Goal: Task Accomplishment & Management: Manage account settings

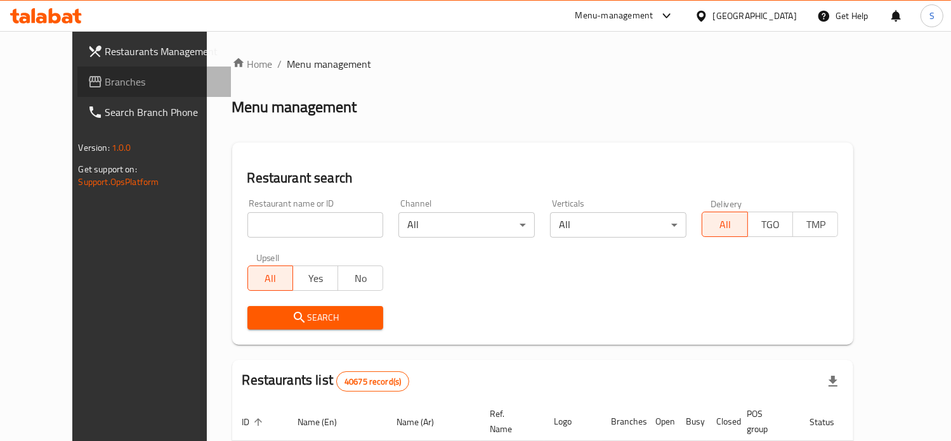
click at [105, 86] on span "Branches" at bounding box center [162, 81] width 115 height 15
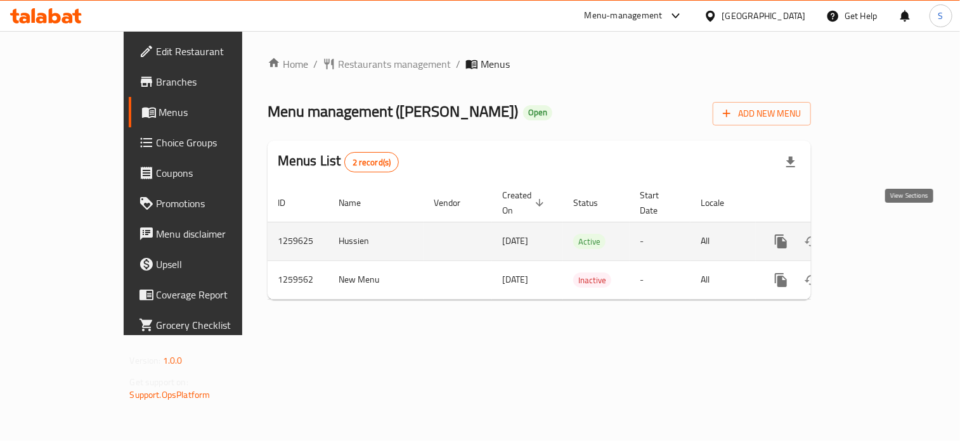
click at [888, 235] on link "enhanced table" at bounding box center [872, 241] width 30 height 30
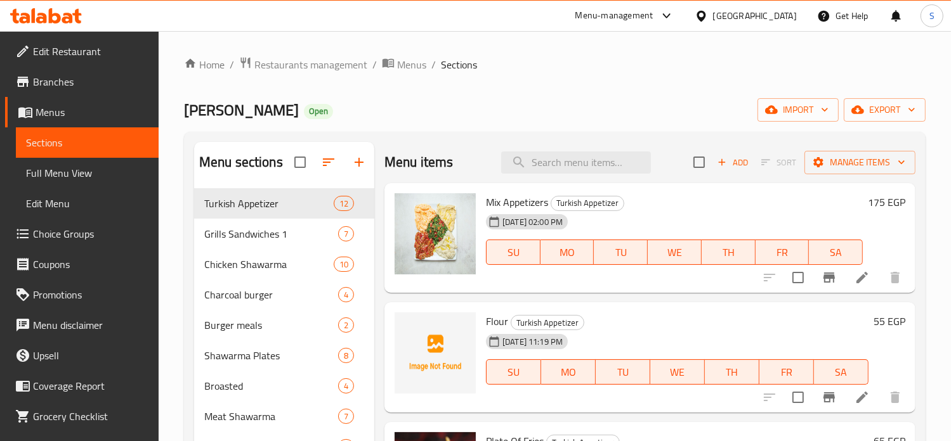
click at [495, 200] on span "Mix Appetizers" at bounding box center [517, 202] width 62 height 19
copy h6 "Mix Appetizers"
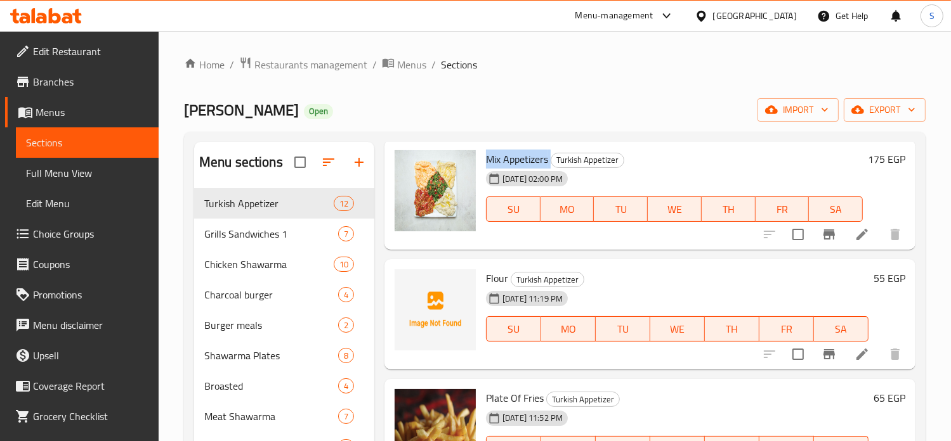
scroll to position [60, 0]
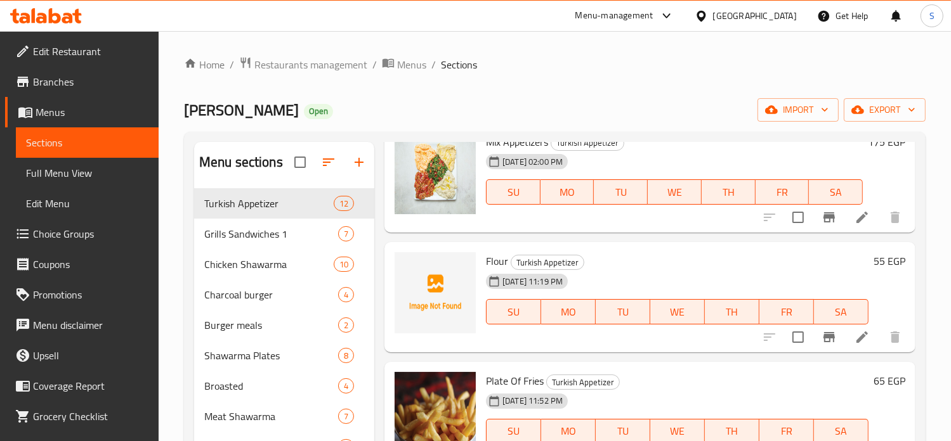
click at [495, 264] on span "Flour" at bounding box center [497, 261] width 22 height 19
copy h6 "Flour"
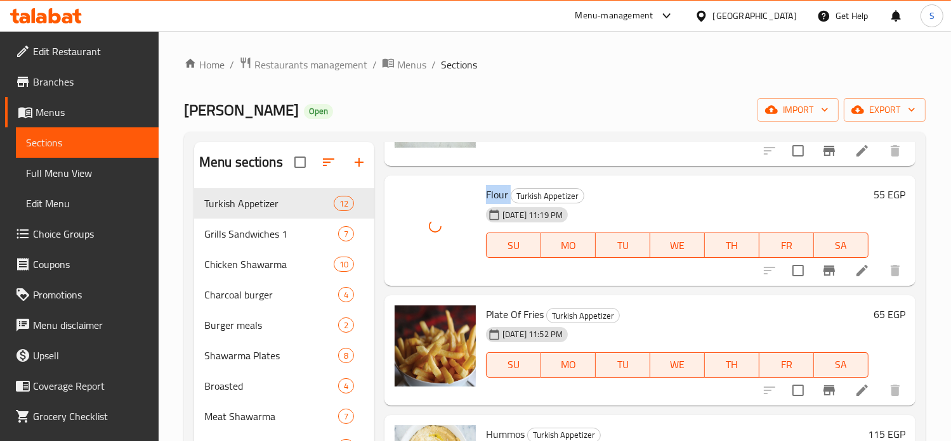
scroll to position [127, 0]
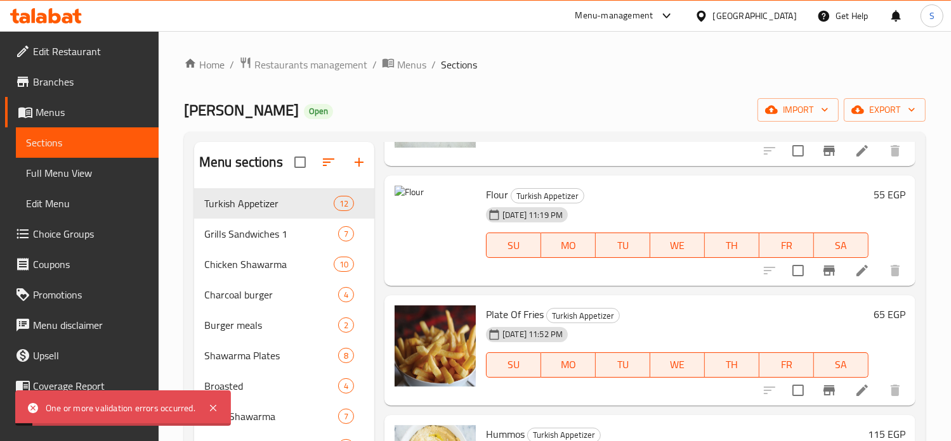
click at [630, 211] on div "10-08-2025 11:19 PM SU MO TU WE TH FR SA" at bounding box center [677, 236] width 393 height 68
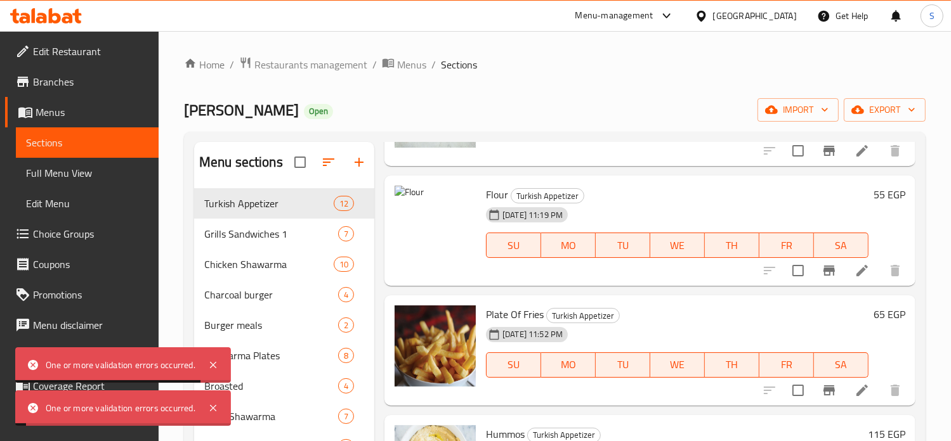
click at [696, 207] on div "10-08-2025 11:19 PM SU MO TU WE TH FR SA" at bounding box center [677, 236] width 393 height 68
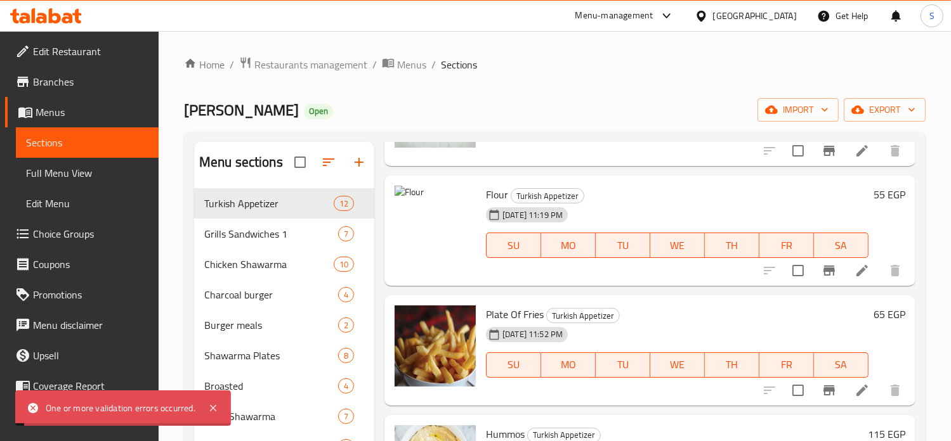
click at [672, 195] on h6 "Flour Turkish Appetizer" at bounding box center [677, 195] width 382 height 18
click at [660, 200] on h6 "Flour Turkish Appetizer" at bounding box center [677, 195] width 382 height 18
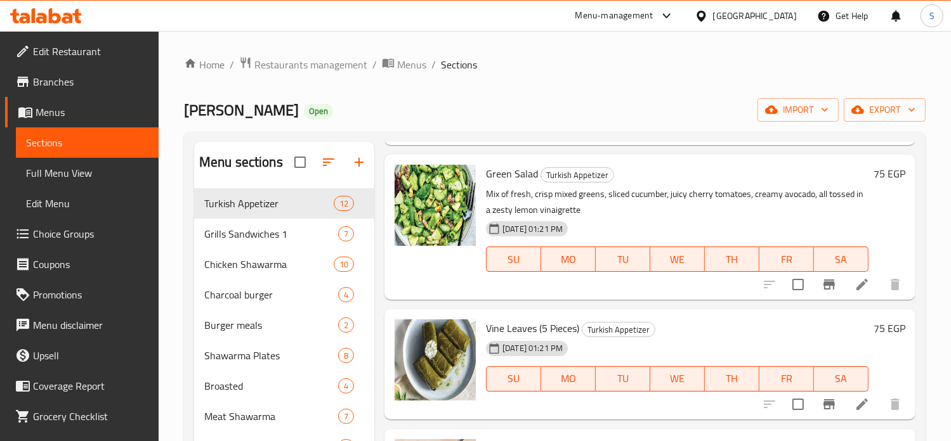
scroll to position [951, 0]
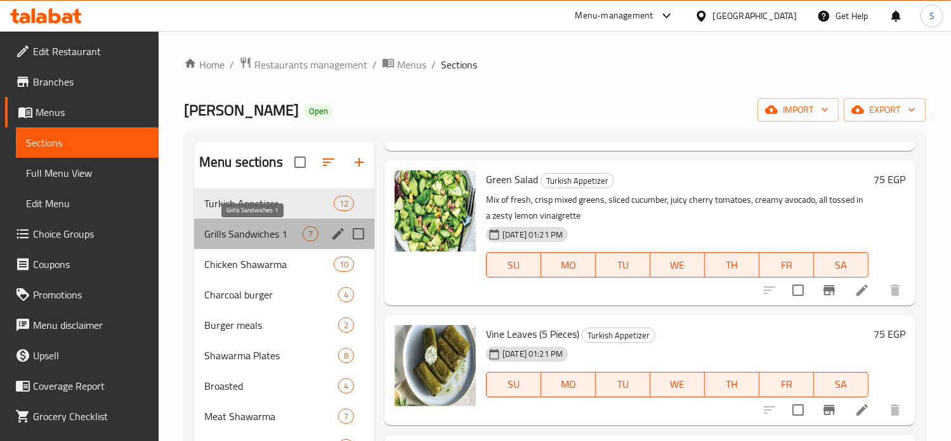
click at [235, 231] on span "Grills Sandwiches 1" at bounding box center [253, 233] width 98 height 15
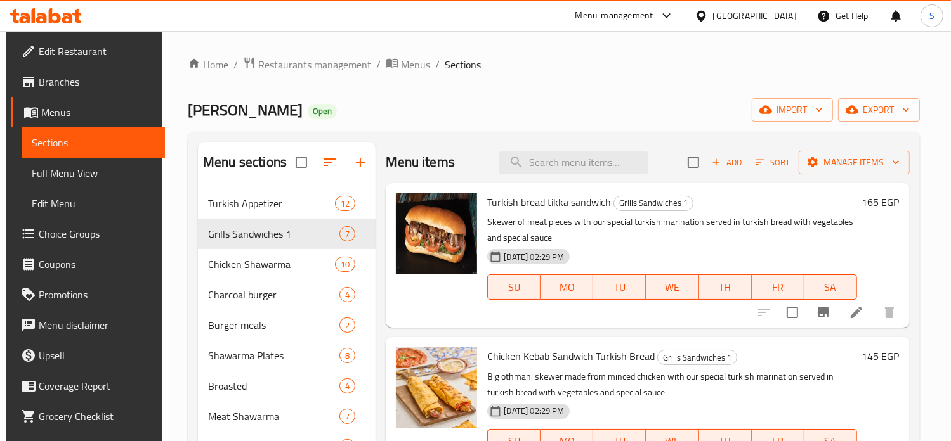
click at [505, 206] on span "Turkish bread tikka sandwich" at bounding box center [549, 202] width 124 height 19
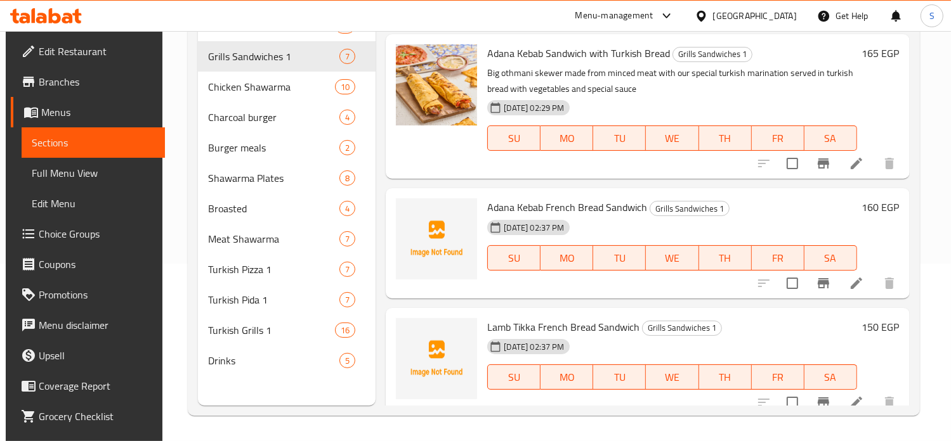
scroll to position [282, 0]
click at [571, 204] on span "Adana Kebab French Bread Sandwich" at bounding box center [567, 206] width 160 height 19
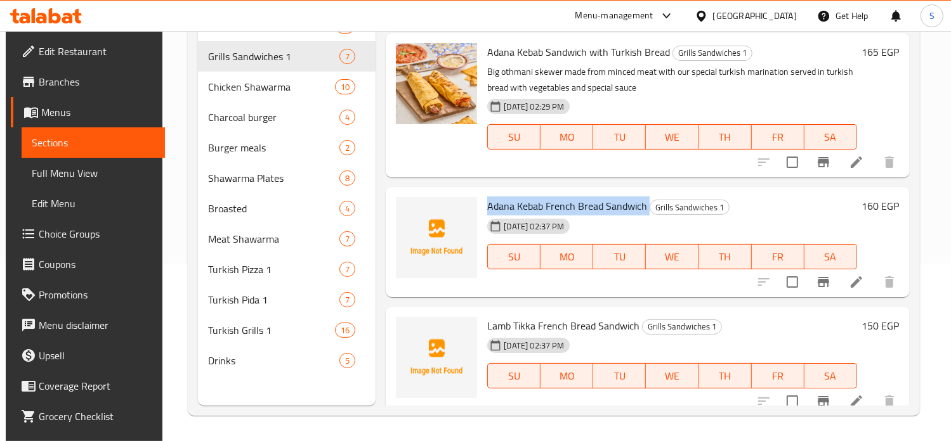
click at [571, 204] on span "Adana Kebab French Bread Sandwich" at bounding box center [567, 206] width 160 height 19
copy h6 "Adana Kebab French Bread Sandwich"
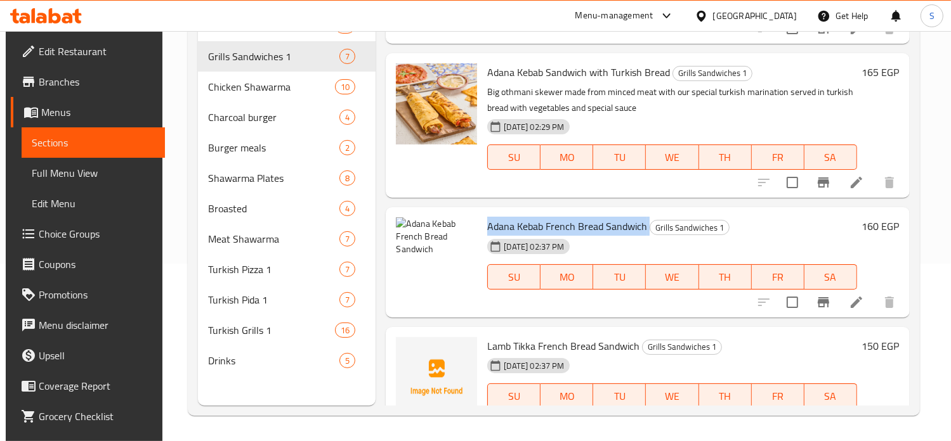
scroll to position [270, 0]
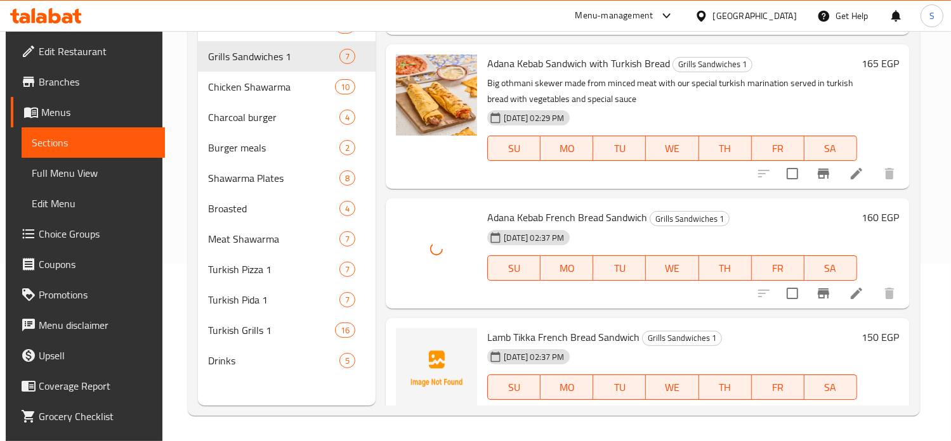
click at [758, 220] on h6 "Adana Kebab French Bread Sandwich Grills Sandwiches 1" at bounding box center [671, 218] width 369 height 18
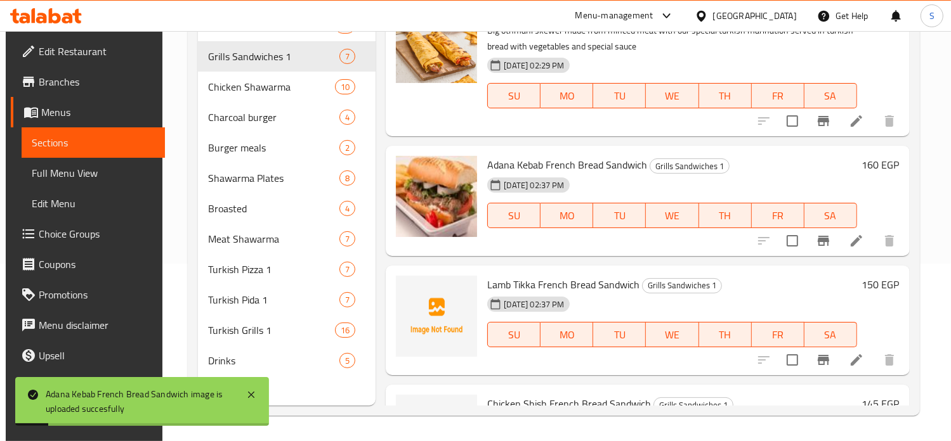
scroll to position [331, 0]
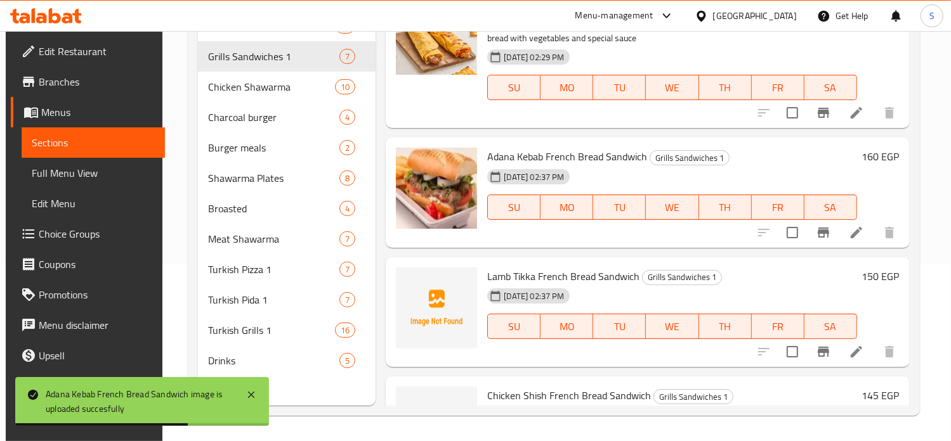
click at [550, 272] on span "Lamb Tikka French Bread Sandwich" at bounding box center [563, 276] width 152 height 19
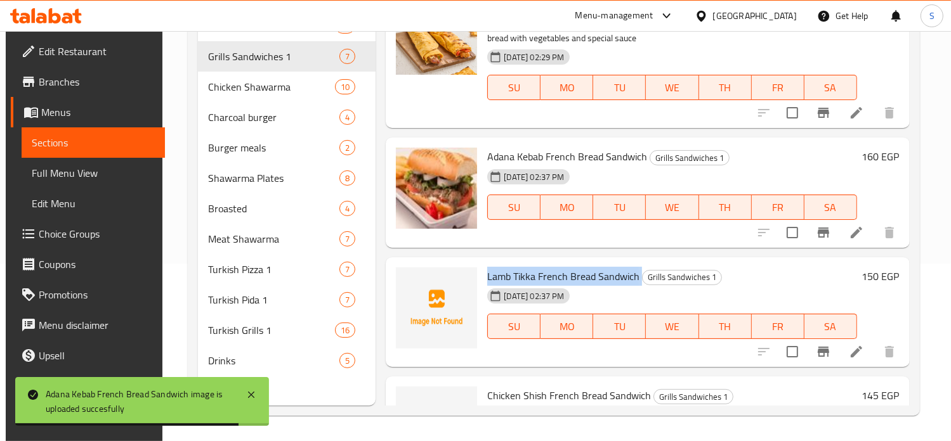
click at [550, 272] on span "Lamb Tikka French Bread Sandwich" at bounding box center [563, 276] width 152 height 19
copy h6 "Lamb Tikka French Bread Sandwich"
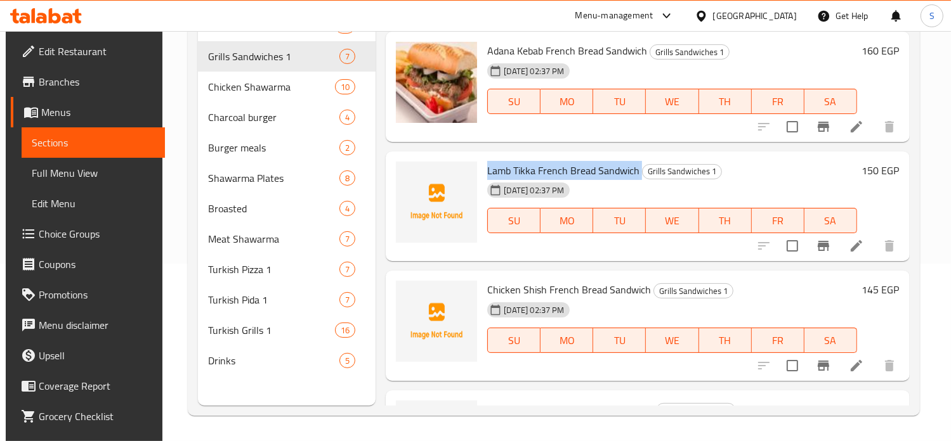
scroll to position [436, 0]
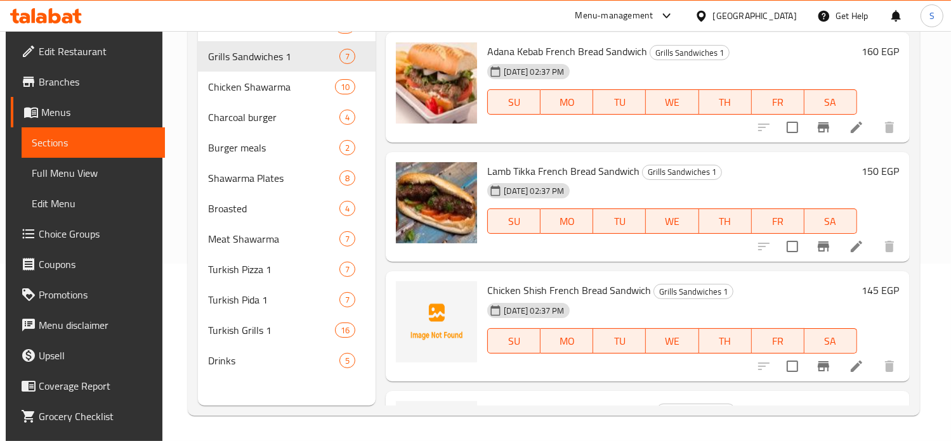
click at [686, 190] on div "02-08-2025 02:37 PM SU MO TU WE TH FR SA" at bounding box center [671, 212] width 379 height 68
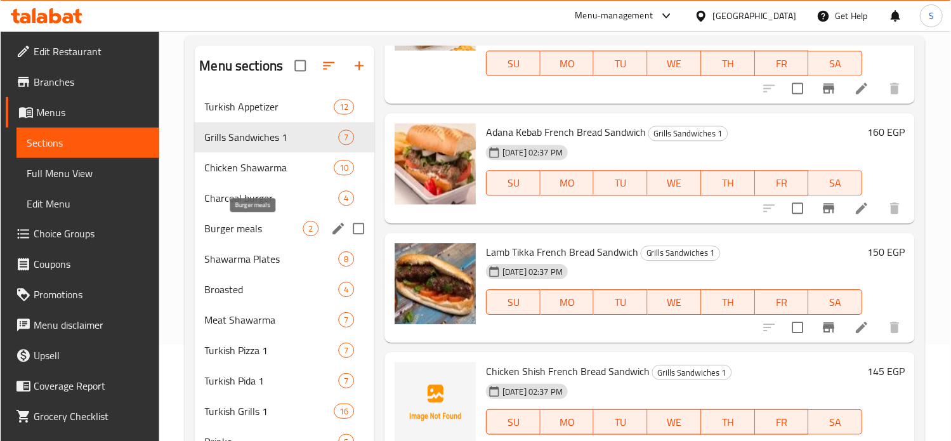
scroll to position [96, 0]
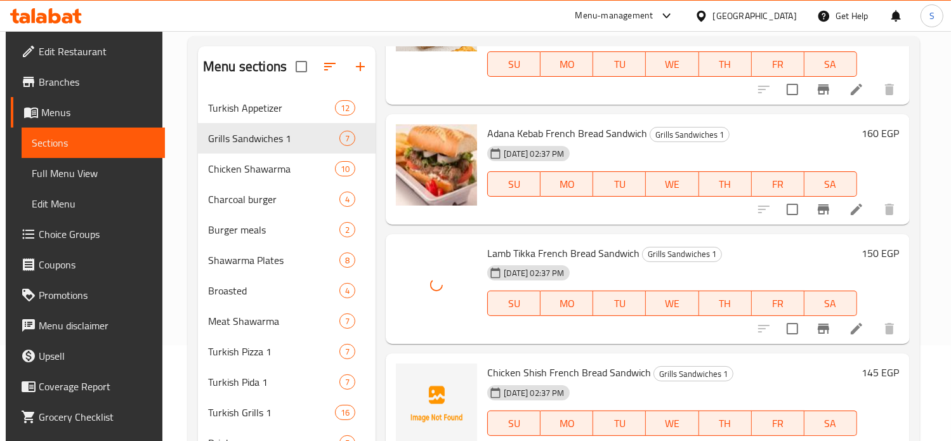
click at [748, 256] on h6 "Lamb Tikka French Bread Sandwich Grills Sandwiches 1" at bounding box center [671, 253] width 369 height 18
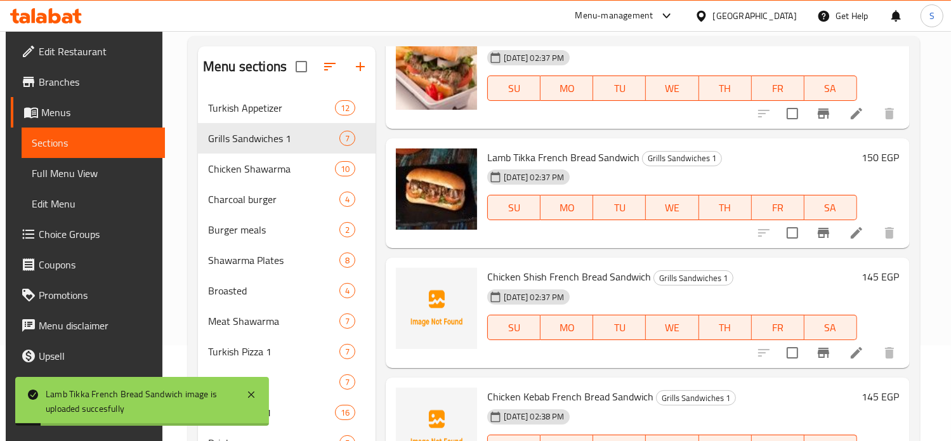
scroll to position [133, 0]
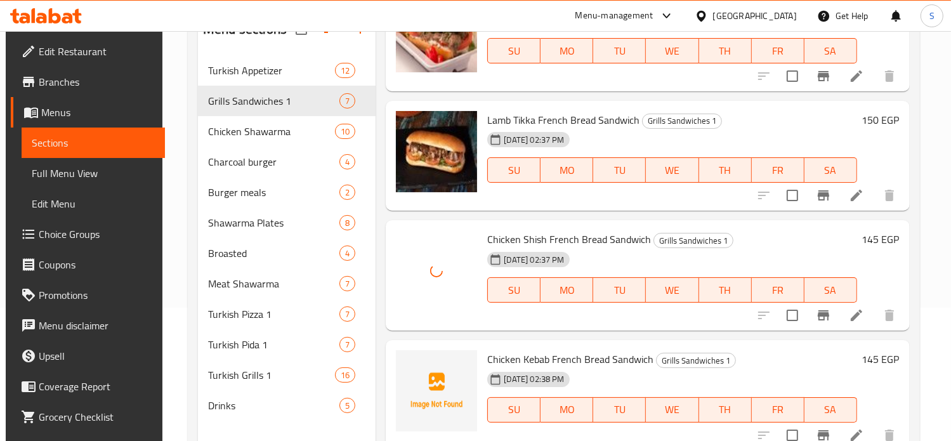
click at [719, 259] on div "02-08-2025 02:37 PM SU MO TU WE TH FR SA" at bounding box center [671, 281] width 379 height 68
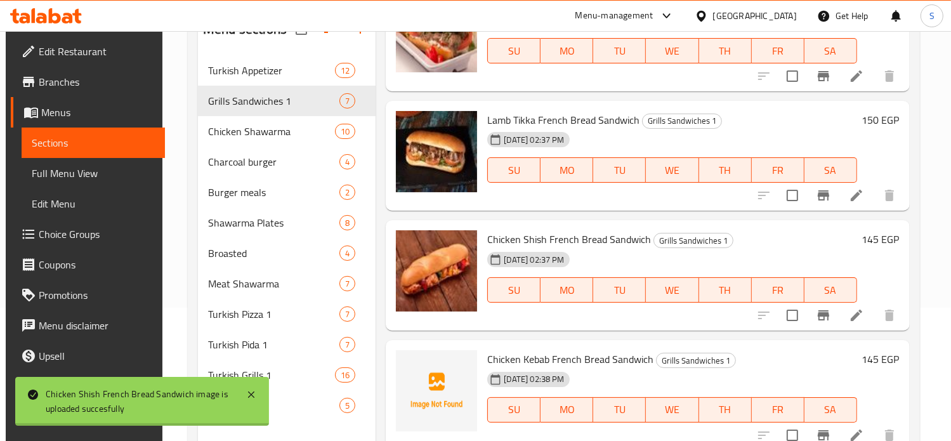
scroll to position [178, 0]
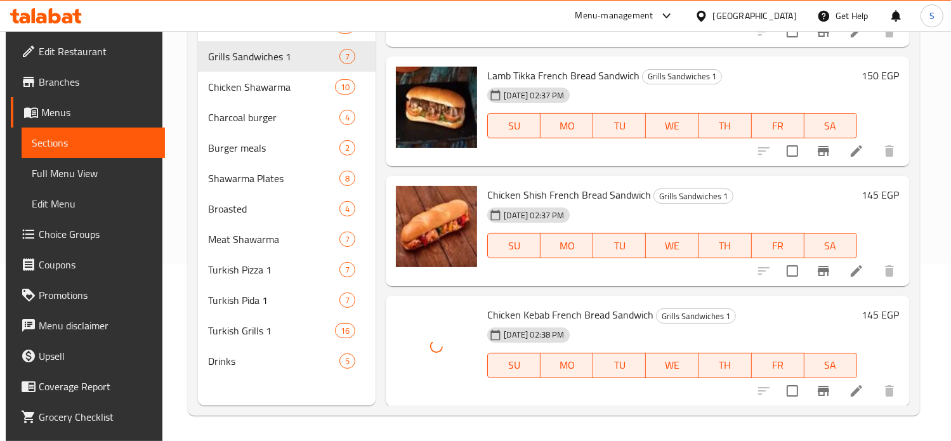
click at [769, 207] on div "02-08-2025 02:37 PM SU MO TU WE TH FR SA" at bounding box center [671, 236] width 379 height 68
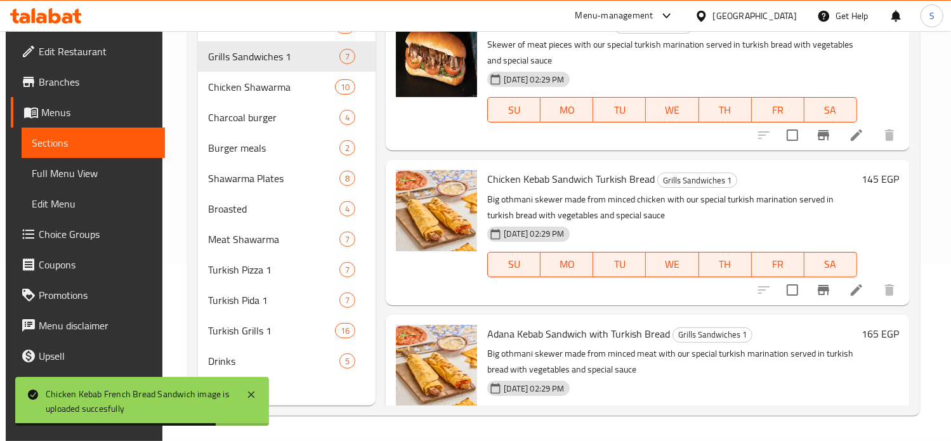
scroll to position [0, 0]
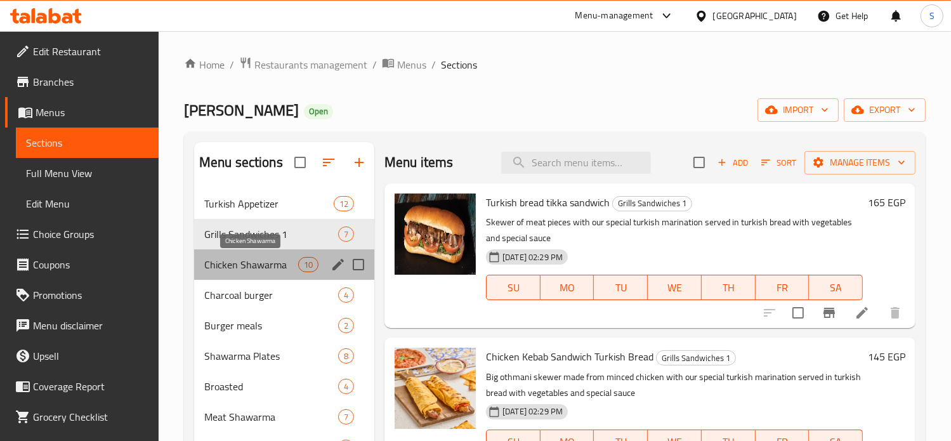
click at [257, 262] on span "Chicken Shawarma" at bounding box center [251, 264] width 94 height 15
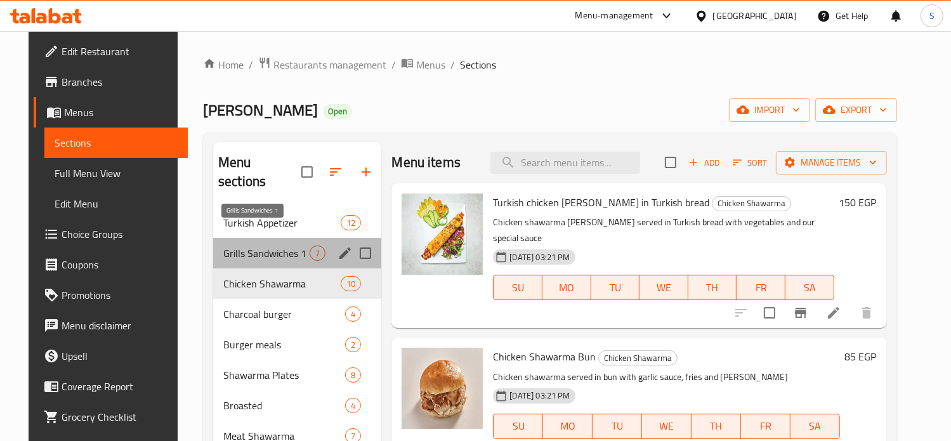
click at [264, 245] on span "Grills Sandwiches 1" at bounding box center [266, 252] width 86 height 15
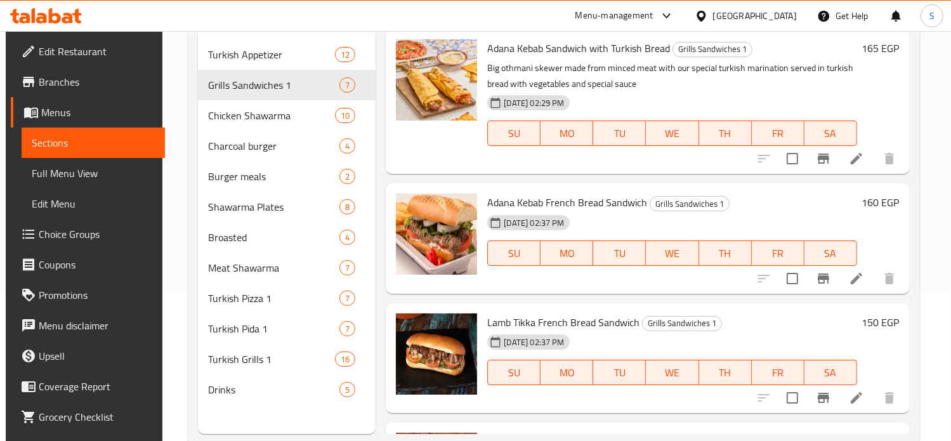
scroll to position [304, 0]
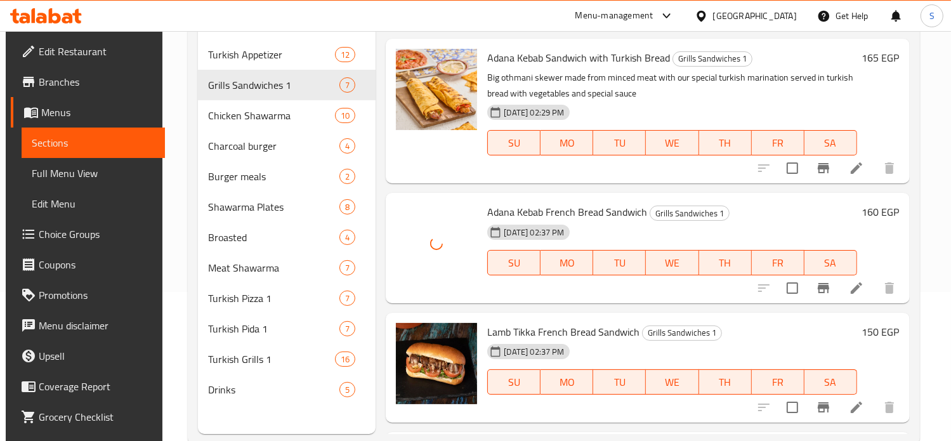
click at [756, 211] on h6 "Adana Kebab French Bread Sandwich Grills Sandwiches 1" at bounding box center [671, 212] width 369 height 18
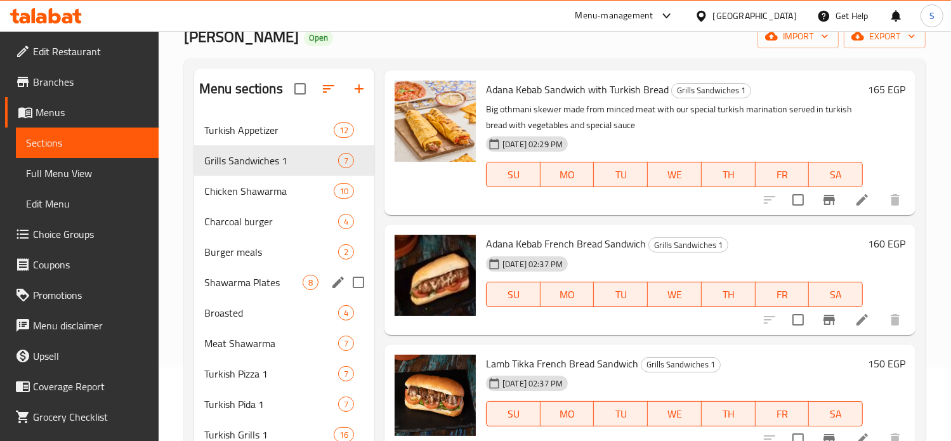
scroll to position [71, 0]
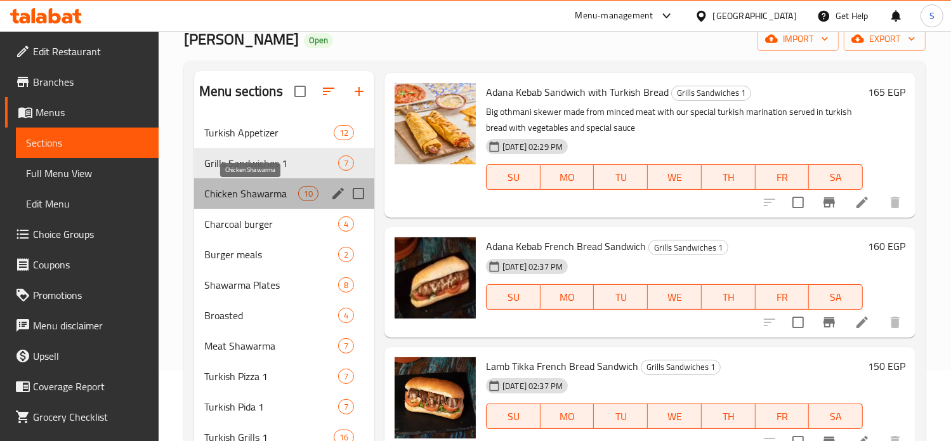
click at [259, 189] on span "Chicken Shawarma" at bounding box center [251, 193] width 94 height 15
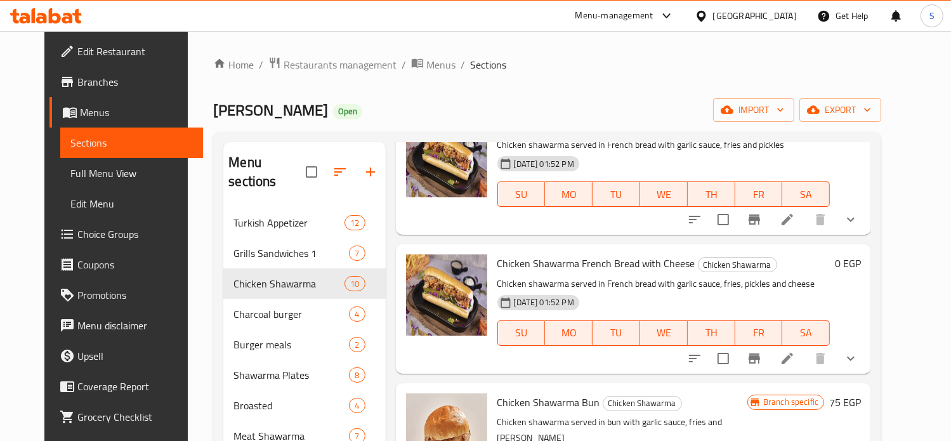
scroll to position [178, 0]
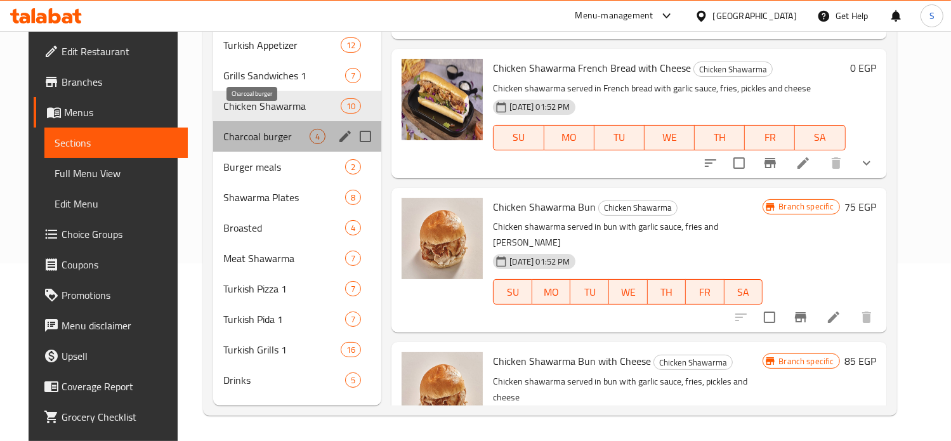
click at [254, 129] on span "Charcoal burger" at bounding box center [266, 136] width 86 height 15
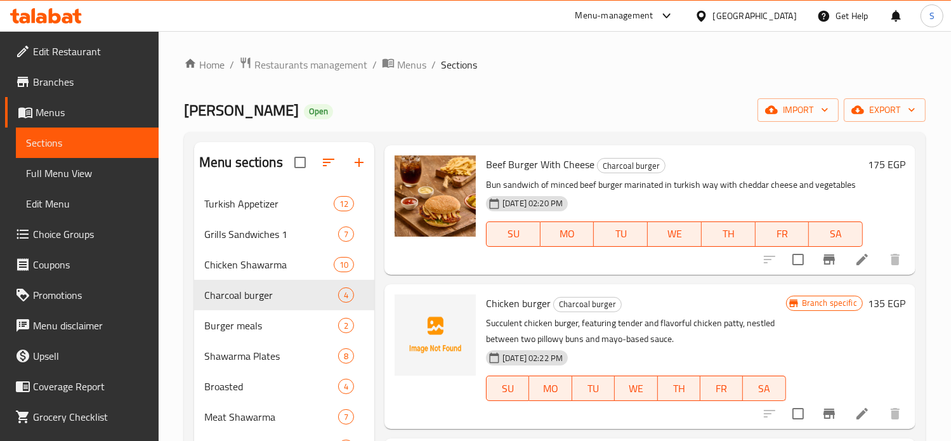
scroll to position [178, 0]
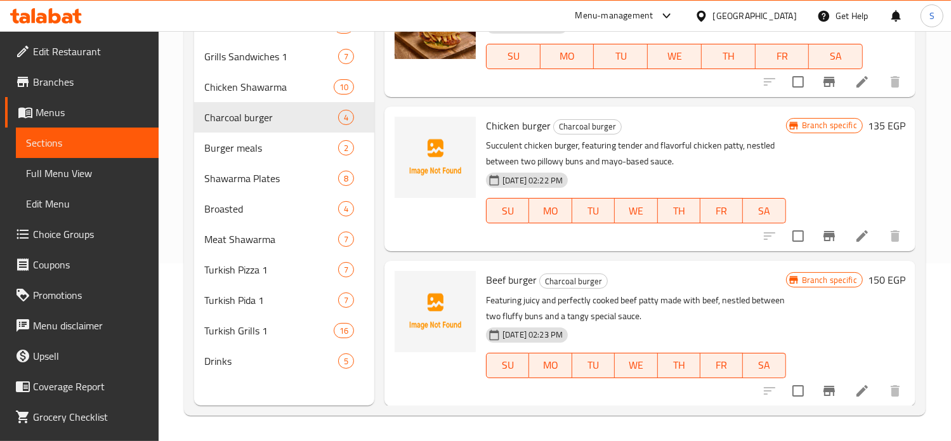
click at [507, 129] on span "Chicken burger" at bounding box center [518, 125] width 65 height 19
copy h6 "Chicken burger"
click at [510, 280] on span "Beef burger" at bounding box center [511, 279] width 51 height 19
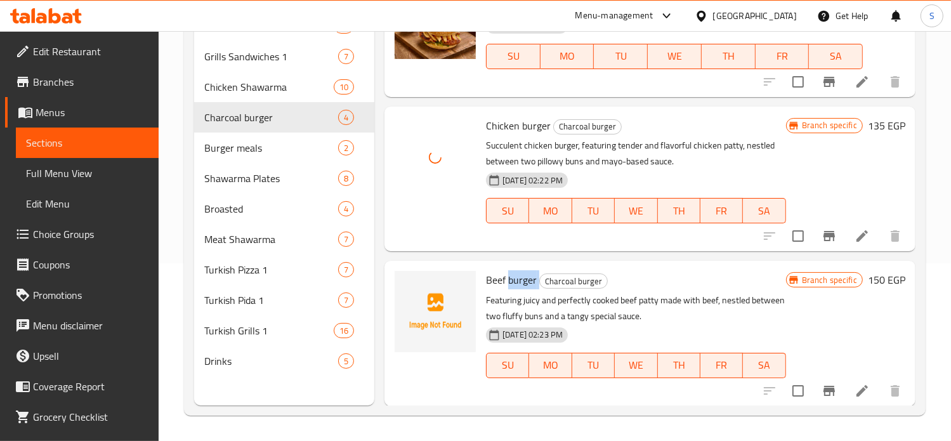
click at [510, 280] on span "Beef burger" at bounding box center [511, 279] width 51 height 19
copy h6 "Beef burger"
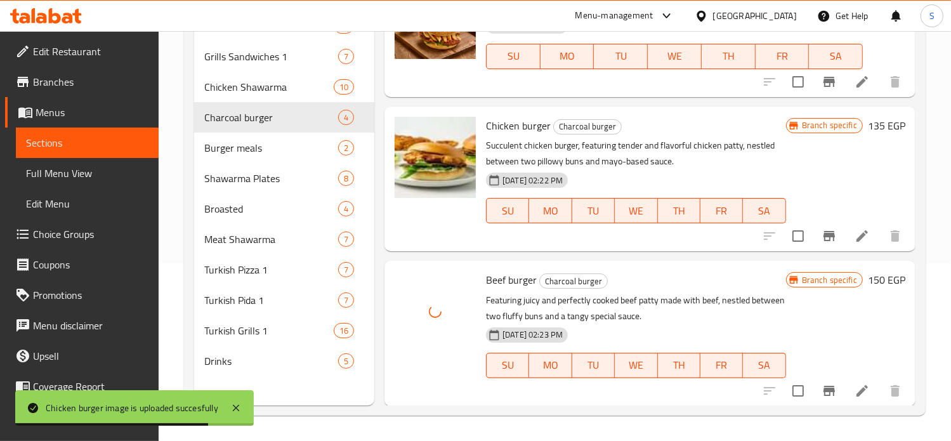
click at [734, 182] on div "02-08-2025 02:22 PM SU MO TU WE TH FR SA" at bounding box center [636, 201] width 310 height 68
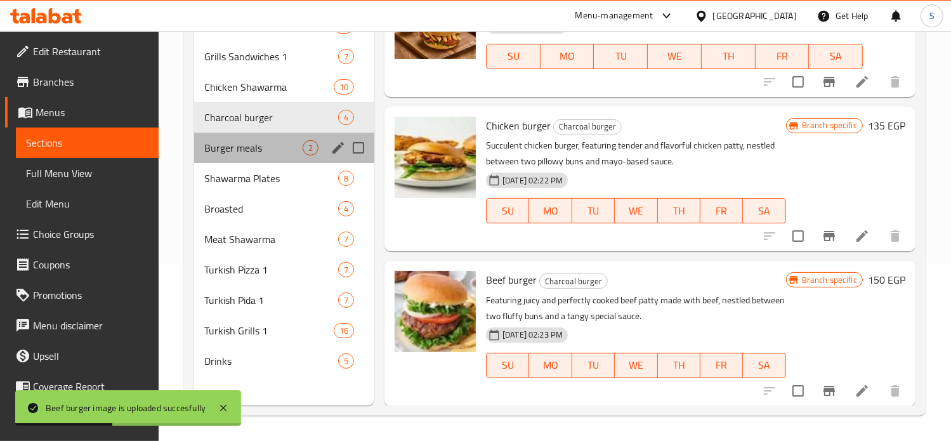
click at [244, 156] on div "Burger meals 2" at bounding box center [284, 148] width 180 height 30
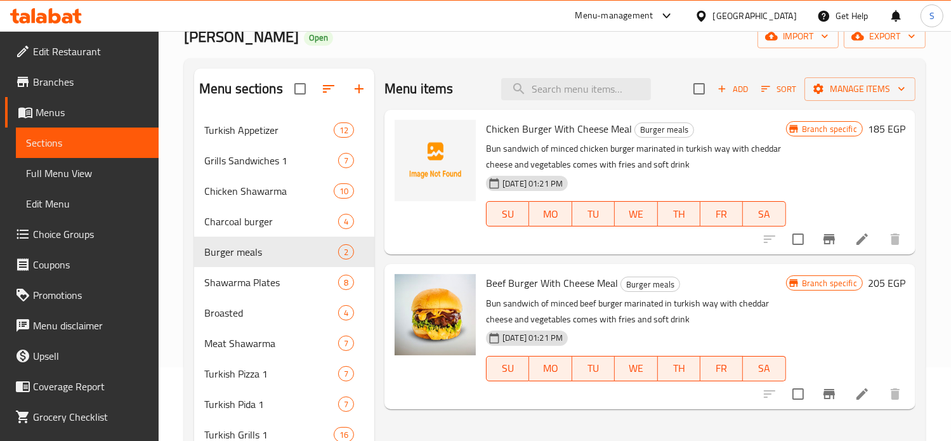
scroll to position [178, 0]
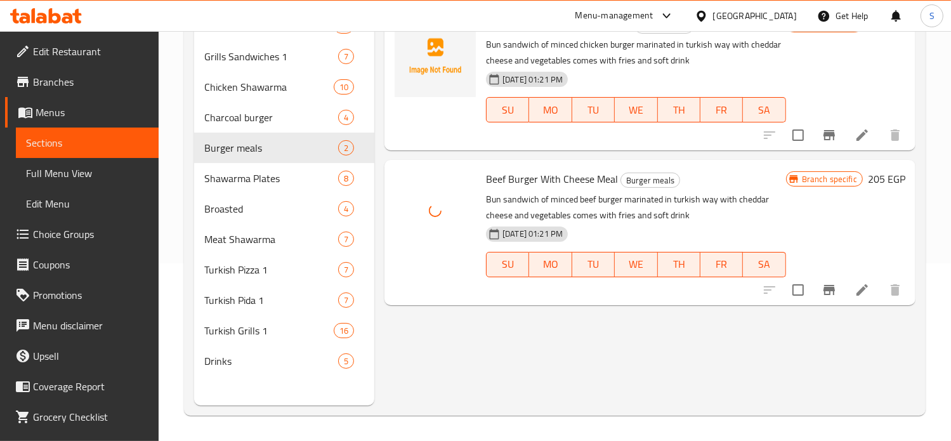
click at [751, 171] on h6 "Beef Burger With Cheese Meal Burger meals" at bounding box center [636, 179] width 300 height 18
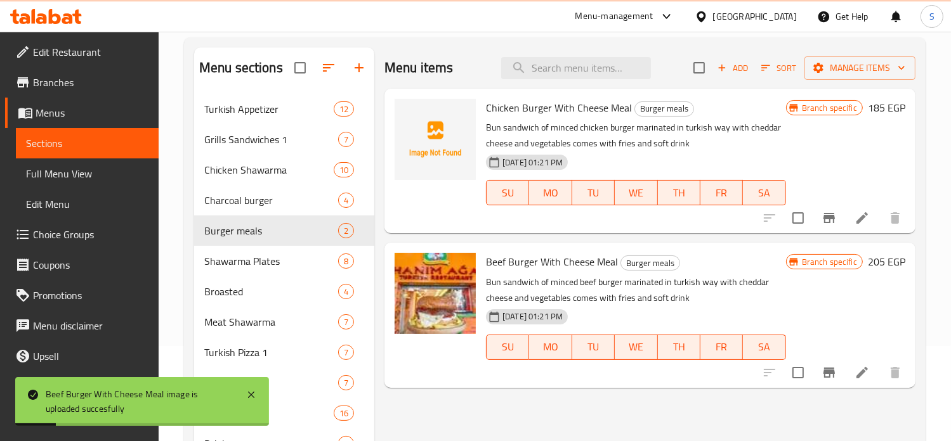
scroll to position [91, 0]
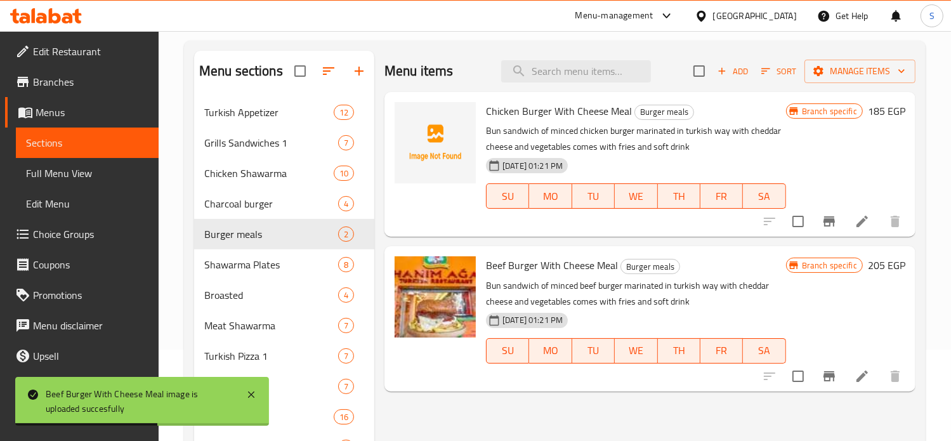
click at [521, 107] on span "Chicken Burger With Cheese Meal" at bounding box center [559, 110] width 146 height 19
copy h6 "Chicken Burger With Cheese Meal"
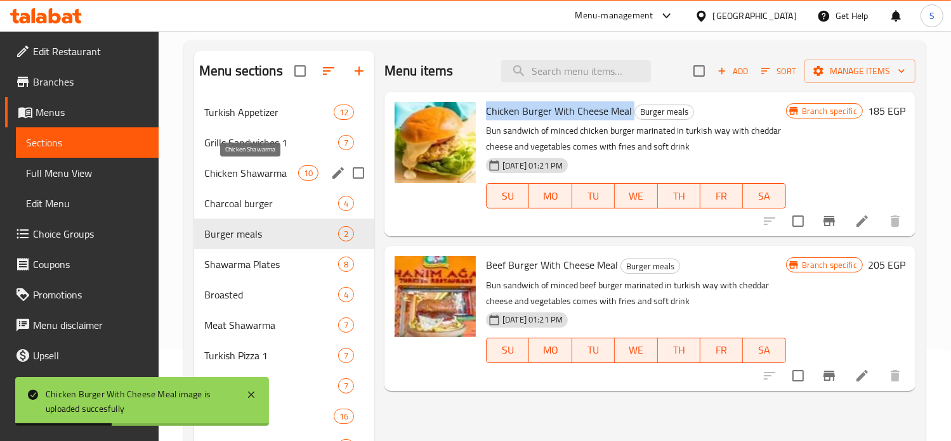
click at [274, 178] on span "Chicken Shawarma" at bounding box center [251, 173] width 94 height 15
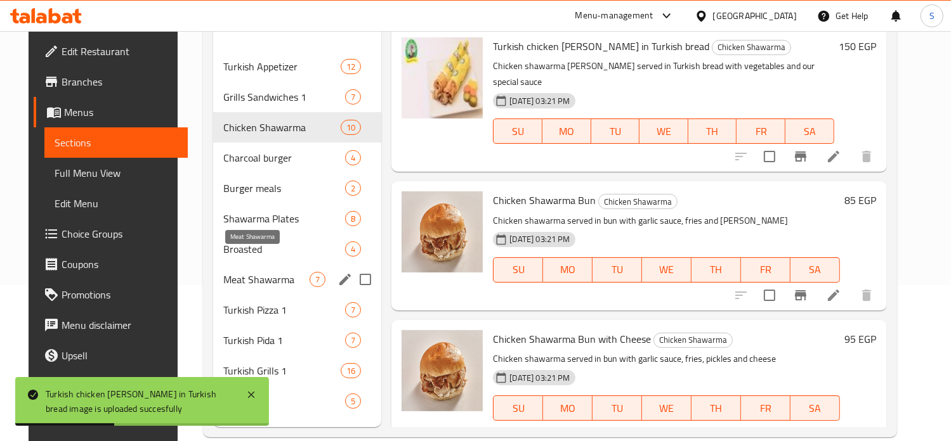
scroll to position [157, 0]
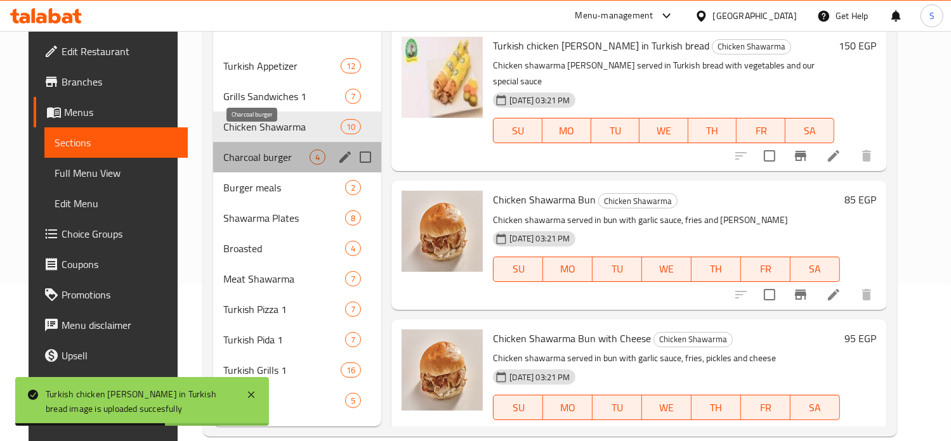
click at [246, 150] on span "Charcoal burger" at bounding box center [266, 157] width 86 height 15
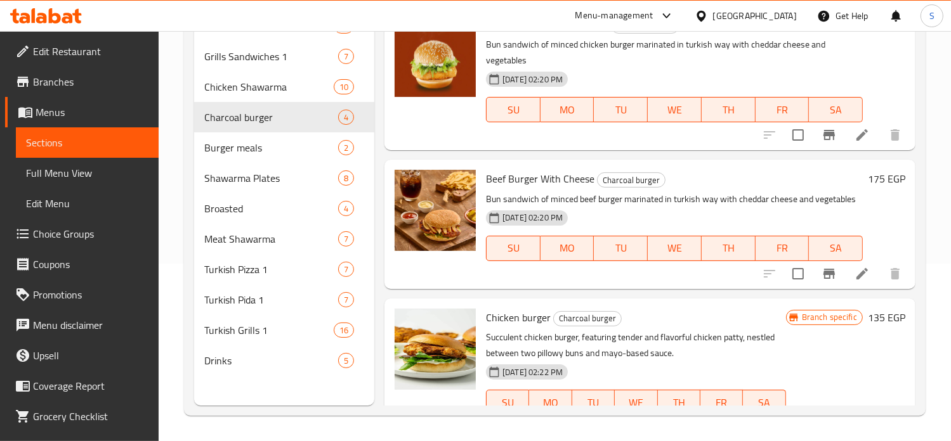
scroll to position [192, 0]
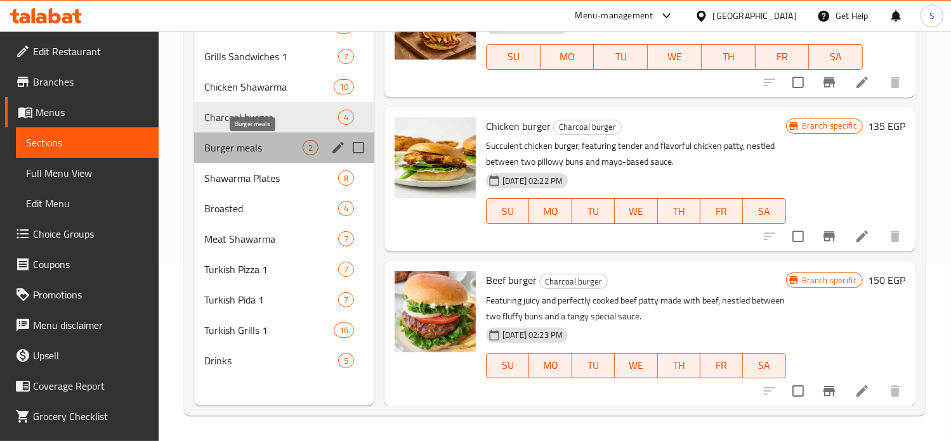
click at [248, 148] on span "Burger meals" at bounding box center [253, 147] width 98 height 15
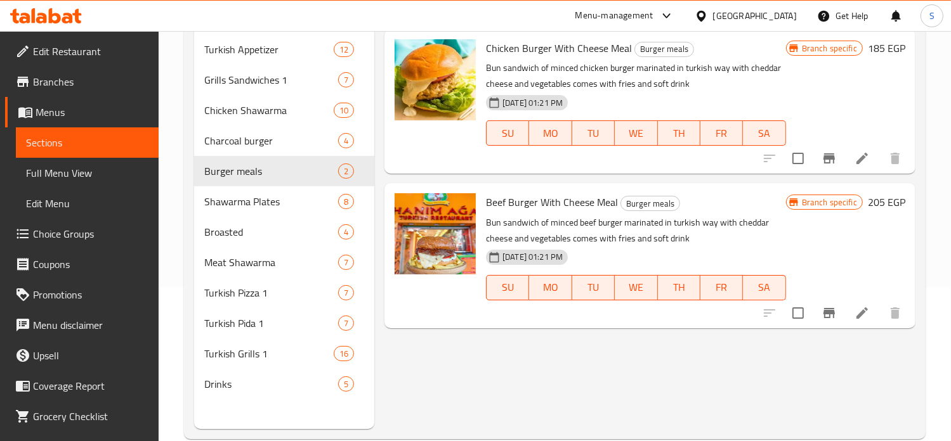
scroll to position [155, 0]
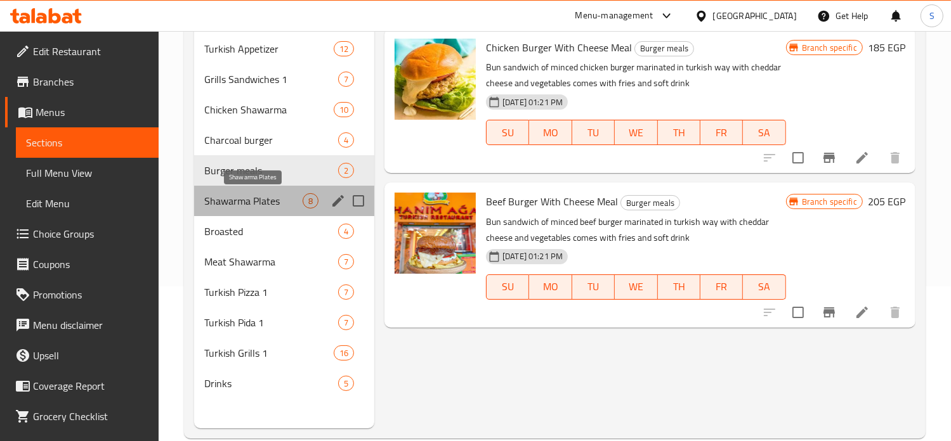
click at [257, 205] on span "Shawarma Plates" at bounding box center [253, 200] width 98 height 15
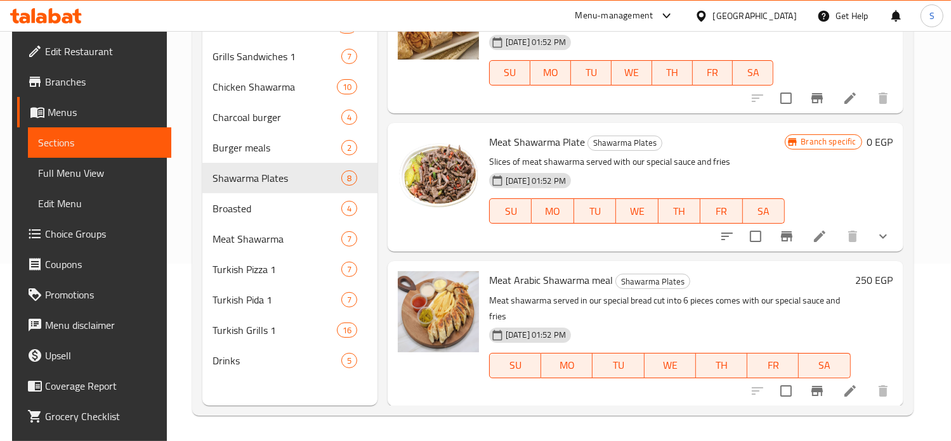
scroll to position [569, 0]
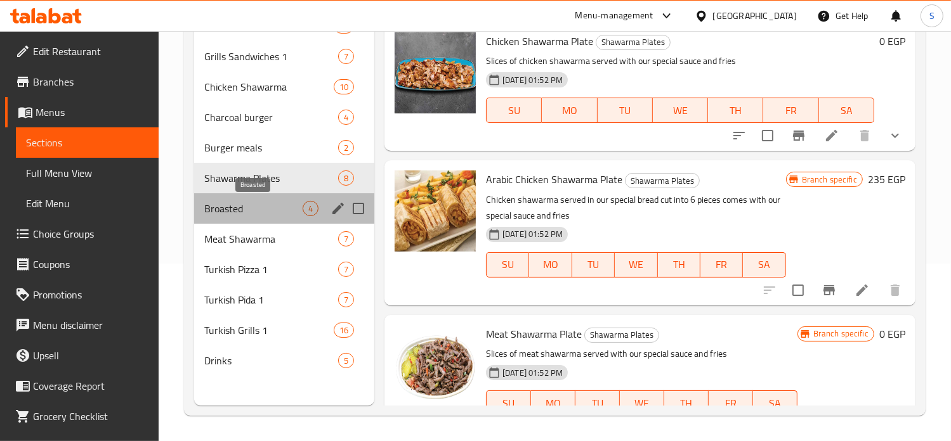
click at [231, 209] on span "Broasted" at bounding box center [253, 208] width 98 height 15
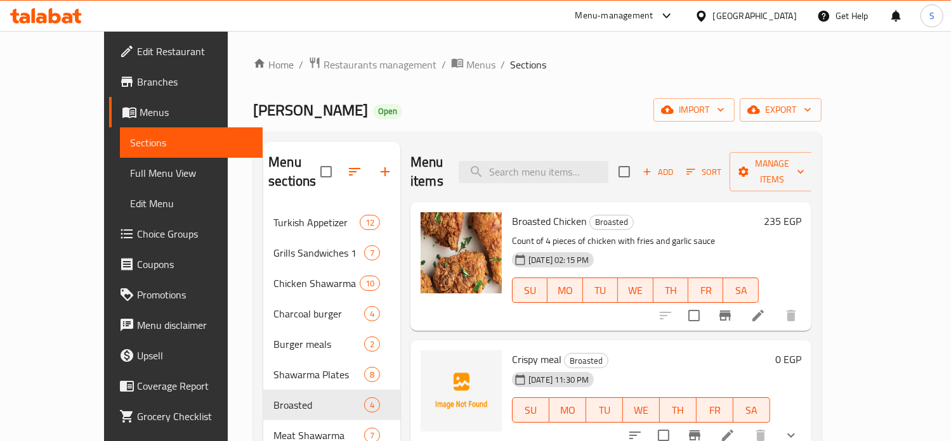
scroll to position [107, 0]
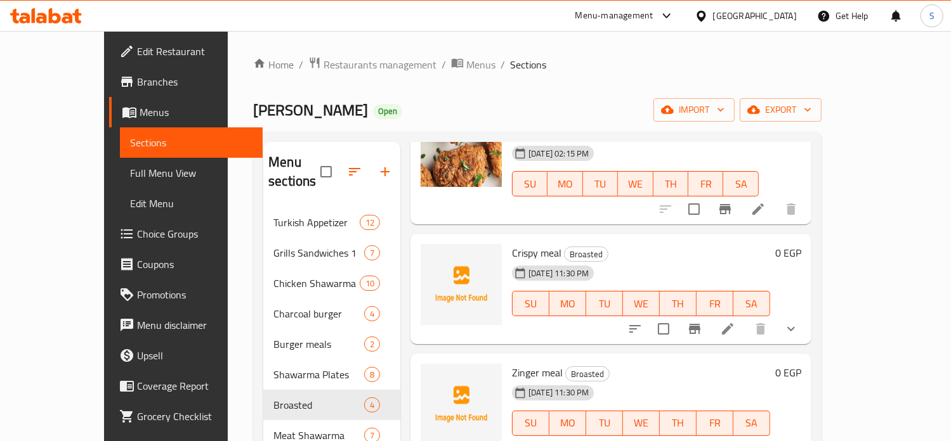
click at [512, 244] on span "Crispy meal" at bounding box center [536, 253] width 49 height 19
copy h6 "Crispy meal"
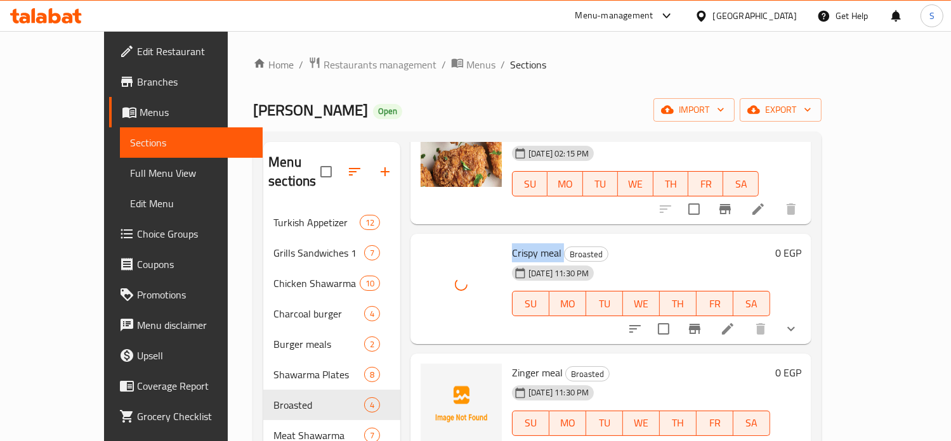
scroll to position [122, 0]
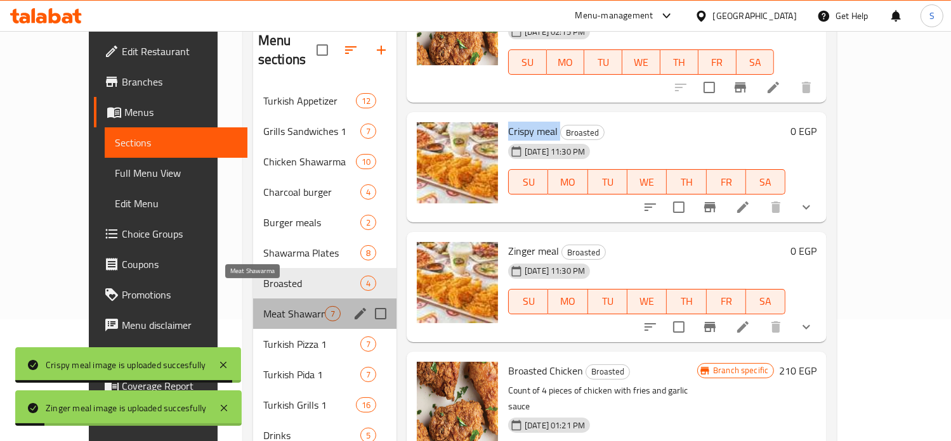
click at [263, 306] on span "Meat Shawarma" at bounding box center [294, 313] width 62 height 15
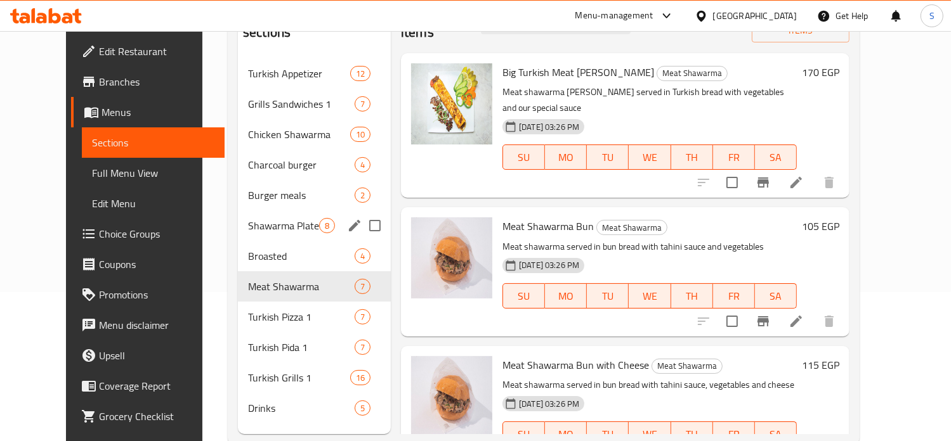
scroll to position [178, 0]
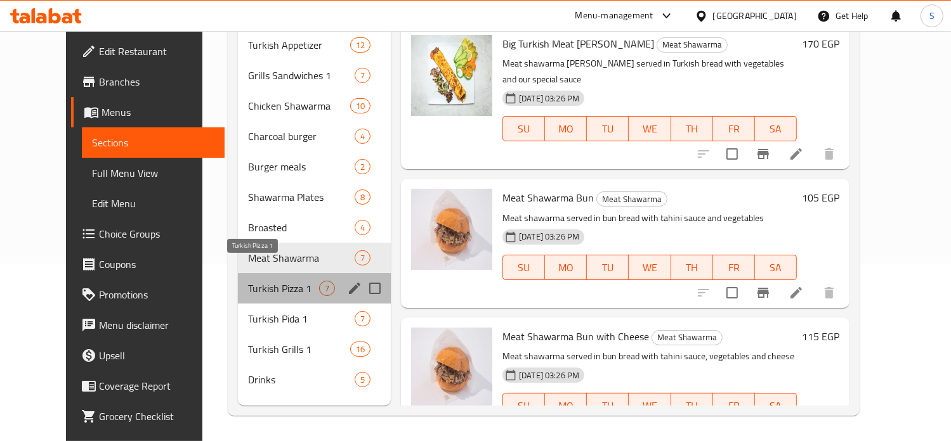
click at [260, 281] on span "Turkish Pizza 1" at bounding box center [283, 288] width 71 height 15
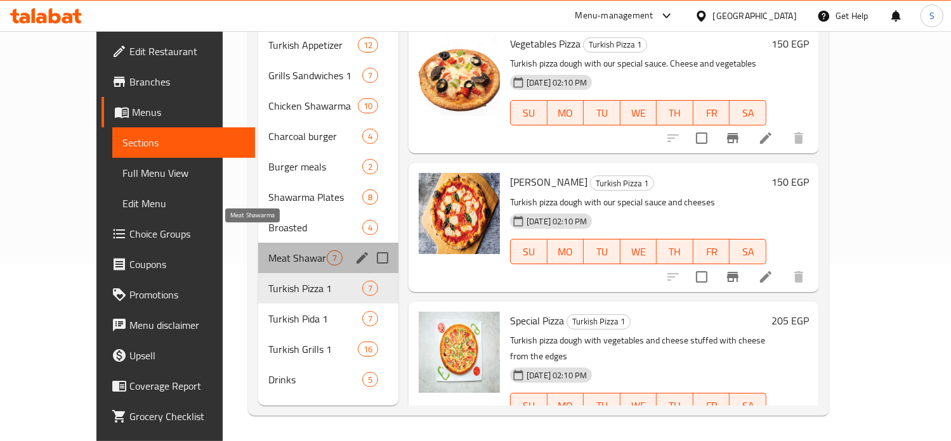
click at [268, 250] on span "Meat Shawarma" at bounding box center [297, 257] width 58 height 15
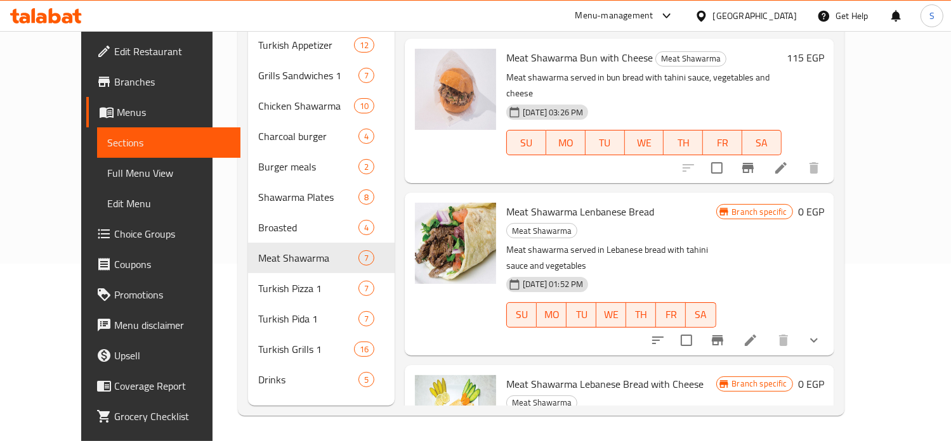
scroll to position [183, 0]
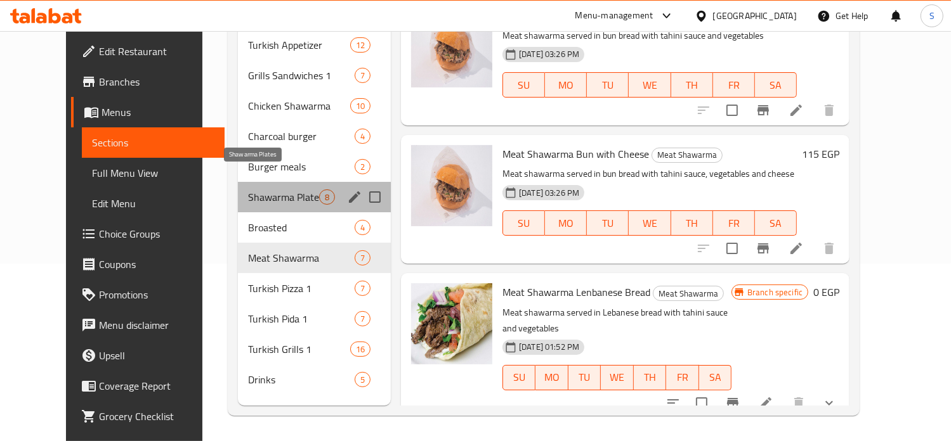
click at [274, 190] on span "Shawarma Plates" at bounding box center [283, 197] width 71 height 15
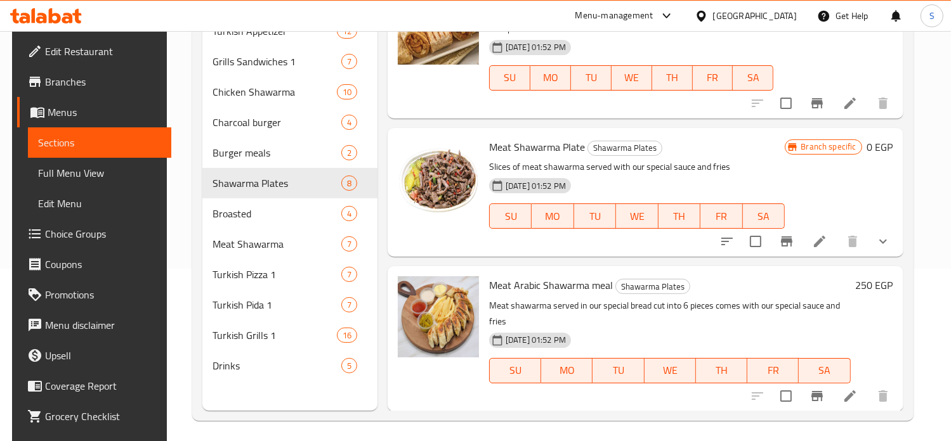
scroll to position [178, 0]
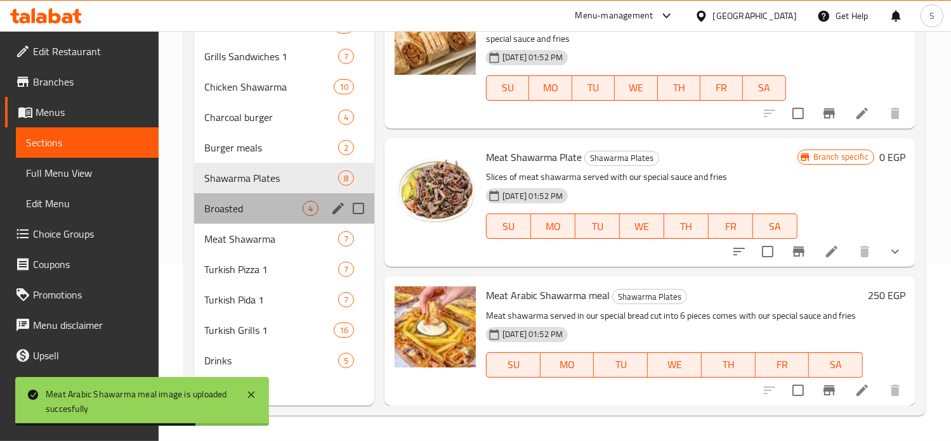
click at [246, 198] on div "Broasted 4" at bounding box center [284, 208] width 180 height 30
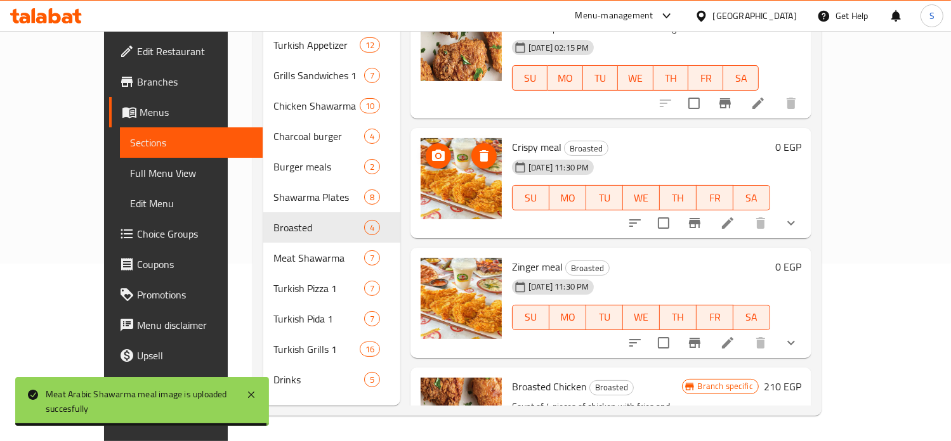
scroll to position [107, 0]
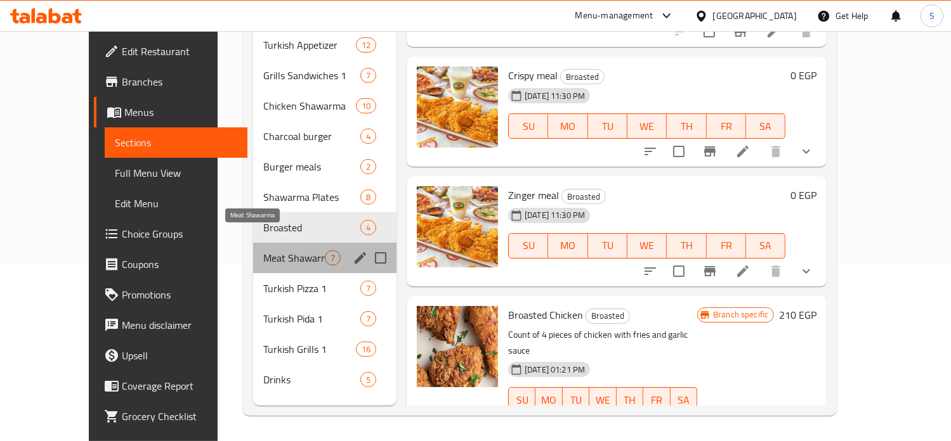
click at [263, 250] on span "Meat Shawarma" at bounding box center [294, 257] width 62 height 15
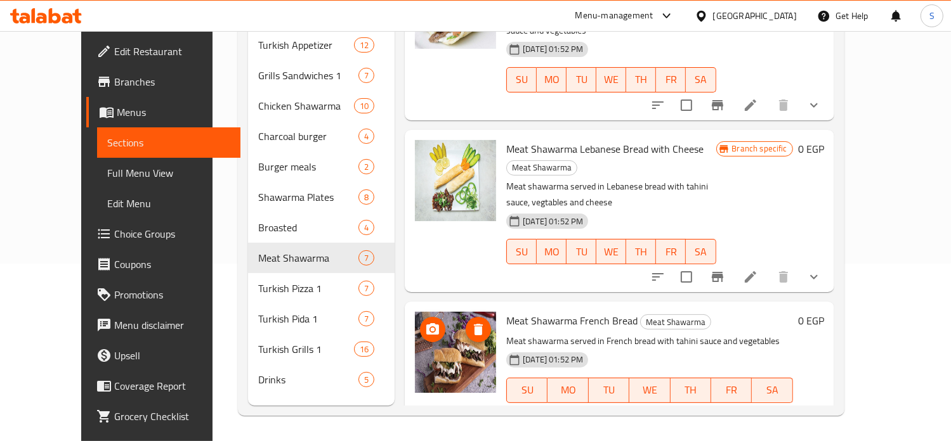
scroll to position [576, 0]
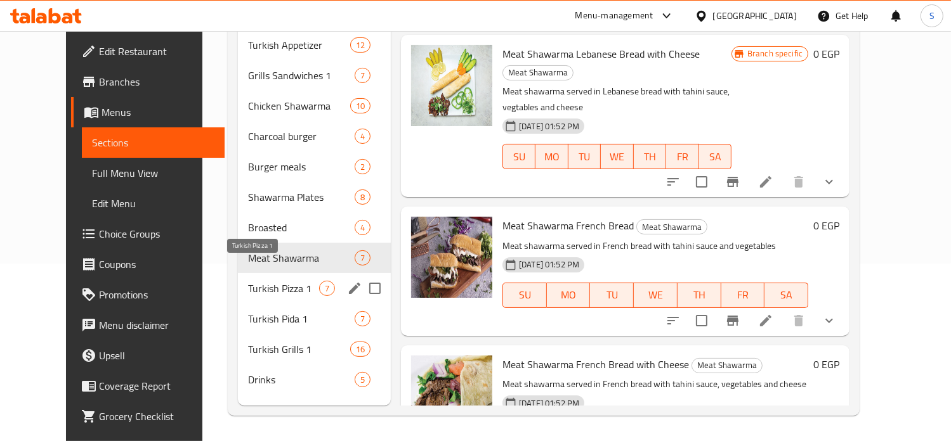
click at [248, 281] on span "Turkish Pizza 1" at bounding box center [283, 288] width 71 height 15
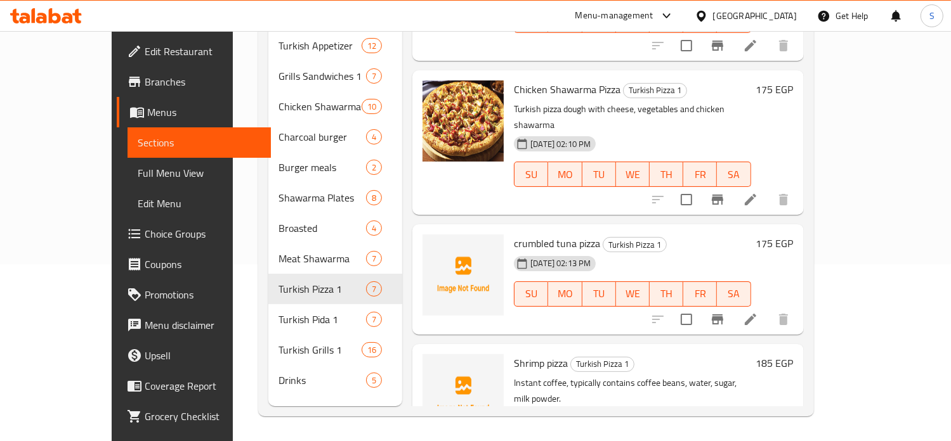
scroll to position [178, 0]
click at [514, 233] on span "crumbled tuna pizza" at bounding box center [557, 242] width 86 height 19
copy h6 "crumbled tuna pizza"
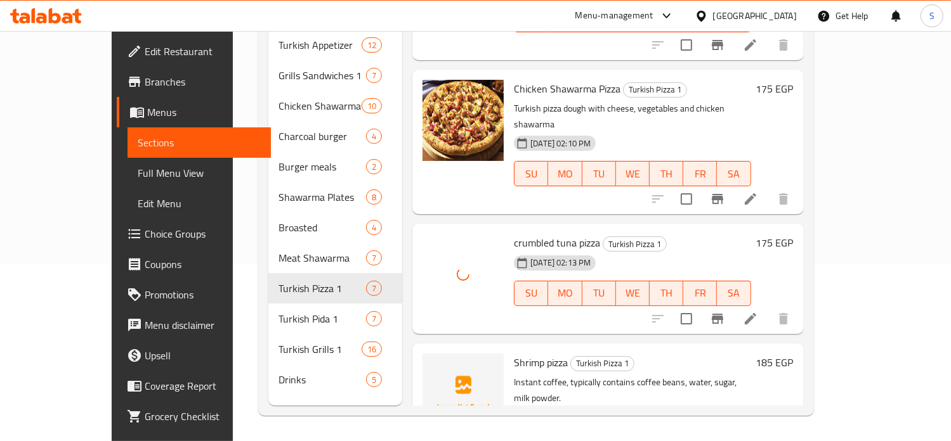
click at [514, 353] on span "Shrimp pizza" at bounding box center [541, 362] width 54 height 19
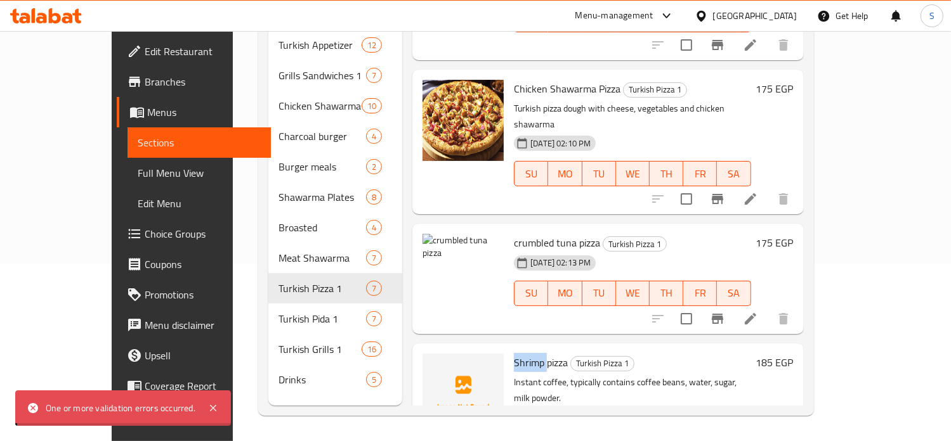
click at [514, 353] on span "Shrimp pizza" at bounding box center [541, 362] width 54 height 19
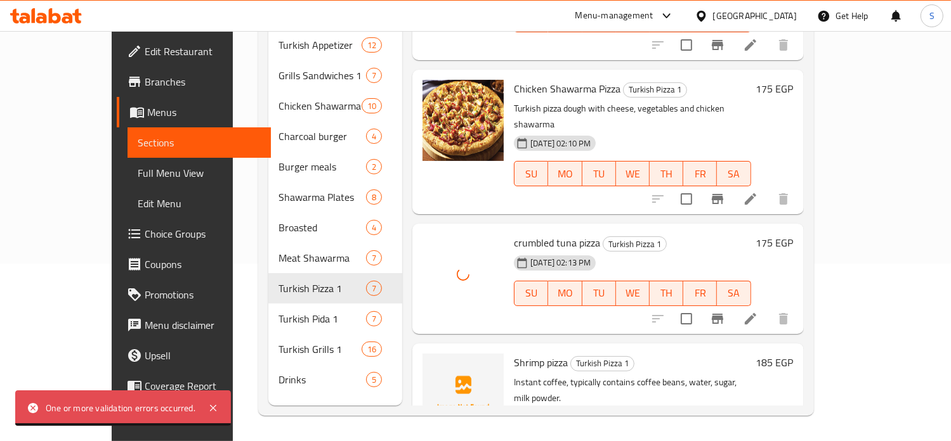
click at [719, 234] on h6 "crumbled tuna pizza Turkish Pizza 1" at bounding box center [632, 243] width 237 height 18
click at [514, 353] on span "Shrimp pizza" at bounding box center [541, 362] width 54 height 19
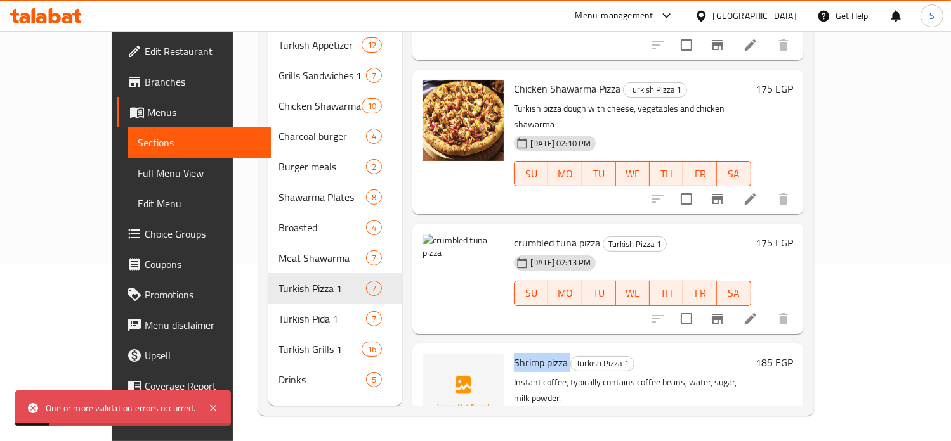
click at [514, 353] on span "Shrimp pizza" at bounding box center [541, 362] width 54 height 19
click at [685, 250] on div "02-08-2025 02:13 PM SU MO TU WE TH FR SA" at bounding box center [632, 284] width 247 height 68
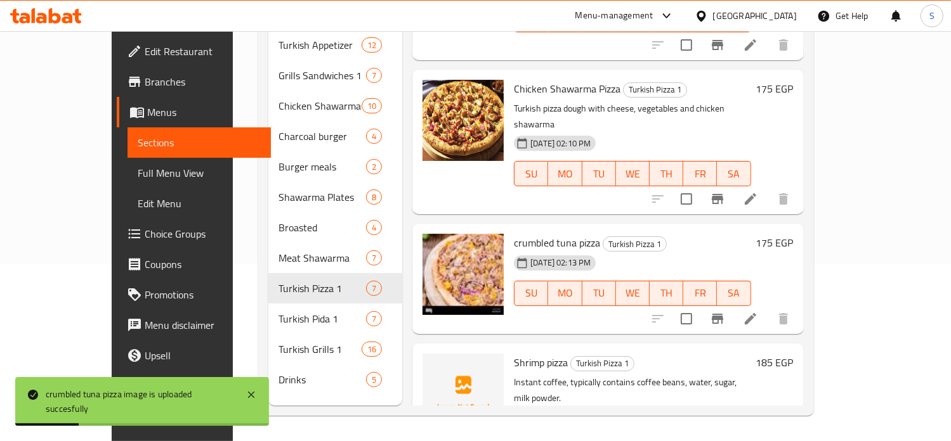
click at [520, 353] on span "Shrimp pizza" at bounding box center [541, 362] width 54 height 19
copy h6 "Shrimp pizza"
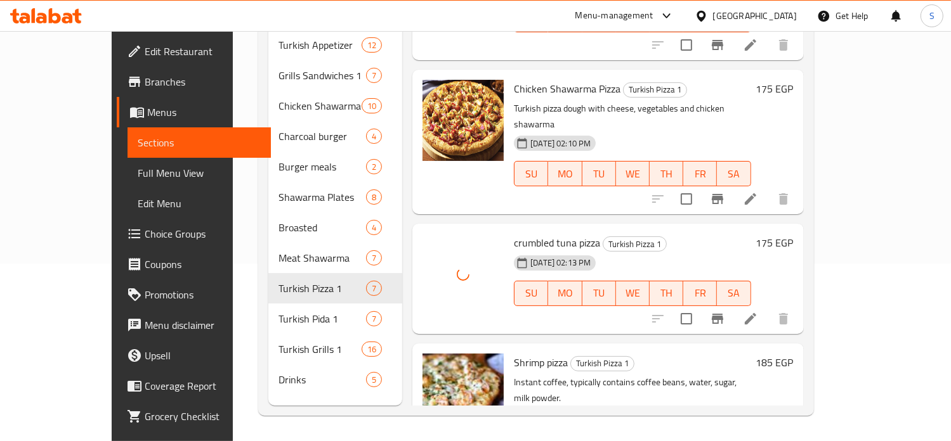
click at [641, 250] on div "02-08-2025 02:13 PM SU MO TU WE TH FR SA" at bounding box center [632, 284] width 247 height 68
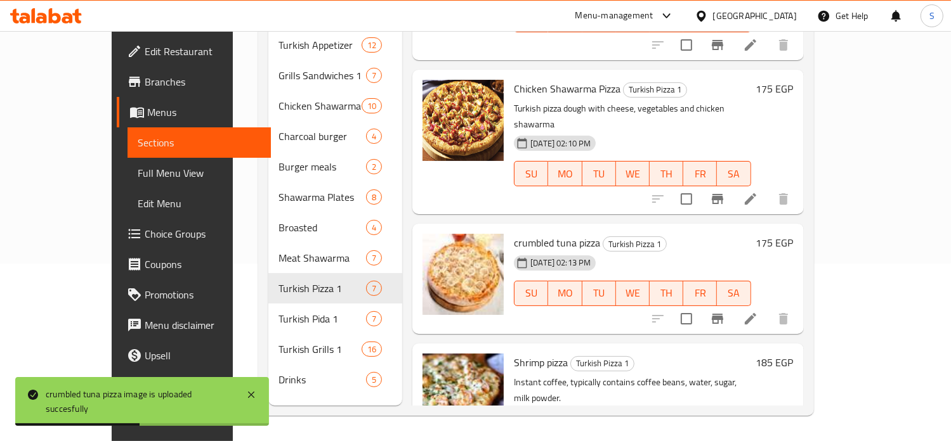
click at [793, 234] on h6 "175 EGP" at bounding box center [774, 243] width 37 height 18
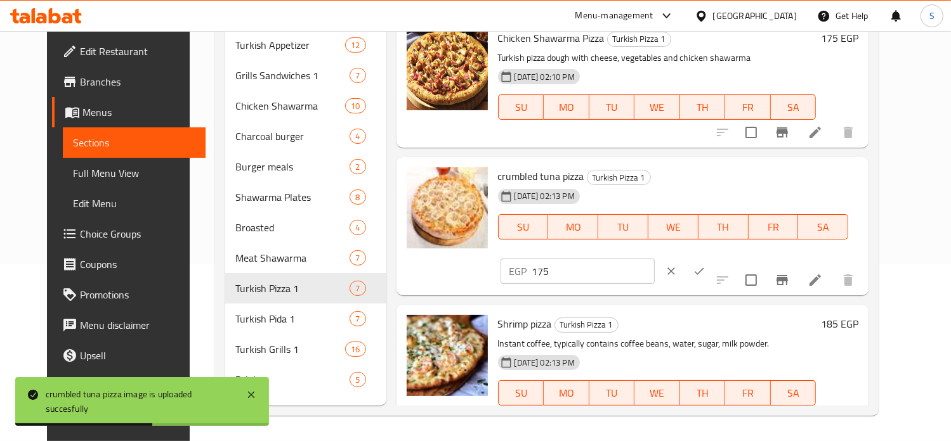
click at [705, 265] on icon "ok" at bounding box center [699, 271] width 13 height 13
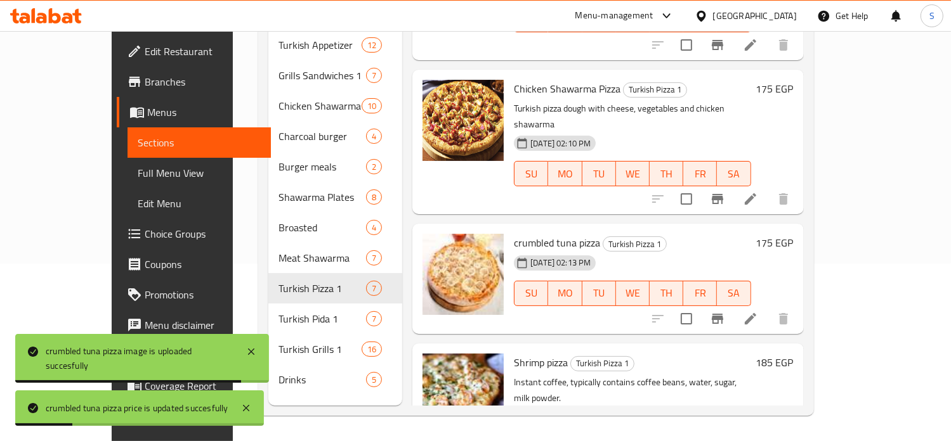
click at [793, 234] on h6 "175 EGP" at bounding box center [774, 243] width 37 height 18
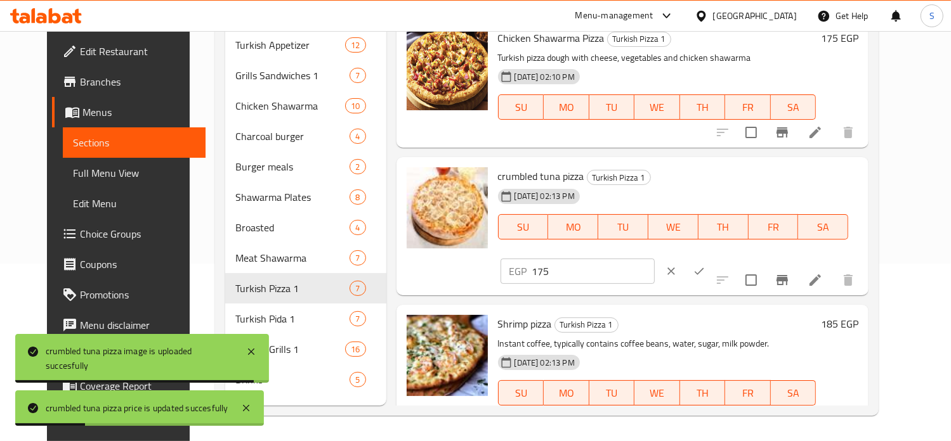
click at [705, 265] on icon "ok" at bounding box center [699, 271] width 13 height 13
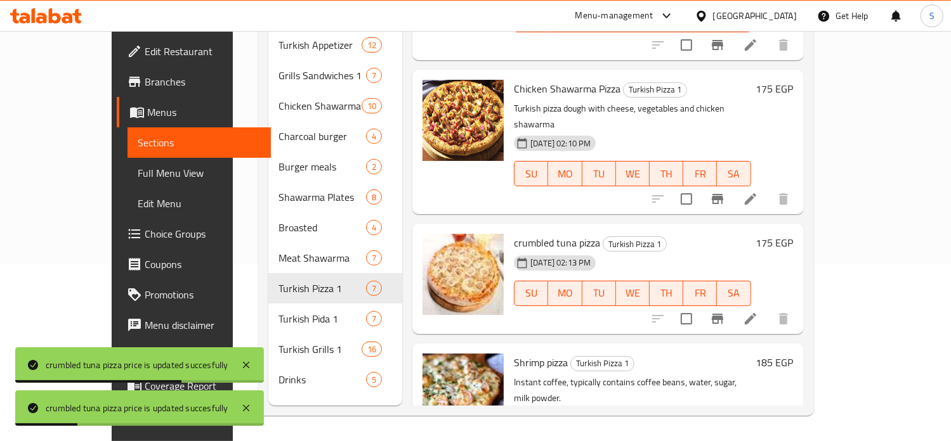
click at [793, 234] on h6 "175 EGP" at bounding box center [774, 243] width 37 height 18
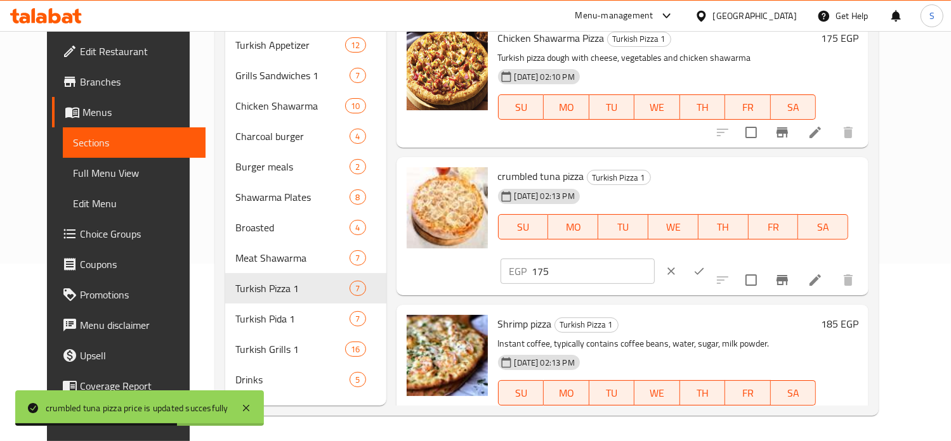
click at [654, 259] on input "175" at bounding box center [593, 271] width 122 height 25
drag, startPoint x: 774, startPoint y: 177, endPoint x: 760, endPoint y: 178, distance: 13.4
click at [654, 259] on input "175" at bounding box center [593, 271] width 122 height 25
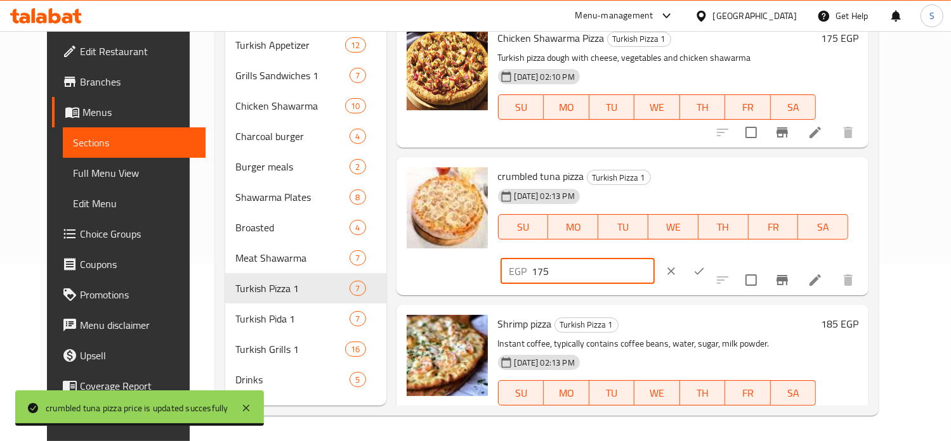
click at [654, 259] on input "175" at bounding box center [593, 271] width 122 height 25
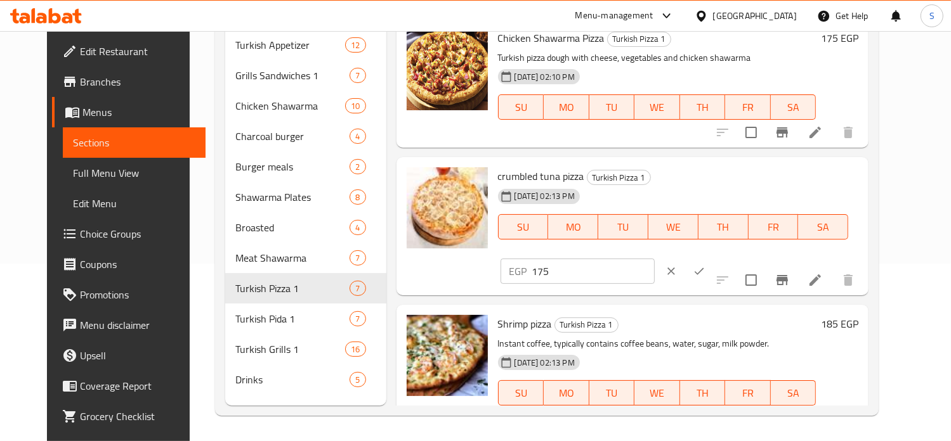
click at [732, 257] on div "EGP 175 ​" at bounding box center [615, 271] width 234 height 28
click at [705, 265] on icon "ok" at bounding box center [699, 271] width 13 height 13
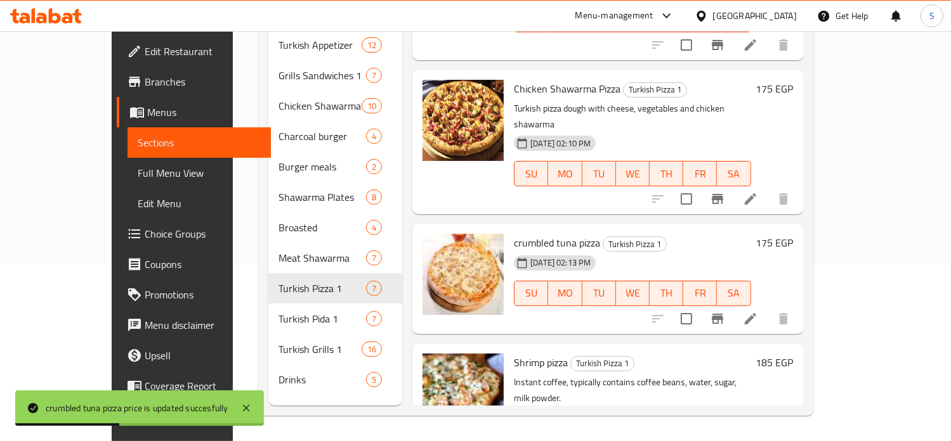
click at [793, 354] on h6 "185 EGP" at bounding box center [774, 363] width 37 height 18
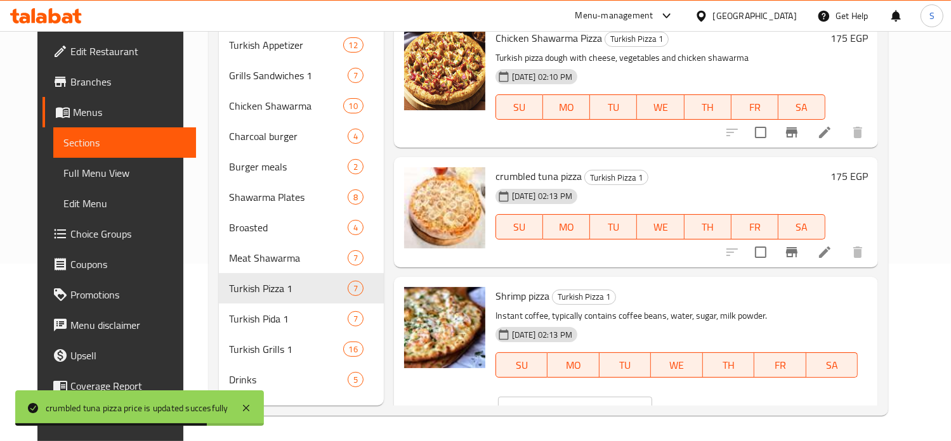
click at [729, 396] on div "EGP 185 ​" at bounding box center [612, 410] width 234 height 28
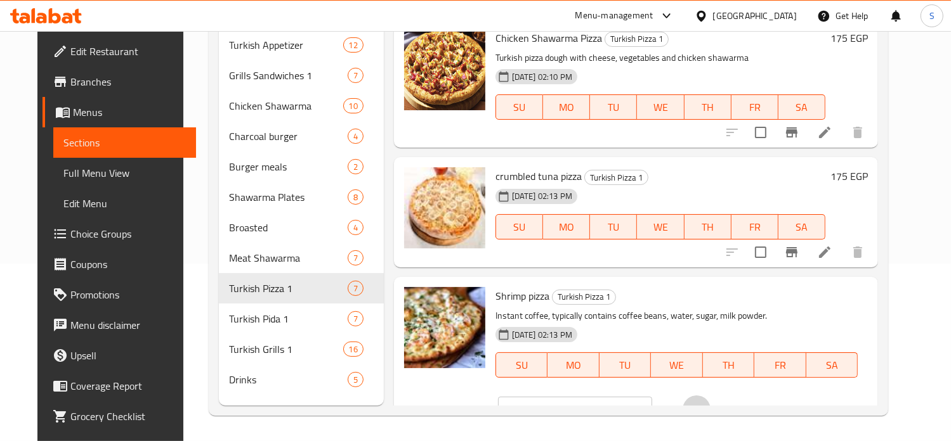
click at [703, 403] on icon "ok" at bounding box center [696, 409] width 13 height 13
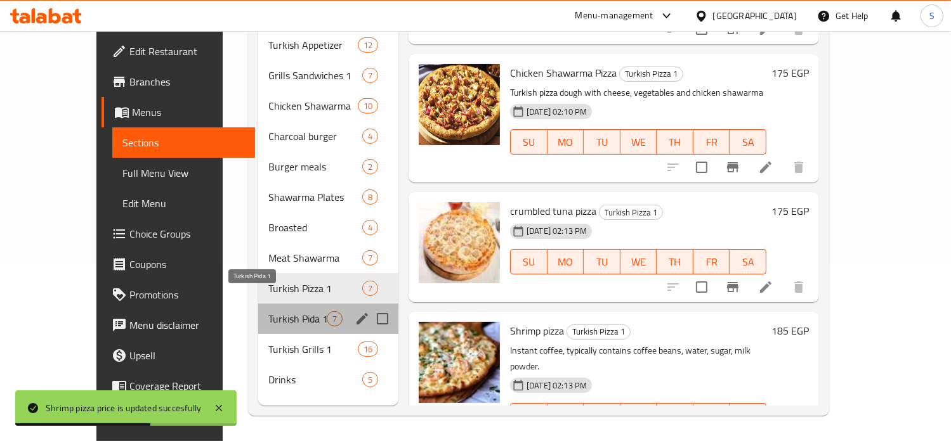
click at [280, 311] on span "Turkish Pida 1" at bounding box center [297, 318] width 58 height 15
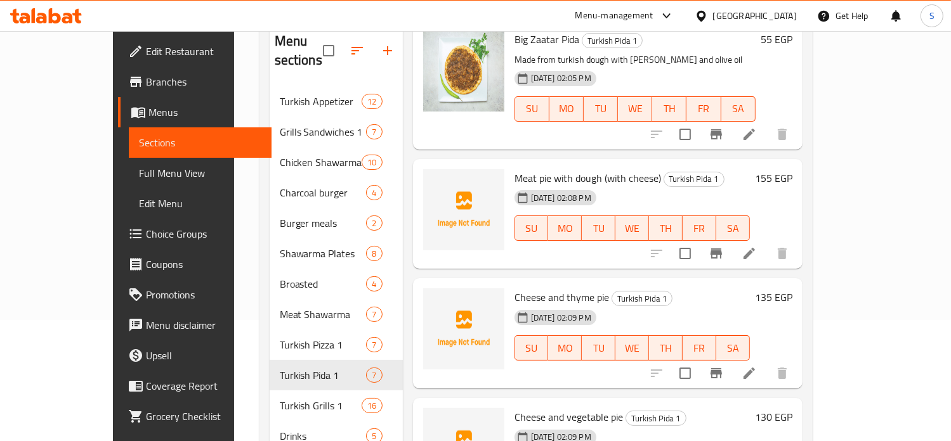
scroll to position [503, 0]
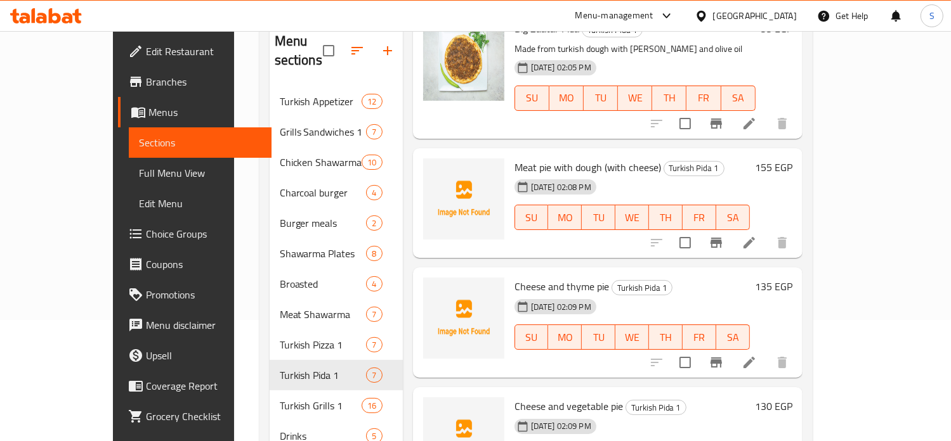
click at [530, 158] on span "Meat pie with dough (with cheese)" at bounding box center [587, 167] width 146 height 19
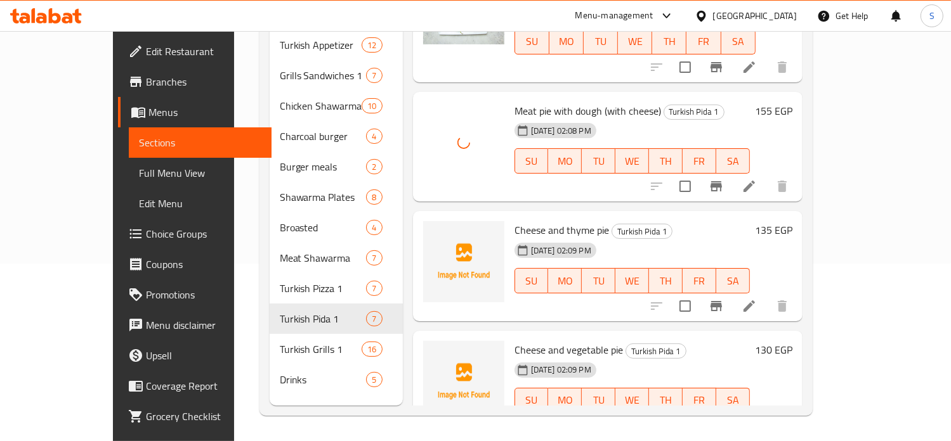
click at [514, 221] on span "Cheese and thyme pie" at bounding box center [561, 230] width 94 height 19
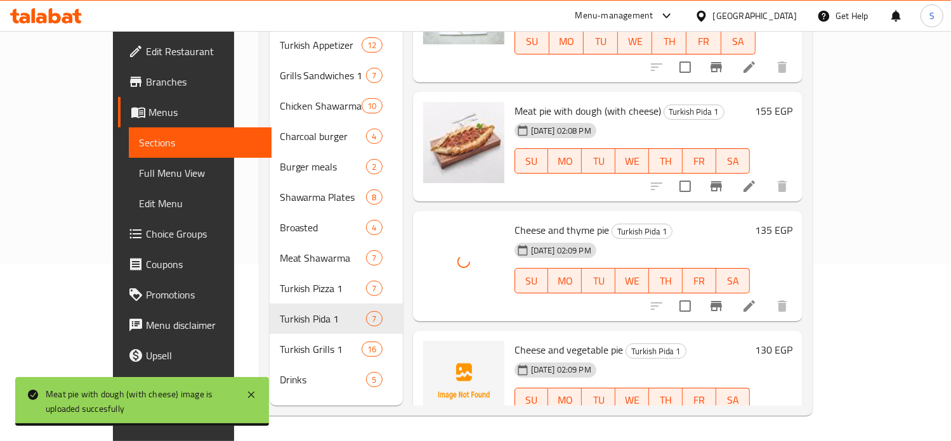
click at [684, 238] on div "02-08-2025 02:09 PM SU MO TU WE TH FR SA" at bounding box center [631, 272] width 245 height 68
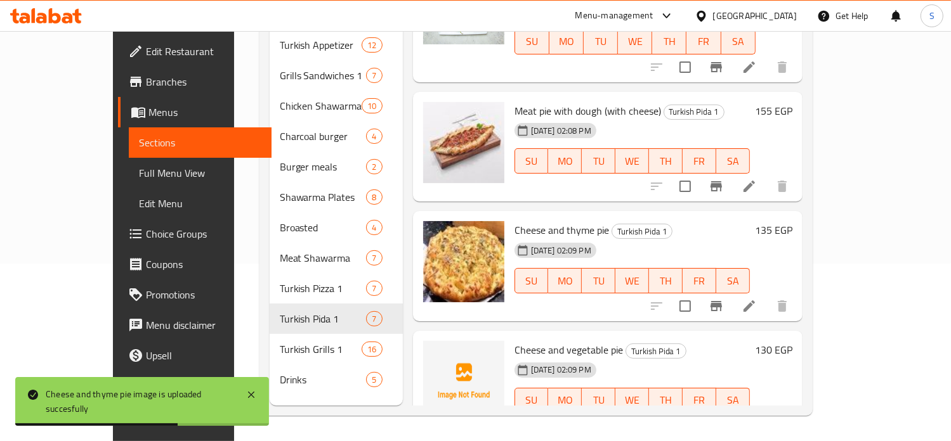
click at [540, 341] on span "Cheese and vegetable pie" at bounding box center [568, 350] width 108 height 19
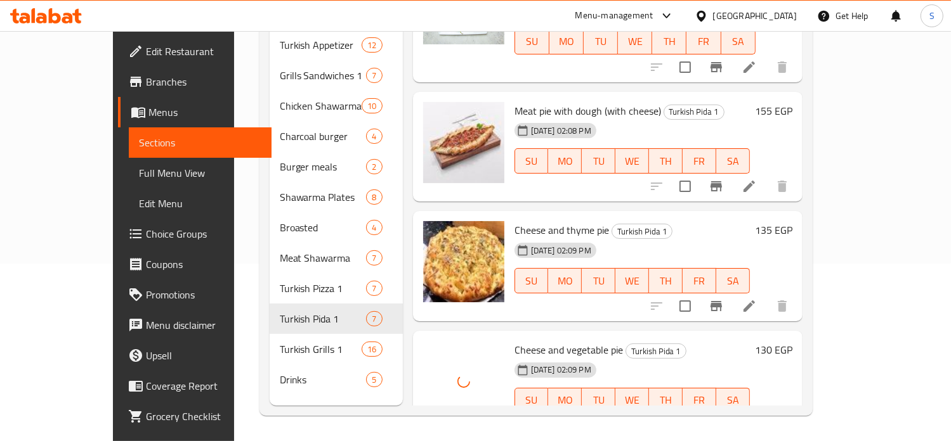
click at [694, 341] on h6 "Cheese and vegetable pie Turkish Pida 1" at bounding box center [631, 350] width 235 height 18
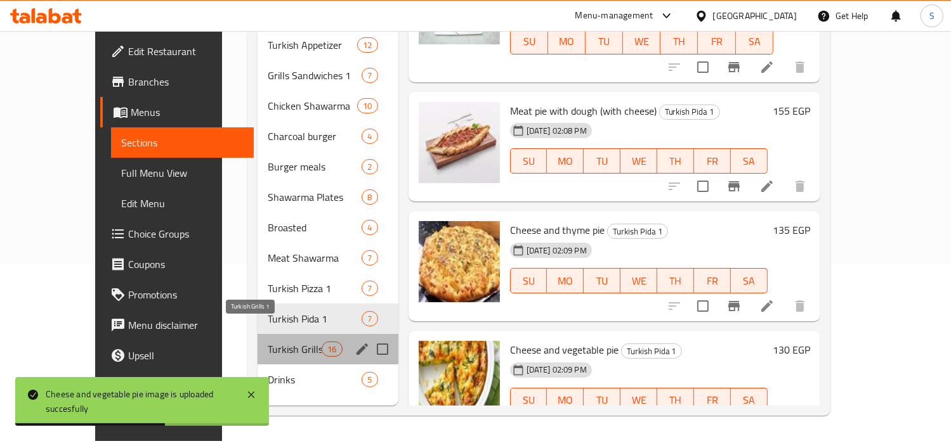
click at [268, 342] on span "Turkish Grills 1" at bounding box center [295, 349] width 54 height 15
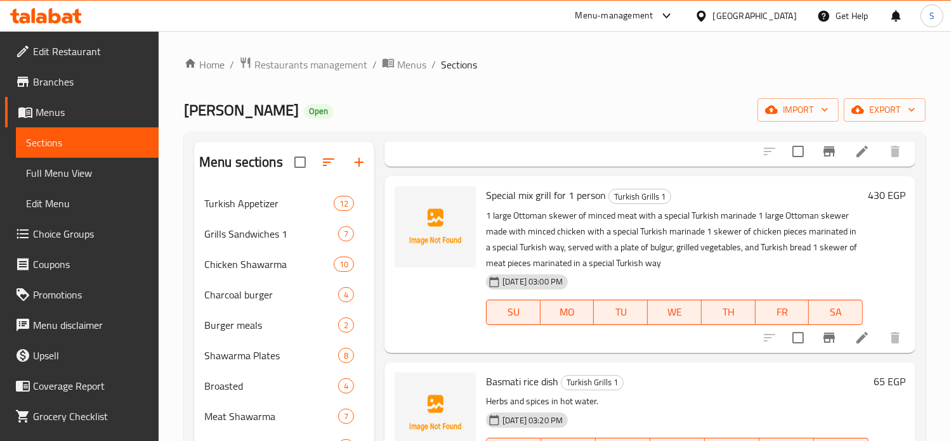
scroll to position [176, 0]
click at [517, 193] on span "Special mix grill for 1 person" at bounding box center [546, 195] width 120 height 19
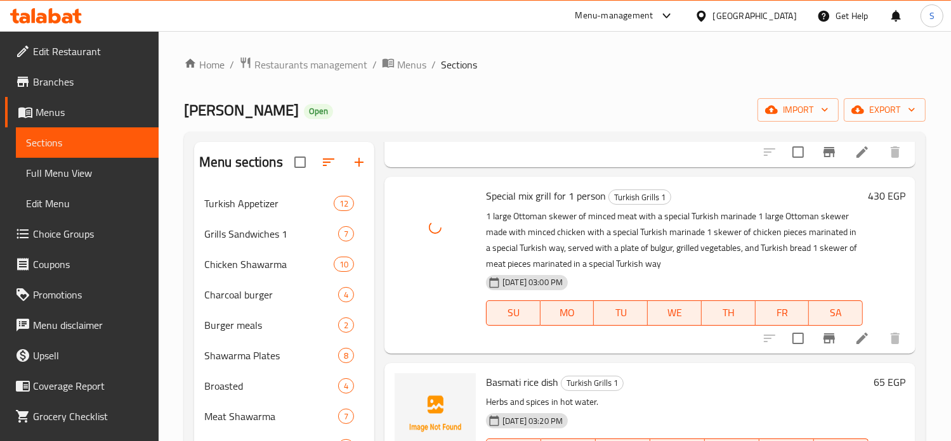
click at [715, 185] on div "Special mix grill for 1 person Turkish Grills 1 1 large Ottoman skewer of mince…" at bounding box center [674, 265] width 387 height 166
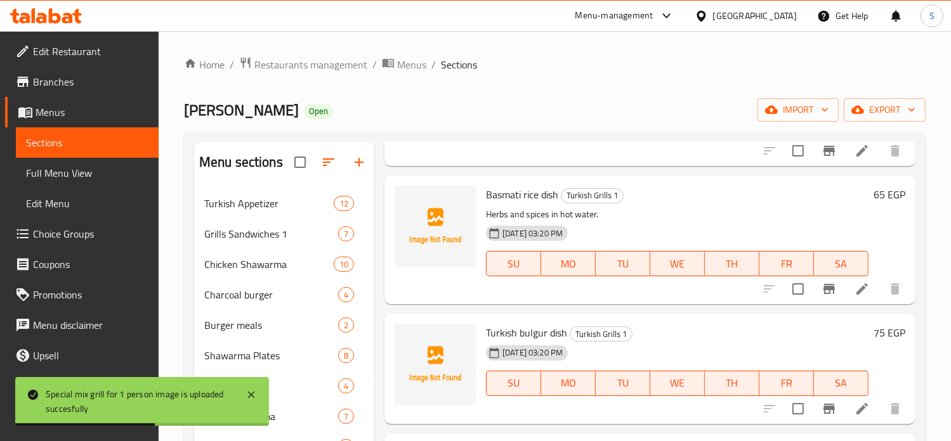
scroll to position [367, 0]
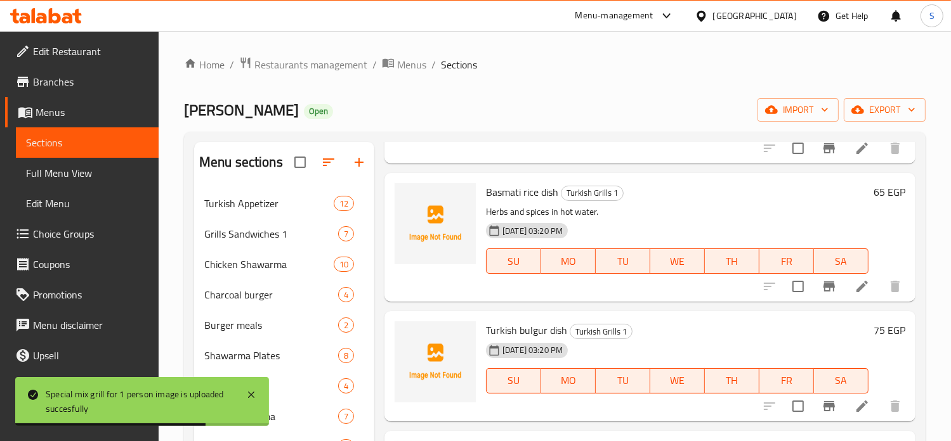
click at [530, 200] on span "Basmati rice dish" at bounding box center [522, 192] width 72 height 19
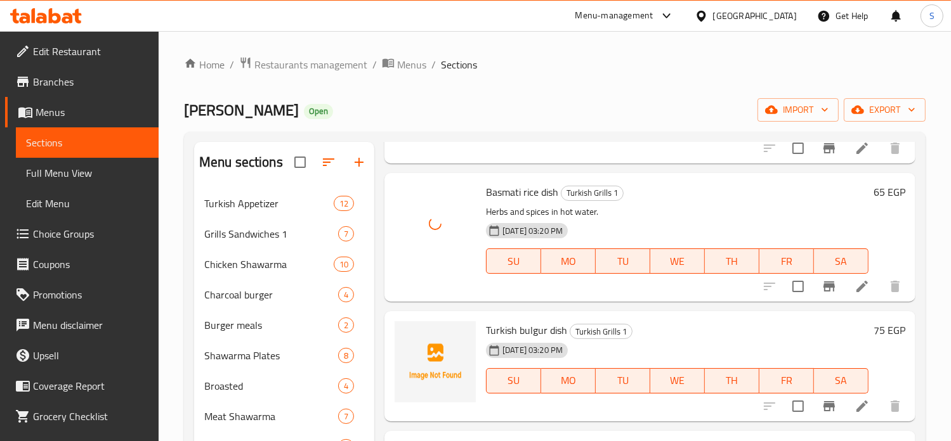
click at [522, 334] on span "Turkish bulgur dish" at bounding box center [526, 330] width 81 height 19
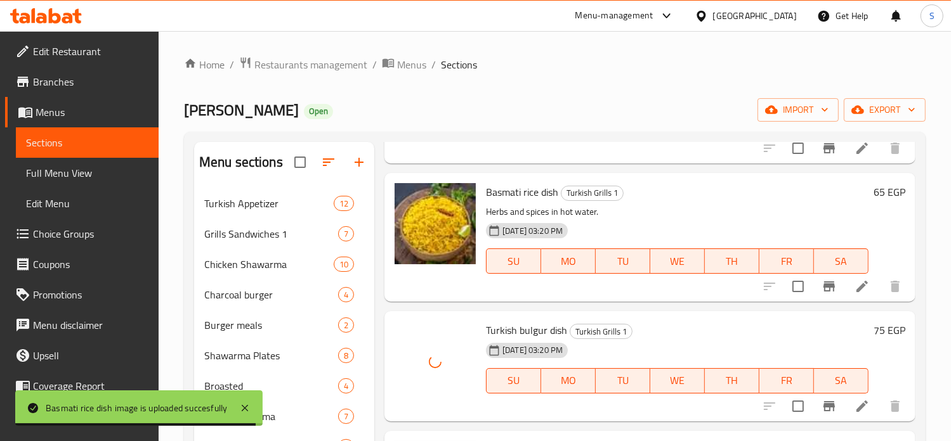
click at [713, 202] on div "Basmati rice dish Turkish Grills 1 Herbs and spices in hot water. 02-08-2025 03…" at bounding box center [677, 237] width 393 height 119
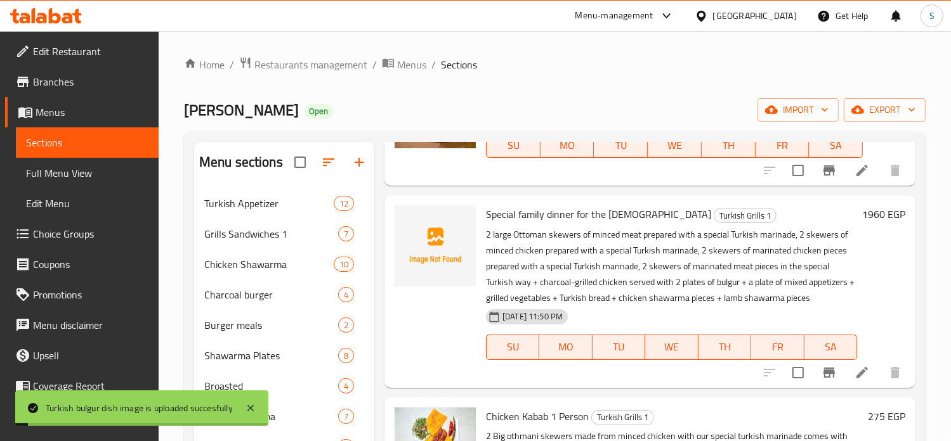
scroll to position [741, 0]
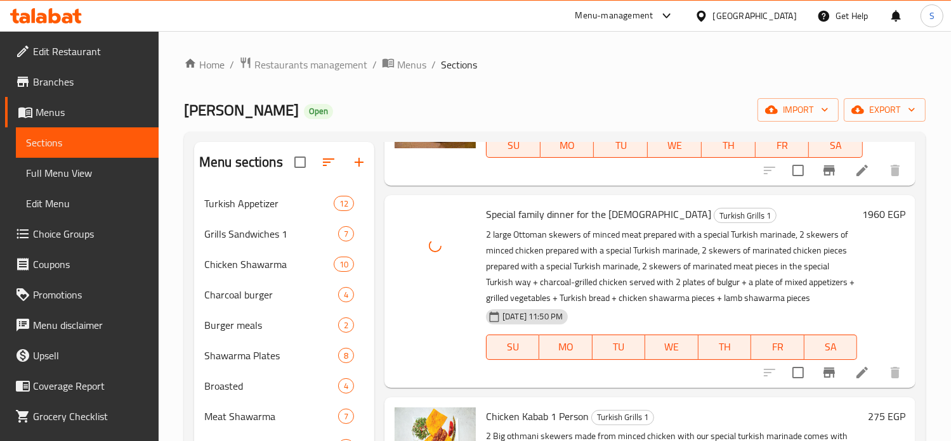
click at [724, 202] on div "Special family dinner for the lady Turkish Grills 1 2 large Ottoman skewers of …" at bounding box center [671, 291] width 381 height 182
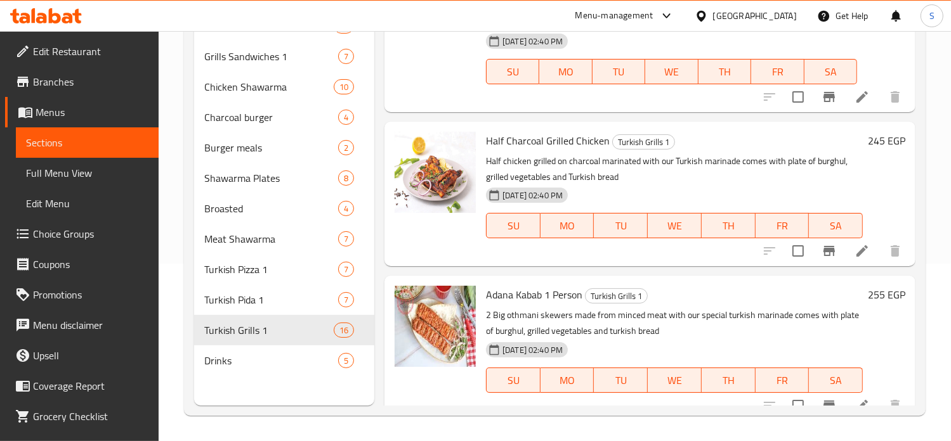
scroll to position [1361, 0]
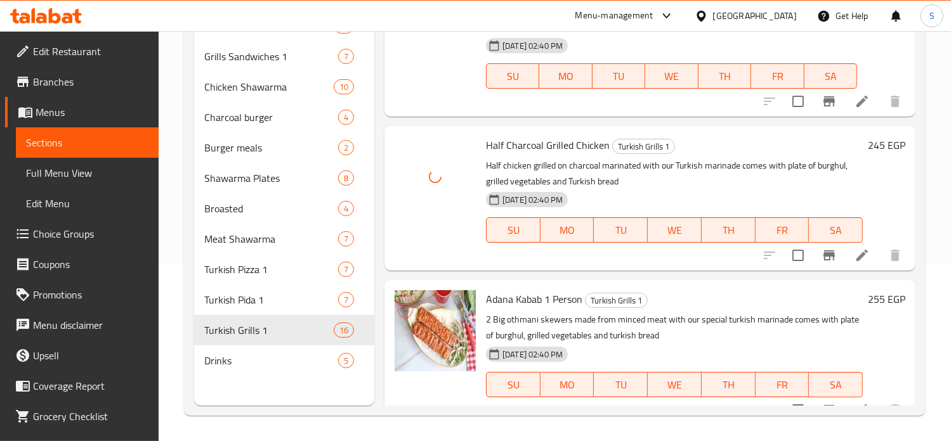
click at [719, 154] on h6 "Half Charcoal Grilled Chicken Turkish Grills 1" at bounding box center [674, 145] width 377 height 18
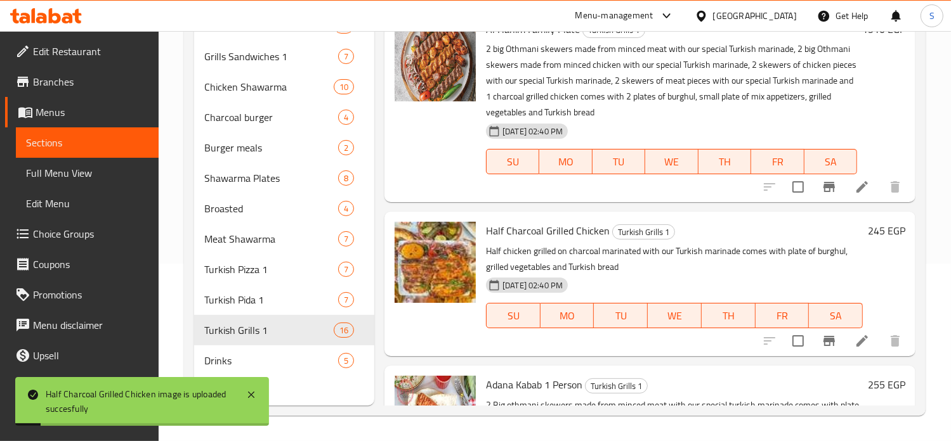
scroll to position [1275, 0]
click at [575, 241] on span "Half Charcoal Grilled Chicken" at bounding box center [548, 231] width 124 height 19
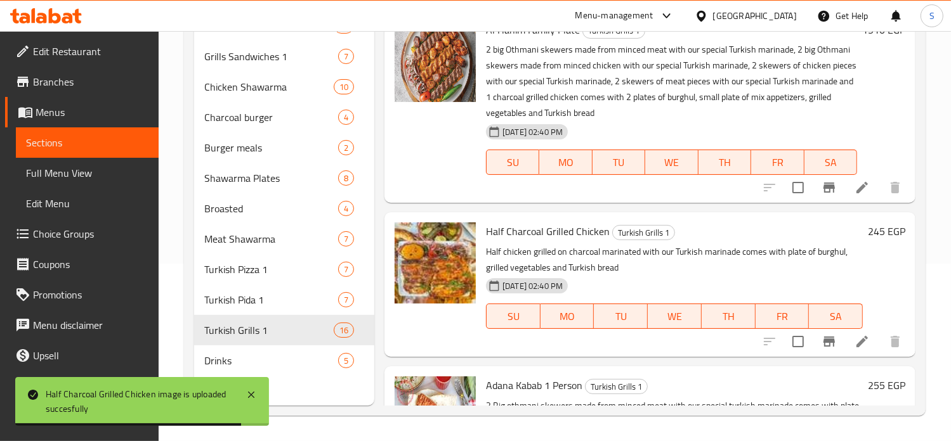
click at [682, 240] on h6 "Half Charcoal Grilled Chicken Turkish Grills 1" at bounding box center [674, 232] width 377 height 18
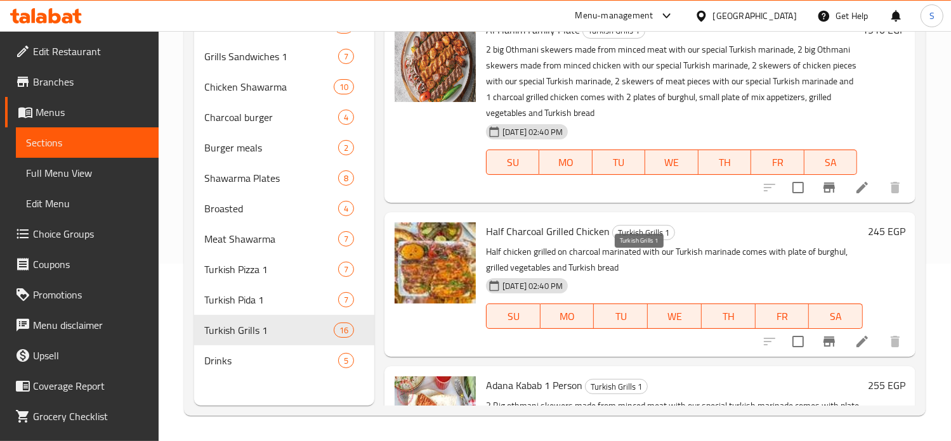
click at [657, 240] on span "Turkish Grills 1" at bounding box center [644, 233] width 62 height 15
click at [637, 240] on span "Turkish Grills 1" at bounding box center [644, 233] width 62 height 15
click at [619, 240] on span "Turkish Grills 1" at bounding box center [644, 233] width 62 height 15
click at [525, 241] on span "Half Charcoal Grilled Chicken" at bounding box center [548, 231] width 124 height 19
click at [472, 263] on img at bounding box center [434, 263] width 81 height 81
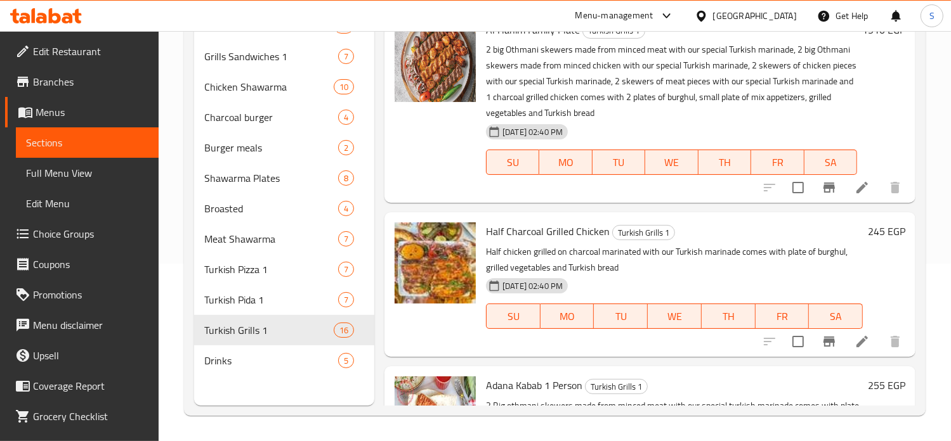
click at [482, 261] on div "Half Charcoal Grilled Chicken Turkish Grills 1 Half chicken grilled on charcoal…" at bounding box center [674, 285] width 387 height 134
click at [487, 241] on span "Half Charcoal Grilled Chicken" at bounding box center [548, 231] width 124 height 19
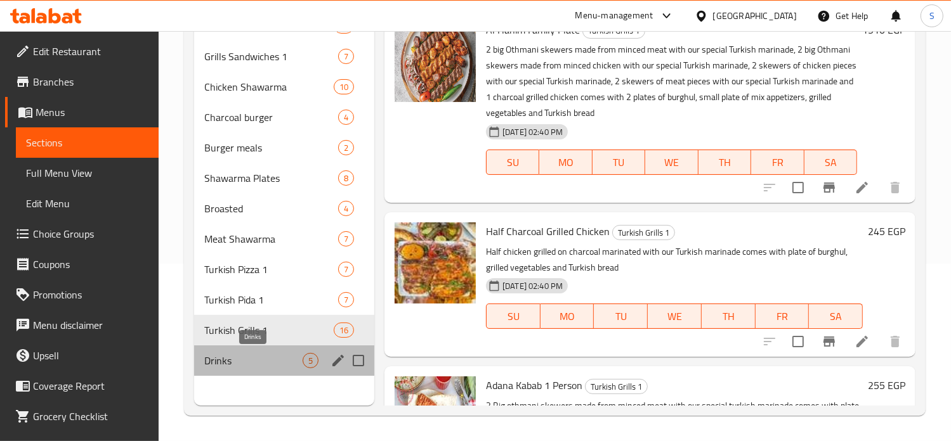
click at [265, 360] on span "Drinks" at bounding box center [253, 360] width 98 height 15
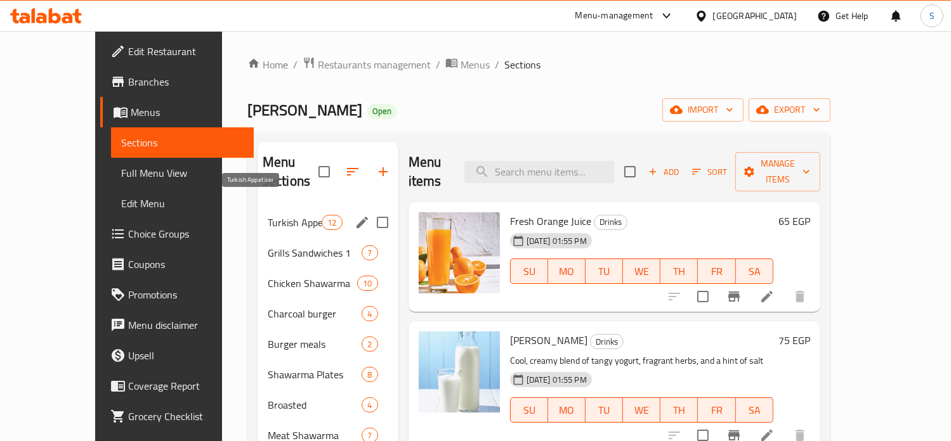
click at [268, 215] on span "Turkish Appetizer" at bounding box center [295, 222] width 54 height 15
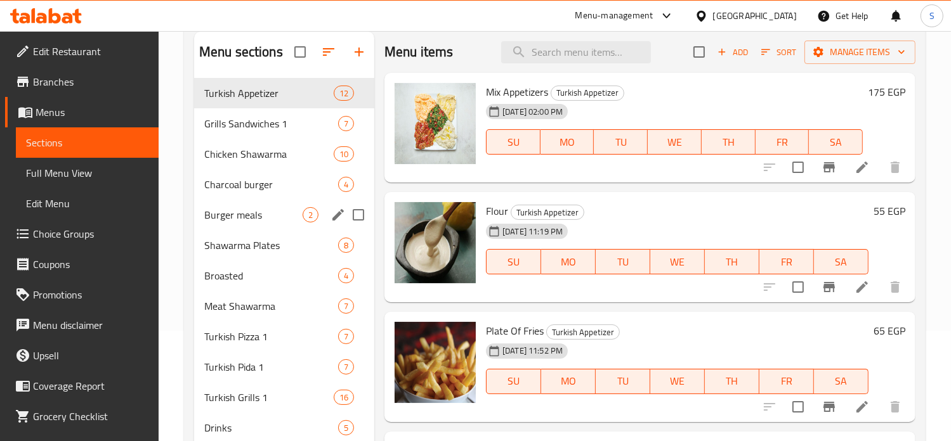
scroll to position [53, 0]
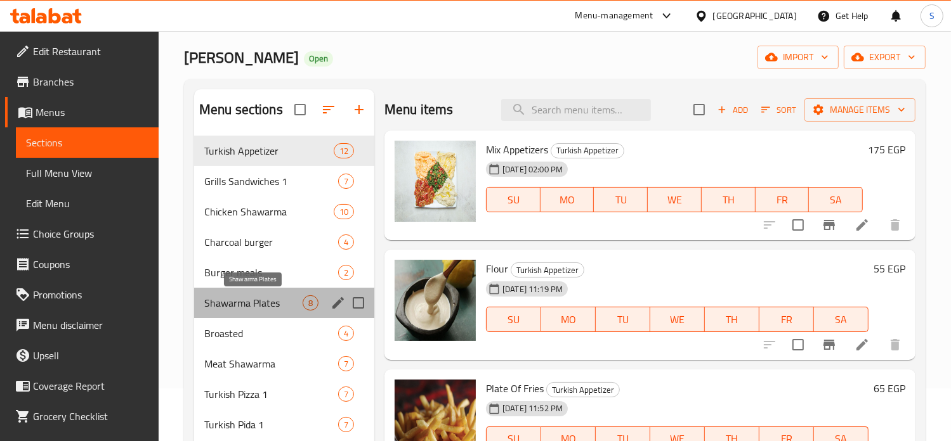
click at [238, 304] on span "Shawarma Plates" at bounding box center [253, 303] width 98 height 15
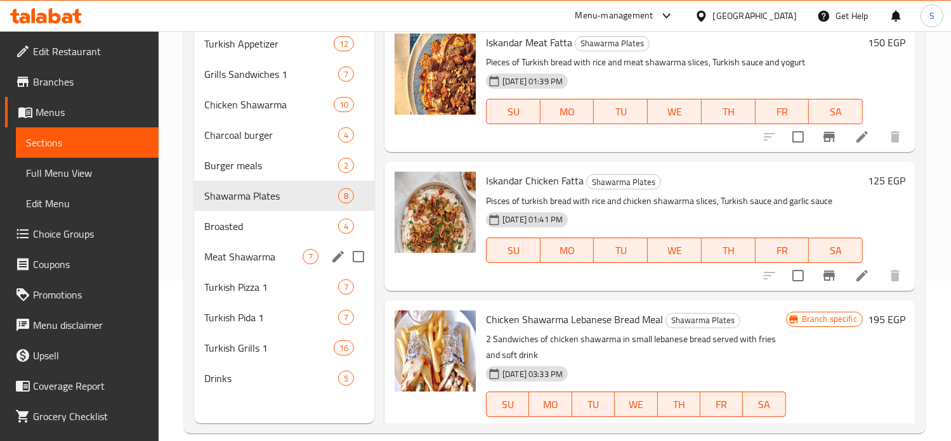
scroll to position [160, 0]
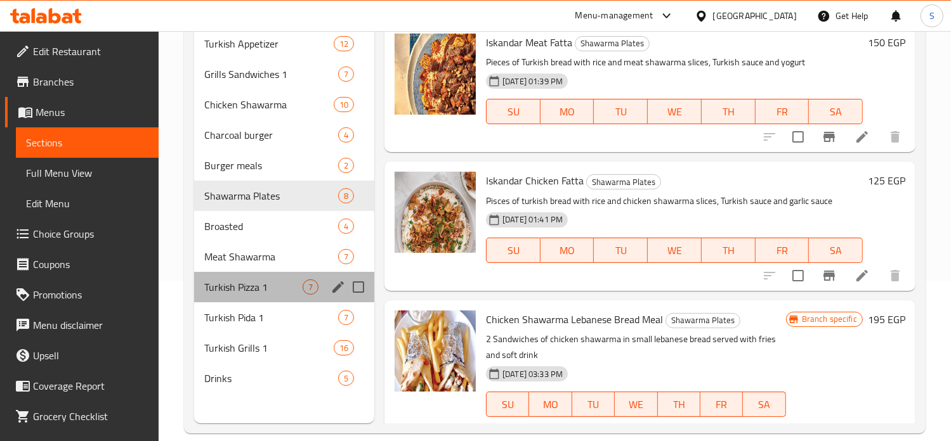
click at [262, 300] on div "Turkish Pizza 1 7" at bounding box center [284, 287] width 180 height 30
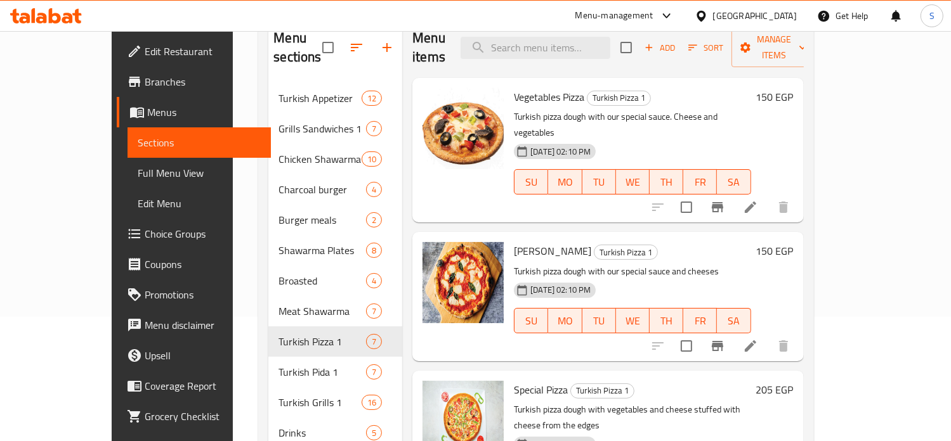
scroll to position [178, 0]
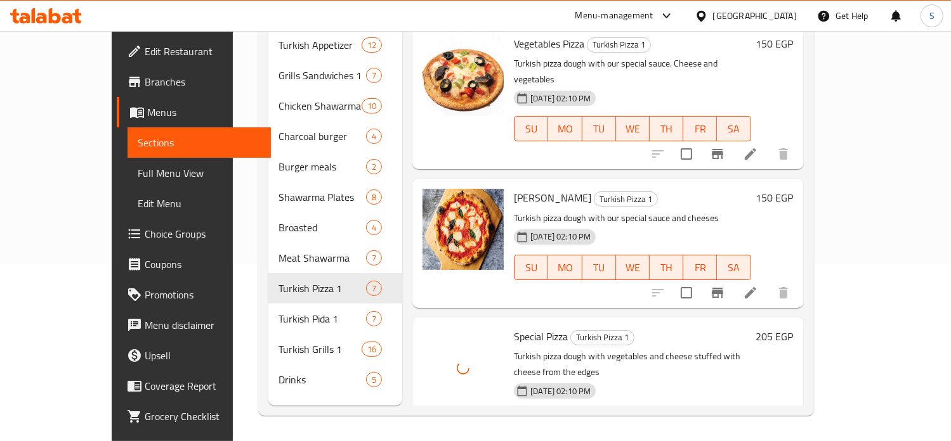
click at [652, 328] on h6 "Special Pizza Turkish Pizza 1" at bounding box center [632, 337] width 237 height 18
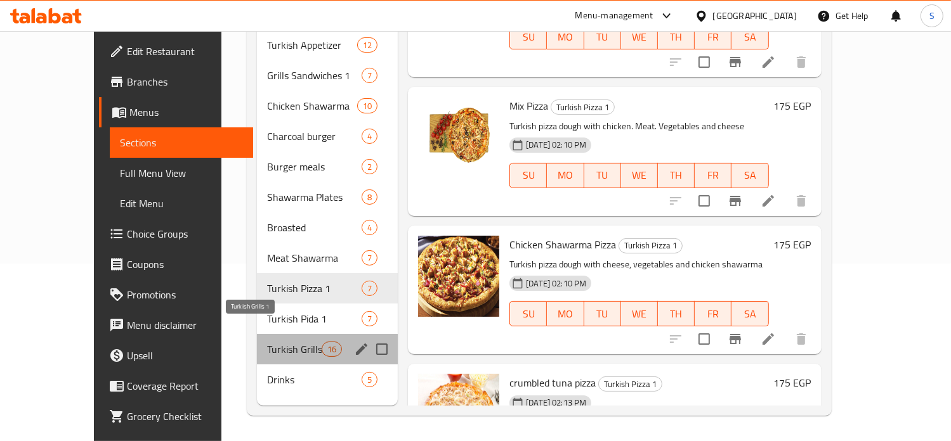
click at [267, 342] on span "Turkish Grills 1" at bounding box center [294, 349] width 55 height 15
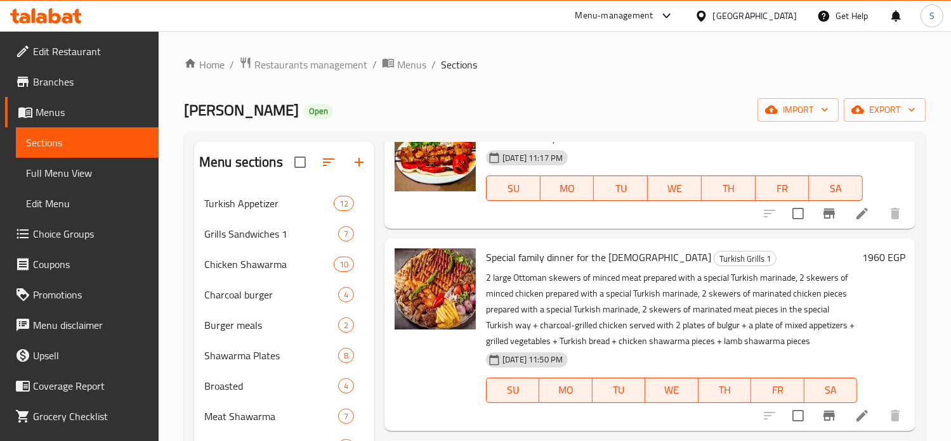
scroll to position [736, 0]
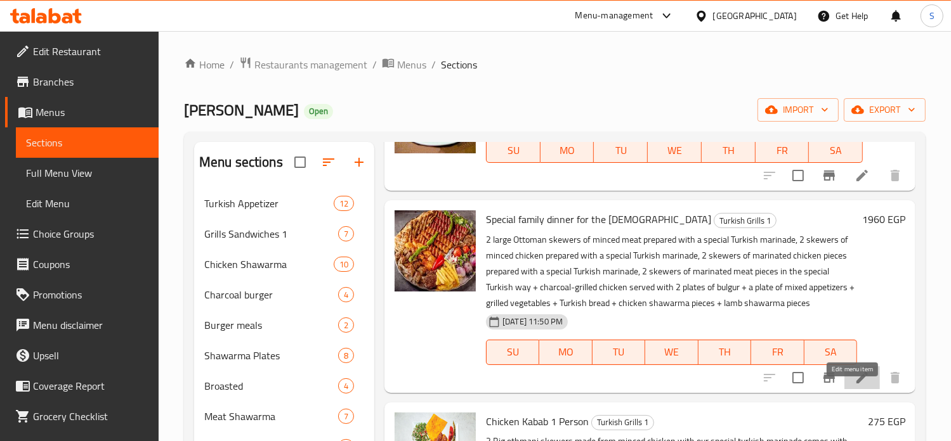
click at [854, 386] on icon at bounding box center [861, 377] width 15 height 15
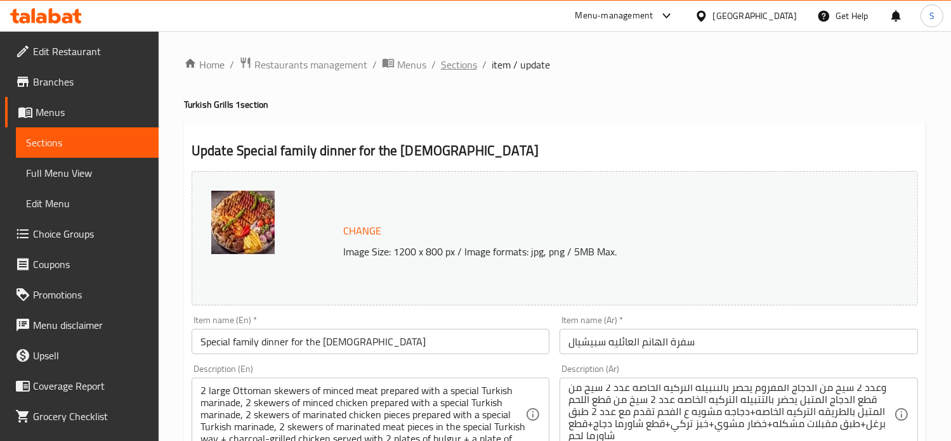
click at [453, 70] on span "Sections" at bounding box center [459, 64] width 36 height 15
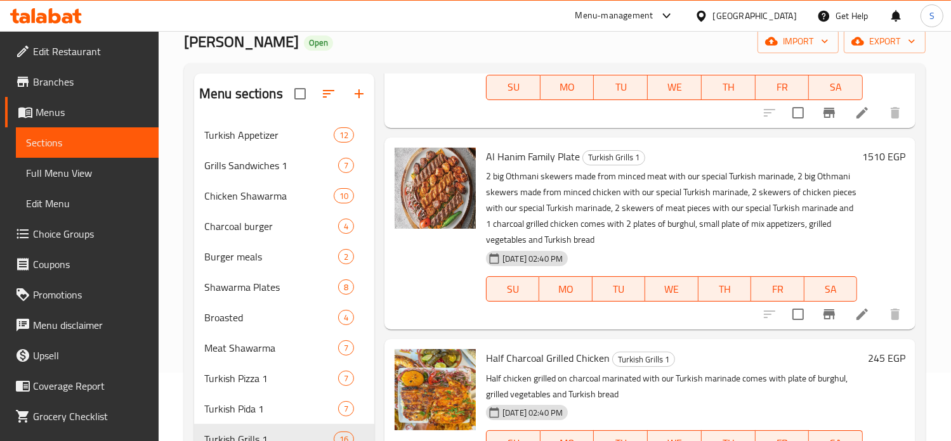
scroll to position [1258, 0]
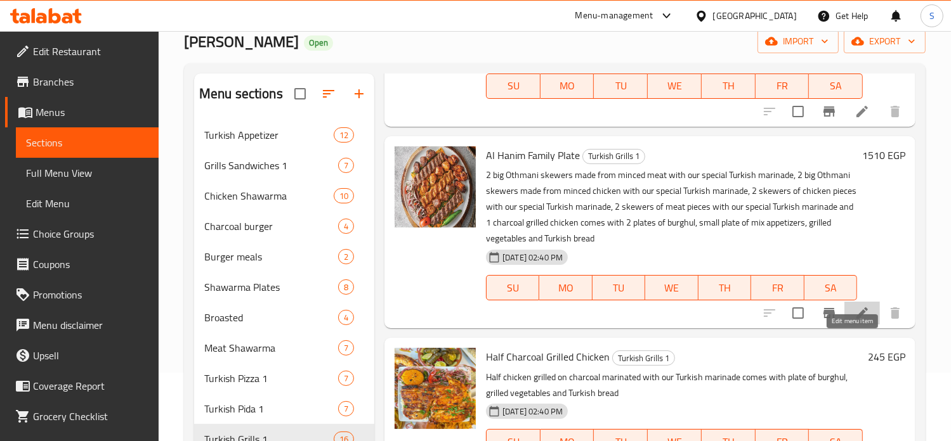
click at [854, 321] on icon at bounding box center [861, 313] width 15 height 15
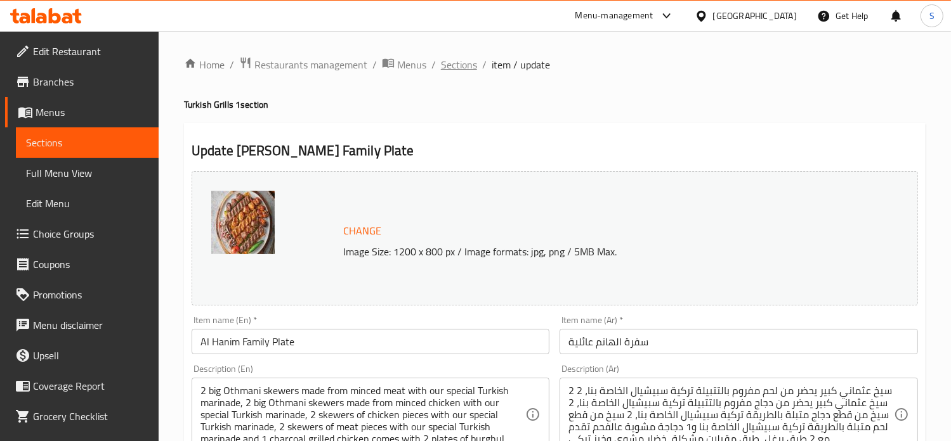
click at [453, 67] on span "Sections" at bounding box center [459, 64] width 36 height 15
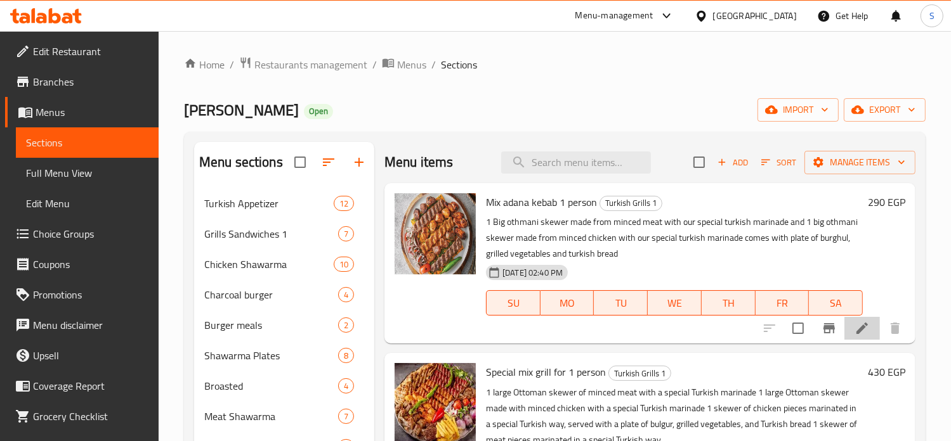
click at [857, 337] on li at bounding box center [862, 328] width 36 height 23
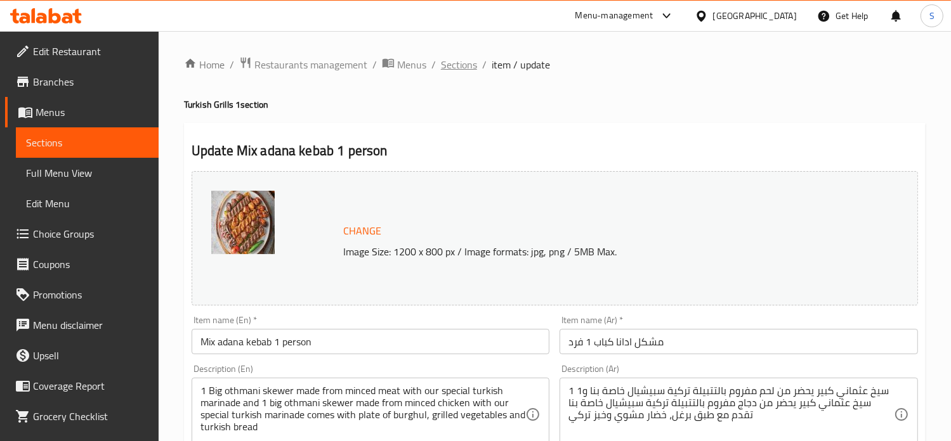
click at [464, 66] on span "Sections" at bounding box center [459, 64] width 36 height 15
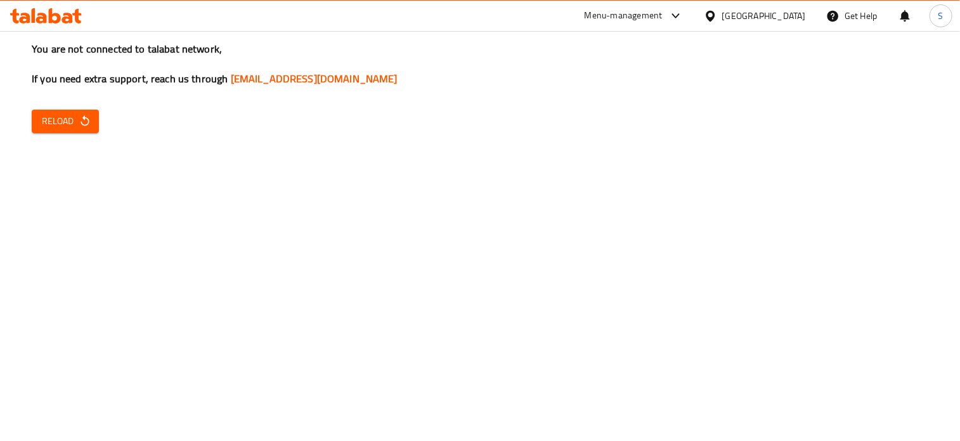
click at [90, 133] on div "You are not connected to talabat network, If you need extra support, reach us t…" at bounding box center [480, 220] width 960 height 441
click at [74, 122] on span "Reload" at bounding box center [65, 122] width 47 height 16
click at [684, 16] on icon at bounding box center [675, 15] width 15 height 15
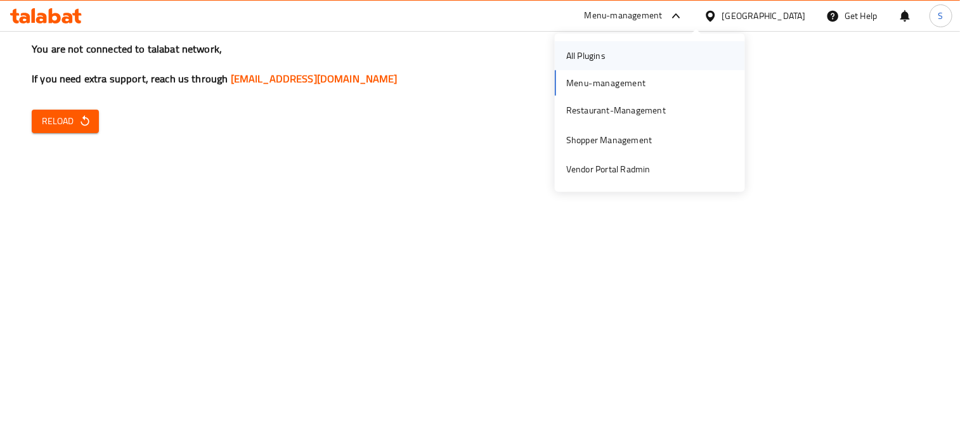
click at [621, 58] on div "All Plugins" at bounding box center [650, 55] width 190 height 29
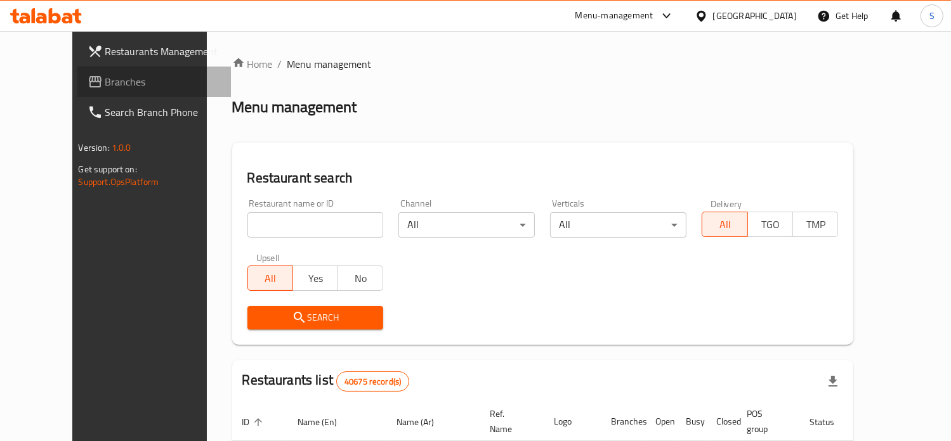
click at [77, 93] on link "Branches" at bounding box center [153, 82] width 153 height 30
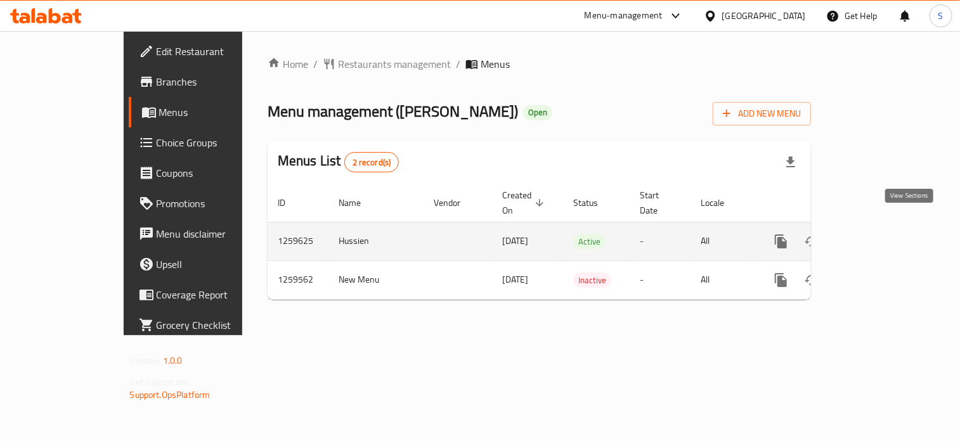
click at [880, 234] on icon "enhanced table" at bounding box center [872, 241] width 15 height 15
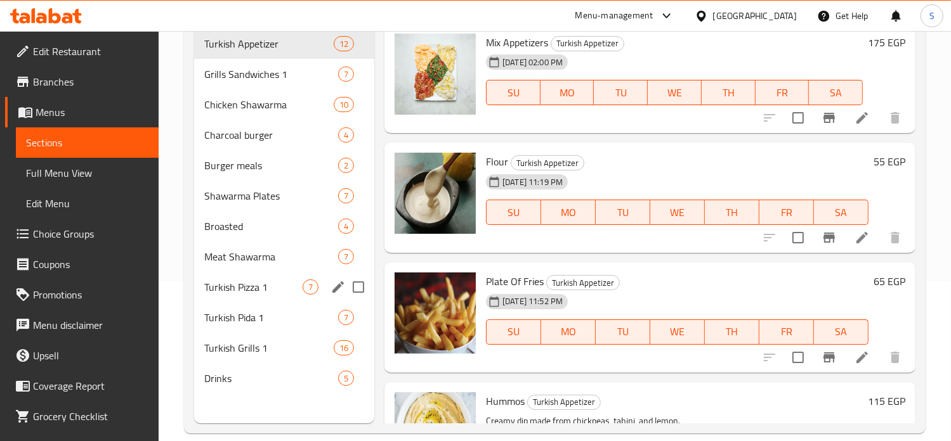
scroll to position [178, 0]
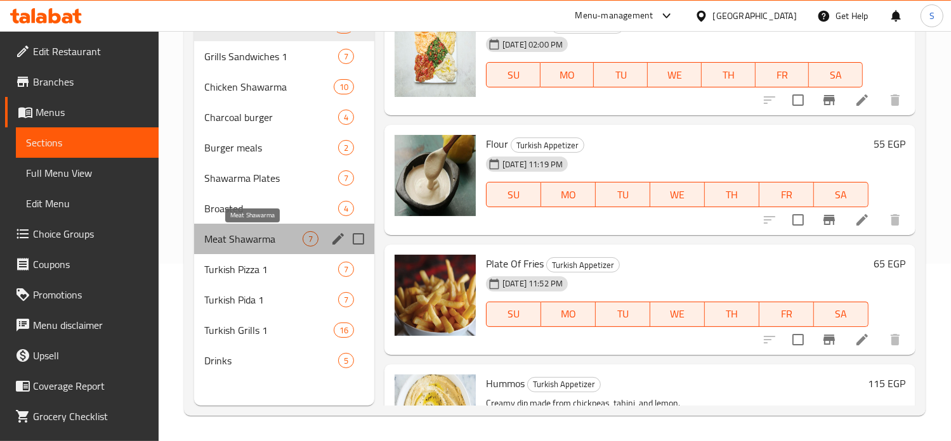
click at [235, 235] on span "Meat Shawarma" at bounding box center [253, 238] width 98 height 15
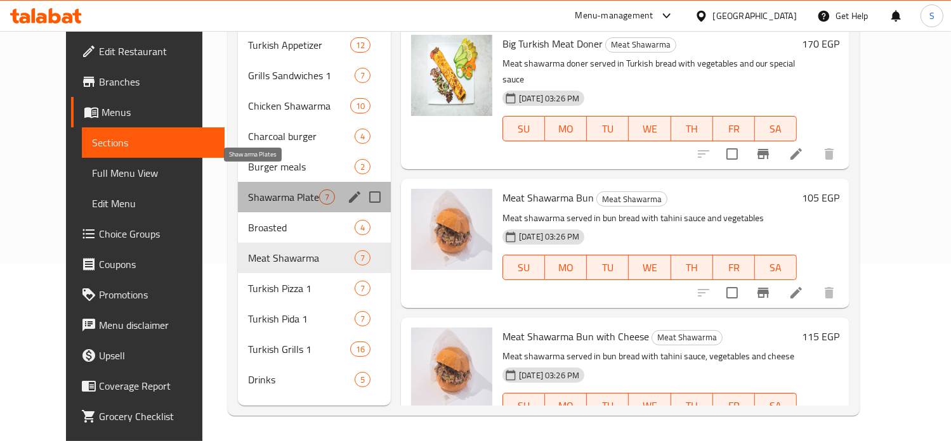
click at [271, 190] on span "Shawarma Plates" at bounding box center [283, 197] width 71 height 15
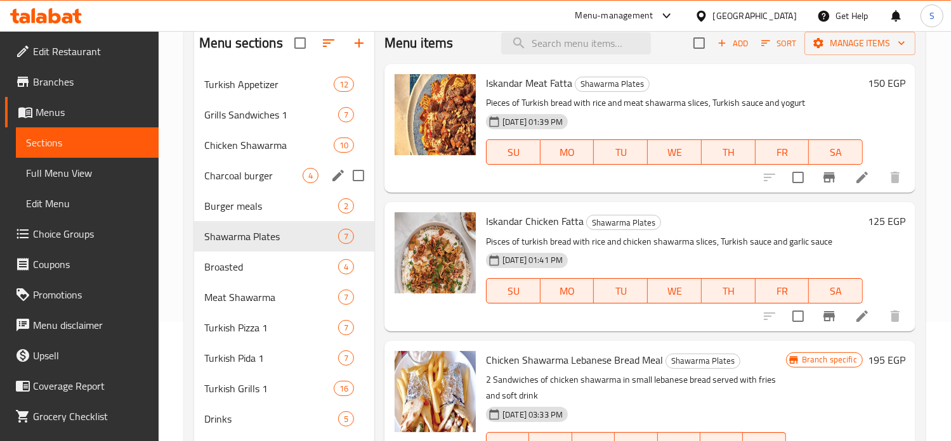
scroll to position [127, 0]
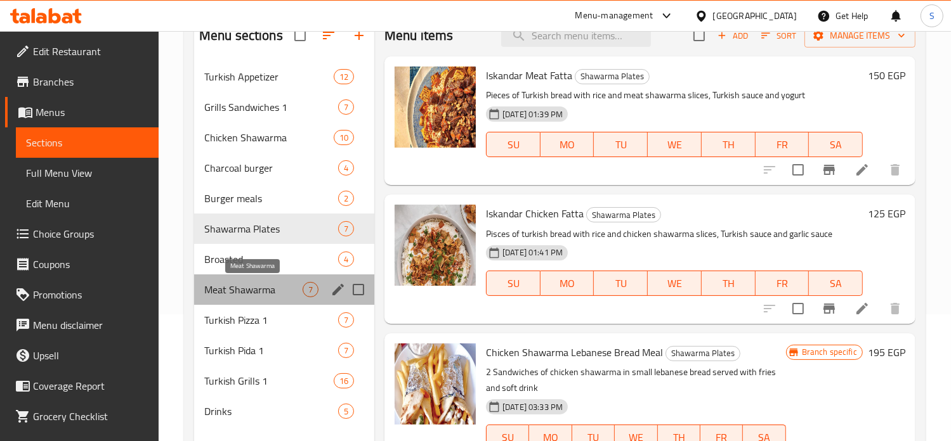
click at [265, 290] on span "Meat Shawarma" at bounding box center [253, 289] width 98 height 15
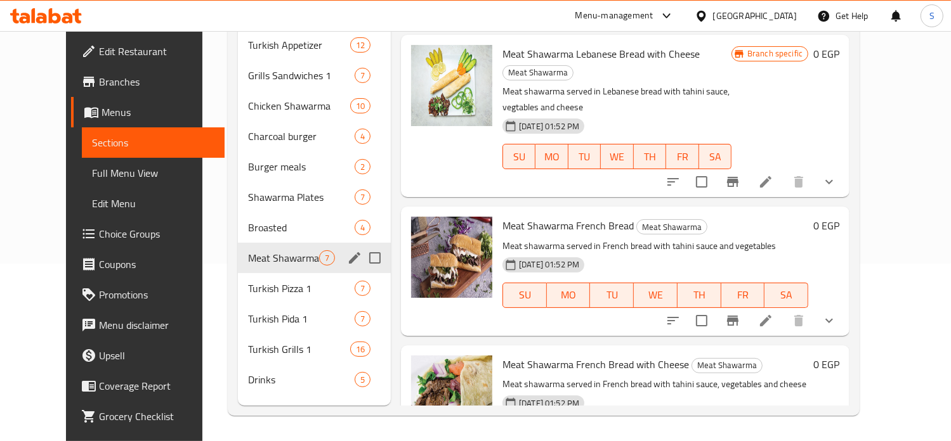
scroll to position [91, 0]
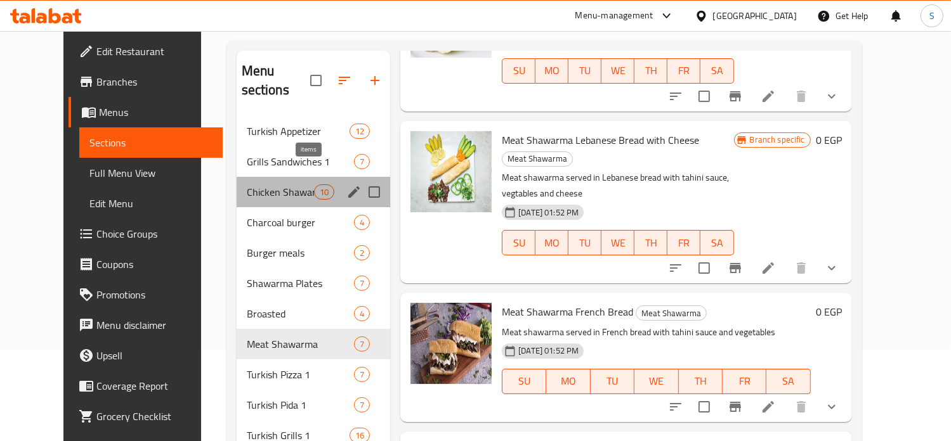
click at [315, 186] on span "10" at bounding box center [324, 192] width 19 height 12
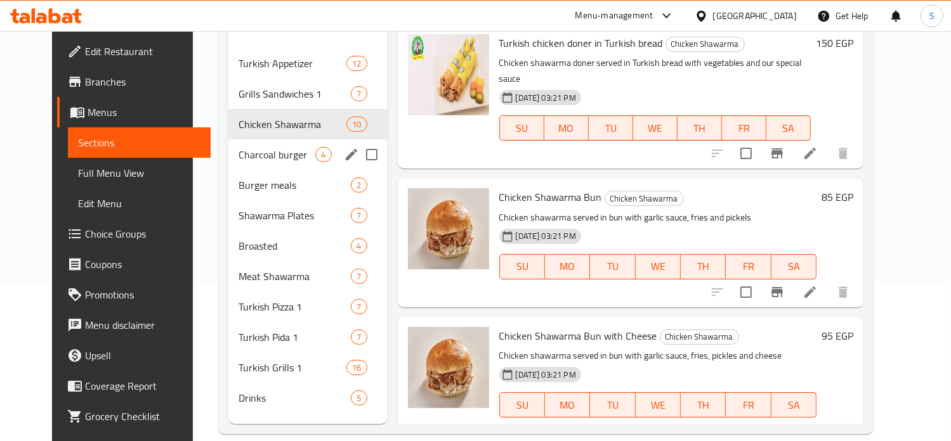
scroll to position [178, 0]
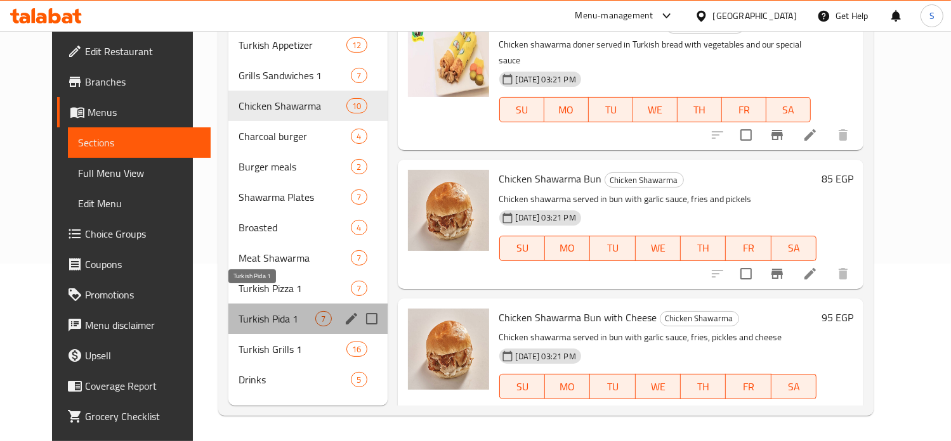
click at [251, 311] on span "Turkish Pida 1" at bounding box center [276, 318] width 77 height 15
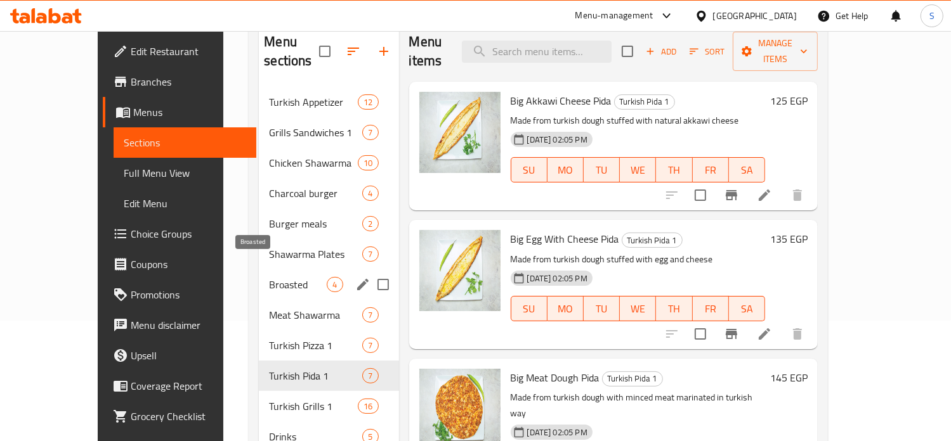
scroll to position [178, 0]
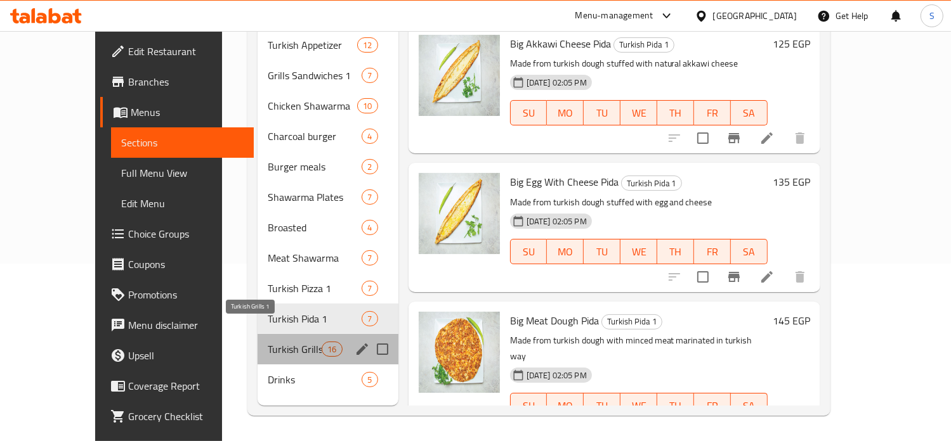
click at [268, 342] on span "Turkish Grills 1" at bounding box center [295, 349] width 54 height 15
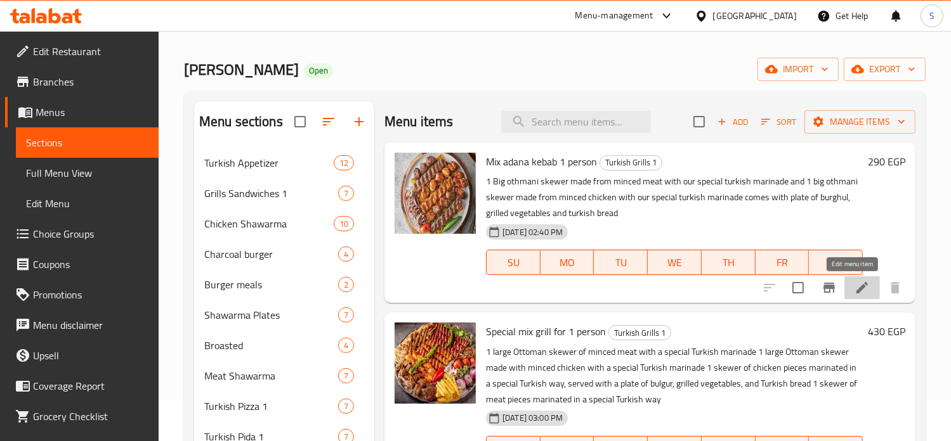
click at [854, 283] on icon at bounding box center [861, 287] width 15 height 15
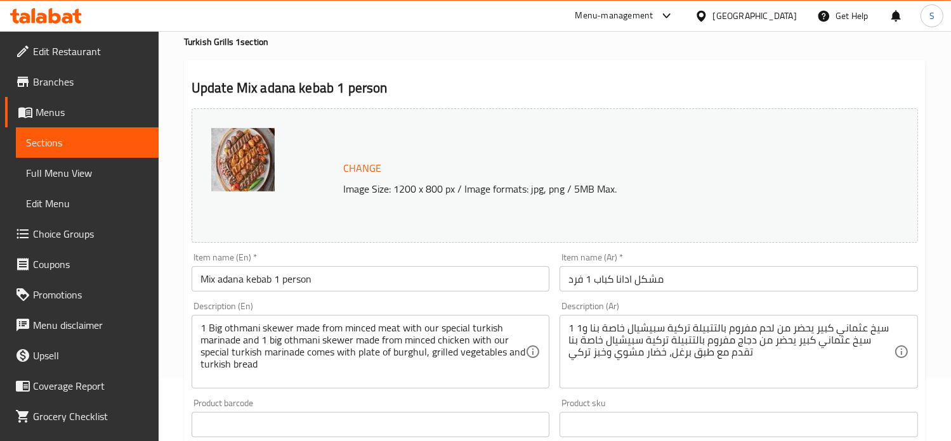
scroll to position [62, 0]
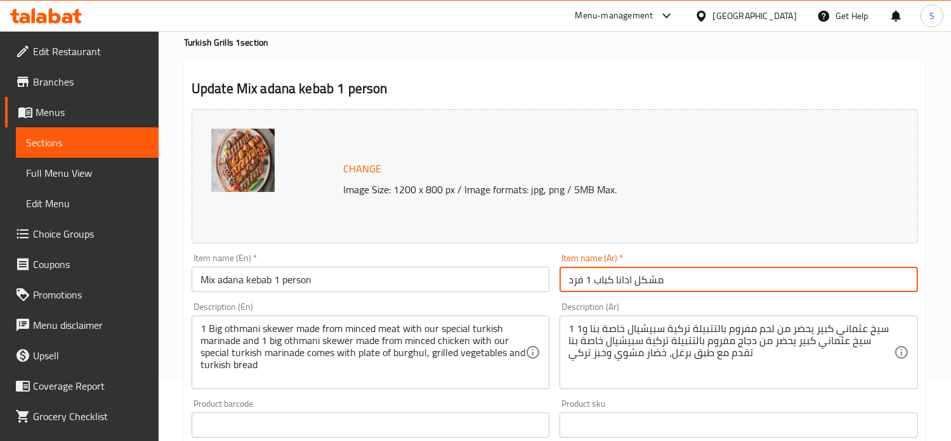
click at [625, 281] on input "مشكل ادانا كباب 1 فرد" at bounding box center [738, 279] width 358 height 25
type input "مشكل اضانا كباب 1 فرد"
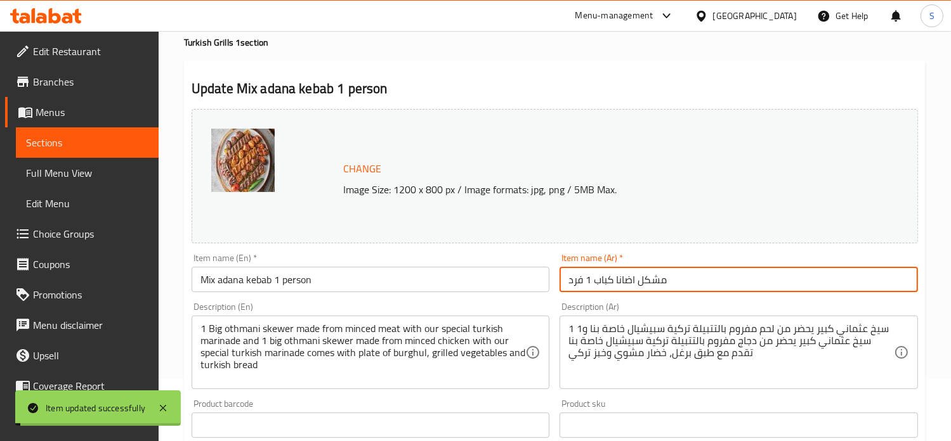
scroll to position [0, 0]
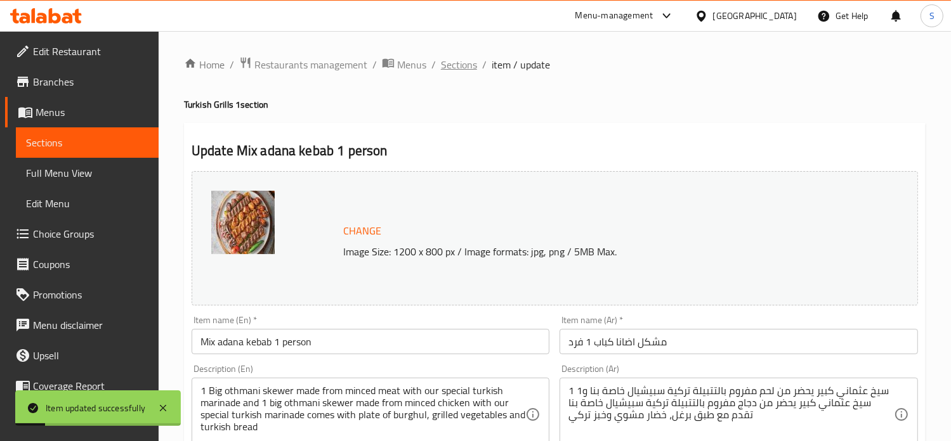
click at [450, 62] on span "Sections" at bounding box center [459, 64] width 36 height 15
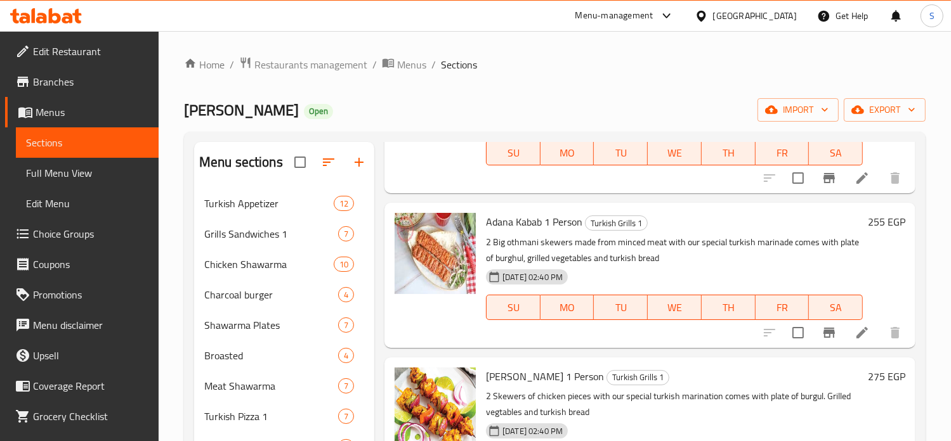
scroll to position [1636, 0]
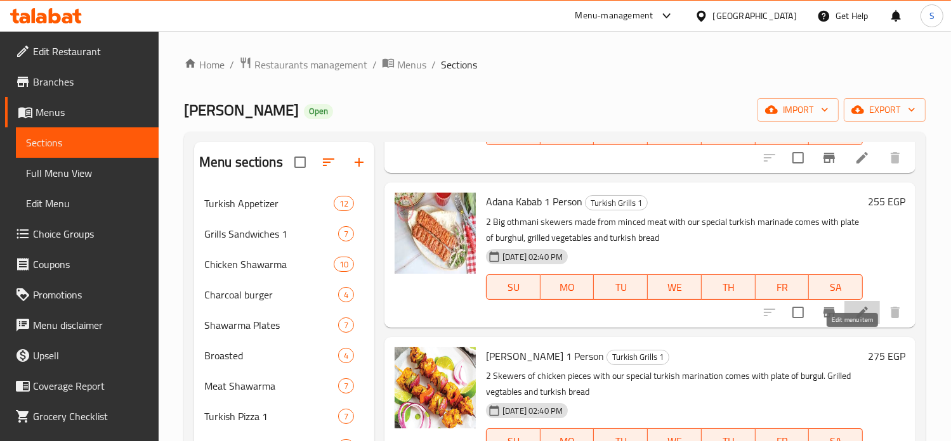
click at [856, 318] on icon at bounding box center [861, 312] width 11 height 11
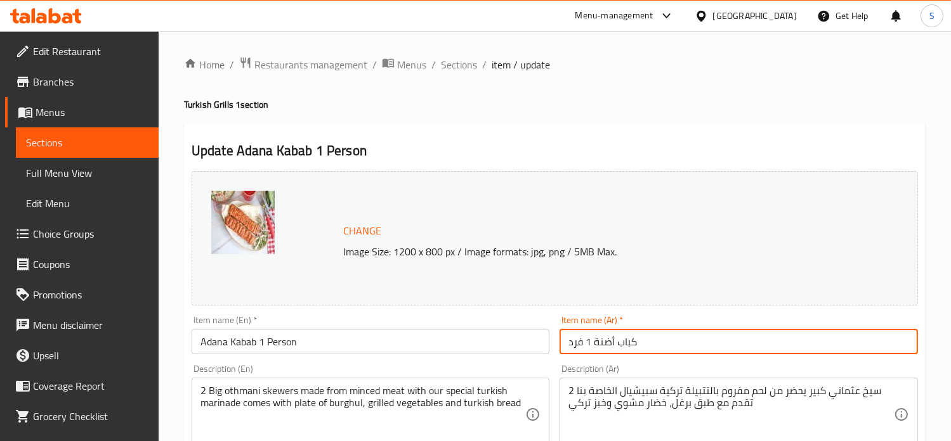
click at [606, 348] on input "كباب أضنة 1 فرد" at bounding box center [738, 341] width 358 height 25
click at [606, 344] on input "كباب أضانة 1 فرد" at bounding box center [738, 341] width 358 height 25
click at [601, 341] on input "كباب أضاانة 1 فرد" at bounding box center [738, 341] width 358 height 25
click at [599, 344] on input "كباب أضانة 1 فرد" at bounding box center [738, 341] width 358 height 25
click at [594, 344] on input "كباب أضاناة 1 فرد" at bounding box center [738, 341] width 358 height 25
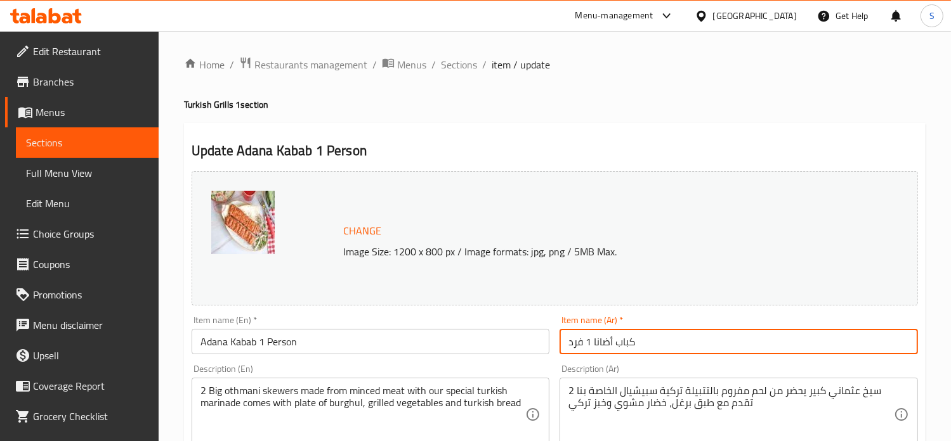
type input "كباب أضانا 1 فرد"
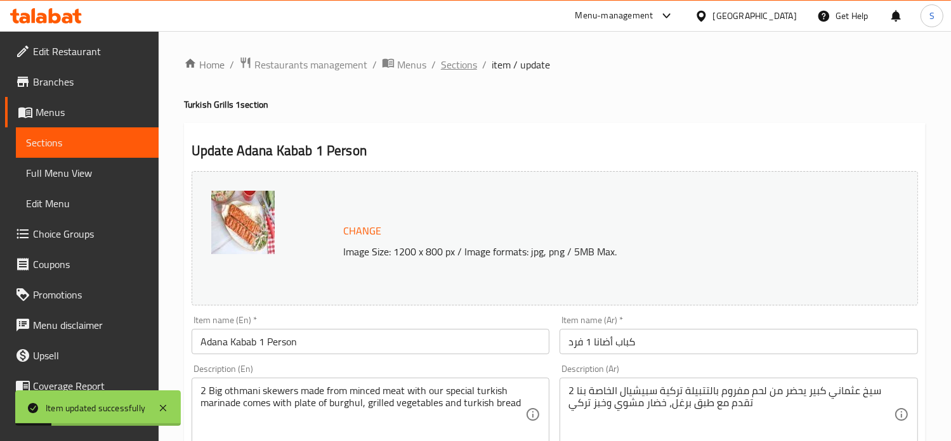
click at [459, 69] on span "Sections" at bounding box center [459, 64] width 36 height 15
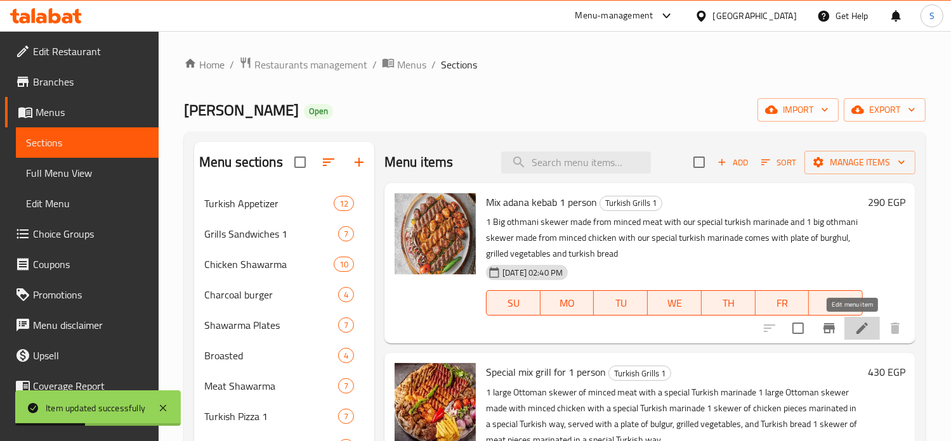
click at [855, 330] on icon at bounding box center [861, 328] width 15 height 15
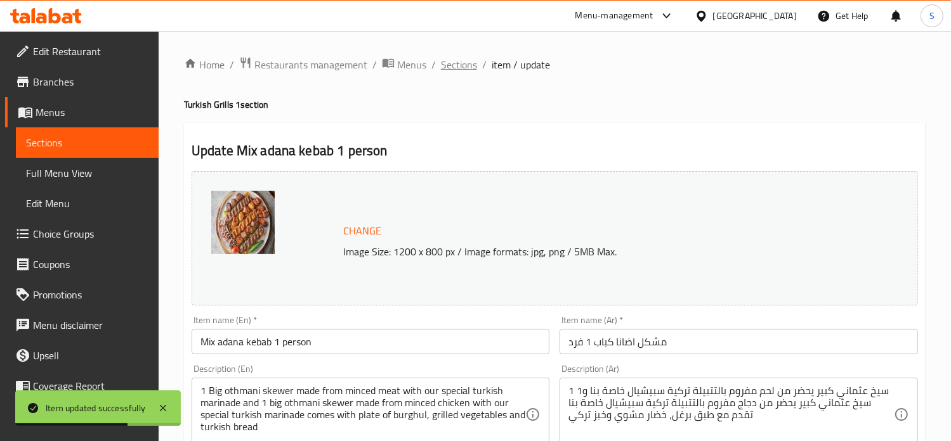
click at [457, 64] on span "Sections" at bounding box center [459, 64] width 36 height 15
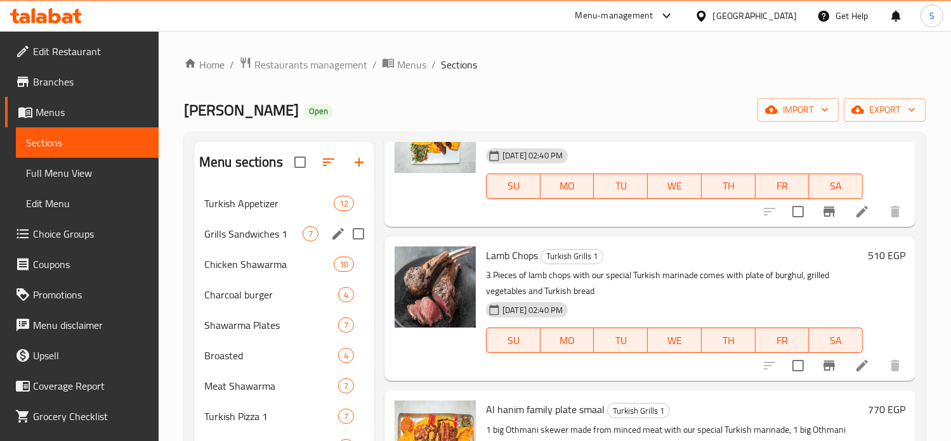
click at [237, 224] on div "Grills Sandwiches 1 7" at bounding box center [284, 234] width 180 height 30
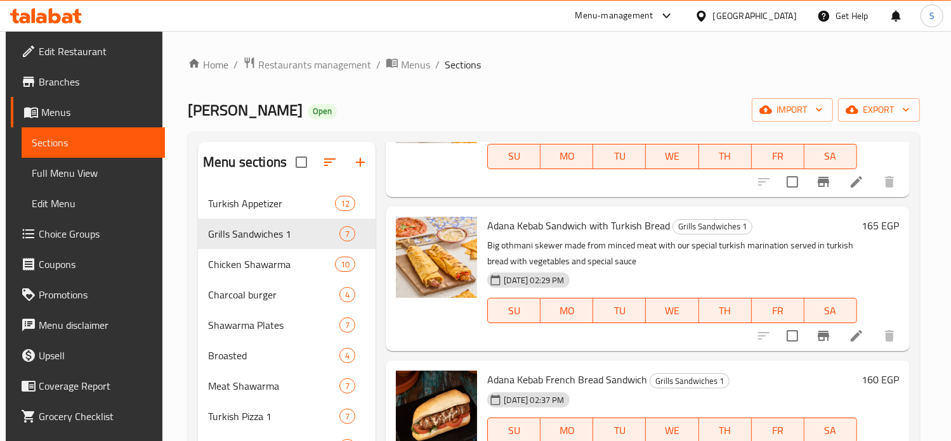
scroll to position [324, 0]
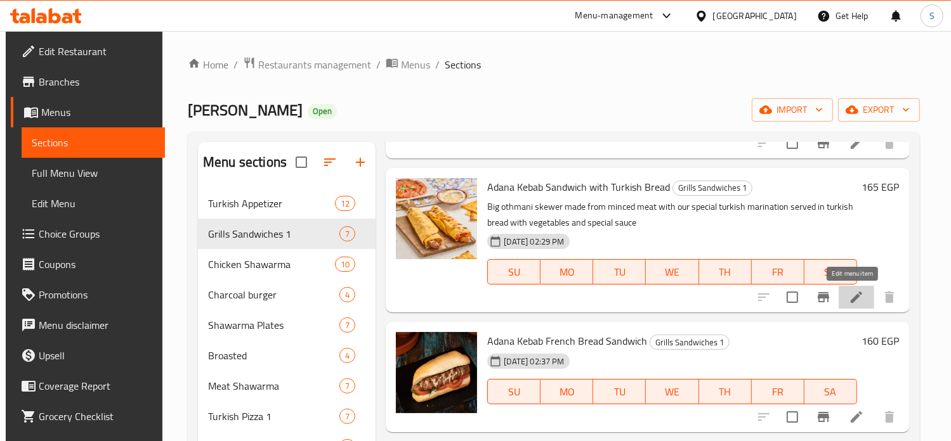
click at [857, 299] on icon at bounding box center [856, 297] width 15 height 15
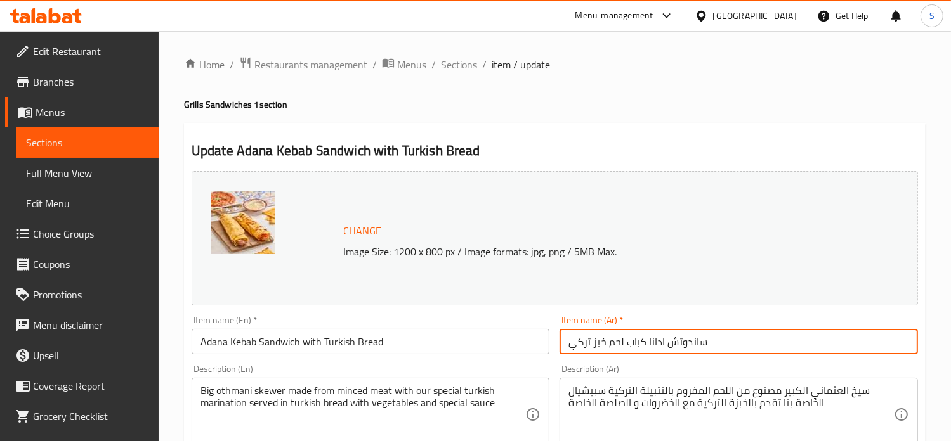
click at [656, 344] on input "ساندوتش ادانا كباب لحم خبز تركي" at bounding box center [738, 341] width 358 height 25
click at [659, 342] on input "ساندوتش ادانا كباب لحم خبز تركي" at bounding box center [738, 341] width 358 height 25
type input "ساندوتش اضانا كباب لحم خبز تركي"
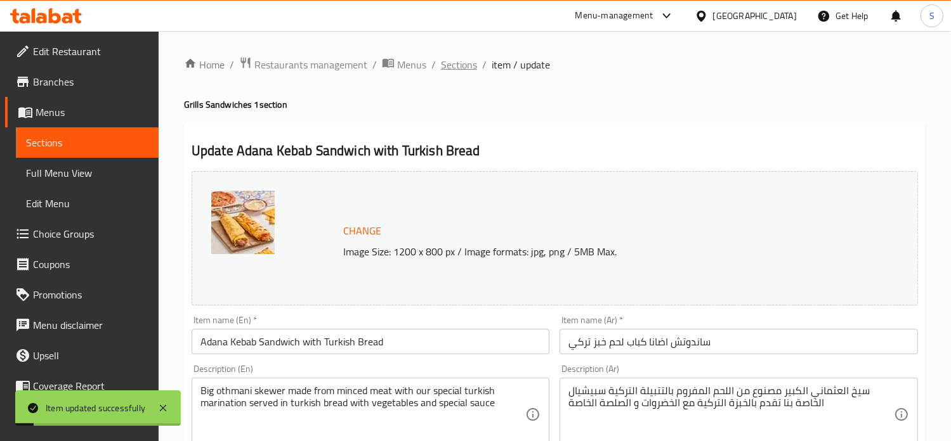
click at [458, 69] on span "Sections" at bounding box center [459, 64] width 36 height 15
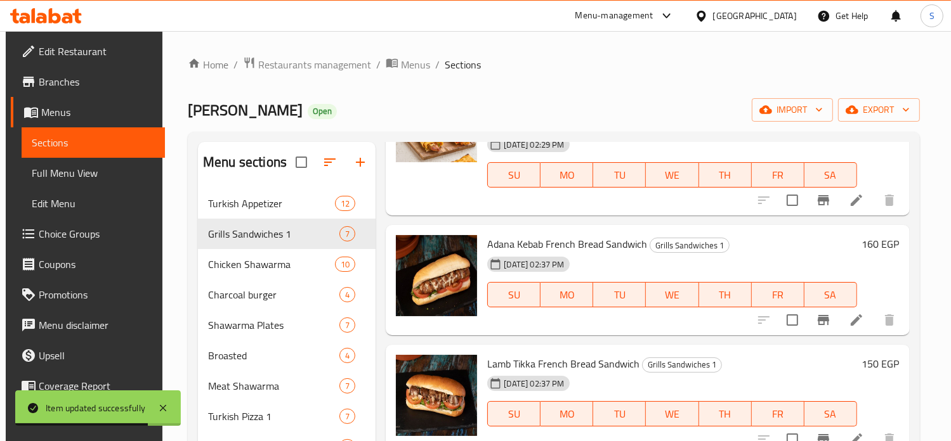
scroll to position [425, 0]
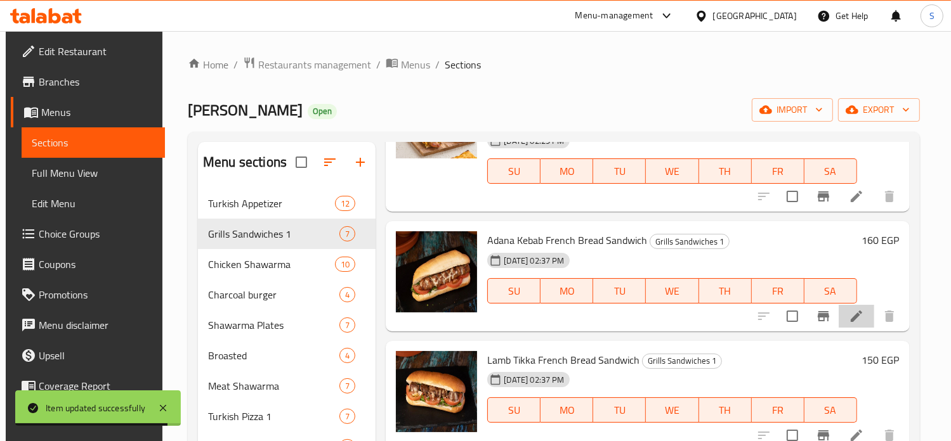
click at [847, 325] on li at bounding box center [856, 316] width 36 height 23
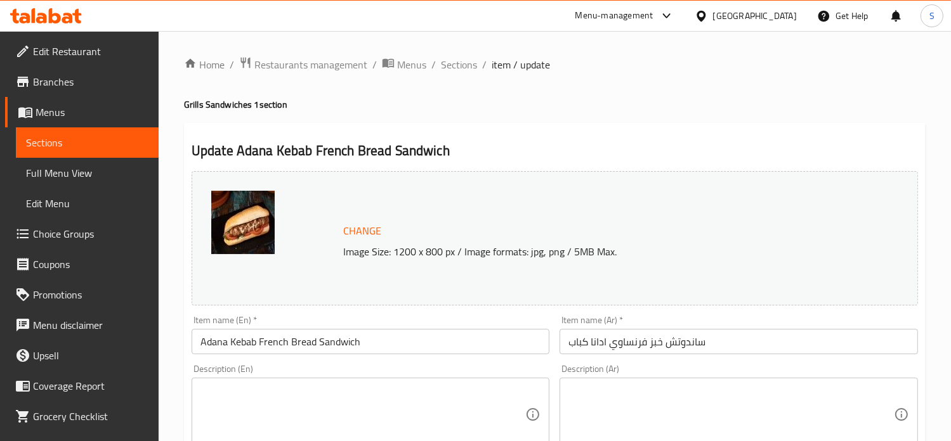
click at [599, 344] on input "ساندوتش خبز فرنساوي ادانا كباب" at bounding box center [738, 341] width 358 height 25
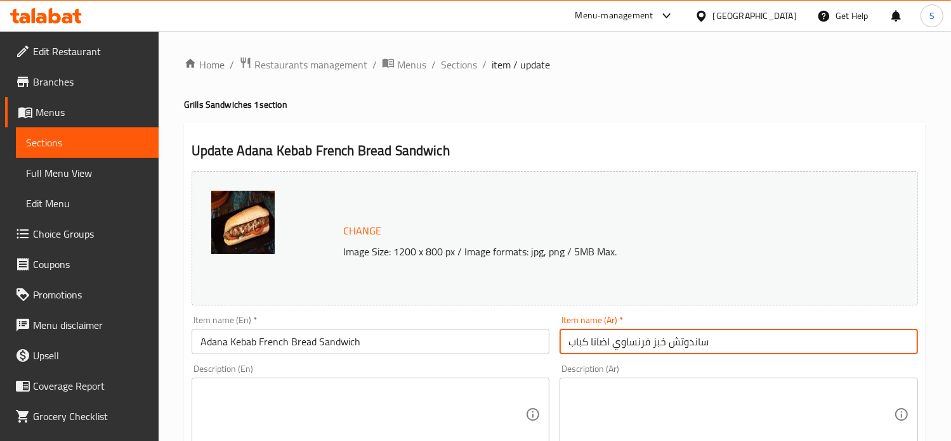
type input "ساندوتش خبز فرنساوي اضانا كباب"
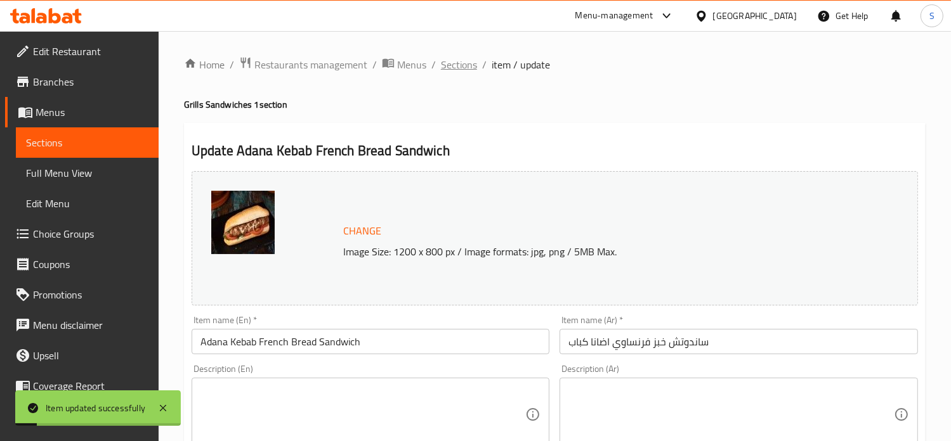
click at [460, 72] on span "Sections" at bounding box center [459, 64] width 36 height 15
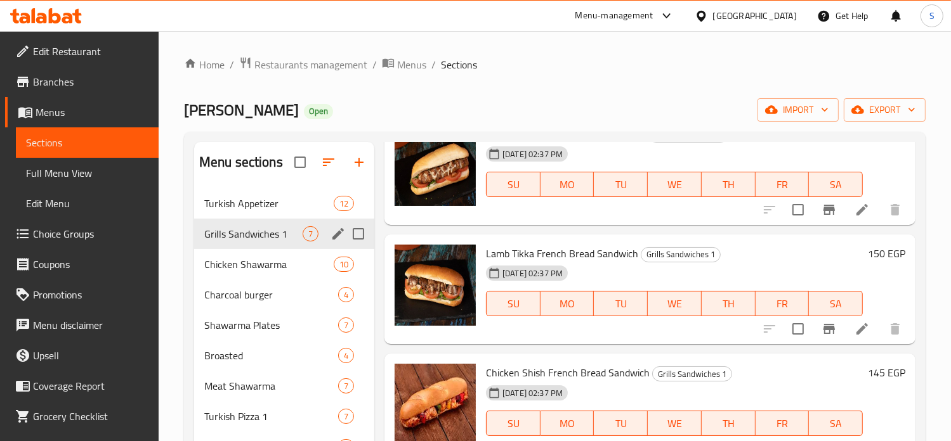
scroll to position [178, 0]
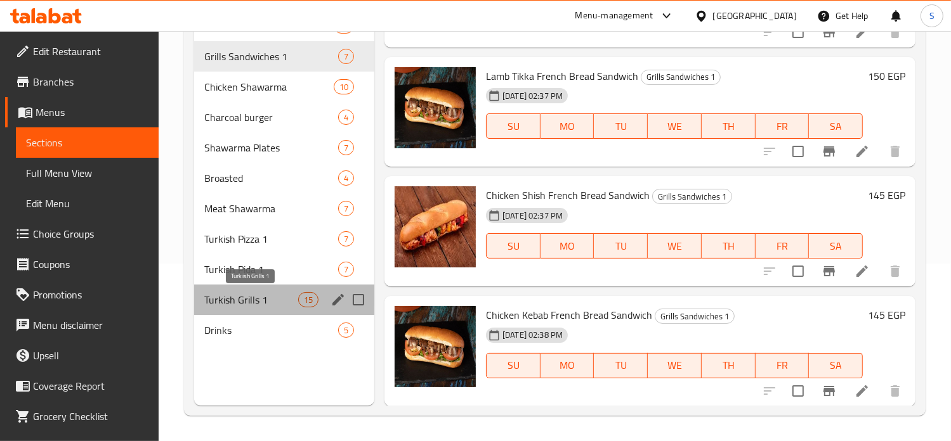
click at [249, 294] on span "Turkish Grills 1" at bounding box center [251, 299] width 94 height 15
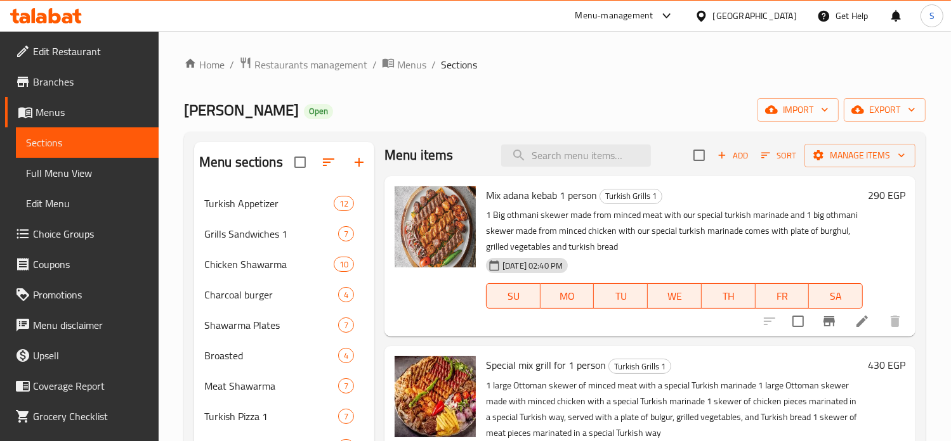
scroll to position [8, 0]
click at [858, 312] on li at bounding box center [862, 320] width 36 height 23
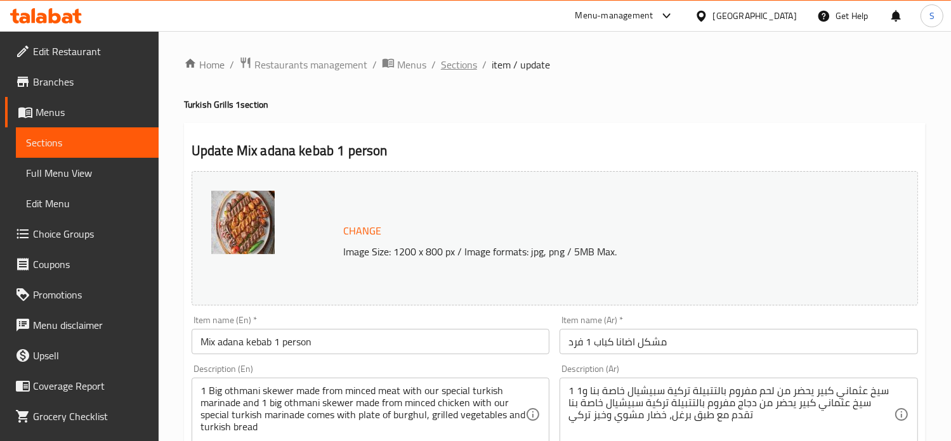
click at [458, 62] on span "Sections" at bounding box center [459, 64] width 36 height 15
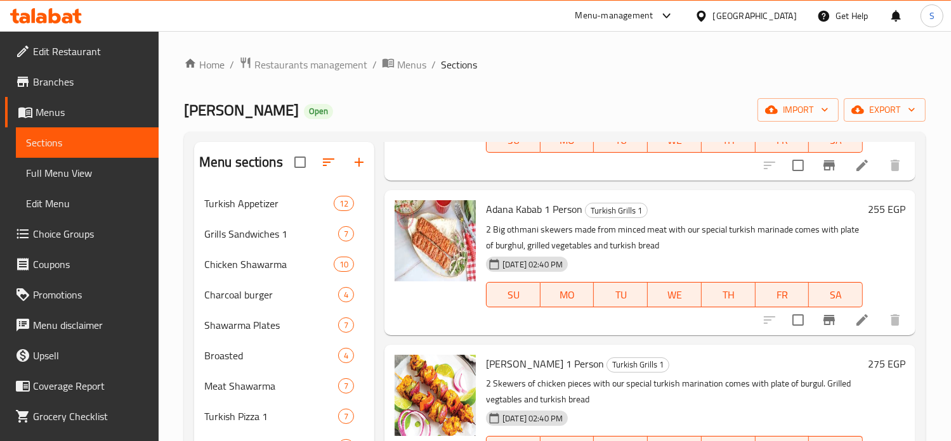
scroll to position [1631, 0]
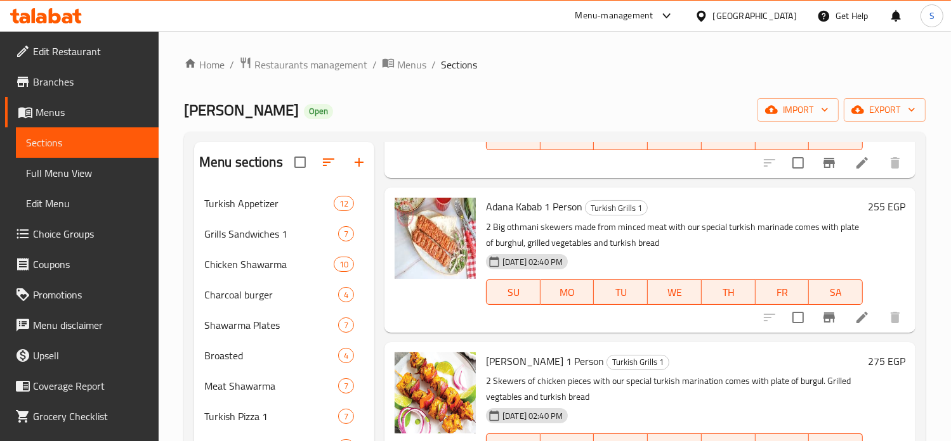
click at [868, 216] on h6 "255 EGP" at bounding box center [886, 207] width 37 height 18
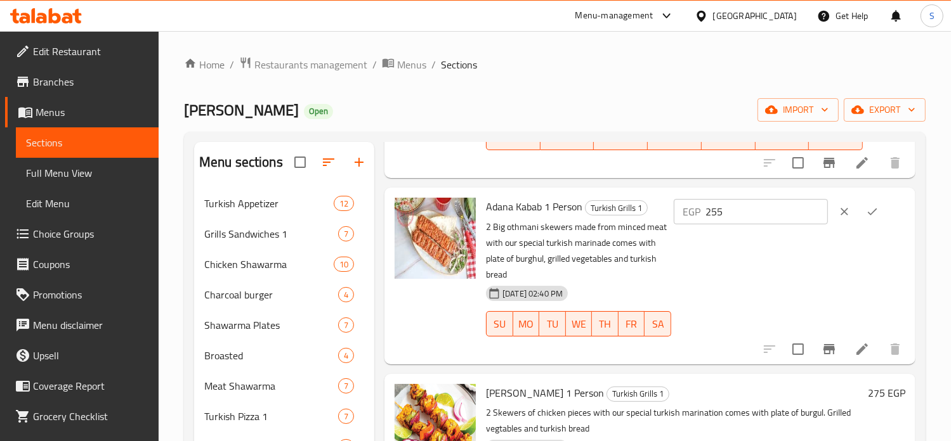
click at [724, 224] on input "255" at bounding box center [766, 211] width 122 height 25
type input "295"
click at [866, 218] on icon "ok" at bounding box center [872, 211] width 13 height 13
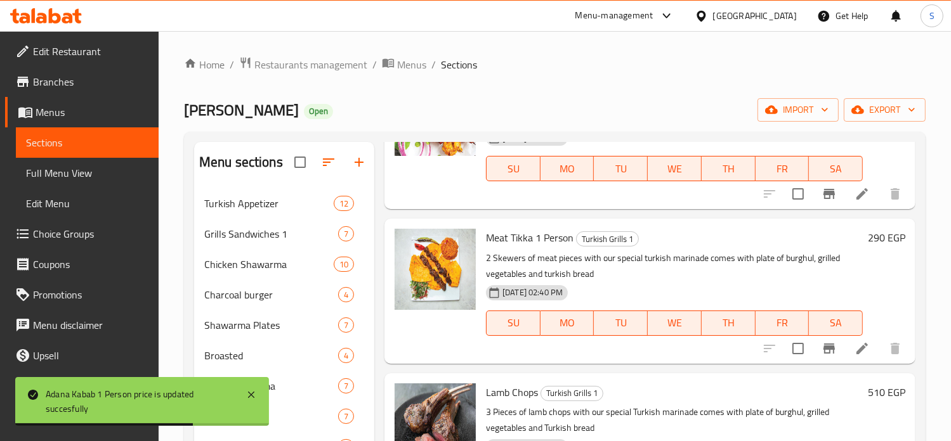
scroll to position [1910, 0]
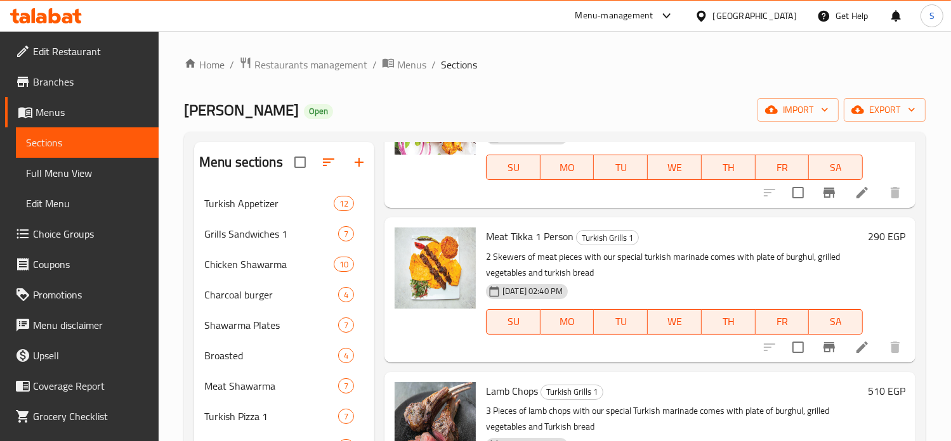
click at [868, 245] on h6 "290 EGP" at bounding box center [886, 237] width 37 height 18
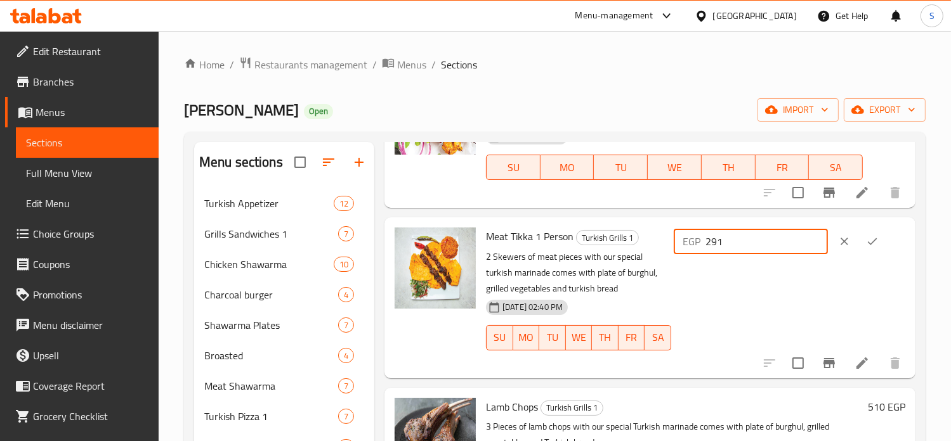
click at [811, 254] on input "291" at bounding box center [766, 241] width 122 height 25
click at [811, 254] on input "292" at bounding box center [766, 241] width 122 height 25
click at [811, 254] on input "293" at bounding box center [766, 241] width 122 height 25
click at [811, 254] on input "294" at bounding box center [766, 241] width 122 height 25
type input "295"
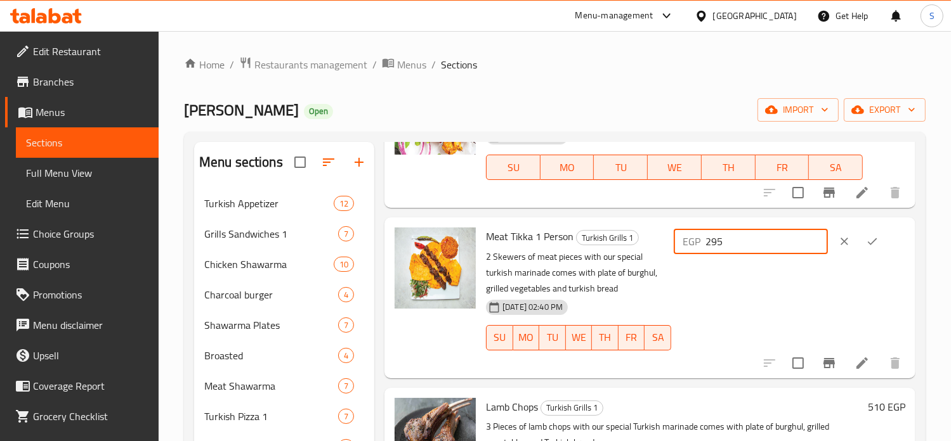
click at [811, 254] on input "295" at bounding box center [766, 241] width 122 height 25
click at [874, 248] on icon "ok" at bounding box center [872, 241] width 13 height 13
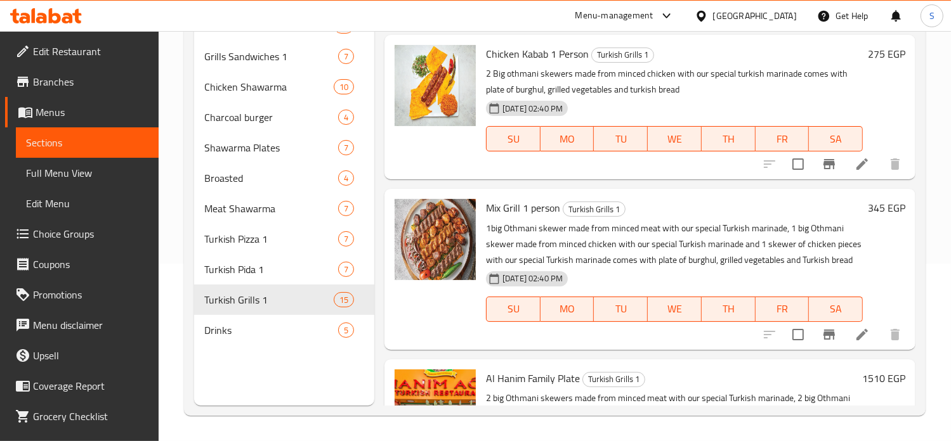
scroll to position [895, 0]
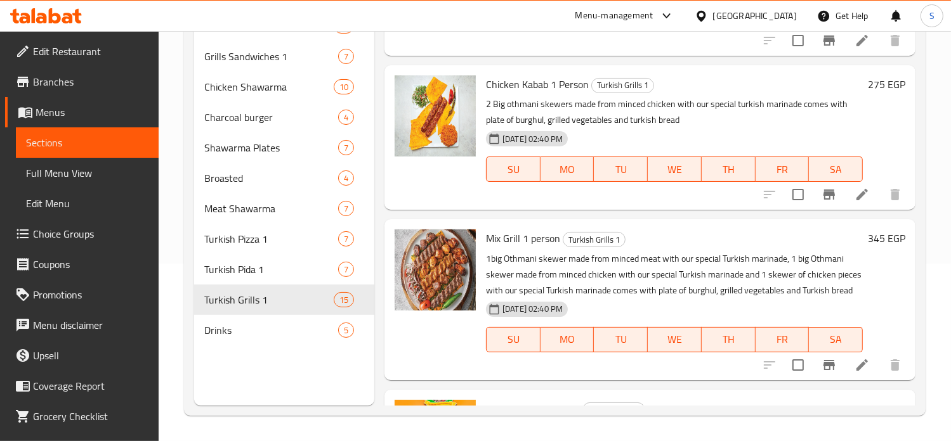
click at [868, 247] on h6 "345 EGP" at bounding box center [886, 239] width 37 height 18
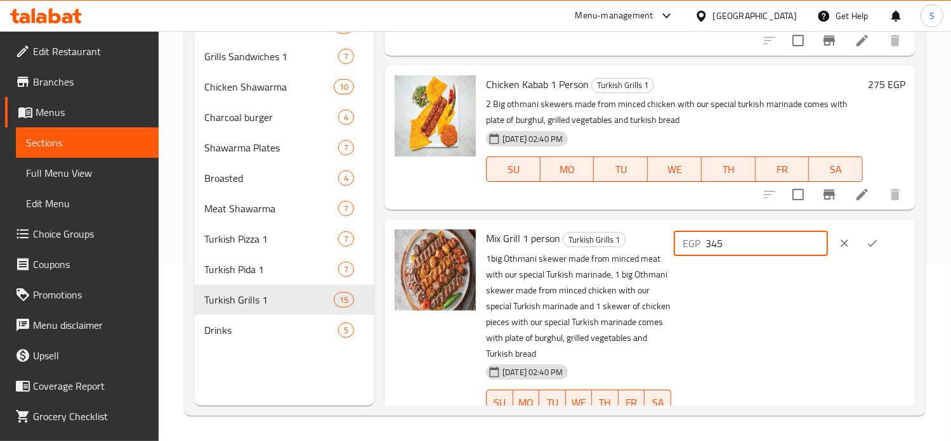
click at [788, 256] on input "345" at bounding box center [766, 243] width 122 height 25
type input "375"
click at [871, 247] on icon "ok" at bounding box center [873, 243] width 10 height 7
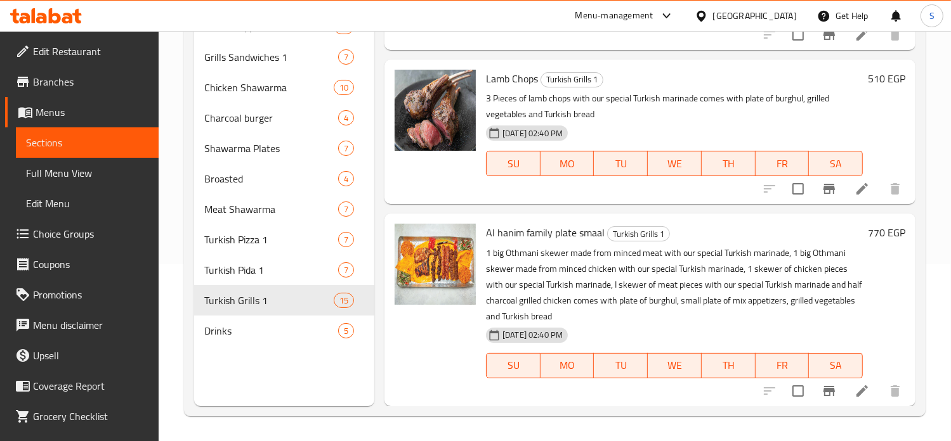
scroll to position [2078, 0]
click at [888, 233] on h6 "770 EGP" at bounding box center [886, 233] width 37 height 18
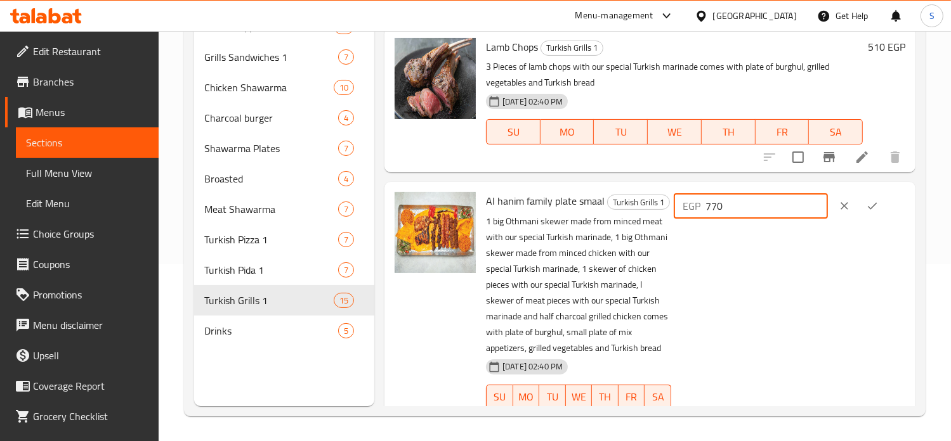
click at [735, 219] on input "770" at bounding box center [766, 205] width 122 height 25
type input "825"
click at [875, 210] on icon "ok" at bounding box center [873, 206] width 10 height 7
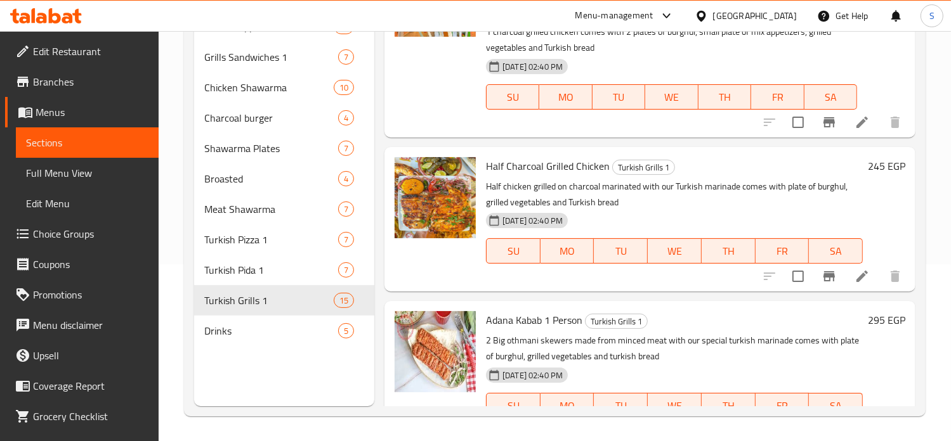
scroll to position [1207, 0]
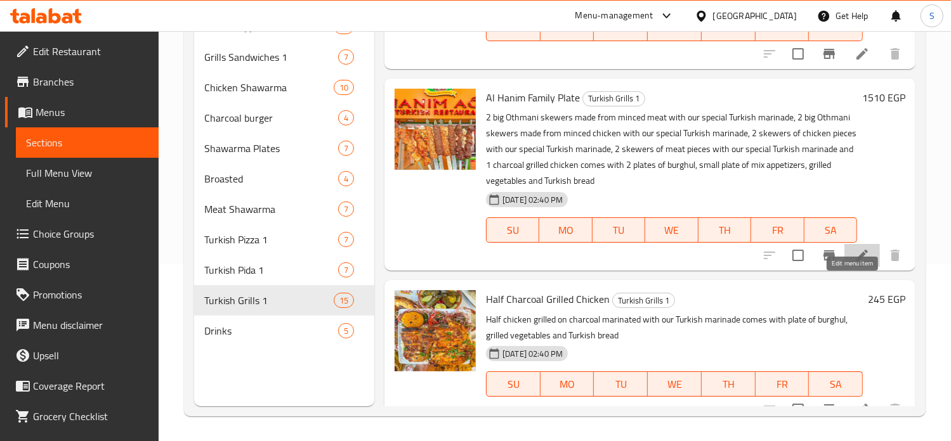
click at [855, 263] on icon at bounding box center [861, 255] width 15 height 15
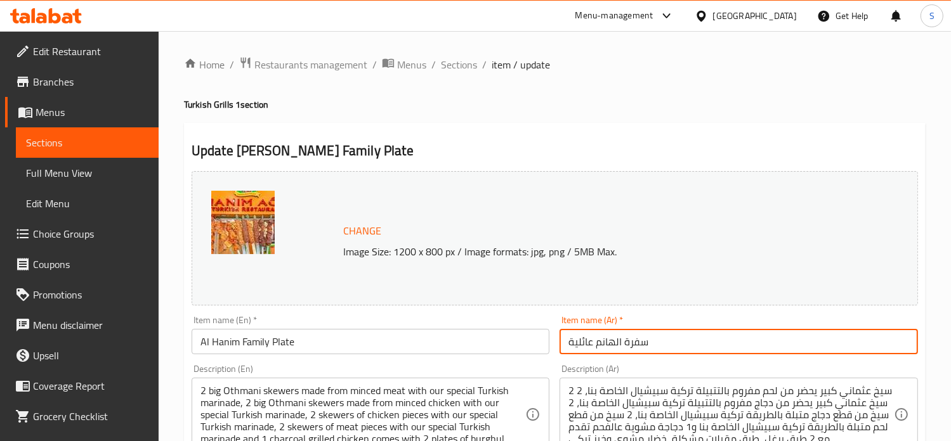
click at [615, 346] on input "سفرة الهانم عائلية" at bounding box center [738, 341] width 358 height 25
type input "ا"
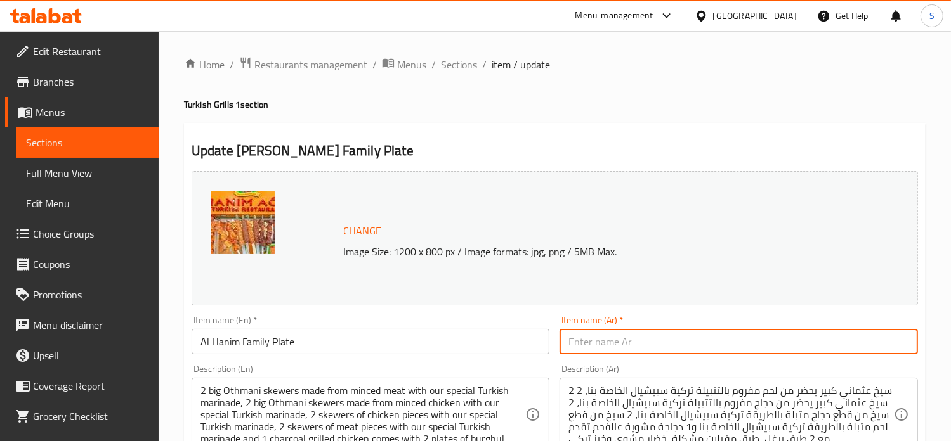
type input "س"
click at [616, 344] on input "سفرة الهانم عائلية" at bounding box center [738, 341] width 358 height 25
drag, startPoint x: 597, startPoint y: 344, endPoint x: 622, endPoint y: 344, distance: 25.4
click at [622, 344] on input "سفرة الهانم عائلية" at bounding box center [738, 341] width 358 height 25
click at [594, 343] on input "سفرة عائلية" at bounding box center [738, 341] width 358 height 25
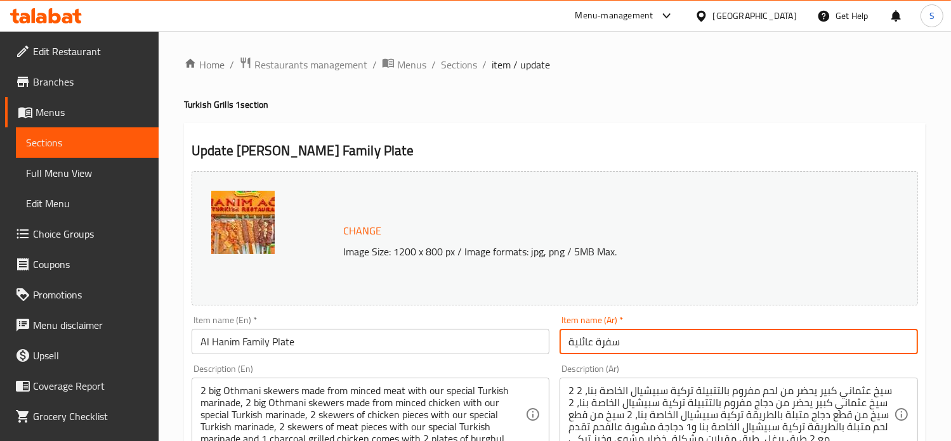
click at [628, 344] on input "سفرة عائلية" at bounding box center [738, 341] width 358 height 25
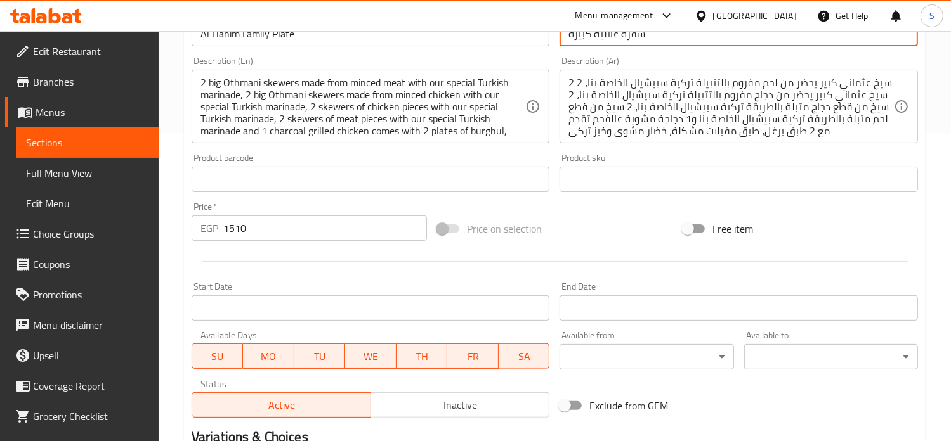
scroll to position [309, 0]
type input "سفرة عائلية كبيره"
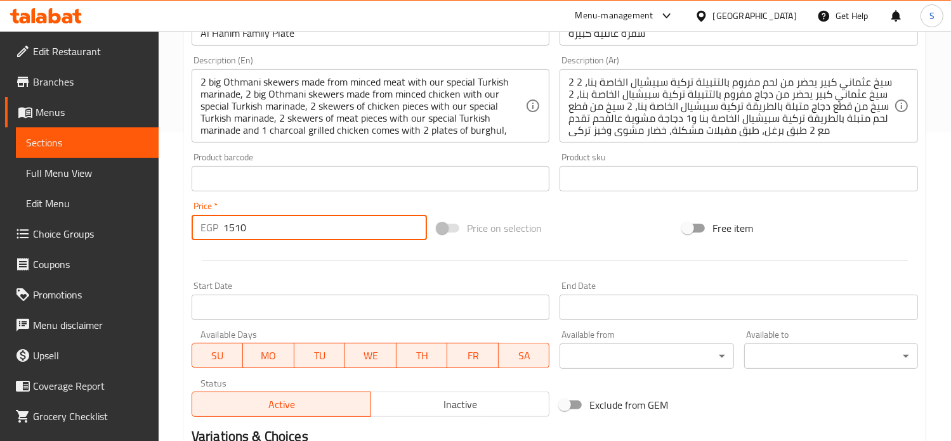
click at [234, 230] on input "1510" at bounding box center [325, 227] width 204 height 25
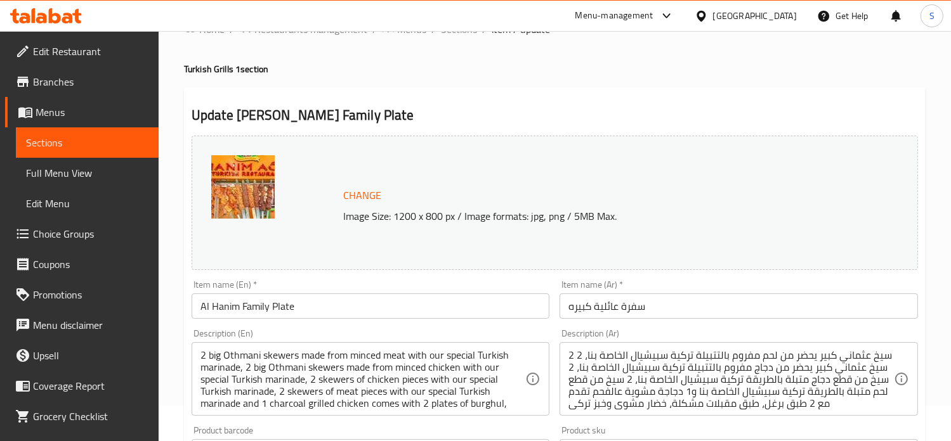
scroll to position [0, 0]
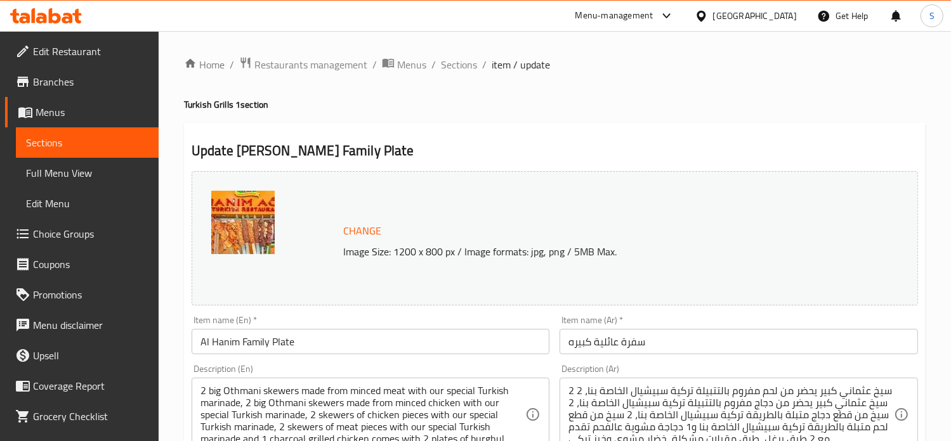
type input "1605"
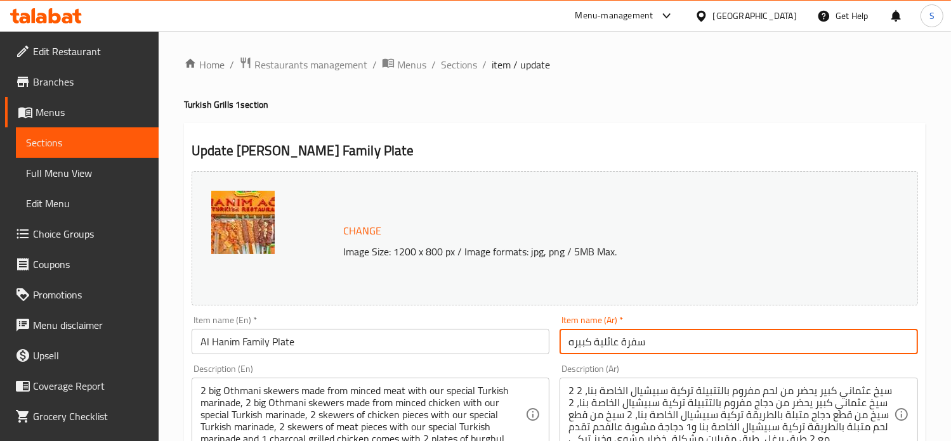
click at [604, 349] on input "سفرة عائلية كبيره" at bounding box center [738, 341] width 358 height 25
click at [250, 353] on input "Al Hanim Family Plate" at bounding box center [371, 341] width 358 height 25
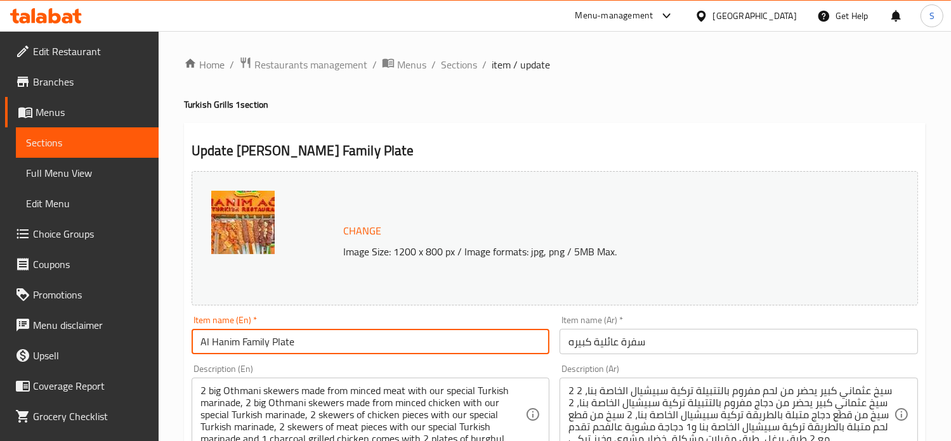
click at [250, 353] on input "Al Hanim Family Plate" at bounding box center [371, 341] width 358 height 25
click at [240, 344] on input "Al Hanim Family Plate" at bounding box center [371, 341] width 358 height 25
drag, startPoint x: 269, startPoint y: 342, endPoint x: 198, endPoint y: 344, distance: 71.1
click at [198, 344] on input "Al Hanim Family Plate" at bounding box center [371, 341] width 358 height 25
paste input "Big family trip"
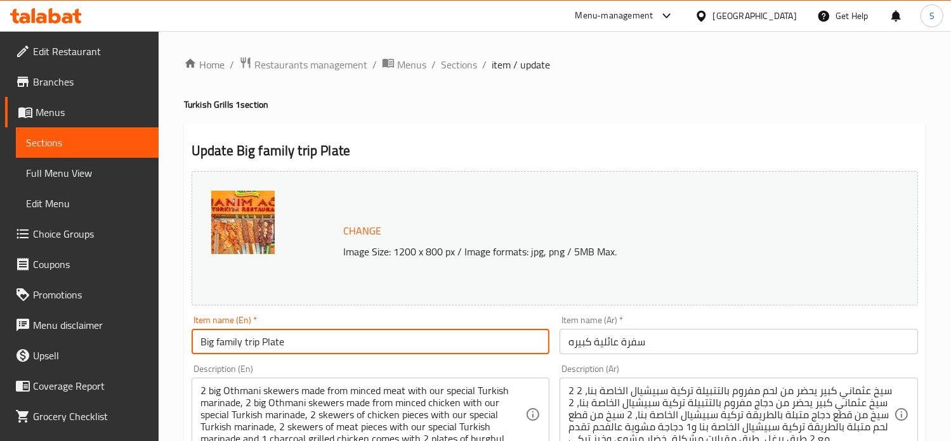
drag, startPoint x: 259, startPoint y: 346, endPoint x: 246, endPoint y: 346, distance: 12.7
click at [246, 346] on input "Big family trip Plate" at bounding box center [371, 341] width 358 height 25
type input "Big family Plate"
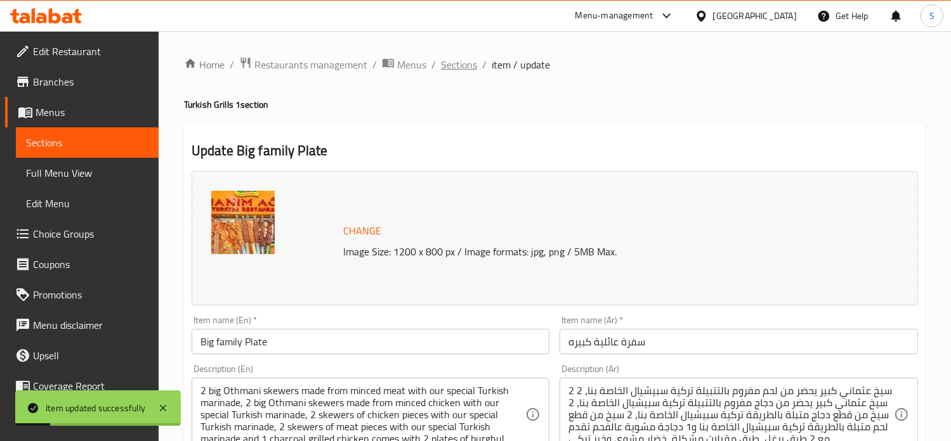
click at [453, 70] on span "Sections" at bounding box center [459, 64] width 36 height 15
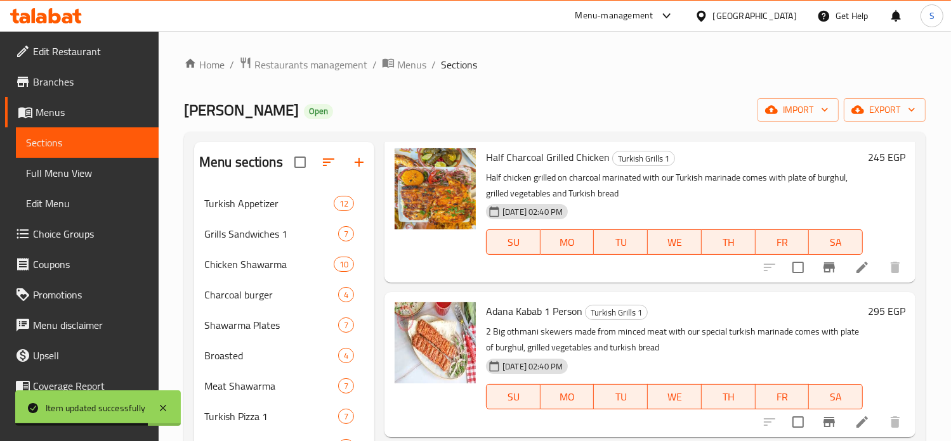
scroll to position [1486, 0]
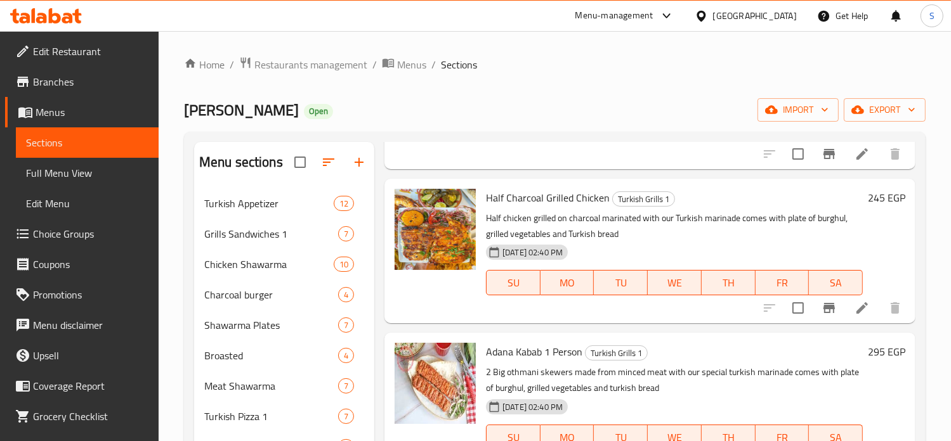
click at [871, 207] on h6 "245 EGP" at bounding box center [886, 198] width 37 height 18
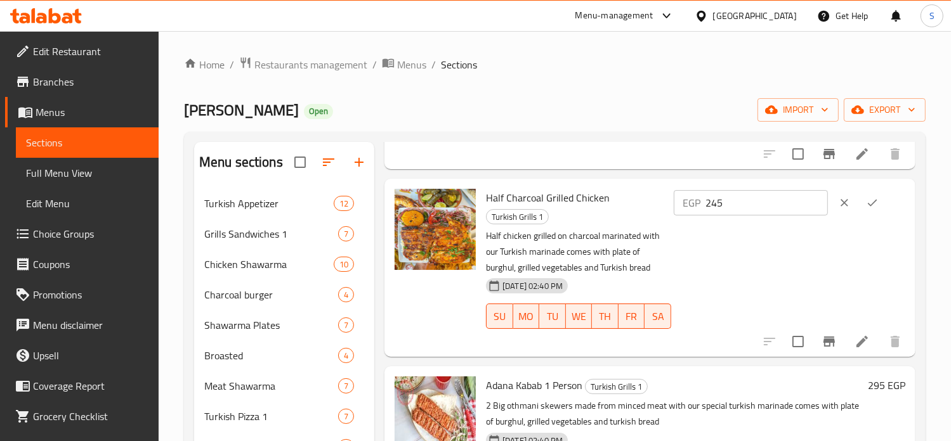
click at [728, 216] on input "245" at bounding box center [766, 202] width 122 height 25
type input "225"
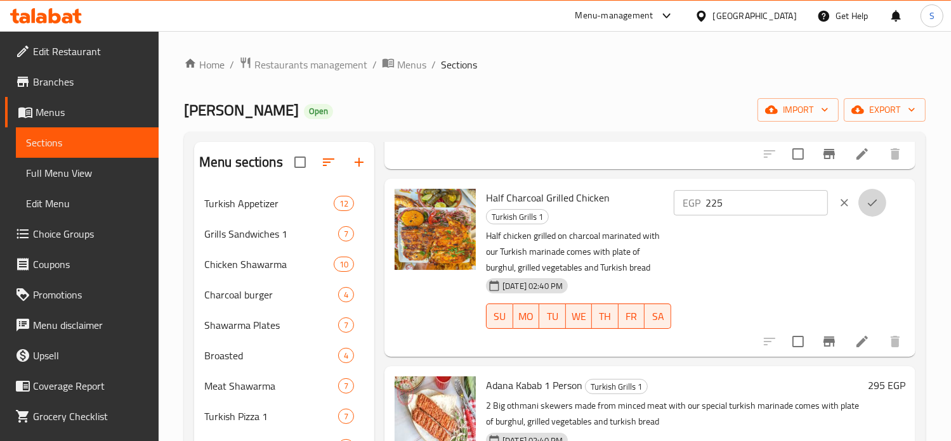
click at [868, 209] on icon "ok" at bounding box center [872, 203] width 13 height 13
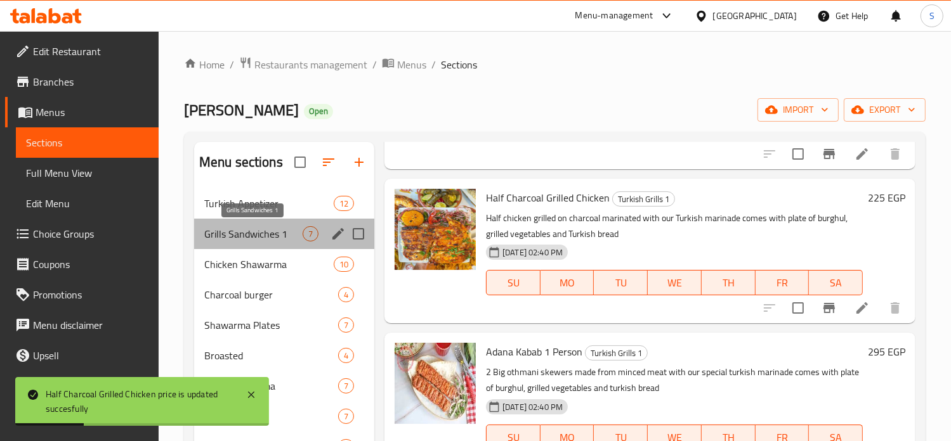
click at [251, 240] on span "Grills Sandwiches 1" at bounding box center [253, 233] width 98 height 15
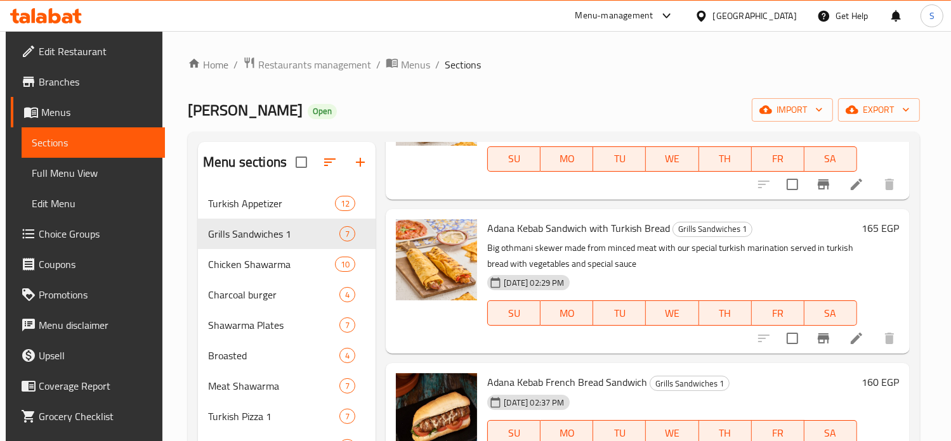
scroll to position [302, 0]
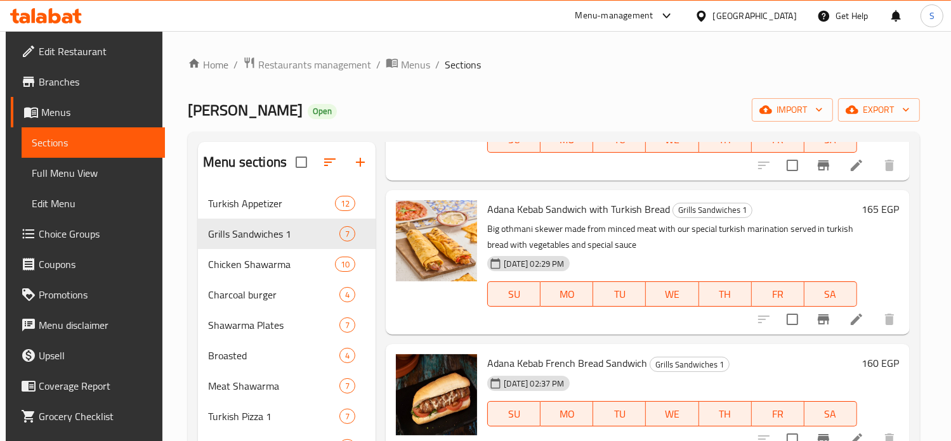
click at [864, 210] on h6 "165 EGP" at bounding box center [880, 209] width 37 height 18
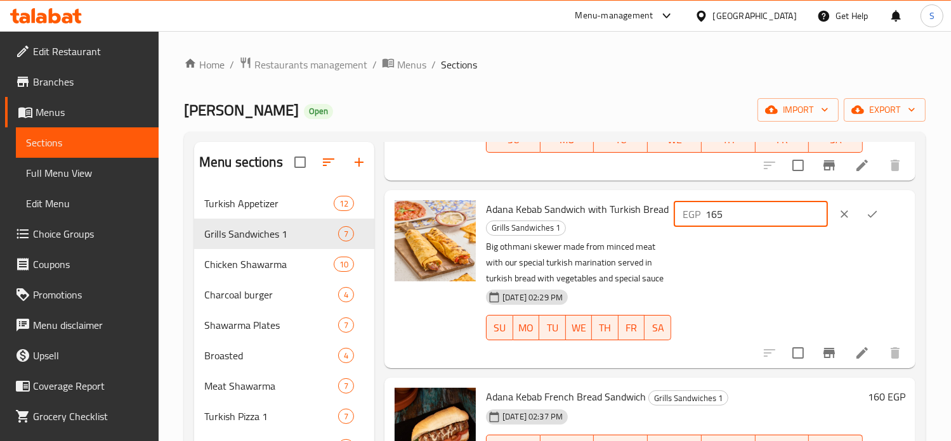
click at [741, 213] on input "165" at bounding box center [766, 214] width 122 height 25
type input "170"
click at [868, 219] on icon "ok" at bounding box center [872, 214] width 13 height 13
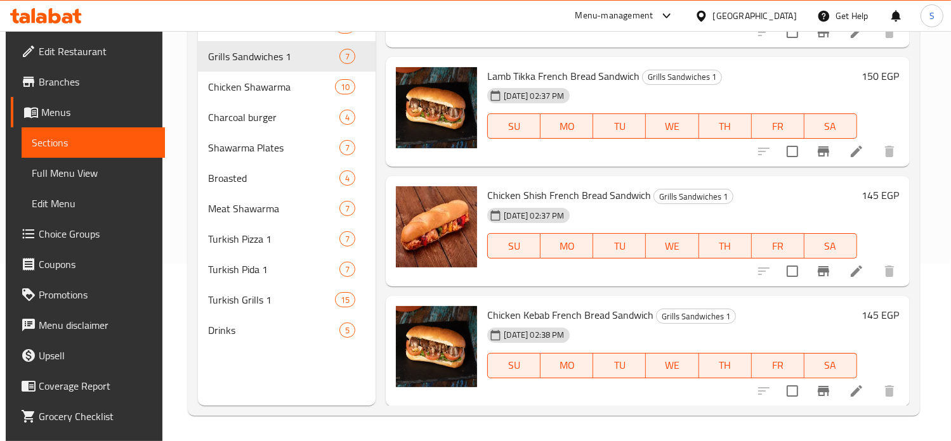
scroll to position [177, 0]
click at [863, 194] on h6 "145 EGP" at bounding box center [880, 196] width 37 height 18
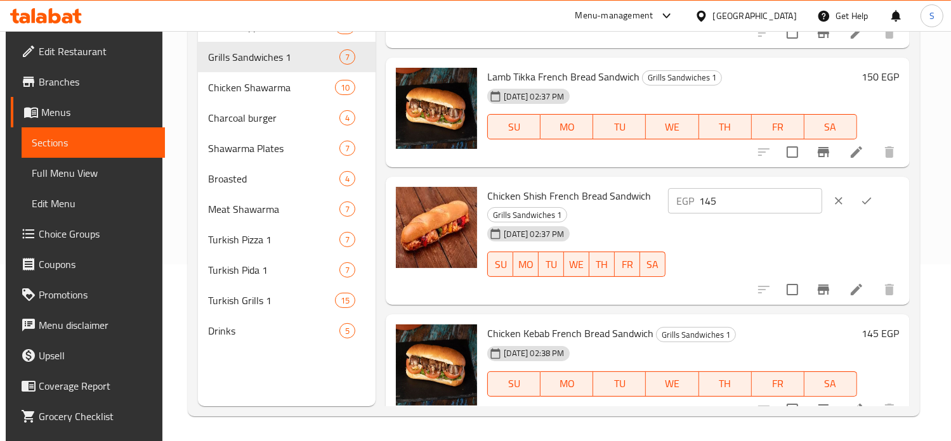
click at [863, 194] on button "ok" at bounding box center [866, 201] width 28 height 28
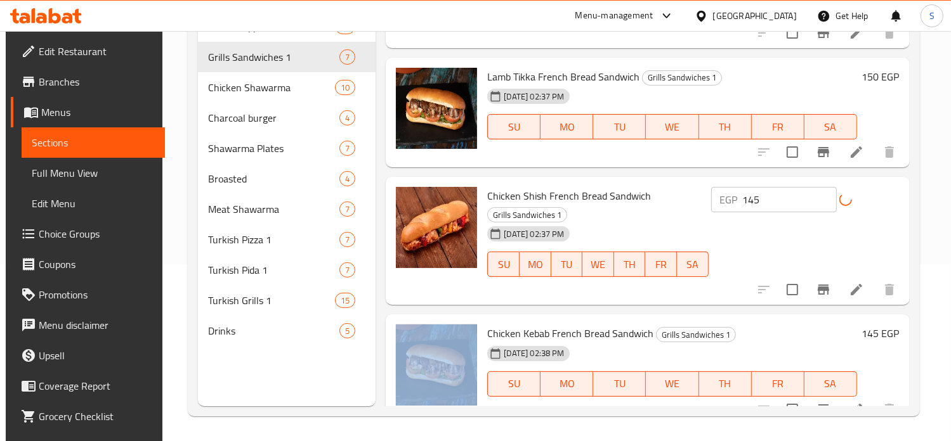
click at [863, 194] on div "EGP 145 ​" at bounding box center [805, 199] width 188 height 25
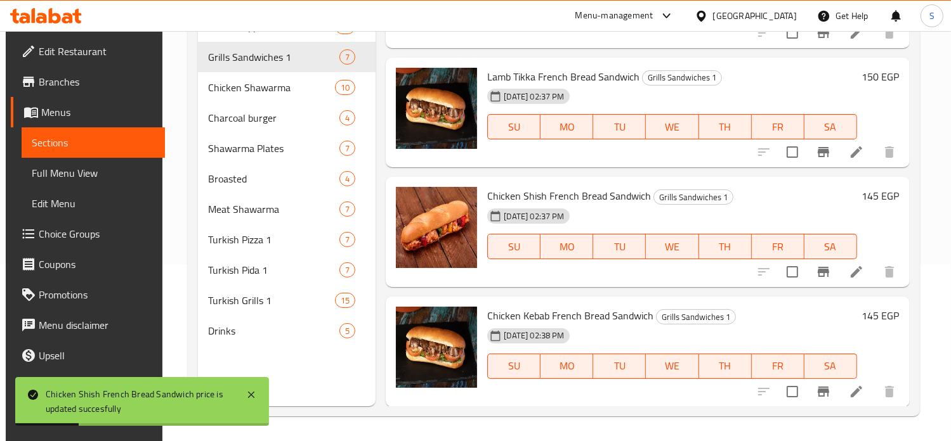
click at [864, 200] on h6 "145 EGP" at bounding box center [880, 196] width 37 height 18
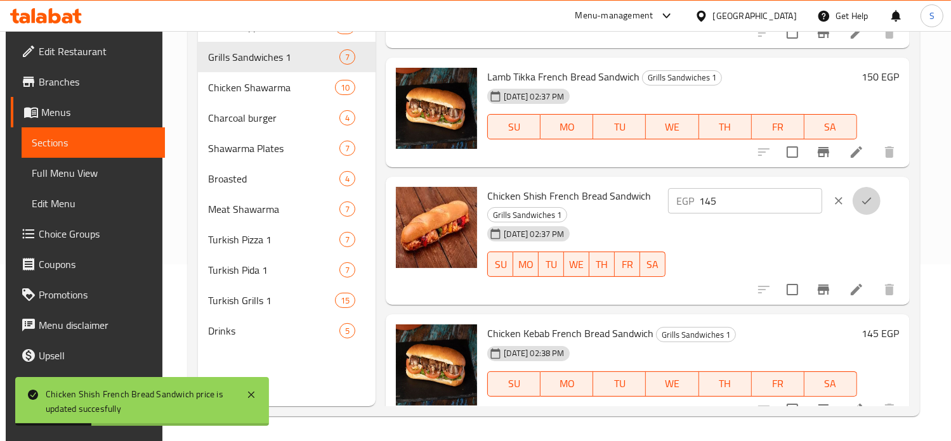
click at [864, 200] on button "ok" at bounding box center [866, 201] width 28 height 28
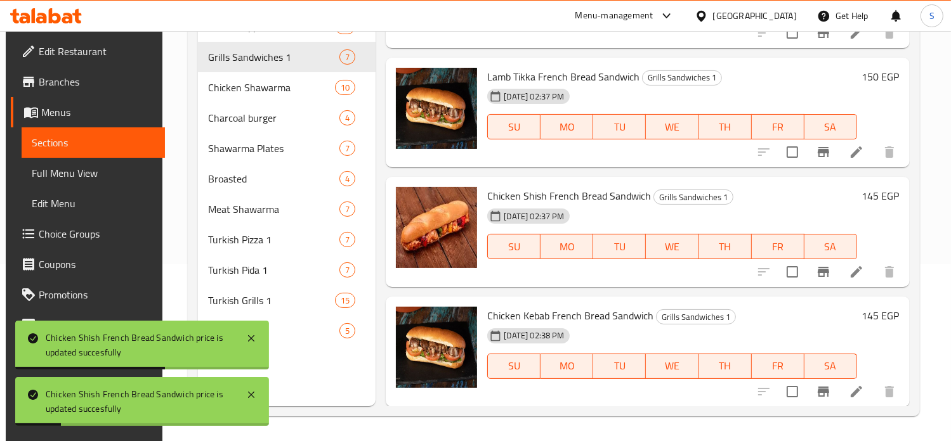
click at [862, 197] on h6 "145 EGP" at bounding box center [880, 196] width 37 height 18
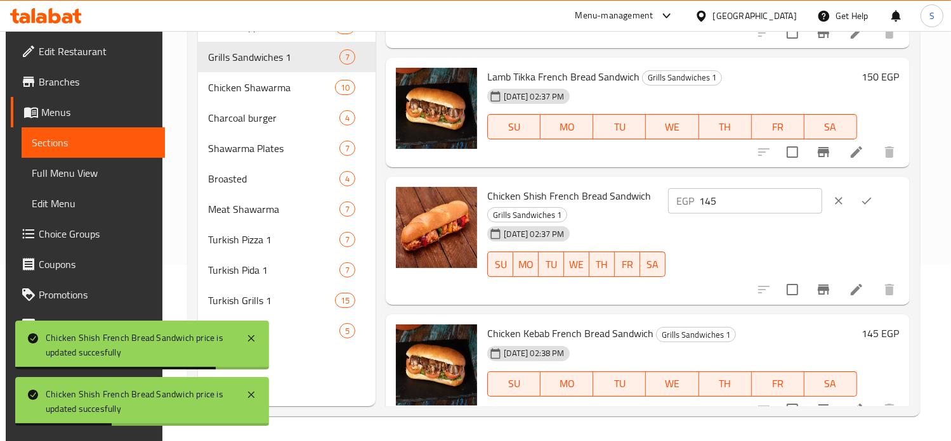
click at [738, 198] on input "145" at bounding box center [760, 200] width 122 height 25
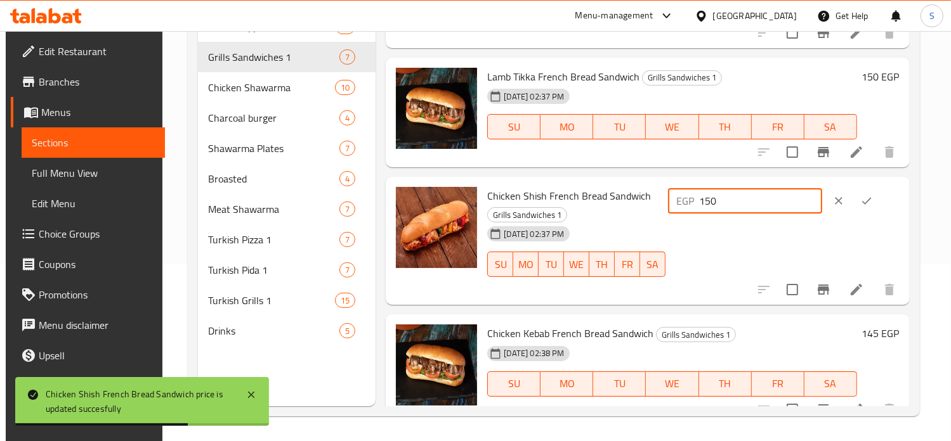
type input "150"
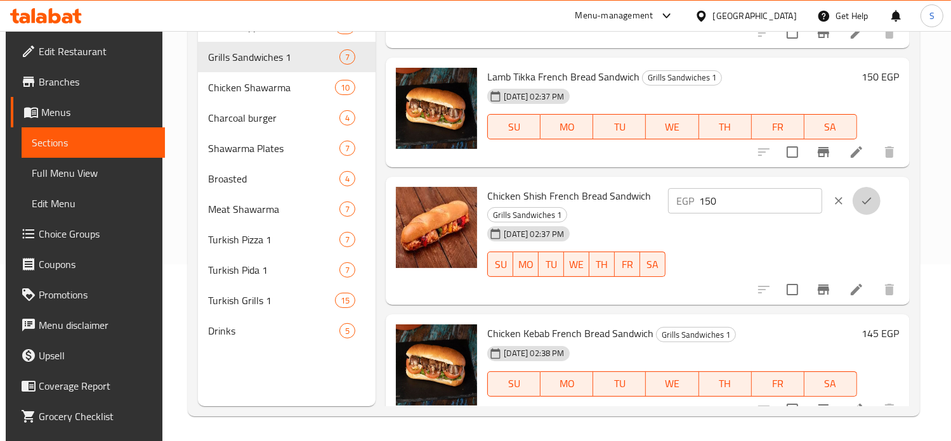
click at [870, 198] on icon "ok" at bounding box center [866, 201] width 13 height 13
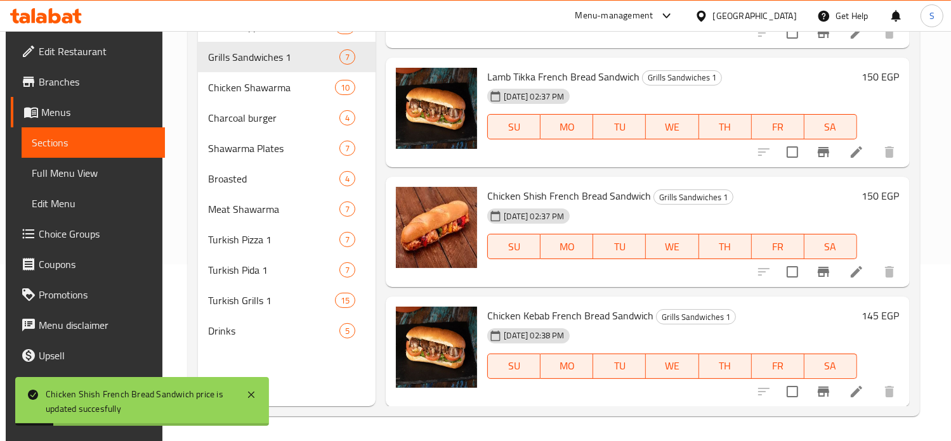
click at [867, 320] on h6 "145 EGP" at bounding box center [880, 316] width 37 height 18
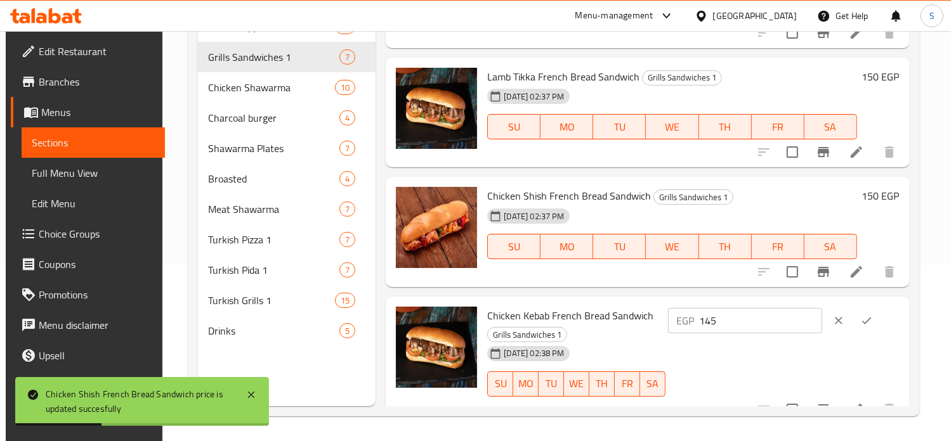
click at [731, 318] on input "145" at bounding box center [760, 320] width 122 height 25
type input "150"
click at [873, 322] on icon "ok" at bounding box center [866, 321] width 13 height 13
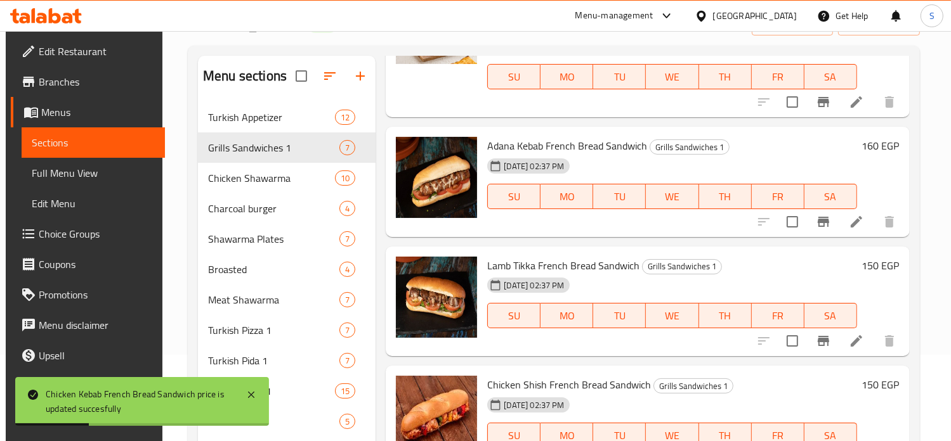
scroll to position [432, 0]
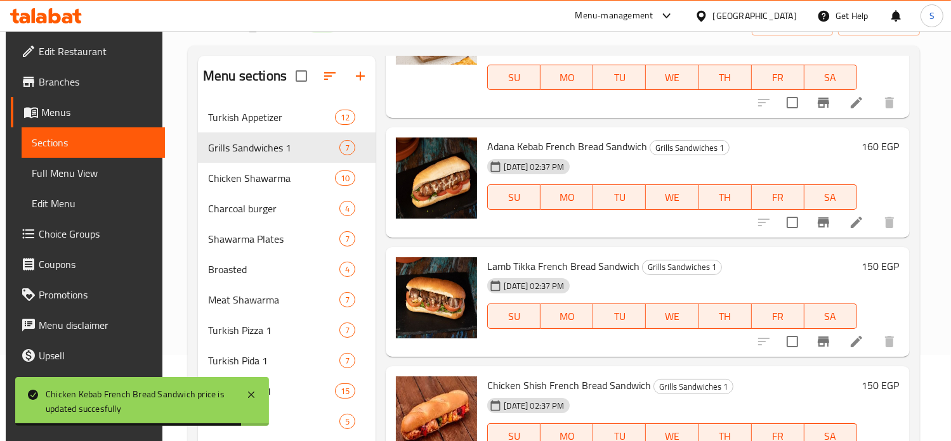
click at [862, 262] on h6 "150 EGP" at bounding box center [880, 266] width 37 height 18
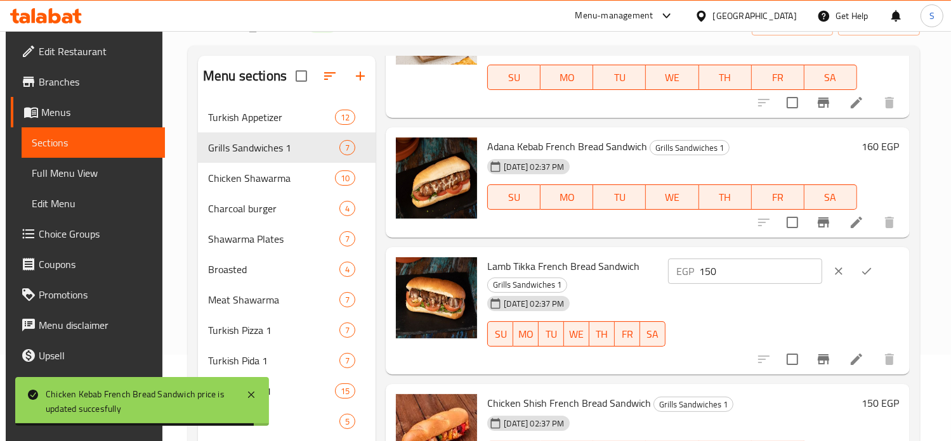
click at [861, 262] on button "ok" at bounding box center [866, 271] width 28 height 28
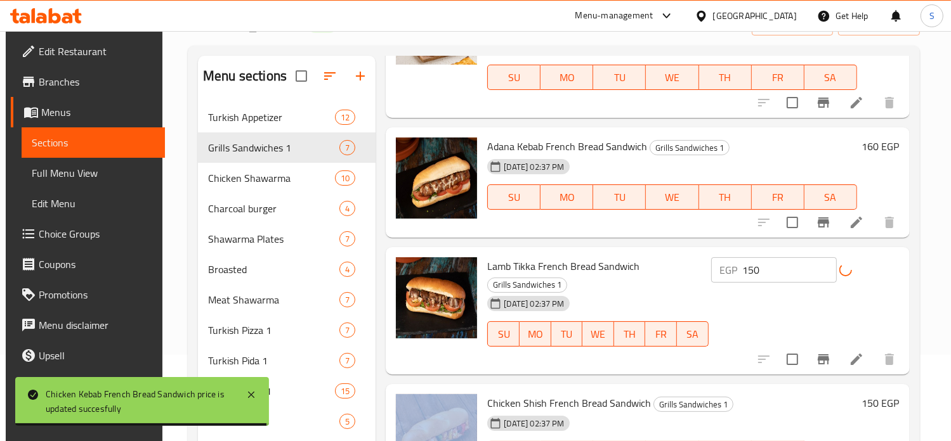
click at [861, 262] on div "EGP 150 ​" at bounding box center [805, 269] width 188 height 25
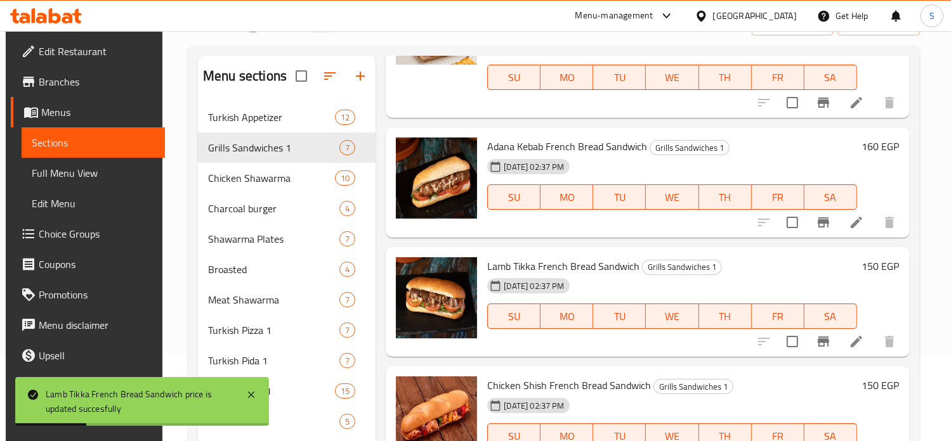
click at [868, 269] on h6 "150 EGP" at bounding box center [880, 266] width 37 height 18
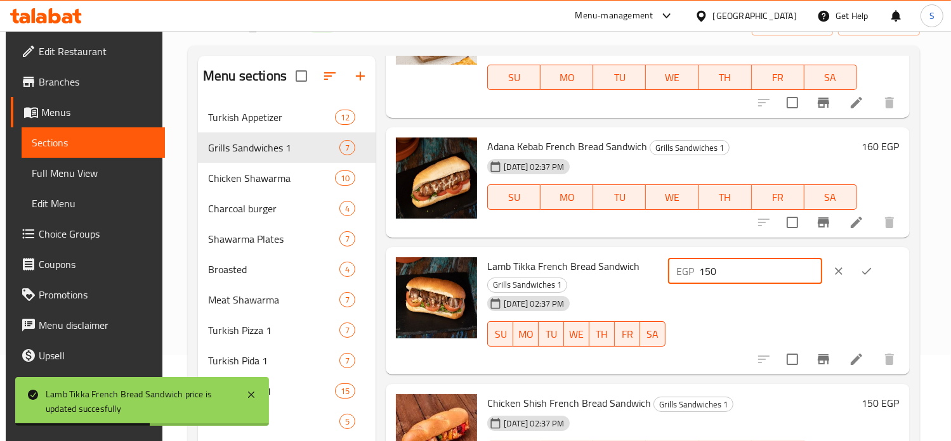
click at [736, 271] on input "150" at bounding box center [760, 271] width 122 height 25
type input "170"
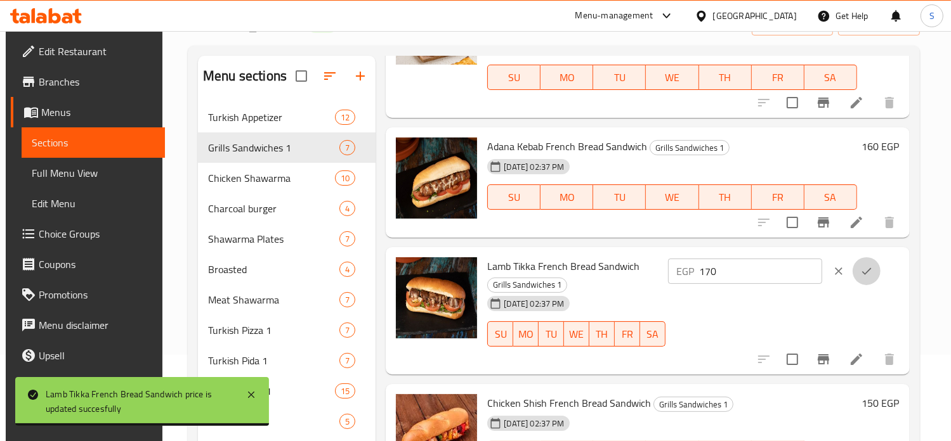
click at [869, 270] on icon "ok" at bounding box center [866, 271] width 13 height 13
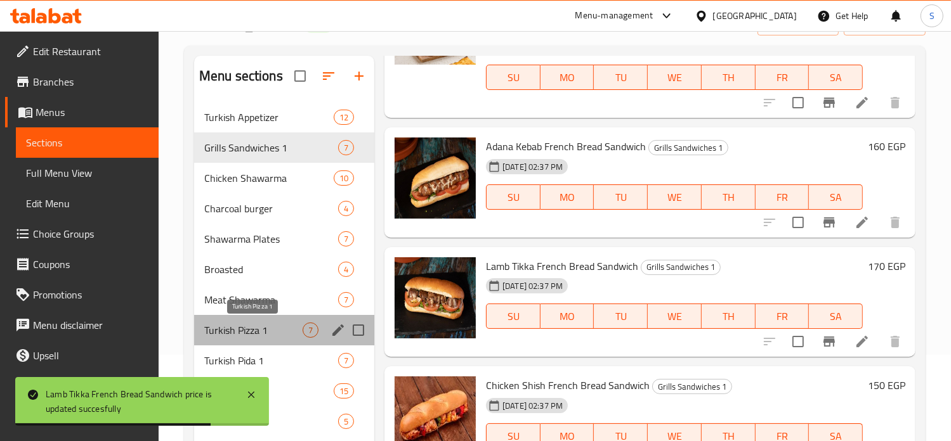
click at [278, 325] on span "Turkish Pizza 1" at bounding box center [253, 330] width 98 height 15
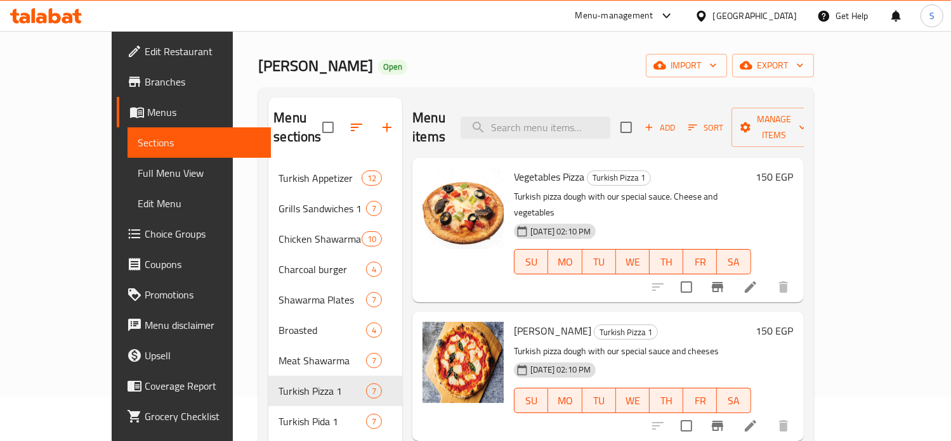
scroll to position [38, 0]
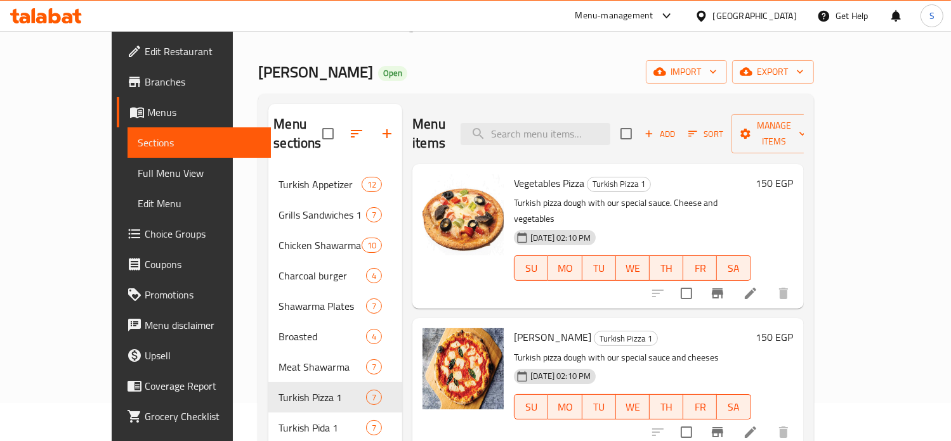
click at [793, 174] on h6 "150 EGP" at bounding box center [774, 183] width 37 height 18
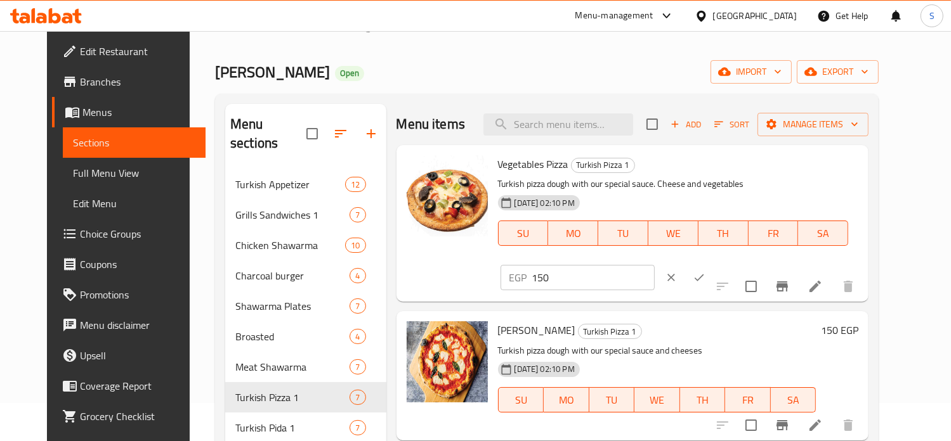
click at [654, 265] on input "150" at bounding box center [593, 277] width 122 height 25
type input "165"
click at [704, 275] on icon "ok" at bounding box center [699, 278] width 10 height 7
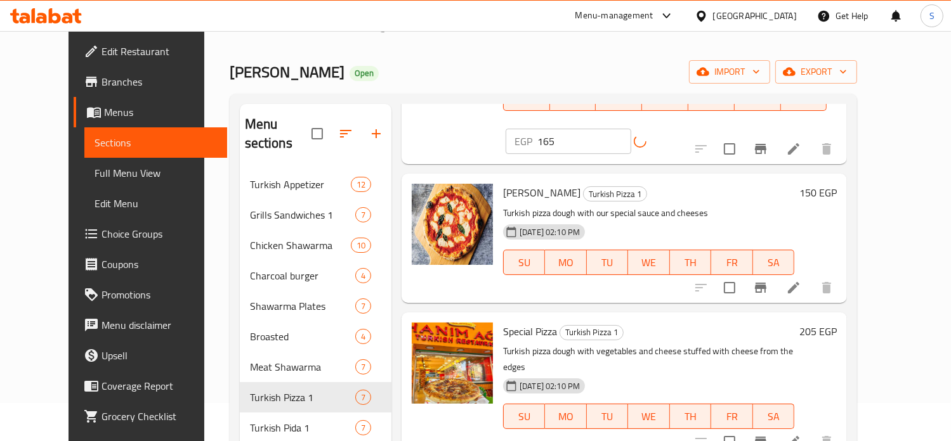
scroll to position [155, 0]
click at [836, 183] on h6 "150 EGP" at bounding box center [817, 192] width 37 height 18
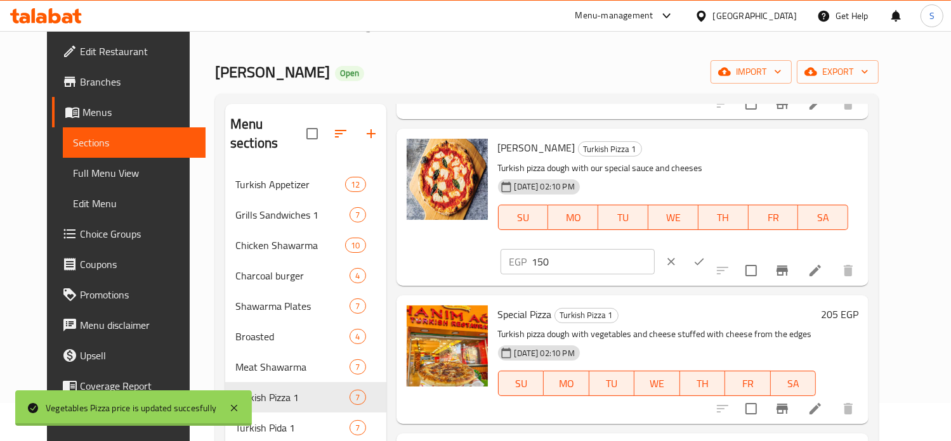
click at [730, 248] on div "EGP 150 ​" at bounding box center [615, 262] width 234 height 28
click at [654, 249] on input "150" at bounding box center [593, 261] width 122 height 25
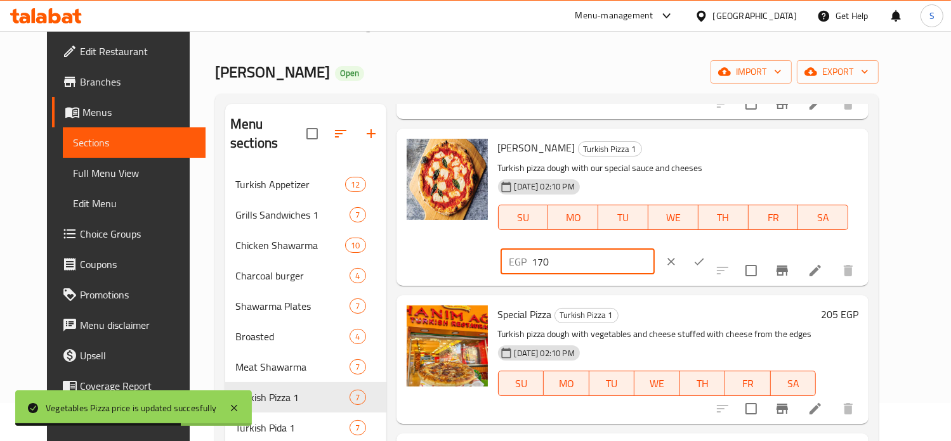
type input "170"
click at [705, 256] on icon "ok" at bounding box center [699, 262] width 13 height 13
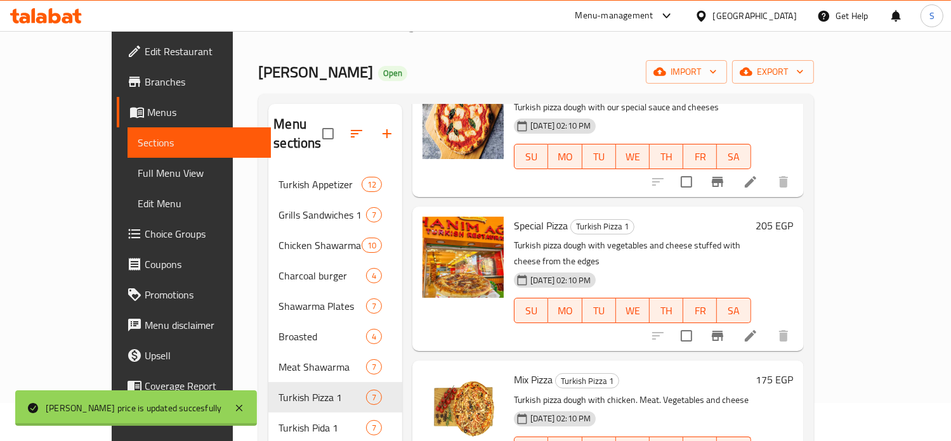
scroll to position [251, 0]
click at [793, 216] on h6 "205 EGP" at bounding box center [774, 225] width 37 height 18
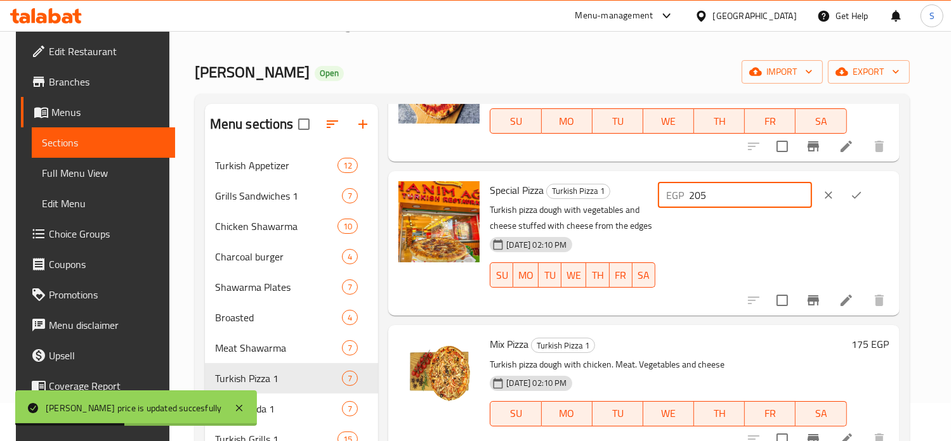
click at [728, 195] on input "205" at bounding box center [750, 195] width 122 height 25
type input "225"
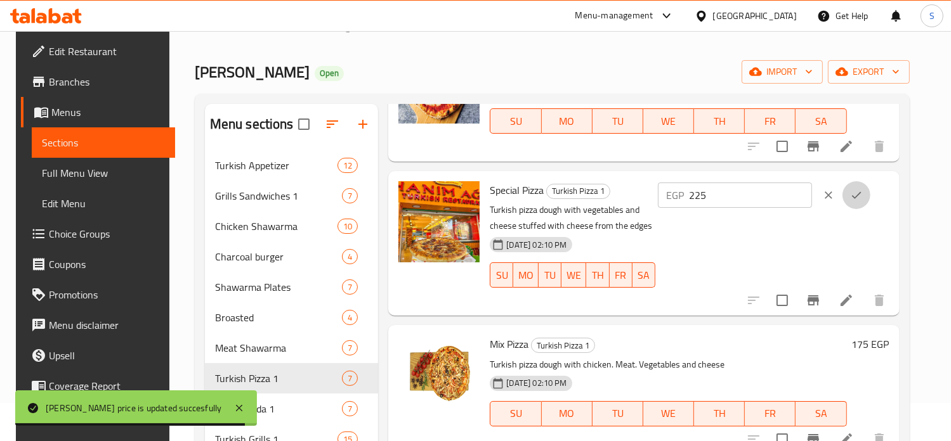
click at [862, 190] on icon "ok" at bounding box center [856, 195] width 13 height 13
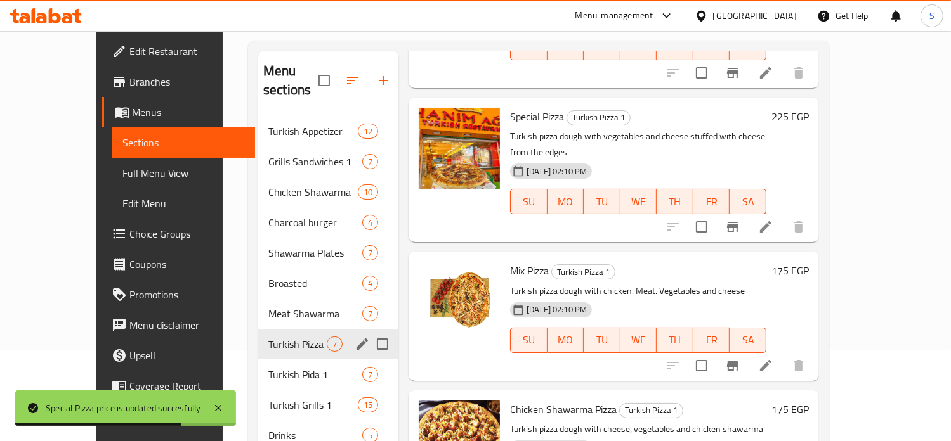
scroll to position [132, 0]
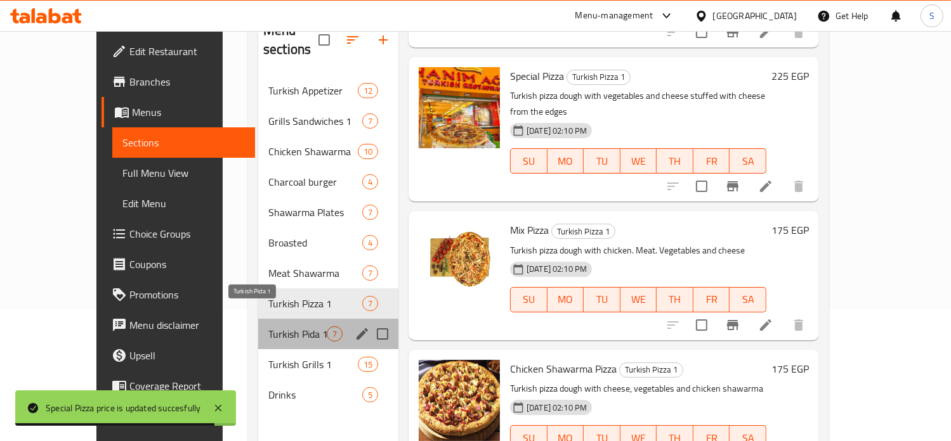
click at [268, 327] on span "Turkish Pida 1" at bounding box center [297, 334] width 58 height 15
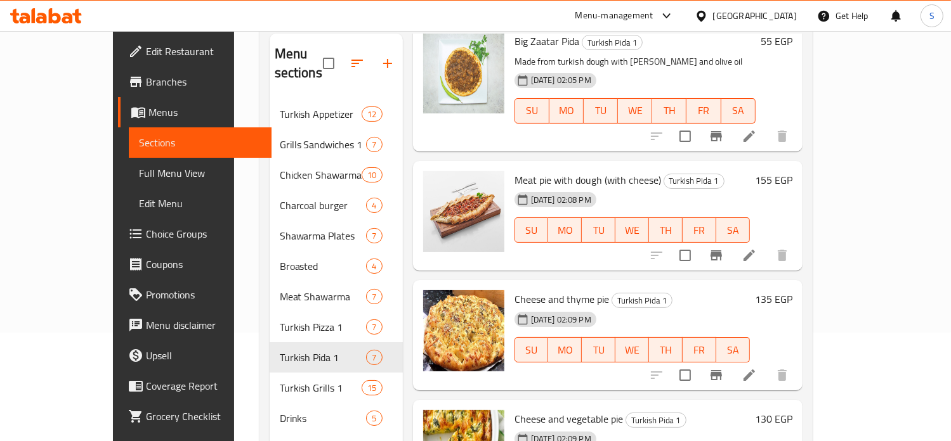
scroll to position [109, 0]
click at [792, 290] on h6 "135 EGP" at bounding box center [773, 299] width 37 height 18
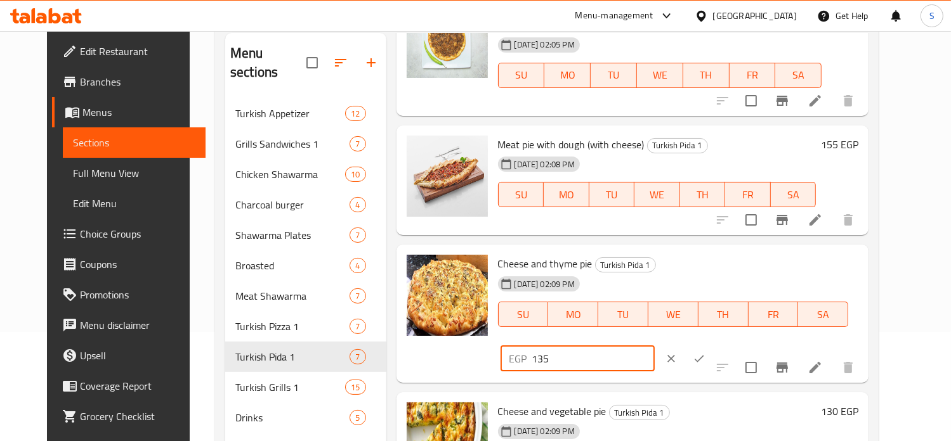
click at [654, 346] on input "135" at bounding box center [593, 358] width 122 height 25
type input "145"
click at [705, 353] on icon "ok" at bounding box center [699, 359] width 13 height 13
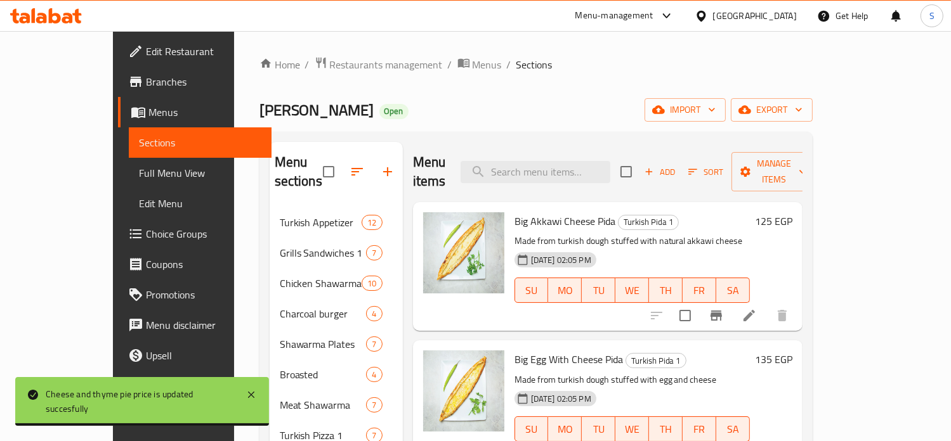
scroll to position [0, 0]
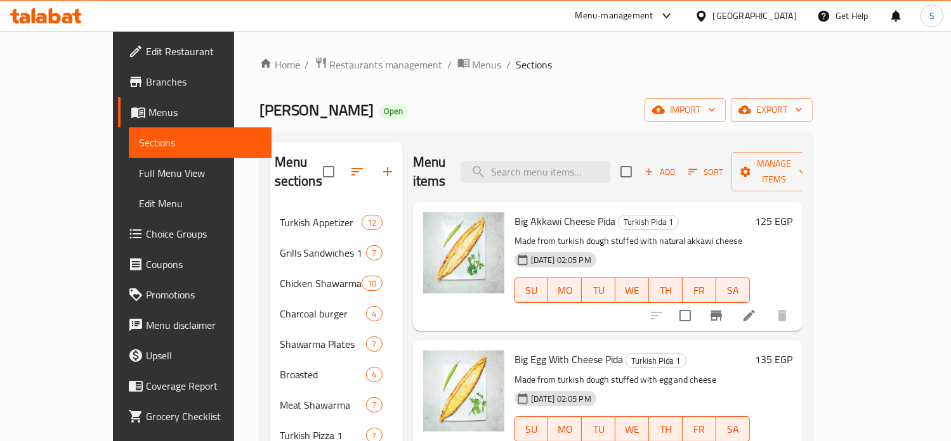
click at [792, 351] on h6 "135 EGP" at bounding box center [773, 360] width 37 height 18
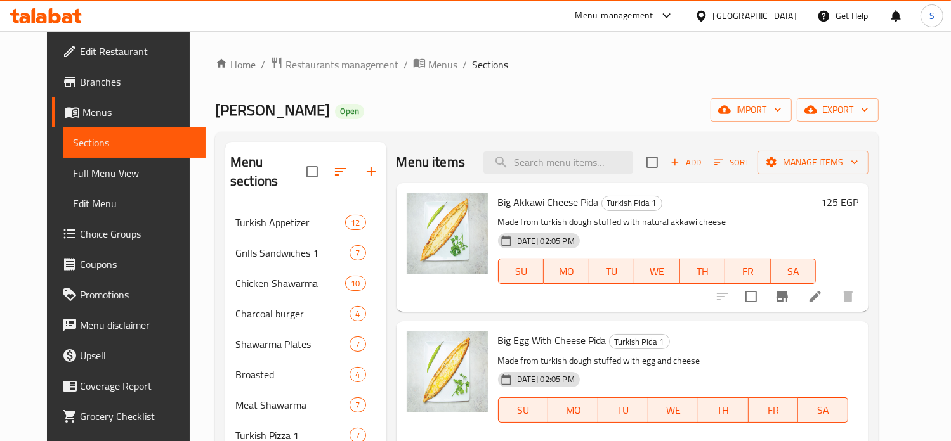
type input "145"
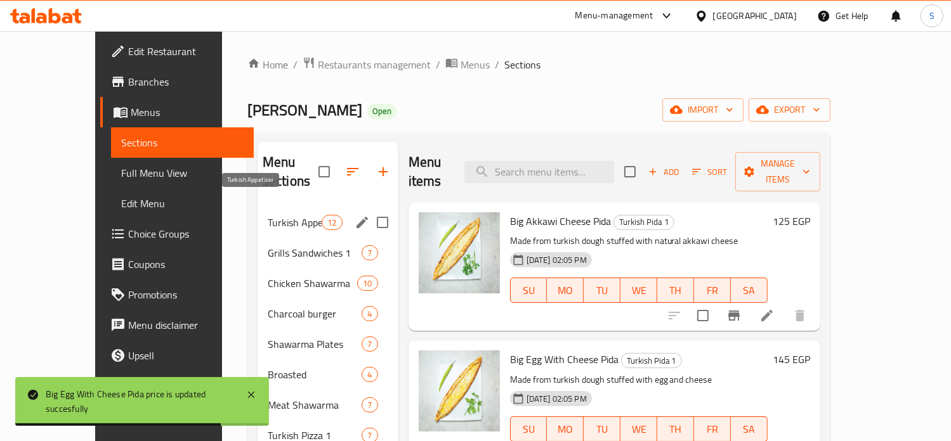
click at [268, 215] on span "Turkish Appetizer" at bounding box center [295, 222] width 54 height 15
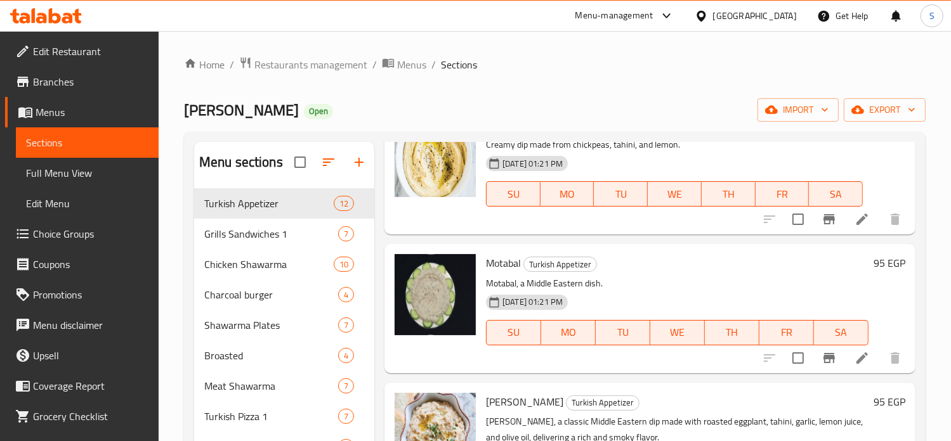
scroll to position [451, 0]
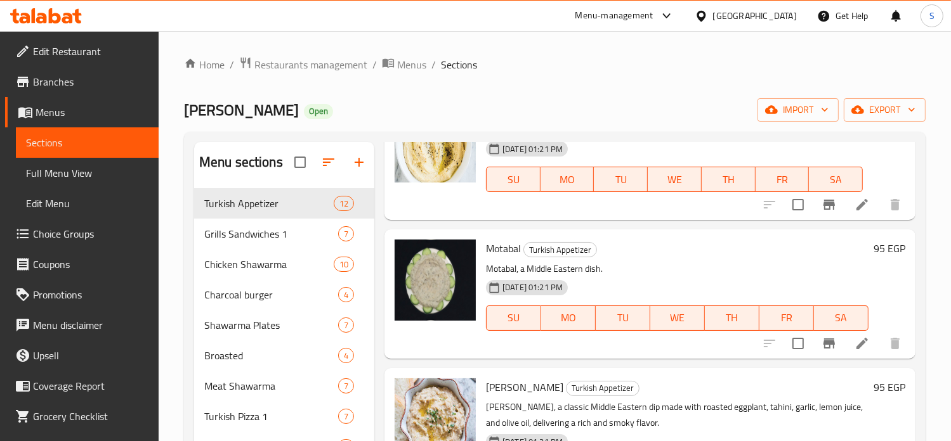
click at [873, 245] on h6 "95 EGP" at bounding box center [889, 249] width 32 height 18
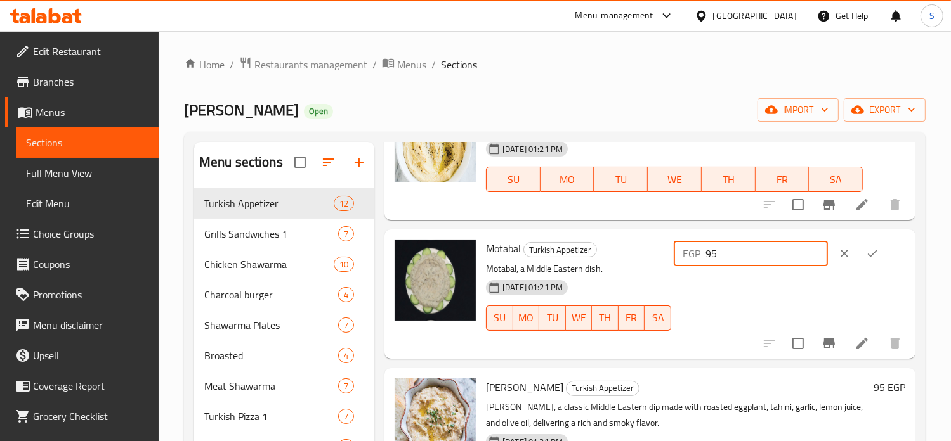
click at [731, 252] on input "95" at bounding box center [766, 253] width 122 height 25
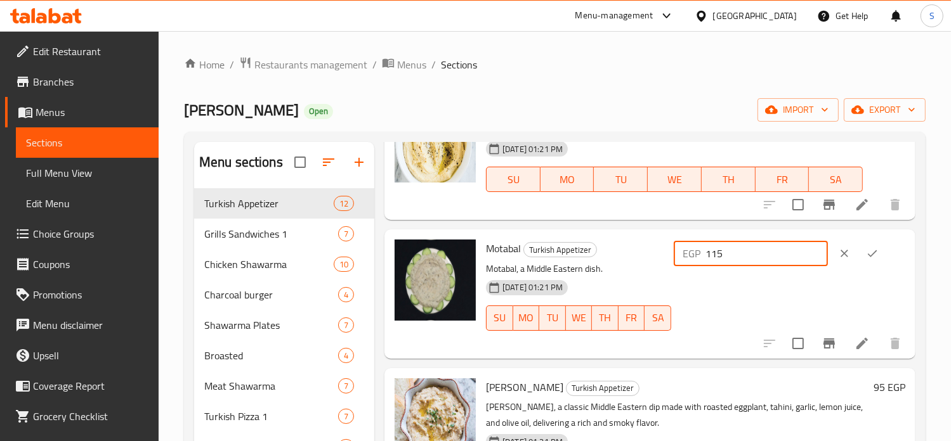
type input "115"
click at [871, 257] on icon "ok" at bounding box center [872, 253] width 13 height 13
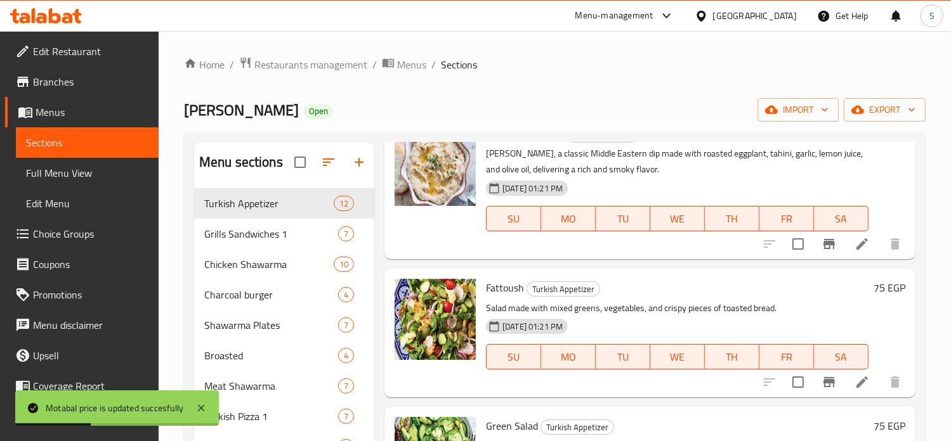
scroll to position [731, 0]
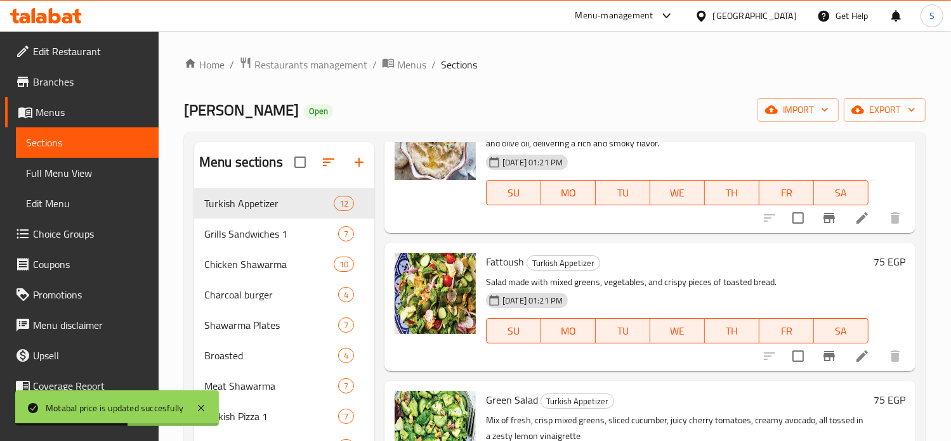
click at [873, 261] on h6 "75 EGP" at bounding box center [889, 262] width 32 height 18
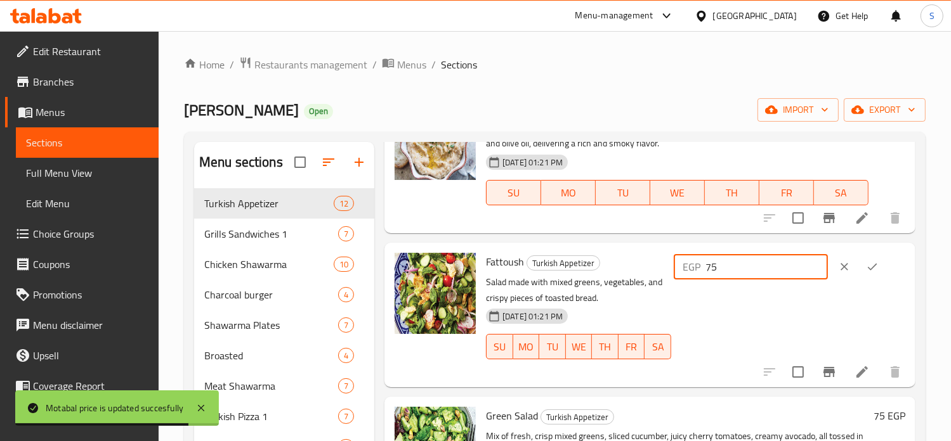
click at [725, 265] on input "75" at bounding box center [766, 266] width 122 height 25
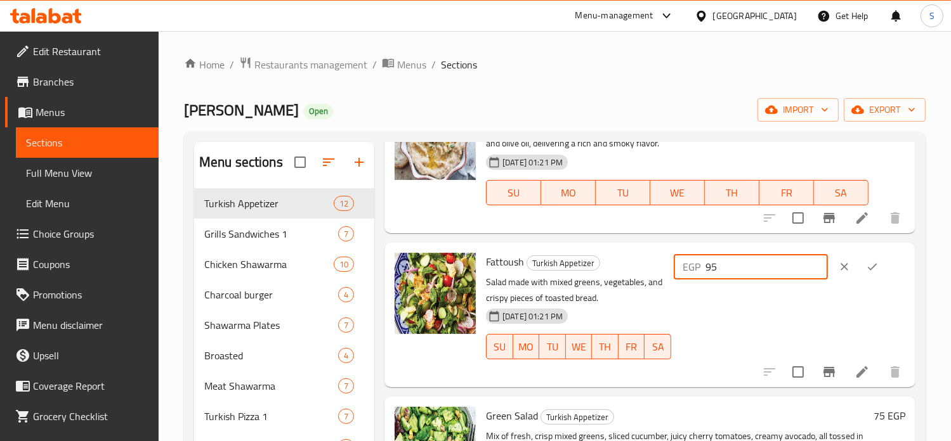
type input "95"
click at [870, 273] on icon "ok" at bounding box center [872, 267] width 13 height 13
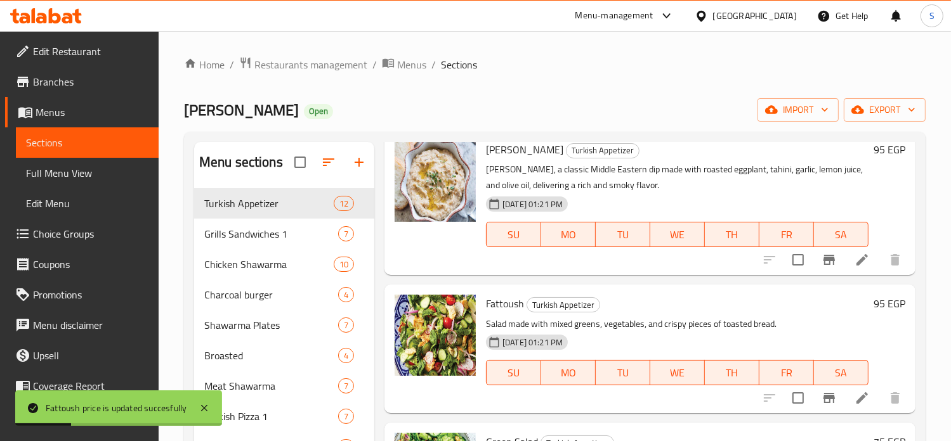
scroll to position [621, 0]
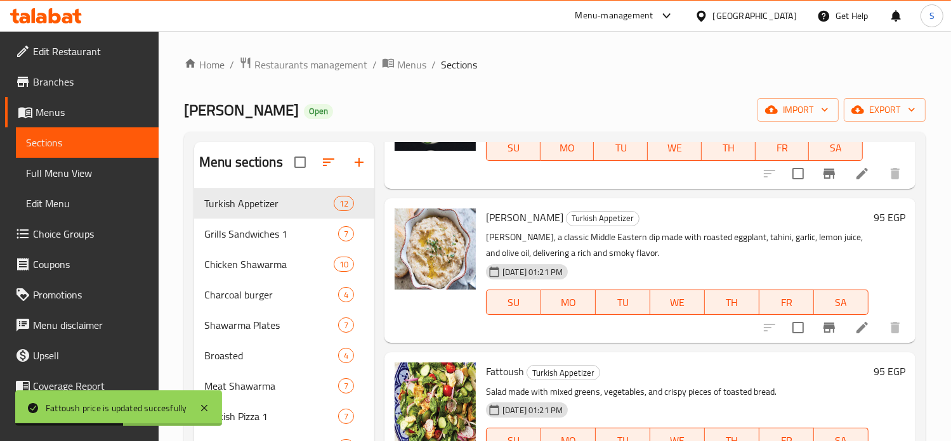
click at [873, 217] on h6 "95 EGP" at bounding box center [889, 218] width 32 height 18
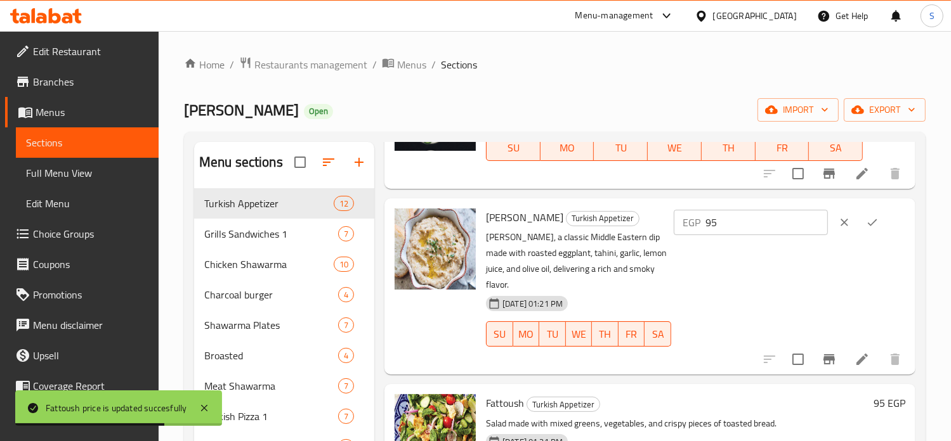
click at [731, 220] on input "95" at bounding box center [766, 222] width 122 height 25
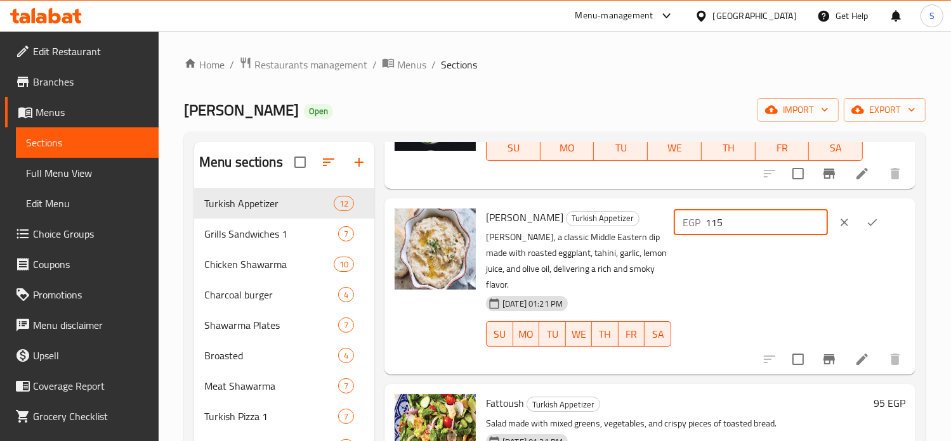
type input "115"
click at [867, 224] on icon "ok" at bounding box center [872, 222] width 13 height 13
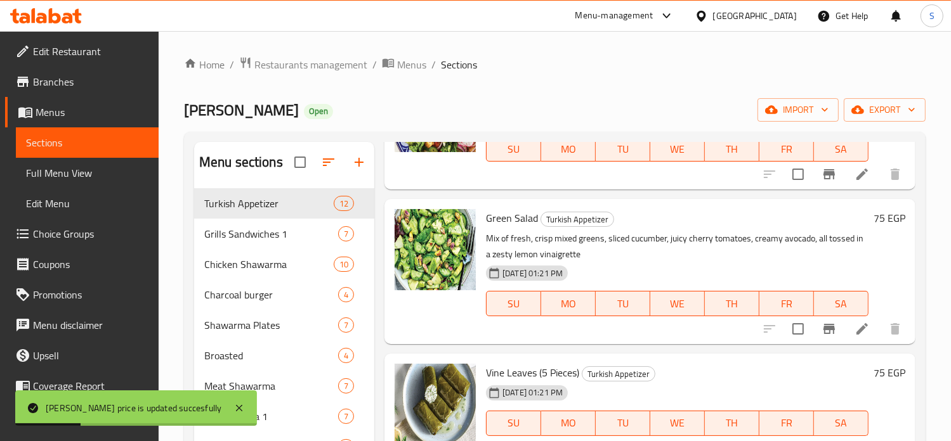
scroll to position [913, 0]
click at [873, 216] on h6 "75 EGP" at bounding box center [889, 218] width 32 height 18
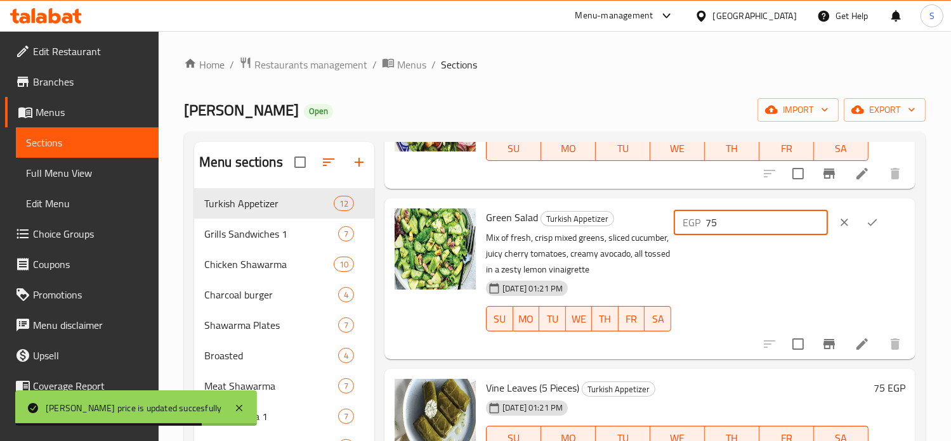
click at [722, 227] on input "75" at bounding box center [766, 222] width 122 height 25
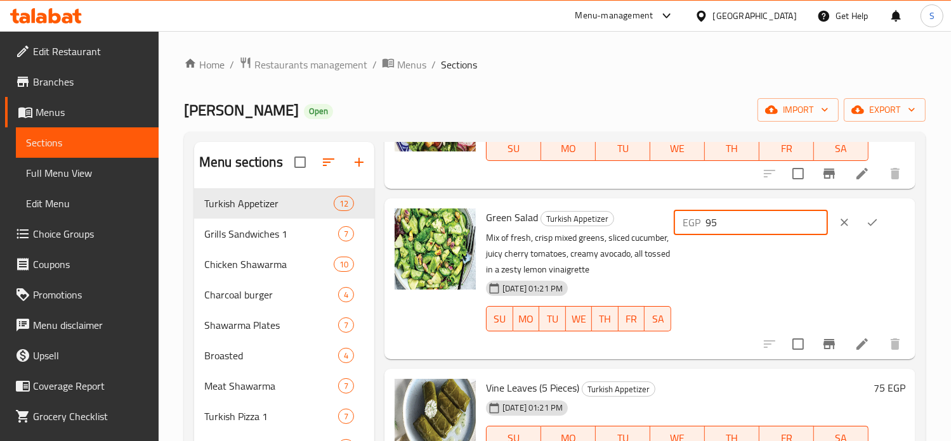
type input "95"
click at [870, 230] on button "ok" at bounding box center [872, 223] width 28 height 28
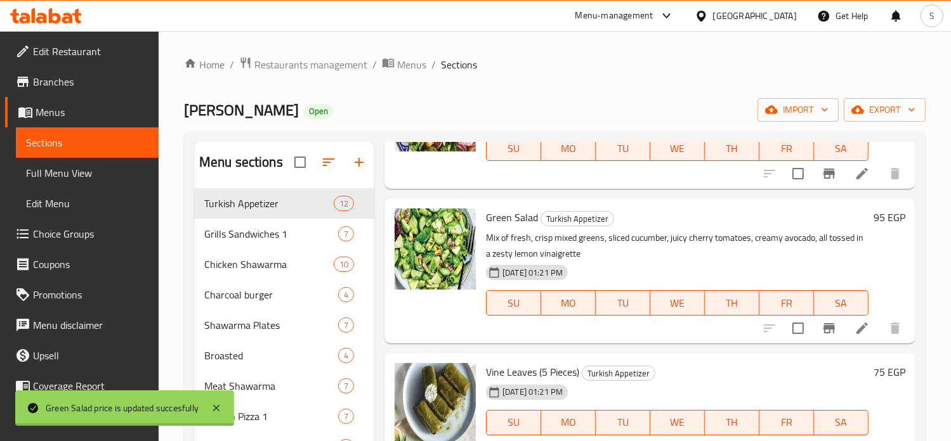
scroll to position [1015, 0]
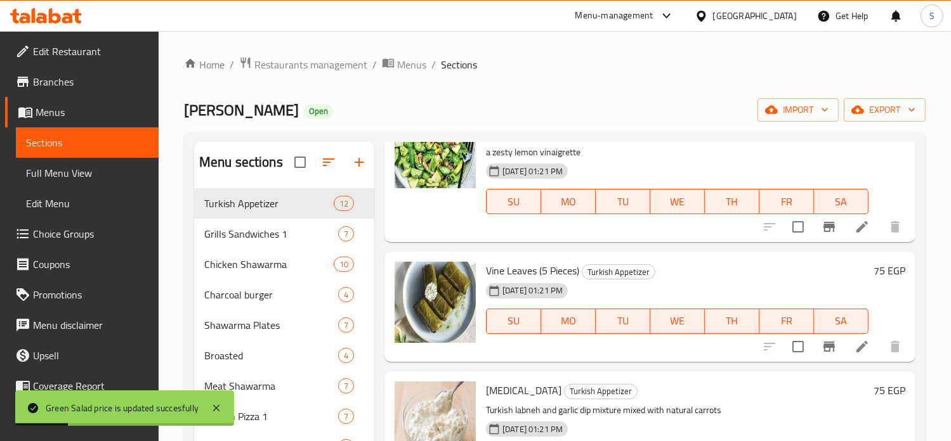
click at [873, 268] on h6 "75 EGP" at bounding box center [889, 271] width 32 height 18
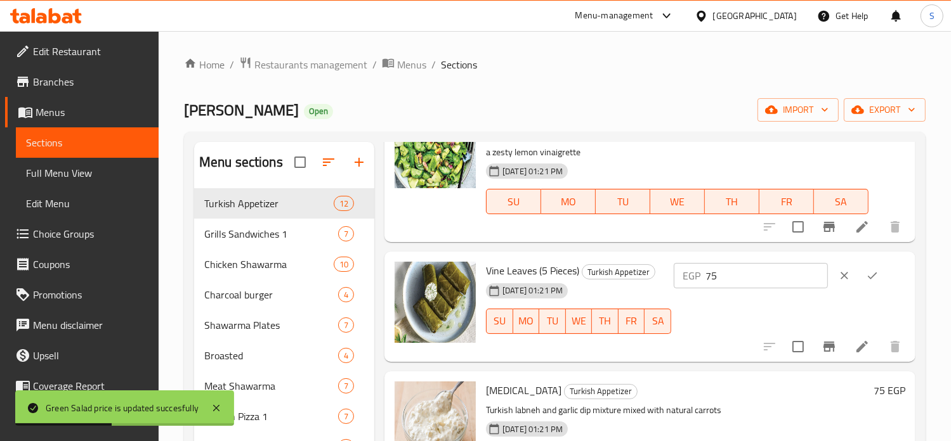
click at [722, 273] on input "75" at bounding box center [766, 275] width 122 height 25
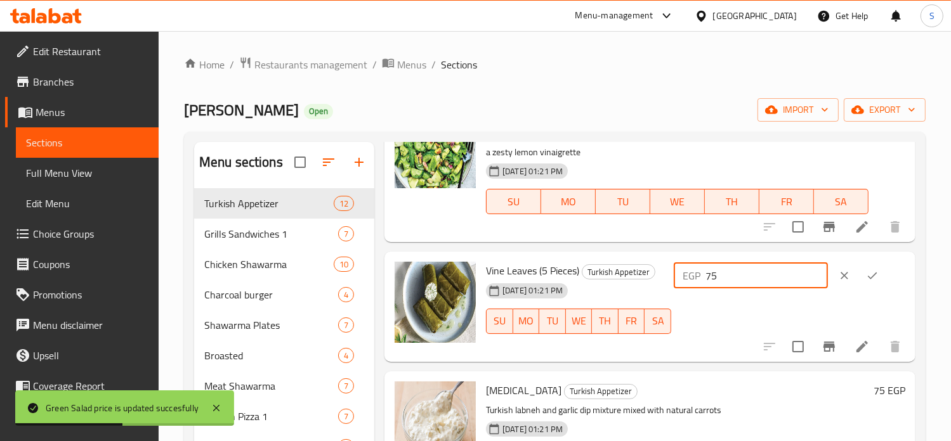
click at [722, 273] on input "75" at bounding box center [766, 275] width 122 height 25
type input "115"
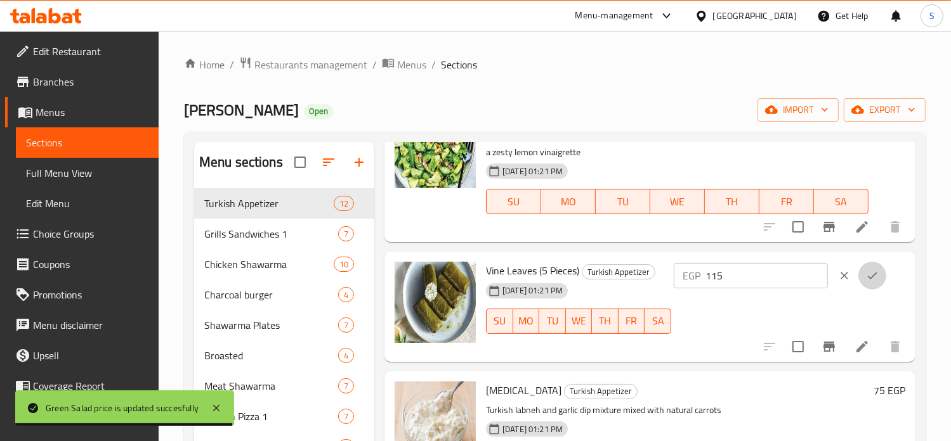
click at [880, 276] on button "ok" at bounding box center [872, 276] width 28 height 28
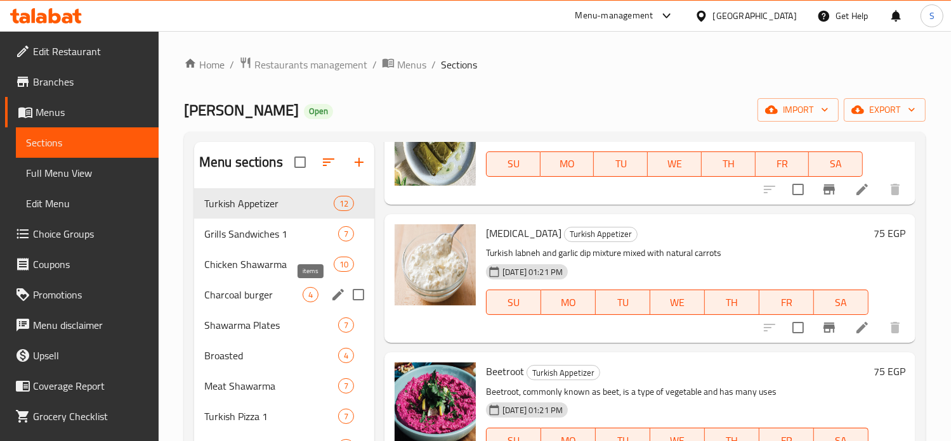
scroll to position [178, 0]
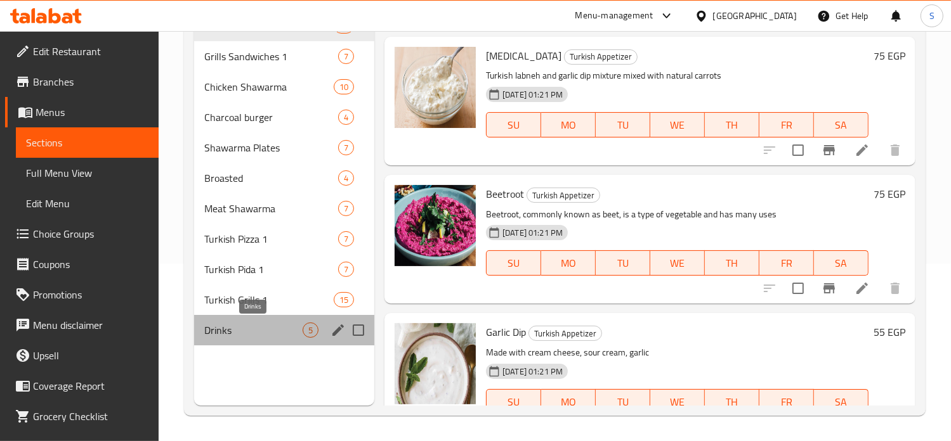
click at [273, 334] on span "Drinks" at bounding box center [253, 330] width 98 height 15
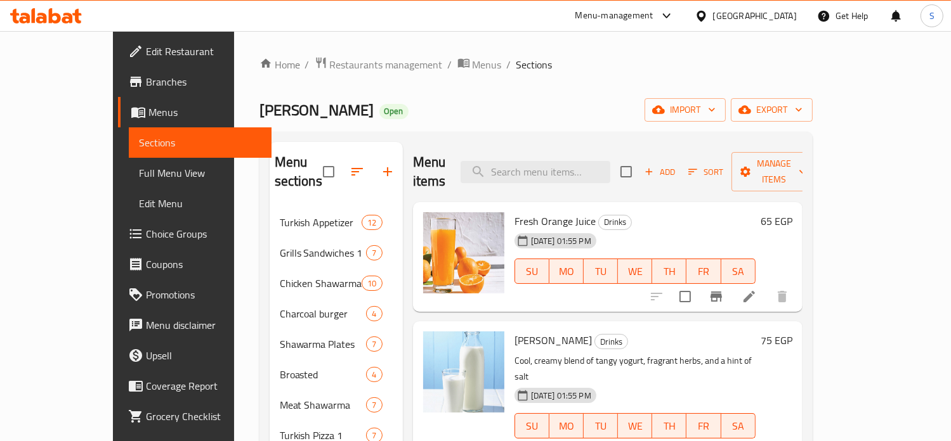
click at [792, 212] on div "65 EGP" at bounding box center [773, 221] width 37 height 18
click at [792, 212] on h6 "65 EGP" at bounding box center [776, 221] width 32 height 18
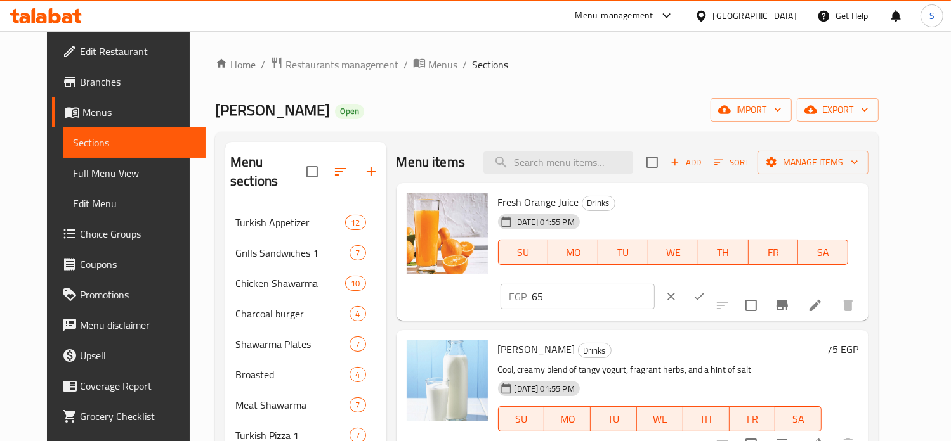
click at [654, 284] on input "65" at bounding box center [593, 296] width 122 height 25
type input "90"
click at [705, 290] on icon "ok" at bounding box center [699, 296] width 13 height 13
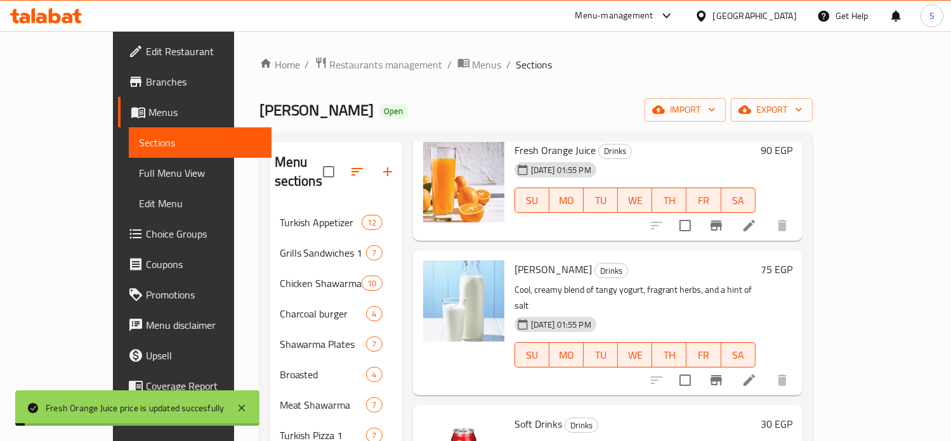
scroll to position [71, 0]
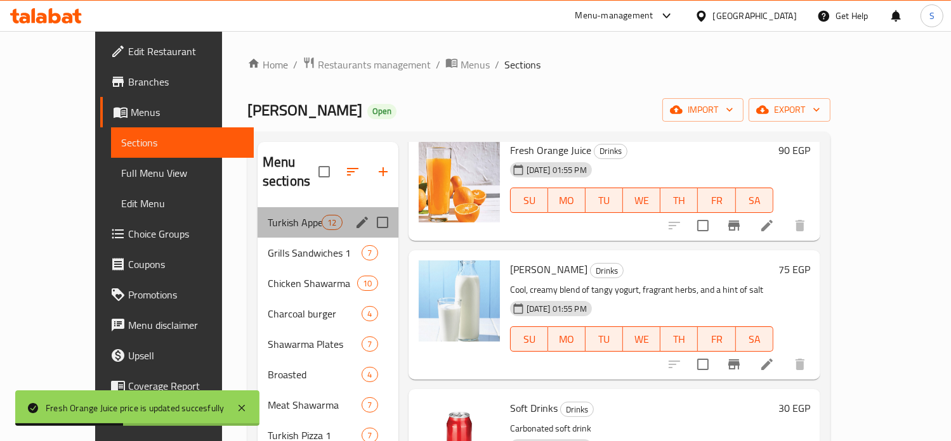
click at [257, 212] on div "Turkish Appetizer 12" at bounding box center [327, 222] width 141 height 30
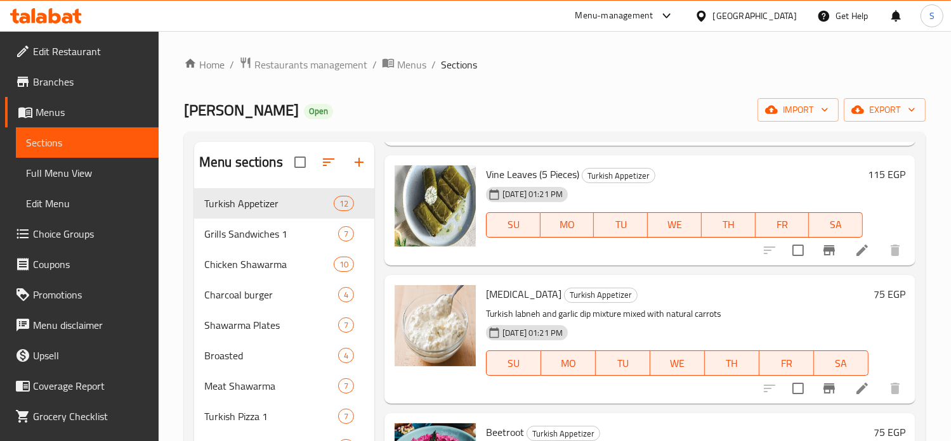
scroll to position [1162, 0]
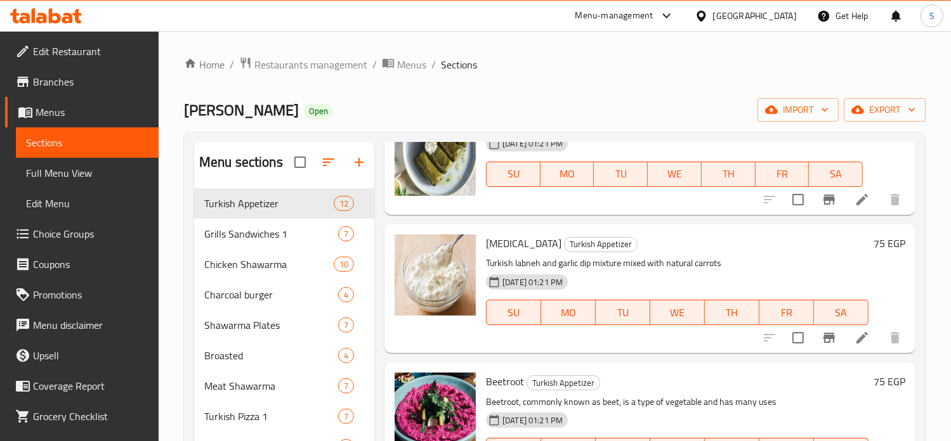
click at [873, 241] on h6 "75 EGP" at bounding box center [889, 244] width 32 height 18
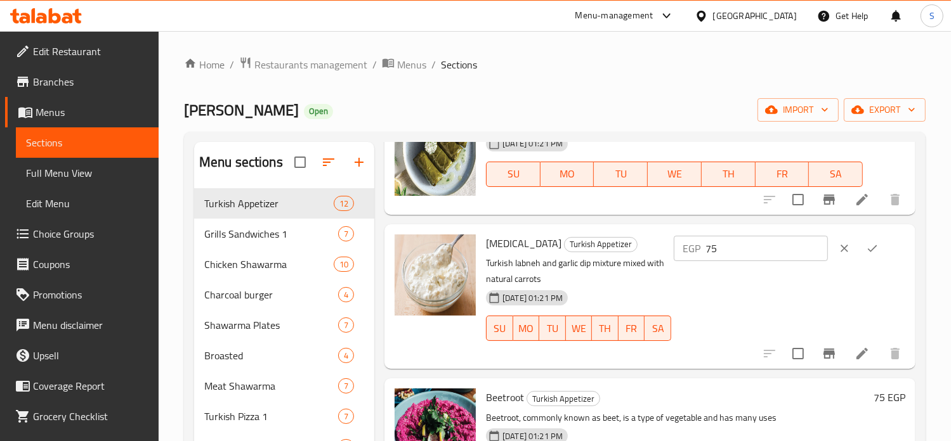
click at [728, 252] on input "75" at bounding box center [766, 248] width 122 height 25
type input "115"
click at [867, 245] on icon "ok" at bounding box center [872, 248] width 13 height 13
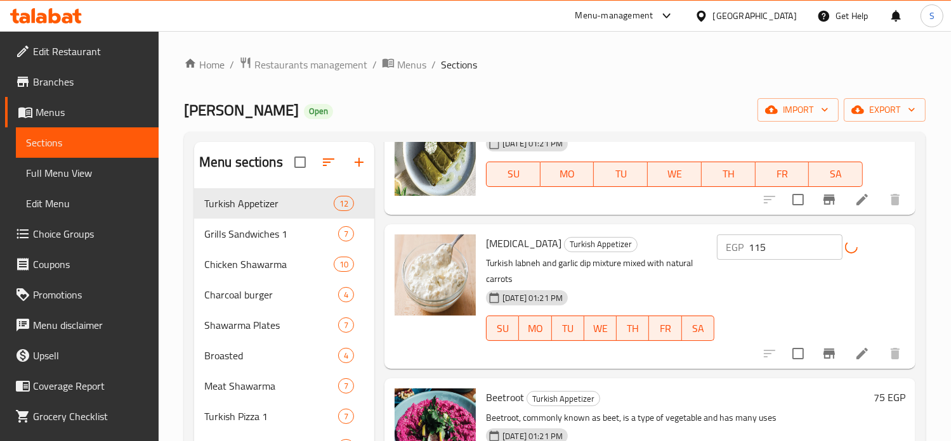
scroll to position [1209, 0]
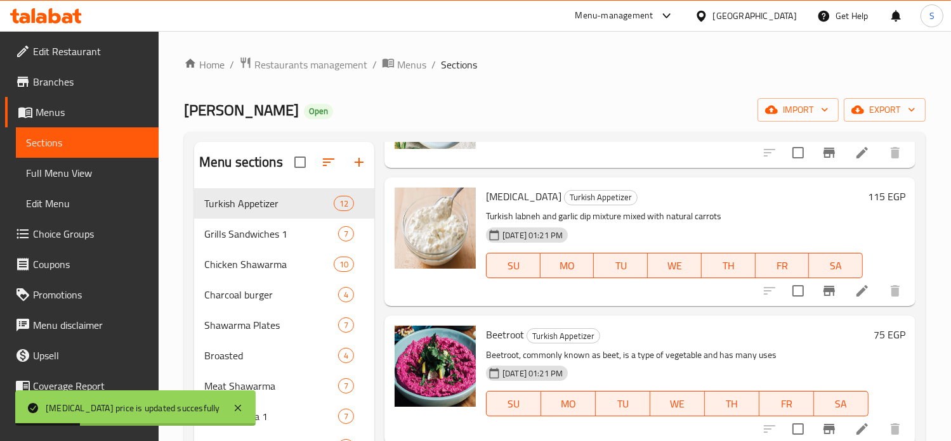
click at [873, 328] on h6 "75 EGP" at bounding box center [889, 335] width 32 height 18
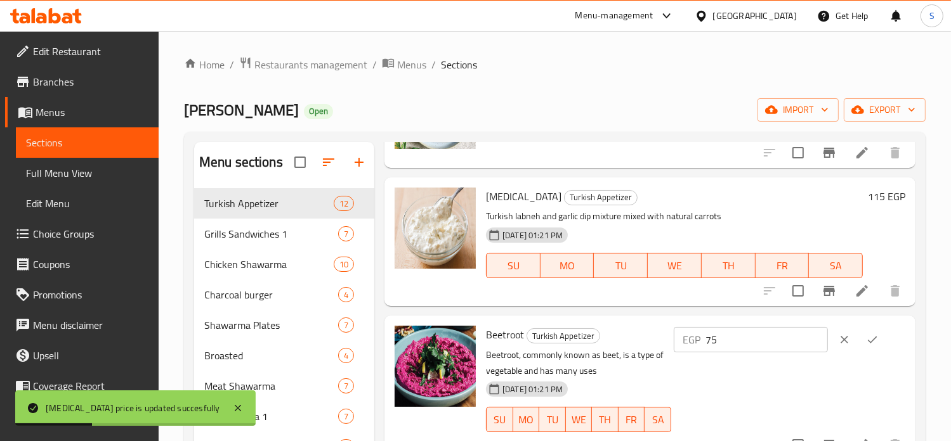
click at [868, 328] on button "ok" at bounding box center [872, 340] width 28 height 28
click at [868, 328] on div "EGP 75 ​" at bounding box center [811, 338] width 188 height 25
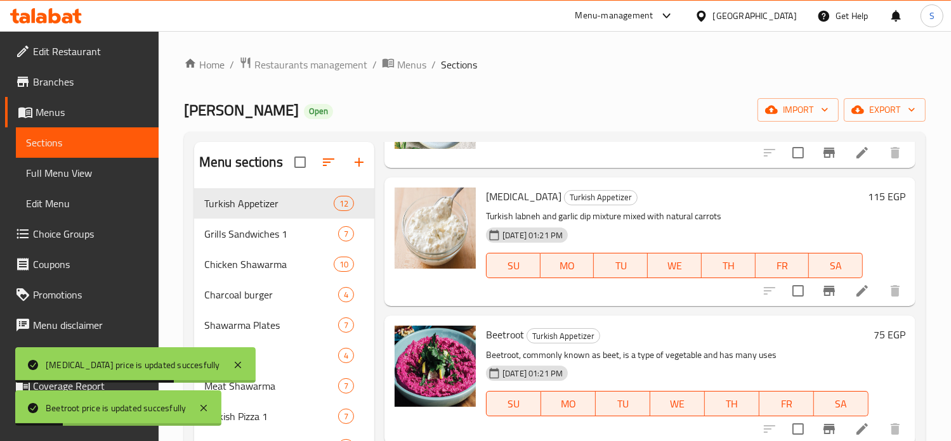
click at [873, 336] on h6 "75 EGP" at bounding box center [889, 335] width 32 height 18
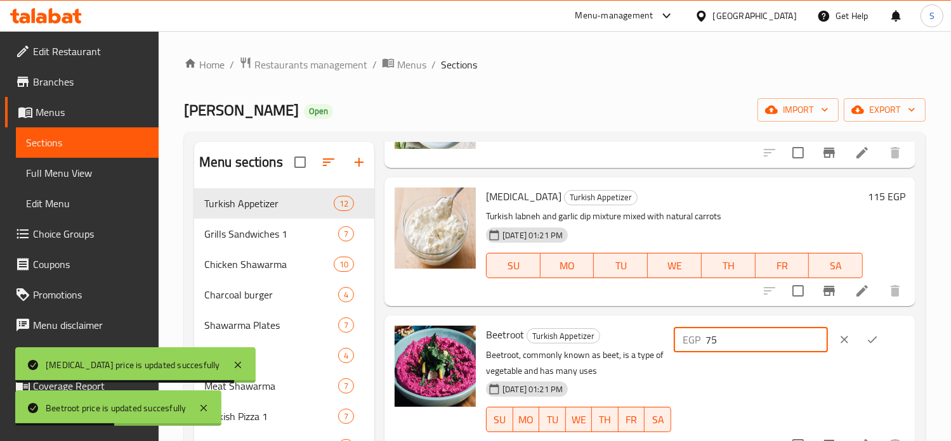
click at [731, 337] on input "75" at bounding box center [766, 339] width 122 height 25
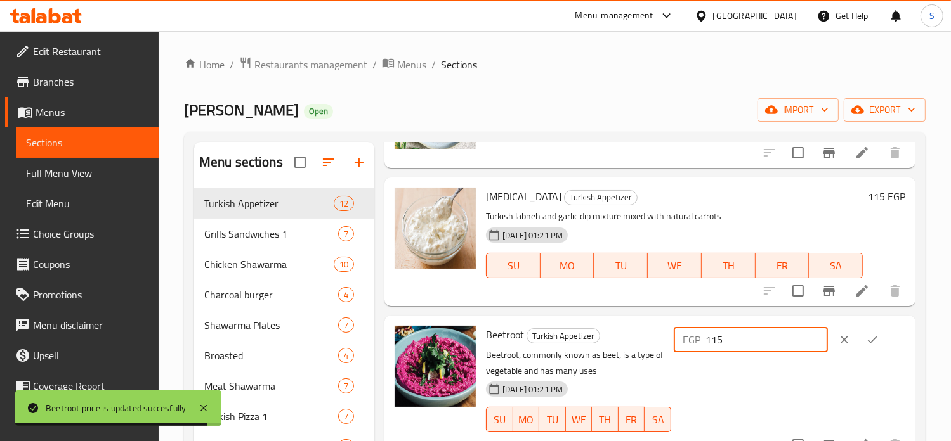
type input "115"
click at [866, 339] on icon "ok" at bounding box center [872, 340] width 13 height 13
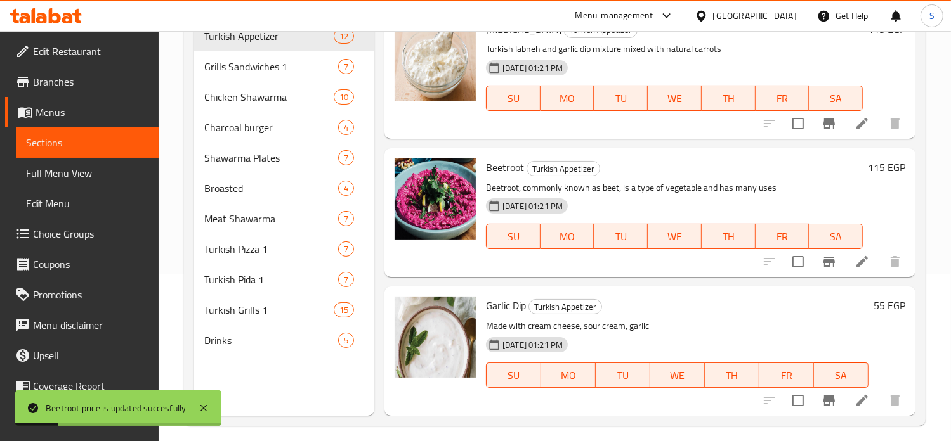
scroll to position [178, 0]
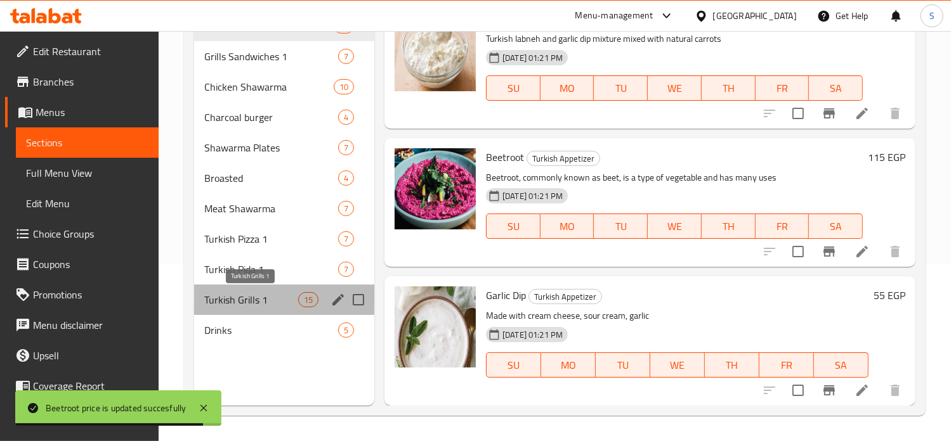
click at [261, 296] on span "Turkish Grills 1" at bounding box center [251, 299] width 94 height 15
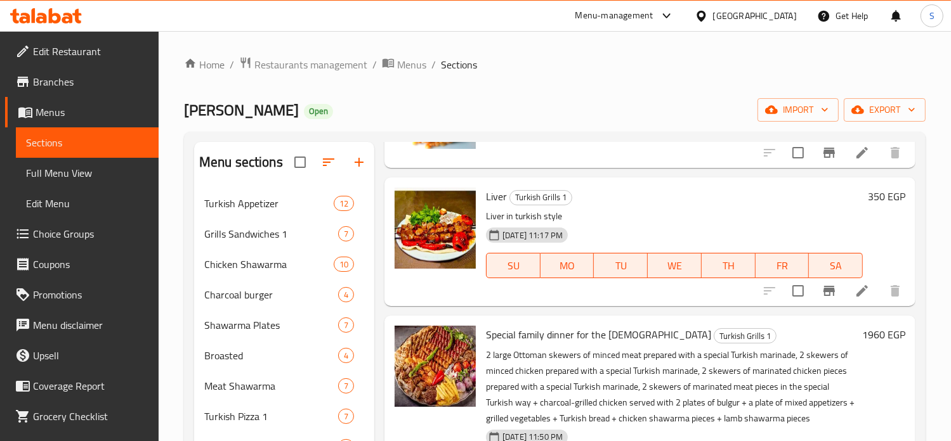
scroll to position [619, 0]
click at [868, 193] on h6 "350 EGP" at bounding box center [886, 198] width 37 height 18
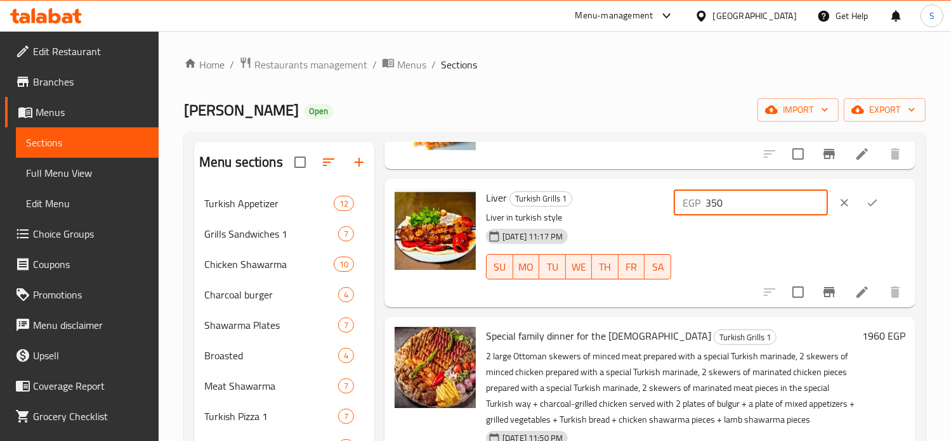
click at [727, 205] on input "350" at bounding box center [766, 202] width 122 height 25
type input "1"
type input "275"
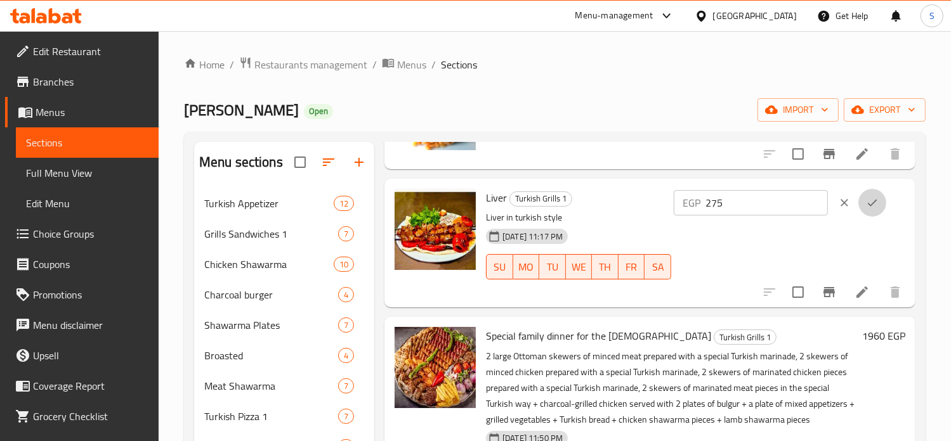
click at [870, 206] on icon "ok" at bounding box center [872, 203] width 13 height 13
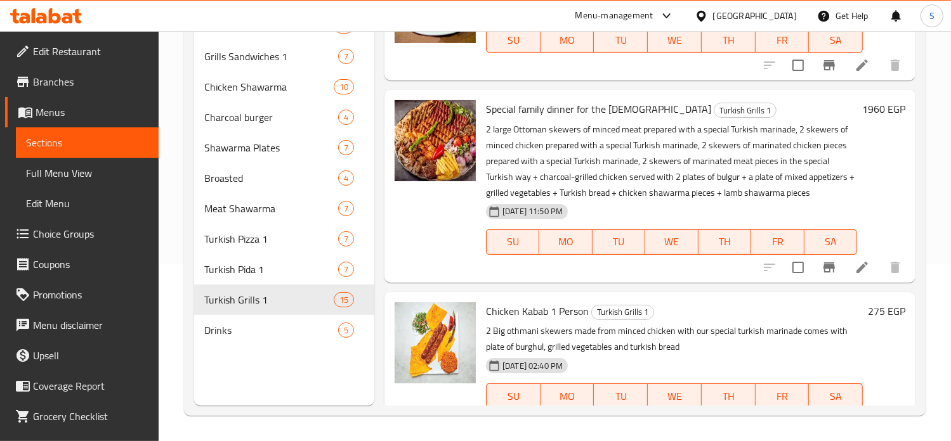
scroll to position [661, 0]
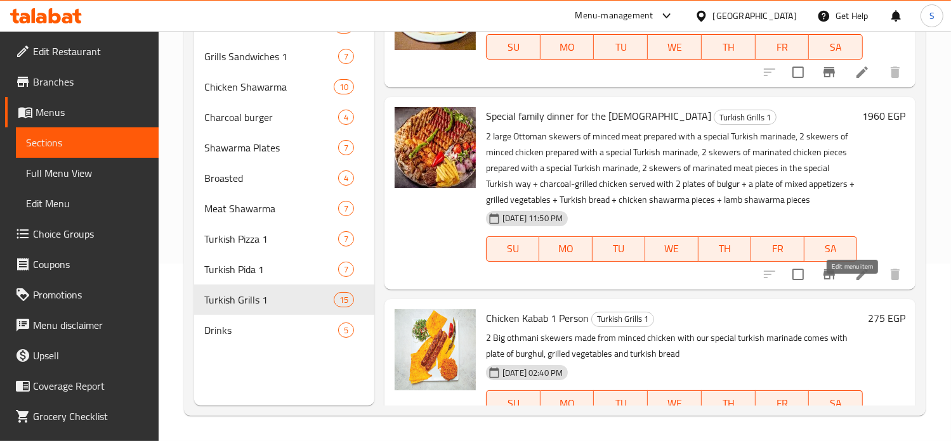
click at [854, 282] on icon at bounding box center [861, 274] width 15 height 15
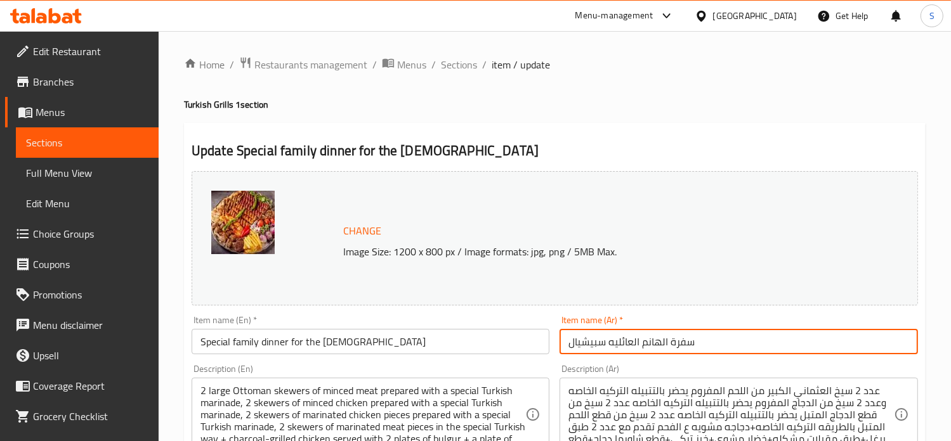
click at [625, 339] on input "سفرة الهانم العائليه سبيشيال" at bounding box center [738, 341] width 358 height 25
click at [661, 344] on input "سفرة الهانم العائليه سبيشيال" at bounding box center [738, 341] width 358 height 25
drag, startPoint x: 637, startPoint y: 344, endPoint x: 568, endPoint y: 354, distance: 69.9
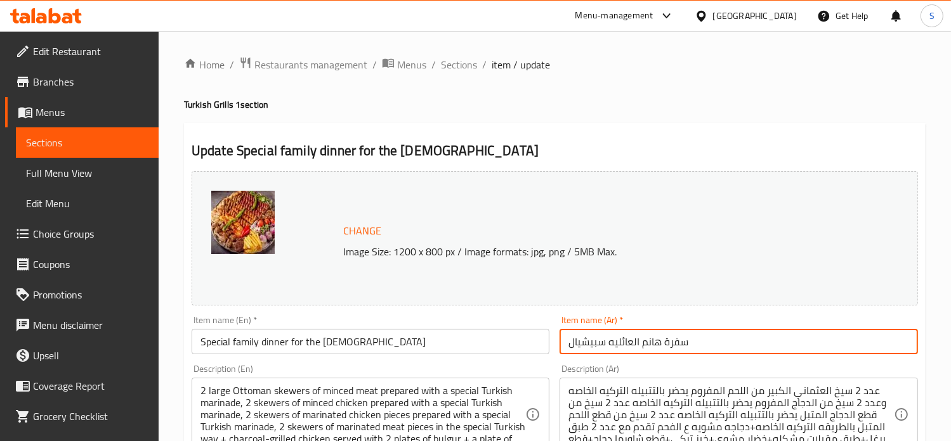
click at [568, 354] on div "Item name (Ar)   * سفرة [PERSON_NAME]ه سبيشيال Item name (Ar) *" at bounding box center [738, 335] width 368 height 49
click at [589, 346] on input "سفرة [PERSON_NAME]" at bounding box center [738, 341] width 358 height 25
type input "سفرة [PERSON_NAME]"
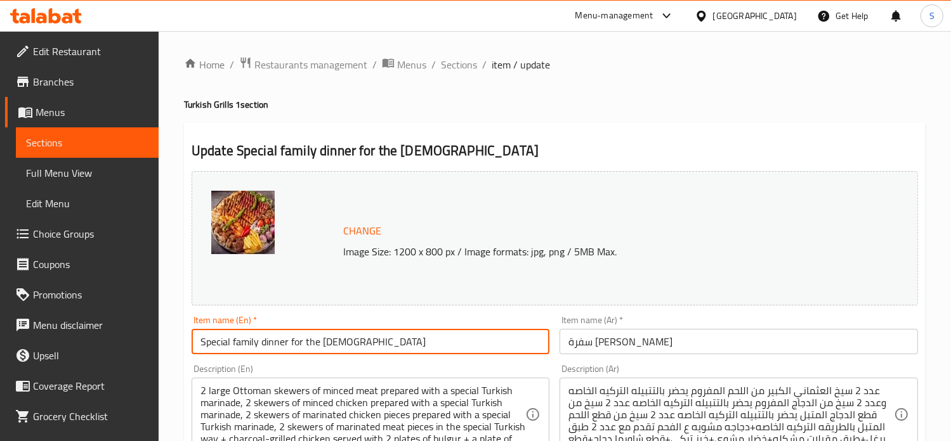
click at [308, 342] on input "Special family dinner for the [DEMOGRAPHIC_DATA]" at bounding box center [371, 341] width 358 height 25
paste input "[PERSON_NAME] trip"
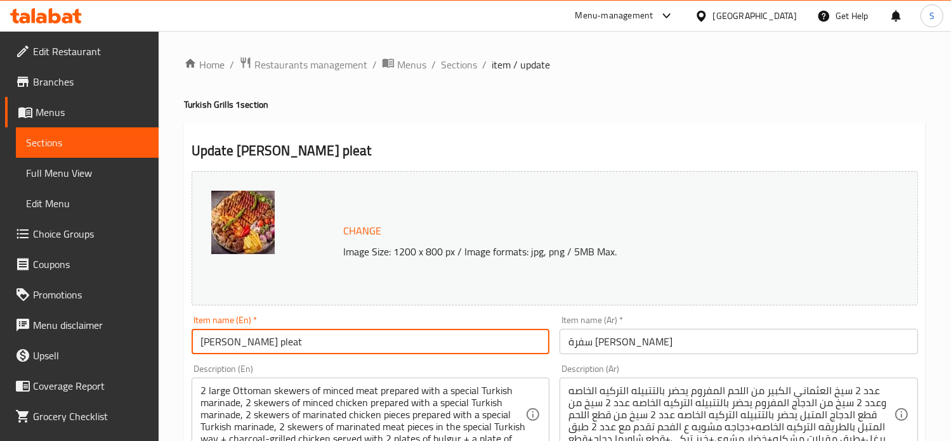
drag, startPoint x: 257, startPoint y: 344, endPoint x: 287, endPoint y: 341, distance: 29.3
click at [287, 341] on input "[PERSON_NAME] pleat" at bounding box center [371, 341] width 358 height 25
paste input "tray"
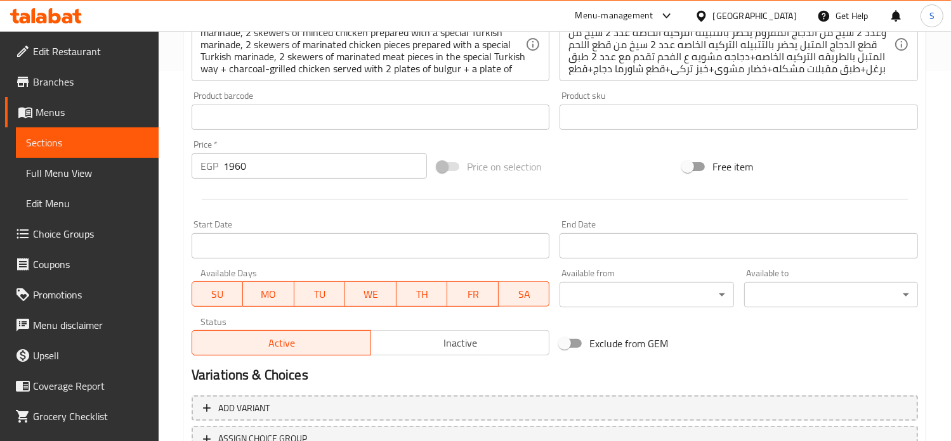
scroll to position [405, 0]
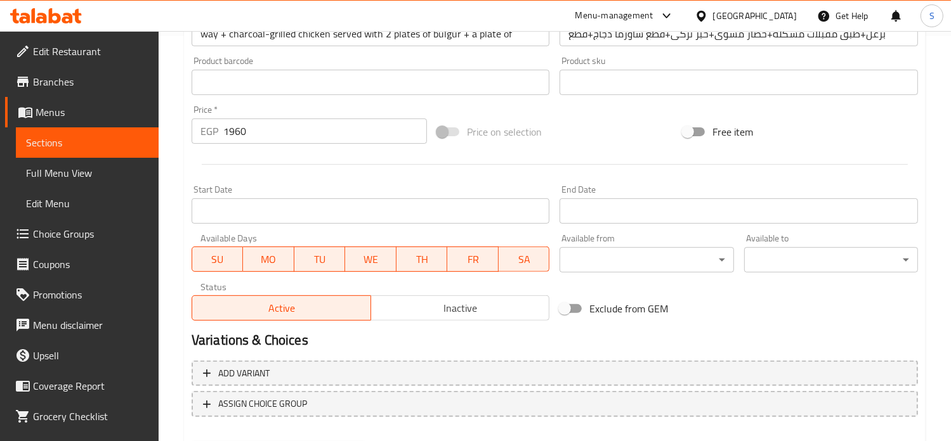
type input "[PERSON_NAME] tray"
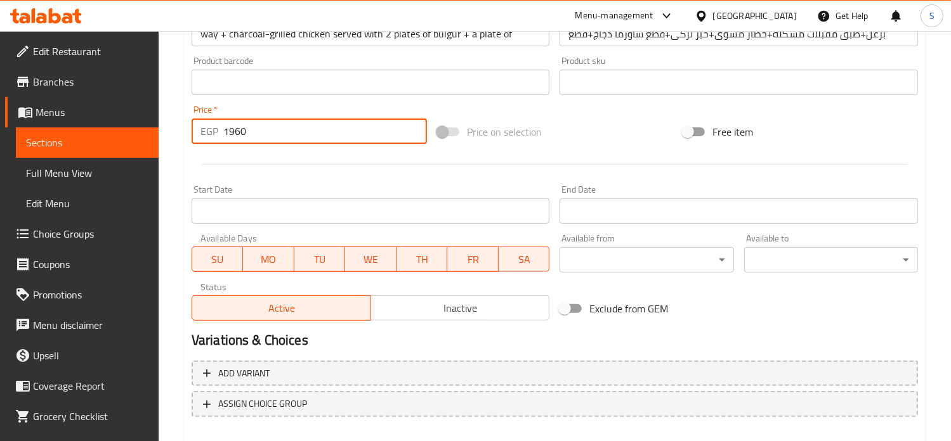
click at [237, 132] on input "1960" at bounding box center [325, 131] width 204 height 25
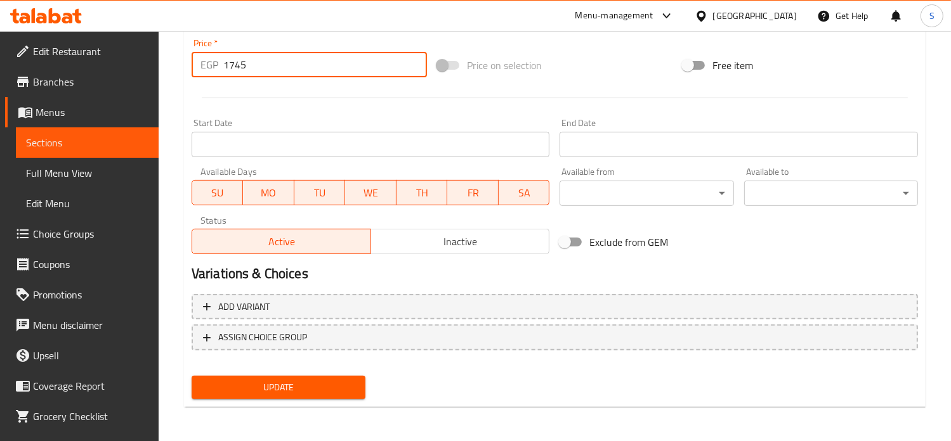
type input "1745"
click at [261, 382] on span "Update" at bounding box center [278, 388] width 153 height 16
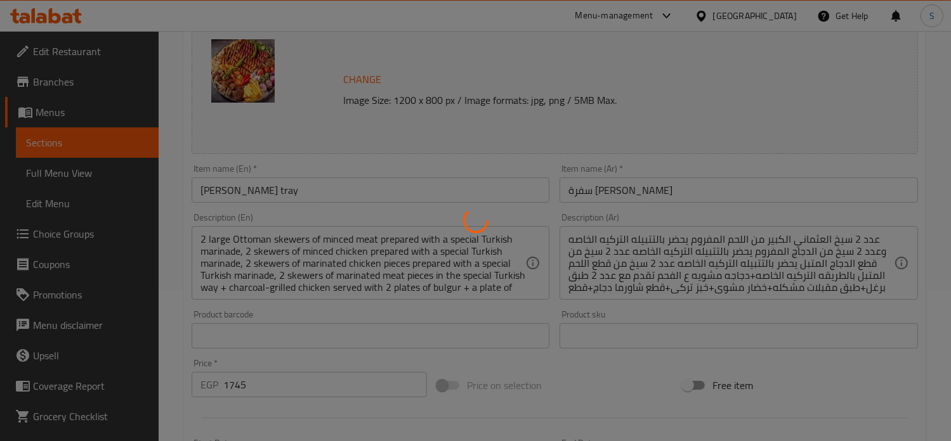
scroll to position [0, 0]
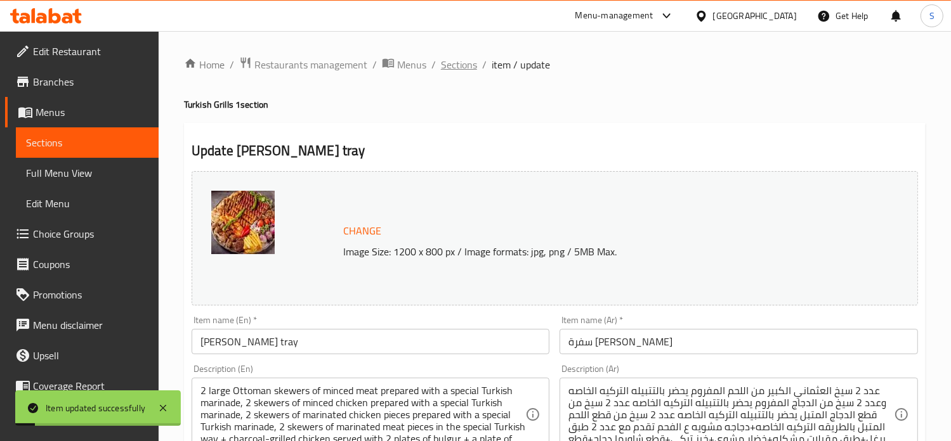
click at [454, 68] on span "Sections" at bounding box center [459, 64] width 36 height 15
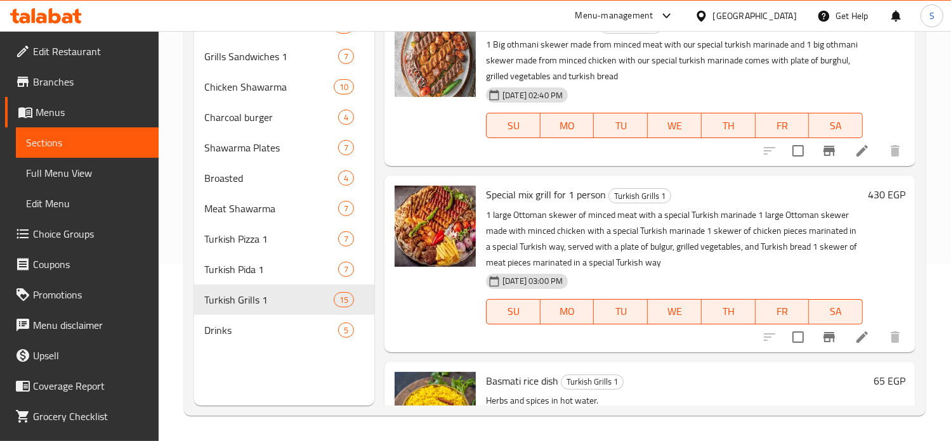
click at [868, 195] on h6 "430 EGP" at bounding box center [886, 195] width 37 height 18
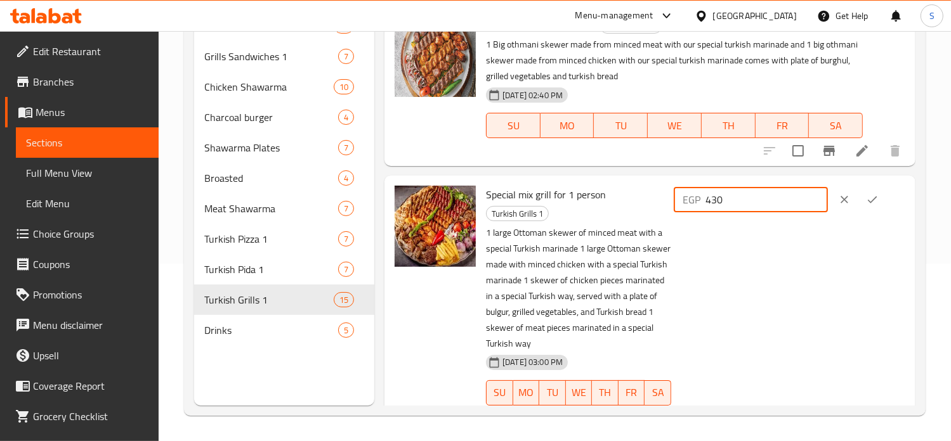
click at [731, 202] on input "430" at bounding box center [766, 199] width 122 height 25
type input "475"
click at [873, 202] on icon "ok" at bounding box center [872, 199] width 13 height 13
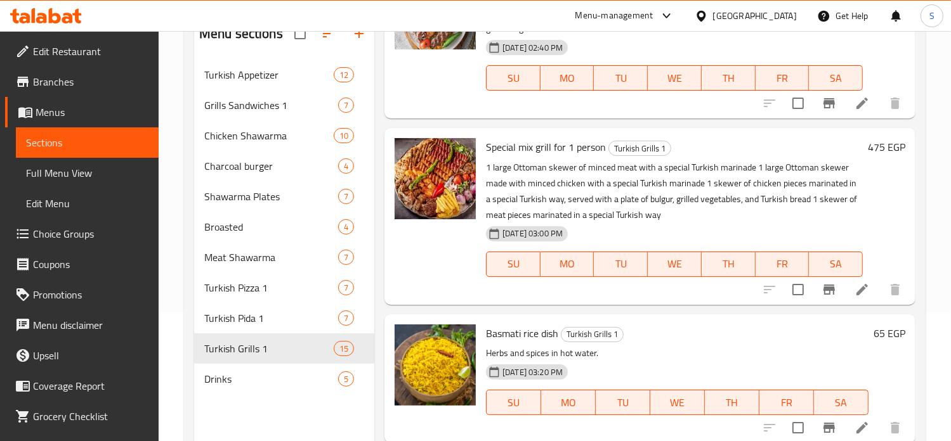
scroll to position [98, 0]
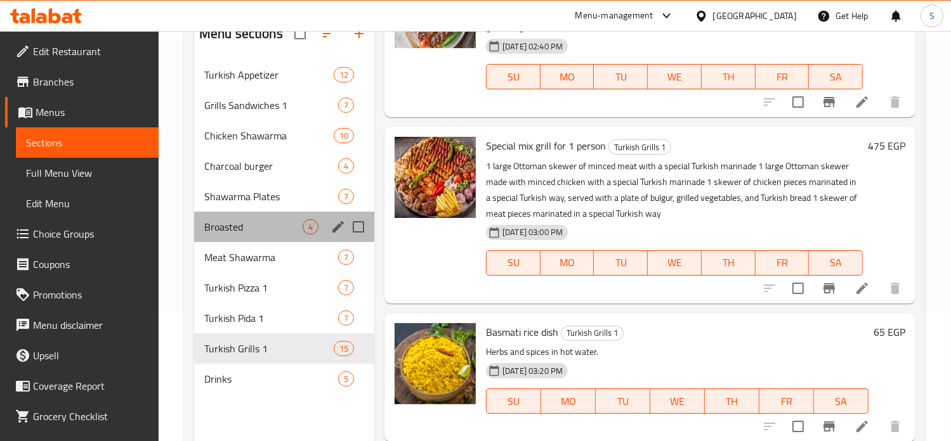
click at [252, 235] on div "Broasted 4" at bounding box center [284, 227] width 180 height 30
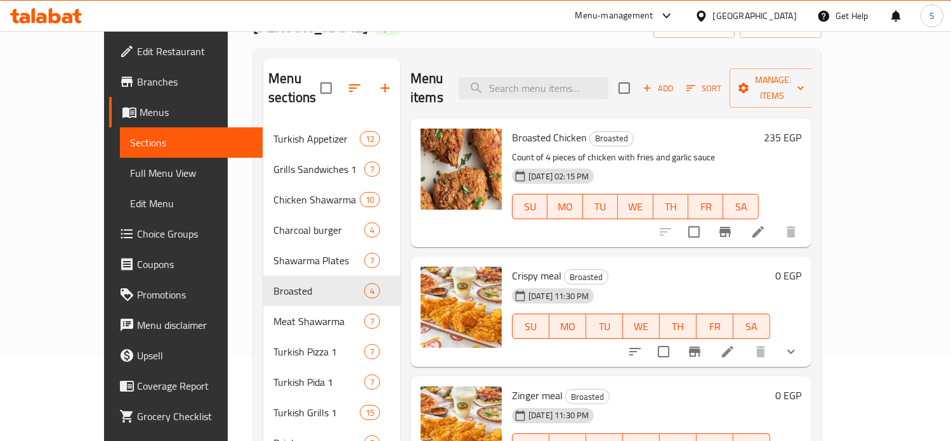
scroll to position [84, 0]
click at [735, 344] on icon at bounding box center [727, 351] width 15 height 15
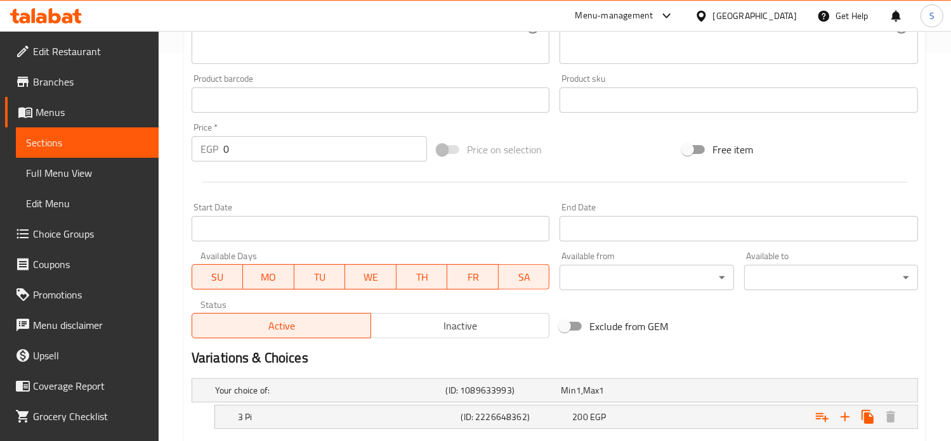
scroll to position [500, 0]
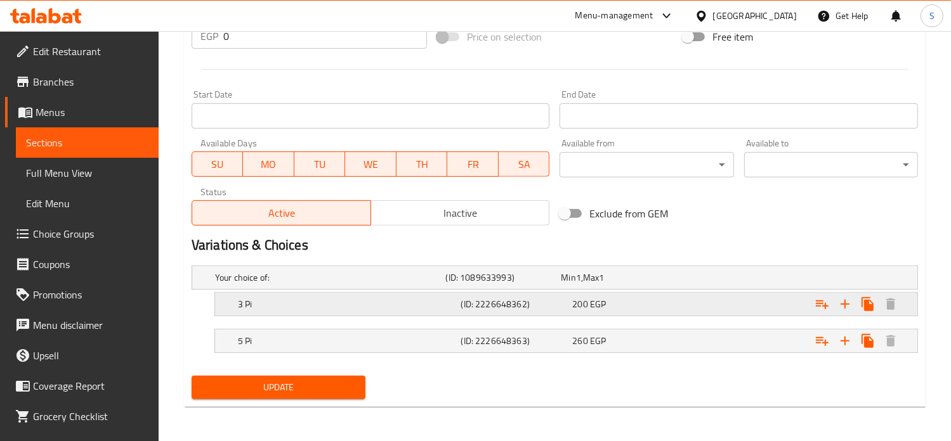
click at [664, 287] on div "200 EGP" at bounding box center [615, 278] width 115 height 18
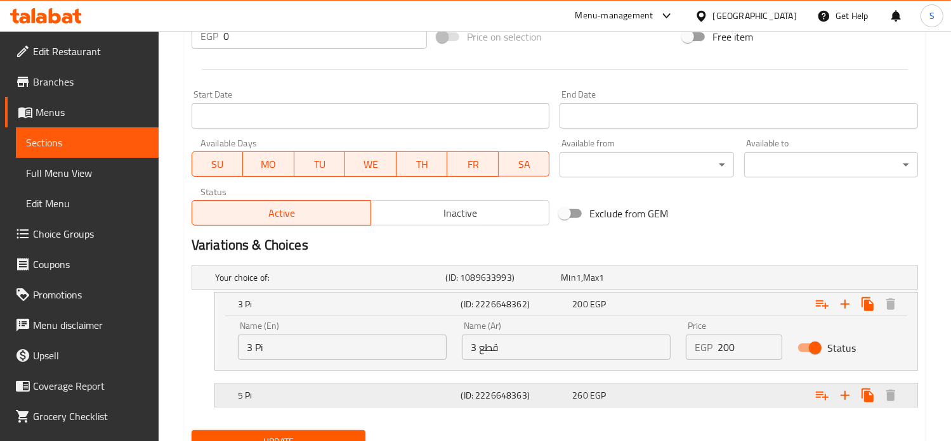
click at [660, 284] on div "260 EGP" at bounding box center [616, 277] width 110 height 13
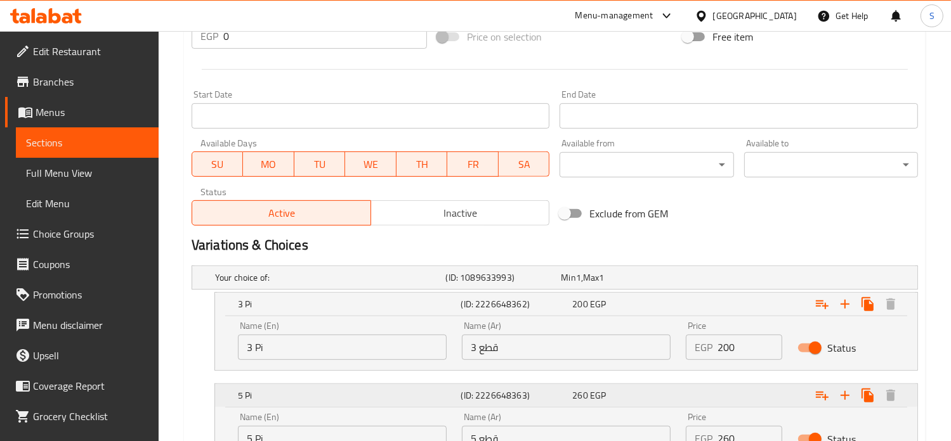
scroll to position [609, 0]
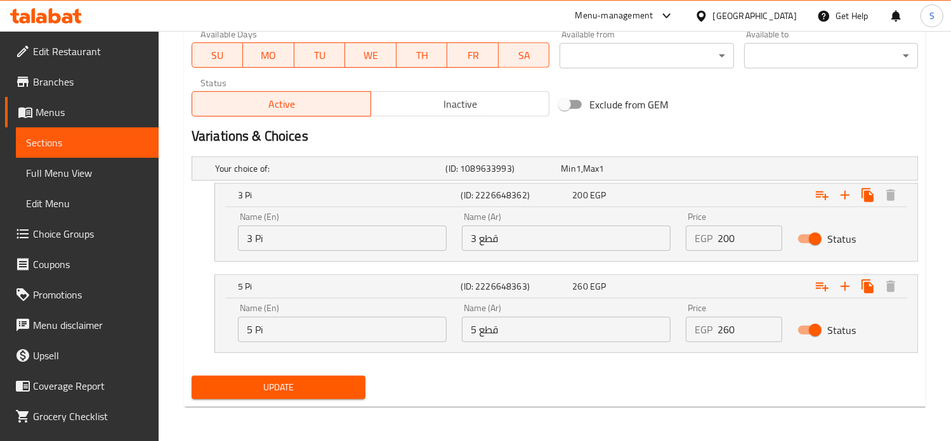
click at [729, 235] on input "200" at bounding box center [749, 238] width 65 height 25
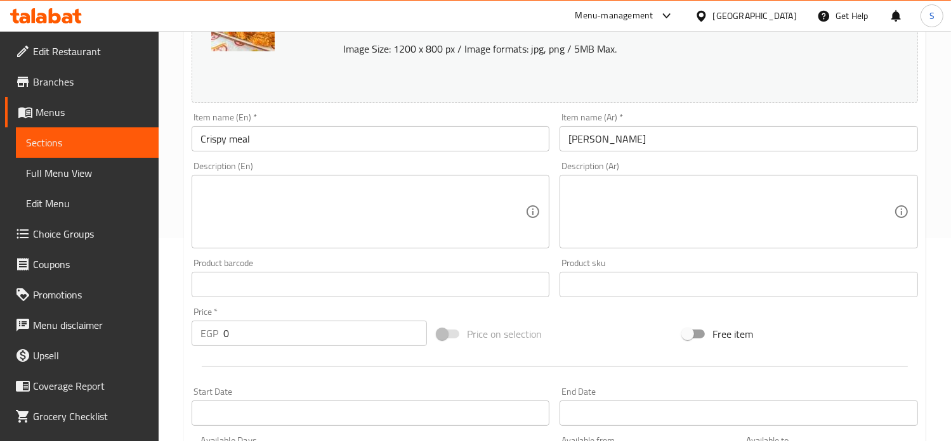
scroll to position [157, 0]
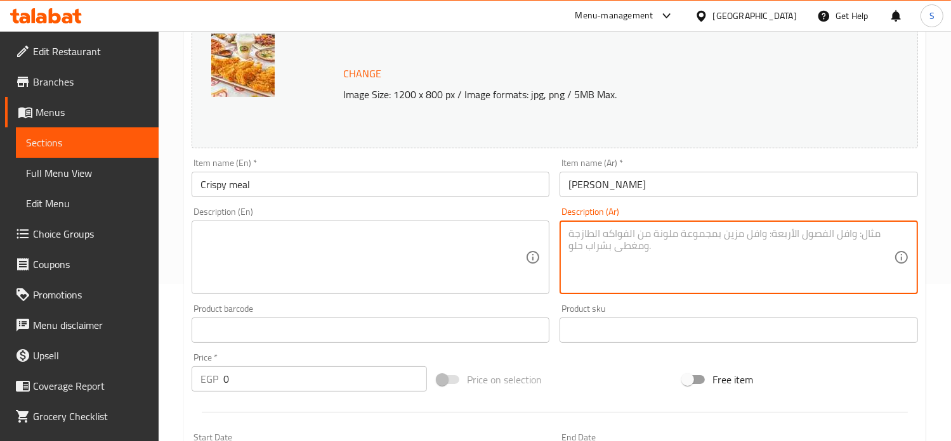
click at [614, 238] on textarea at bounding box center [730, 258] width 325 height 60
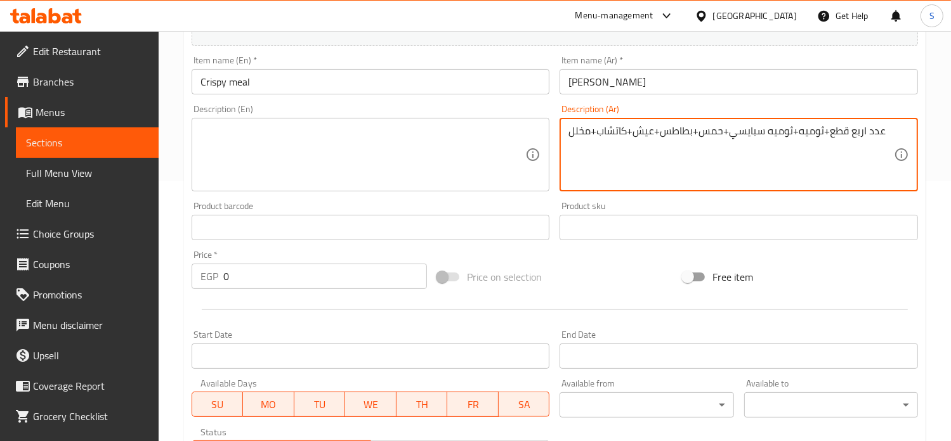
scroll to position [252, 0]
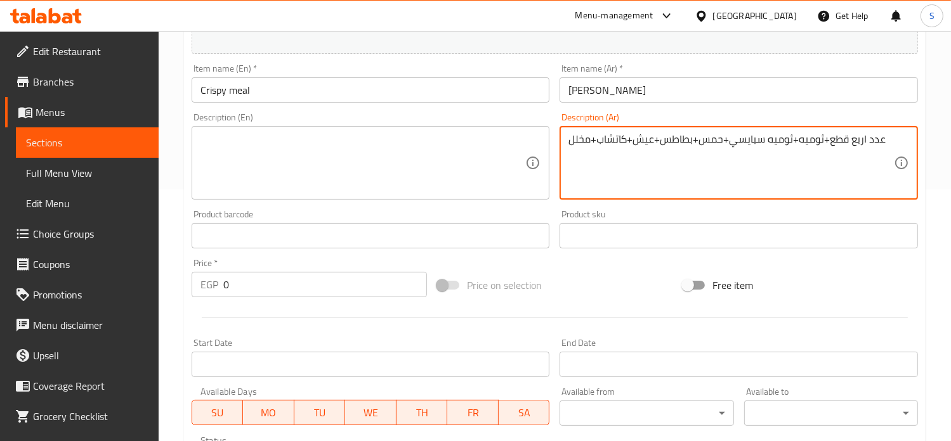
click at [615, 141] on textarea "عدد اربع قطع+ثوميه+ثوميه سبايسي+حمس+بطاطس+عيش+كاتشاب+مخلل" at bounding box center [730, 163] width 325 height 60
type textarea "عدد اربع قطع+ثوميه+ثوميه سبايسي+حمس+بطاطس+عيش+كاتشاب+مخلل"
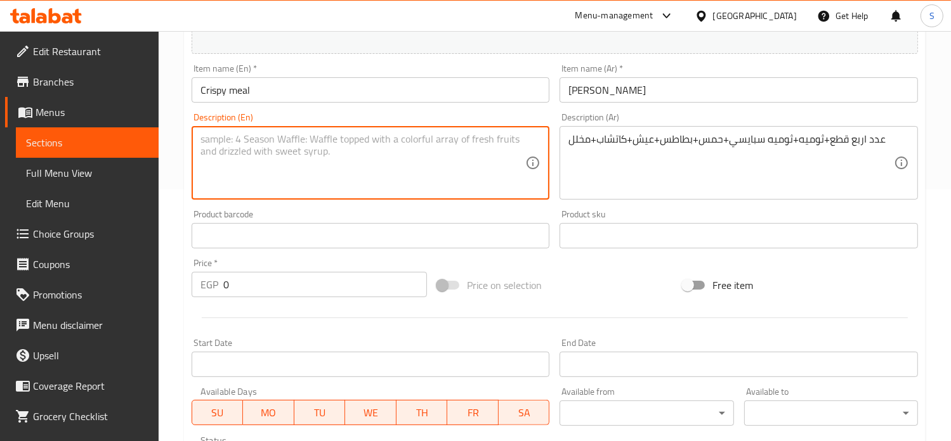
click at [413, 171] on textarea at bounding box center [362, 163] width 325 height 60
paste textarea "4 pieces + garlic sauce + spicy garlic sauce + hummus + potatoes + bread + ketc…"
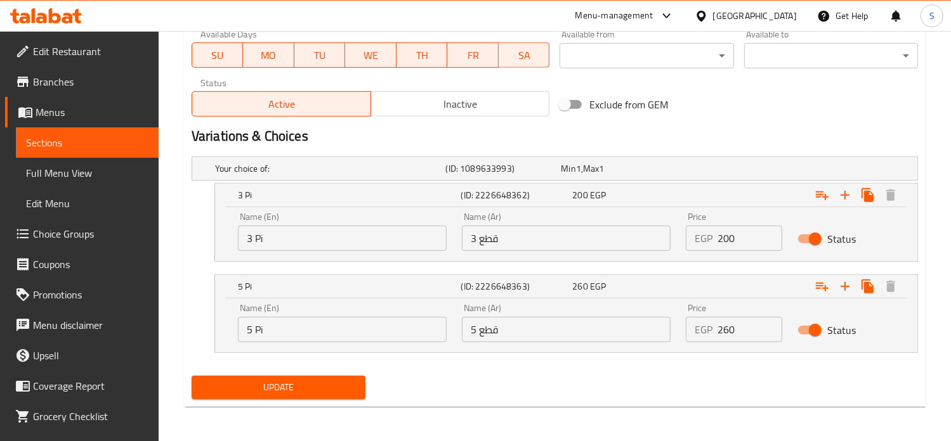
type textarea "4 pieces + garlic sauce + spicy garlic sauce + hummus + potatoes + bread + ketc…"
click at [814, 241] on input "Status" at bounding box center [815, 239] width 72 height 24
checkbox input "false"
click at [810, 332] on input "Status" at bounding box center [815, 330] width 72 height 24
checkbox input "false"
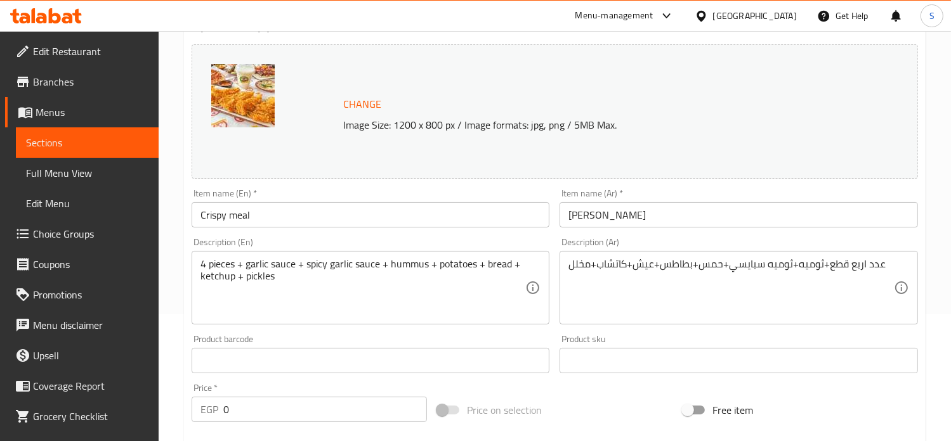
scroll to position [117, 0]
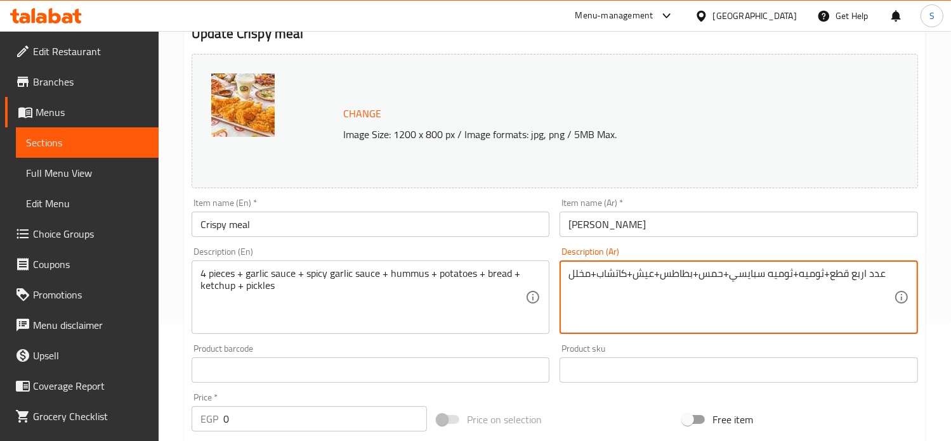
click at [623, 271] on textarea "عدد اربع قطع+ثوميه+ثوميه سبايسي+حمس+بطاطس+عيش+كاتشاب+مخلل" at bounding box center [730, 298] width 325 height 60
paste textarea "سبايسي"
type textarea "عدد اربع قطع سبايسي+ثوميه+ثوميه سبايسي+حمس+بطاطس+عيش+كاتشاب+مخلل"
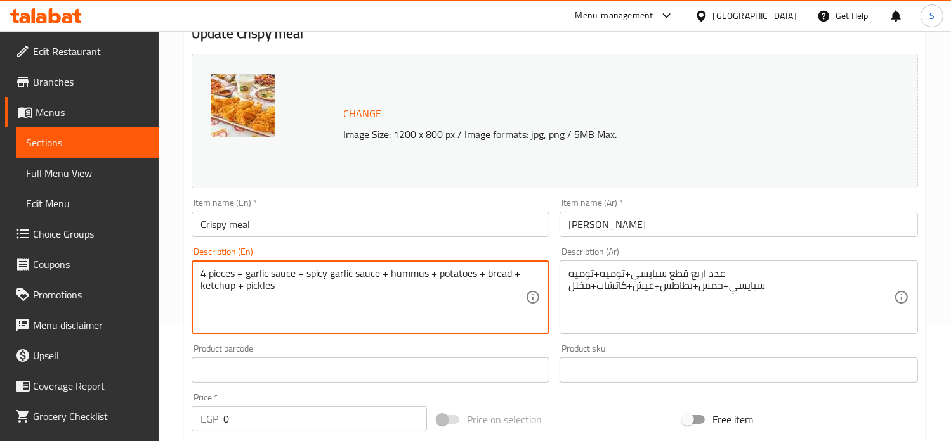
click at [380, 273] on textarea "4 pieces + garlic sauce + spicy garlic sauce + hummus + potatoes + bread + ketc…" at bounding box center [362, 298] width 325 height 60
paste textarea "spicy"
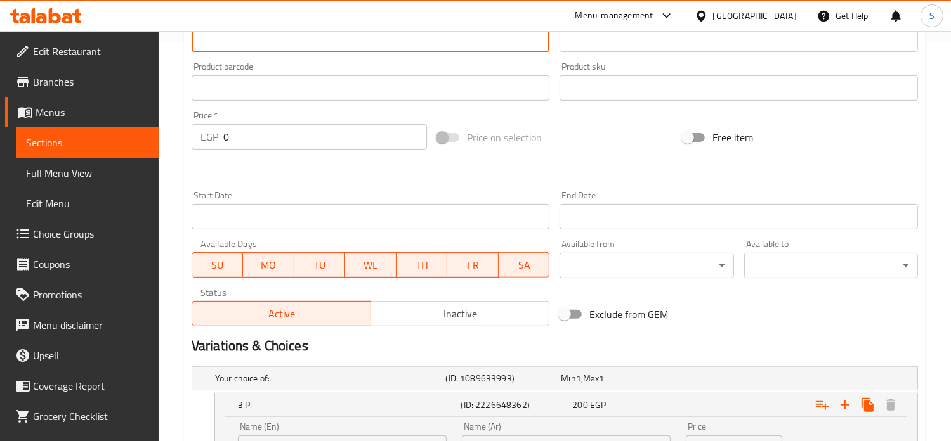
scroll to position [463, 0]
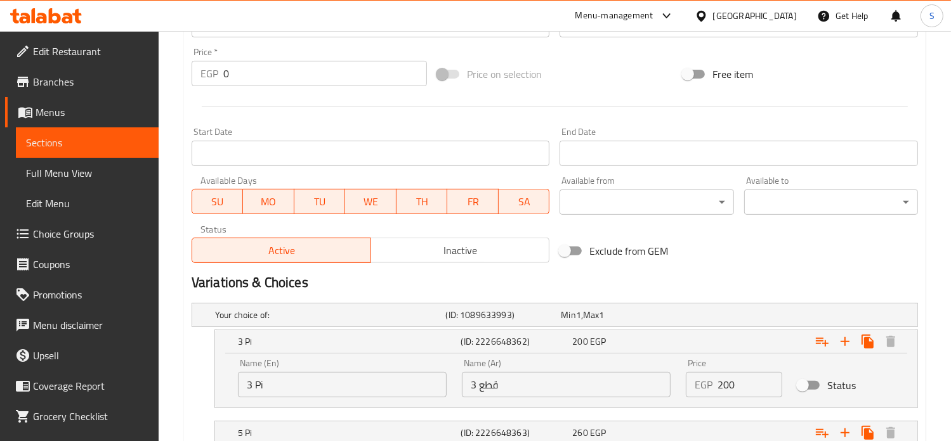
type textarea "4 pieces spicy + garlic sauce + spicy garlic sauce + hummus + potatoes + bread …"
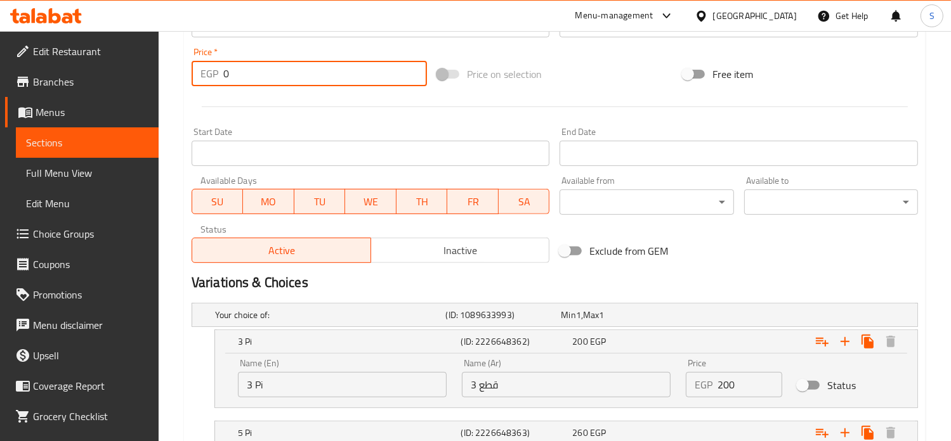
click at [240, 78] on input "0" at bounding box center [325, 73] width 204 height 25
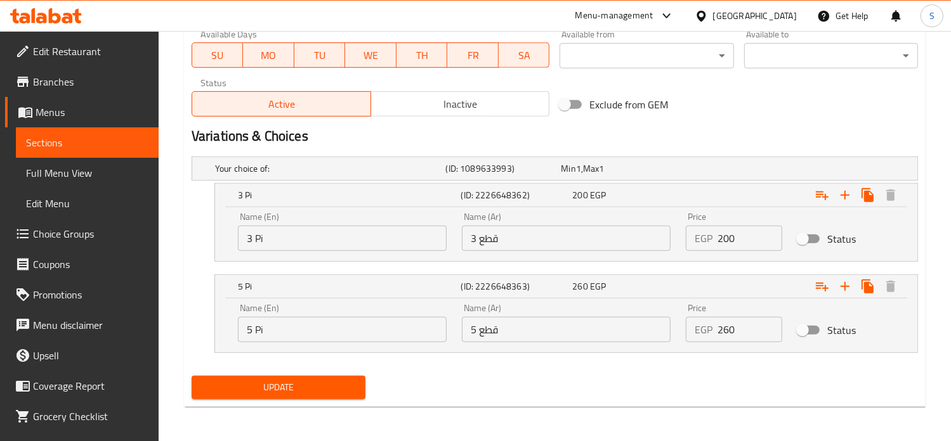
type input "200"
click at [336, 392] on span "Update" at bounding box center [278, 388] width 153 height 16
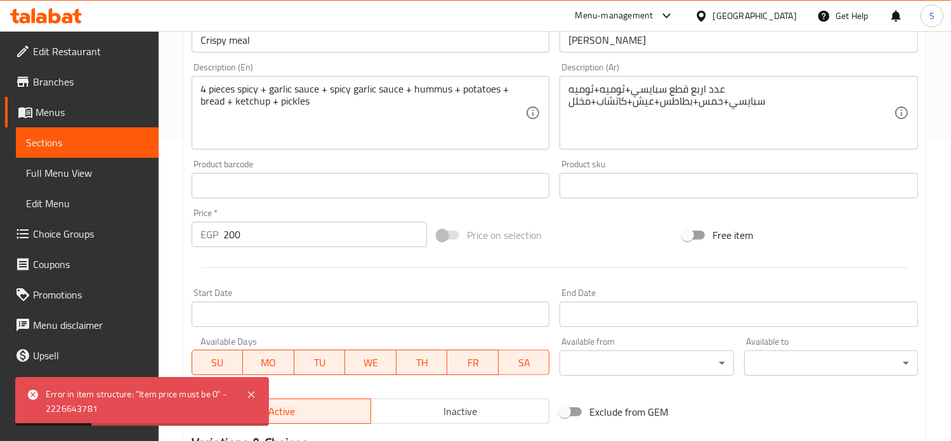
scroll to position [301, 0]
click at [233, 243] on input "200" at bounding box center [325, 235] width 204 height 25
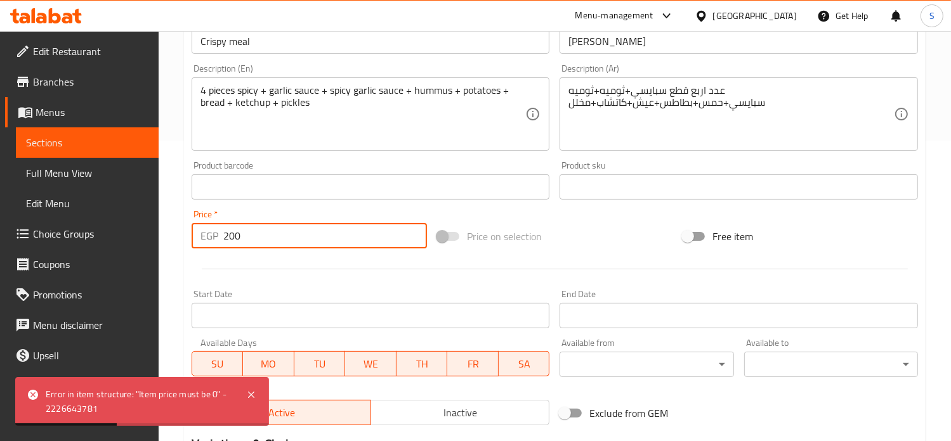
click at [233, 243] on input "200" at bounding box center [325, 235] width 204 height 25
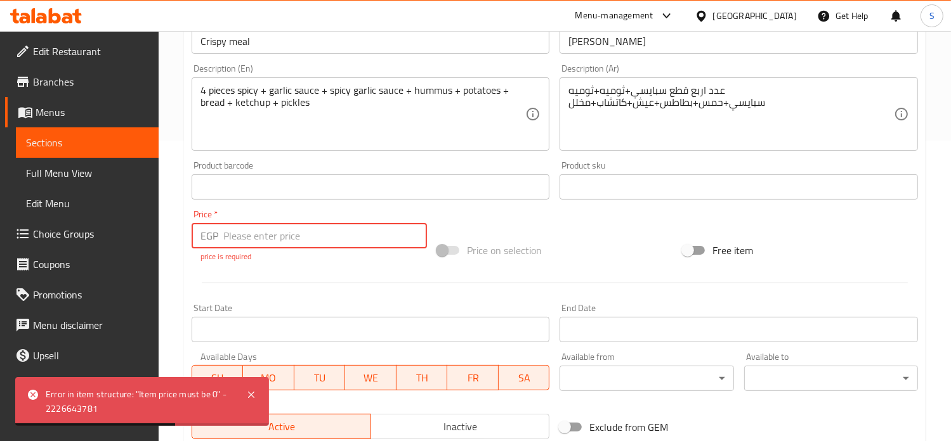
scroll to position [623, 0]
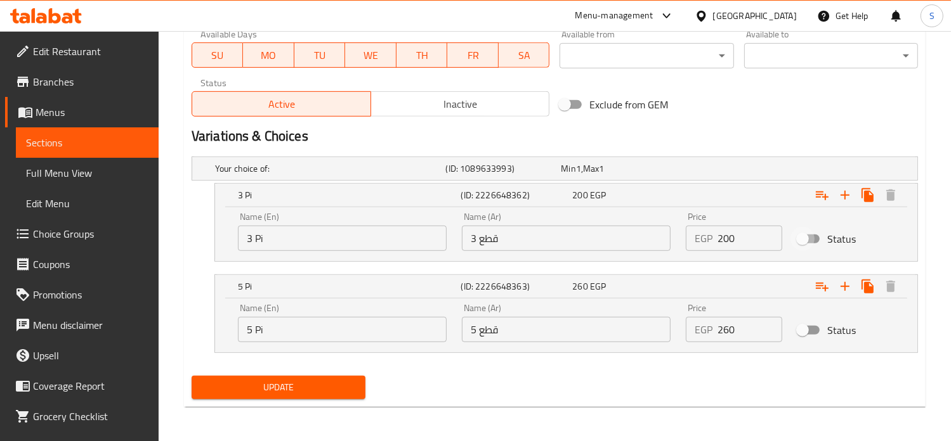
click at [804, 246] on input "Status" at bounding box center [802, 239] width 72 height 24
checkbox input "true"
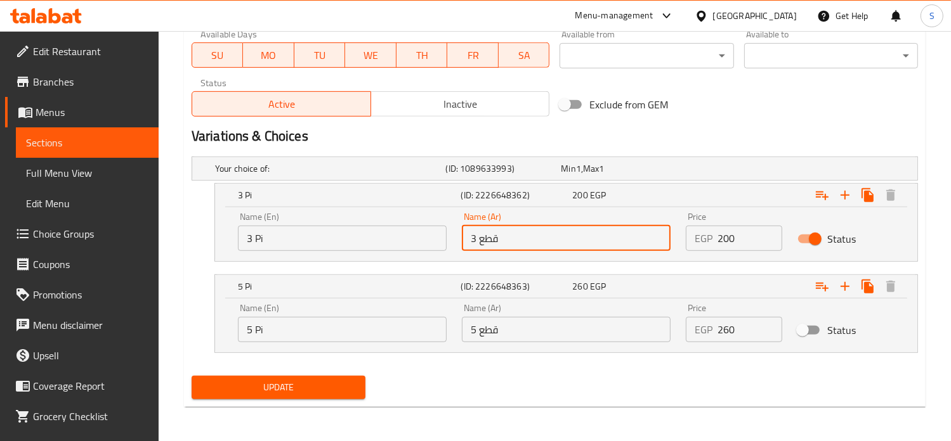
drag, startPoint x: 474, startPoint y: 238, endPoint x: 464, endPoint y: 238, distance: 10.8
click at [464, 238] on input "3 قطع" at bounding box center [566, 238] width 209 height 25
type input "4 قطع"
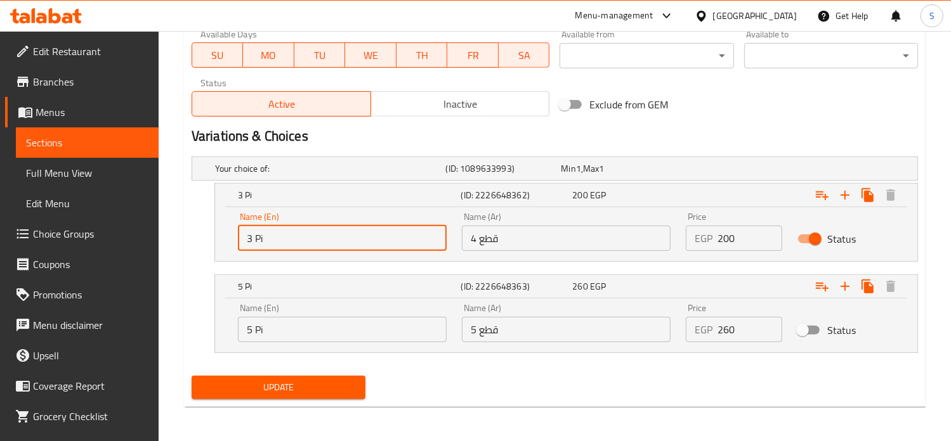
drag, startPoint x: 250, startPoint y: 238, endPoint x: 231, endPoint y: 241, distance: 19.8
click at [231, 241] on div "Name (En) 3 Pi Name (En)" at bounding box center [342, 232] width 224 height 54
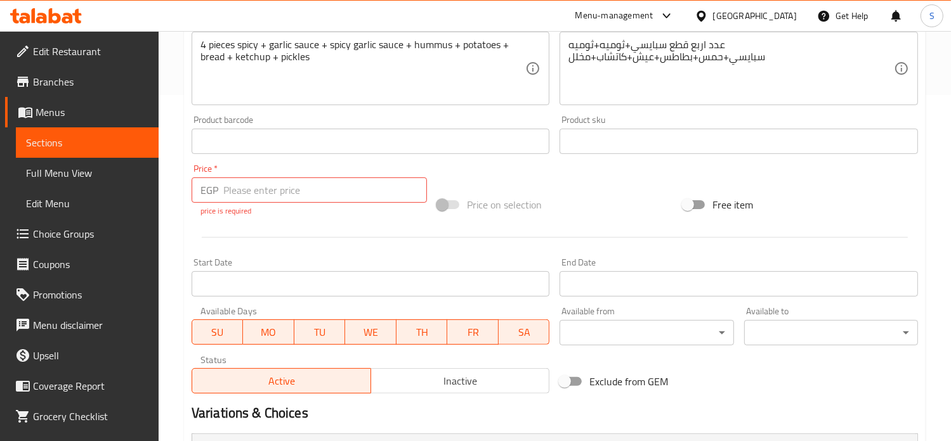
scroll to position [201, 0]
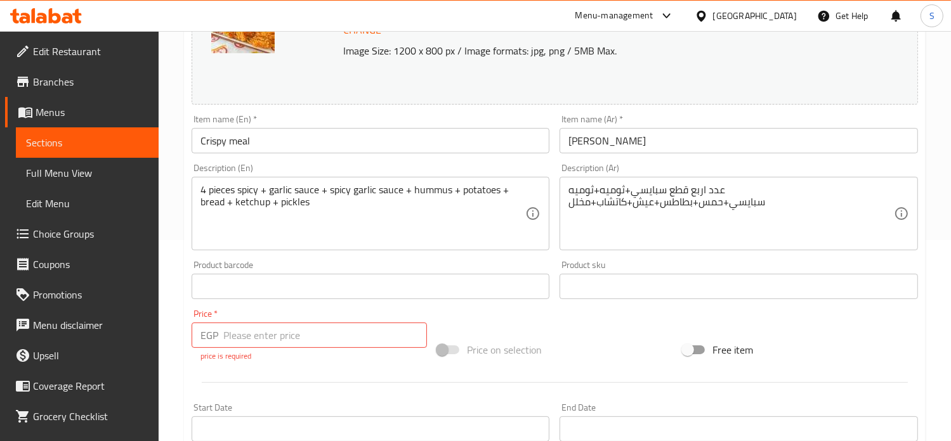
type input "4 Pi"
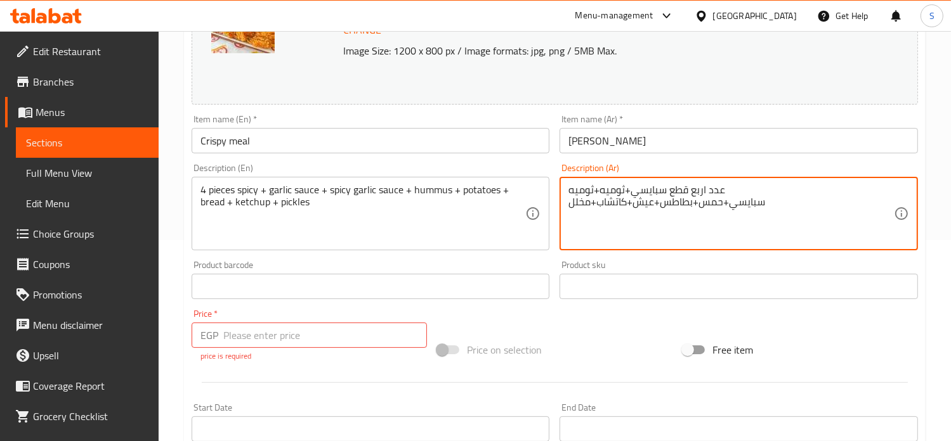
drag, startPoint x: 624, startPoint y: 190, endPoint x: 774, endPoint y: 164, distance: 151.8
click at [774, 164] on div "Description (Ar) عدد اربع قطع سبايسي+ثوميه+ثوميه سبايسي+حمس+بطاطس+عيش+كاتشاب+مخ…" at bounding box center [738, 207] width 358 height 87
click at [624, 192] on textarea "عدد اربع قطع سبايسي+ثوميه+ثوميه سبايسي+حمس+بطاطس+عيش+كاتشاب+مخلل" at bounding box center [730, 214] width 325 height 60
drag, startPoint x: 624, startPoint y: 192, endPoint x: 764, endPoint y: 182, distance: 139.9
click at [764, 182] on div "عدد اربع قطع سبايسي+ثوميه+ثوميه سبايسي+حمس+بطاطس+عيش+كاتشاب+مخلل Description (A…" at bounding box center [738, 214] width 358 height 74
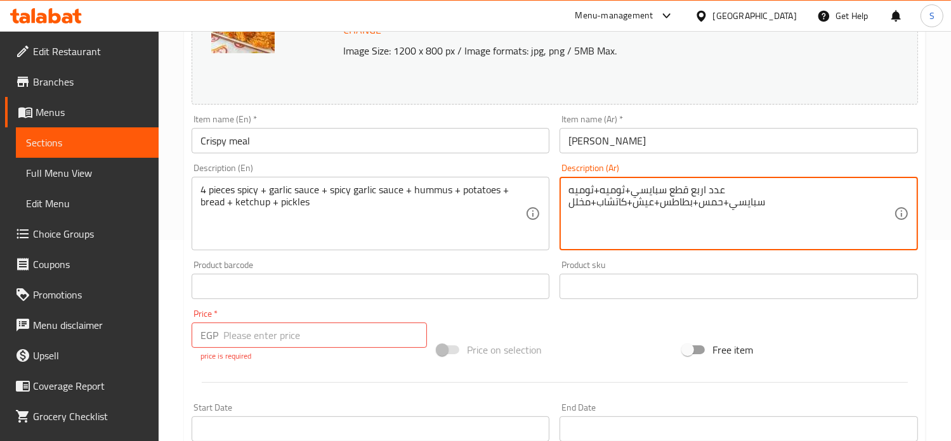
click at [625, 187] on textarea "عدد اربع قطع سبايسي+ثوميه+ثوميه سبايسي+حمس+بطاطس+عيش+كاتشاب+مخلل" at bounding box center [730, 214] width 325 height 60
drag, startPoint x: 625, startPoint y: 187, endPoint x: 722, endPoint y: 183, distance: 97.1
click at [722, 183] on div "عدد اربع قطع سبايسي+ثوميه+ثوميه سبايسي+حمس+بطاطس+عيش+كاتشاب+مخلل Description (A…" at bounding box center [738, 214] width 358 height 74
type textarea "ثوميه+ثوميه سبايسي+حمس+بطاطس+عيش+كاتشاب+مخلل"
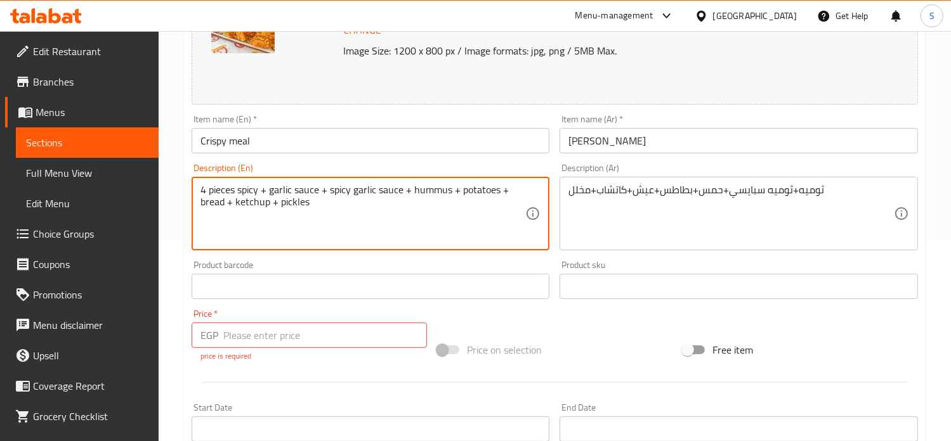
drag, startPoint x: 268, startPoint y: 192, endPoint x: 200, endPoint y: 195, distance: 67.3
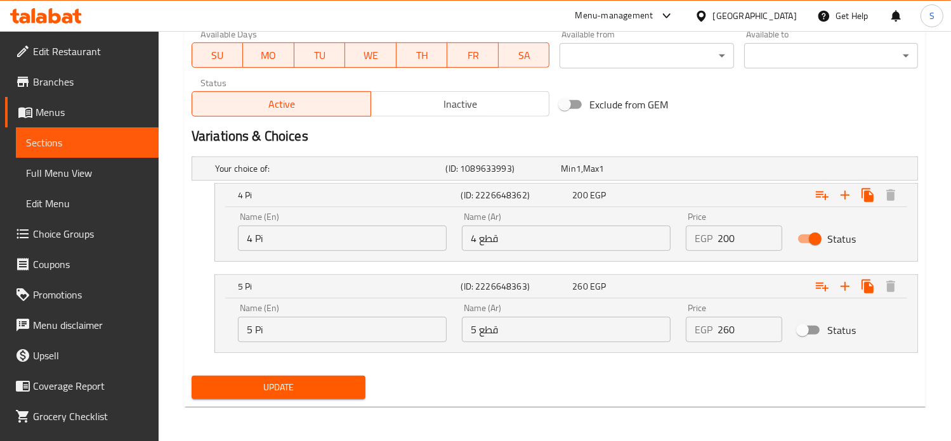
type textarea "garlic sauce + spicy garlic sauce + hummus + potatoes + bread + ketchup + pickl…"
click at [304, 382] on span "Update" at bounding box center [278, 388] width 153 height 16
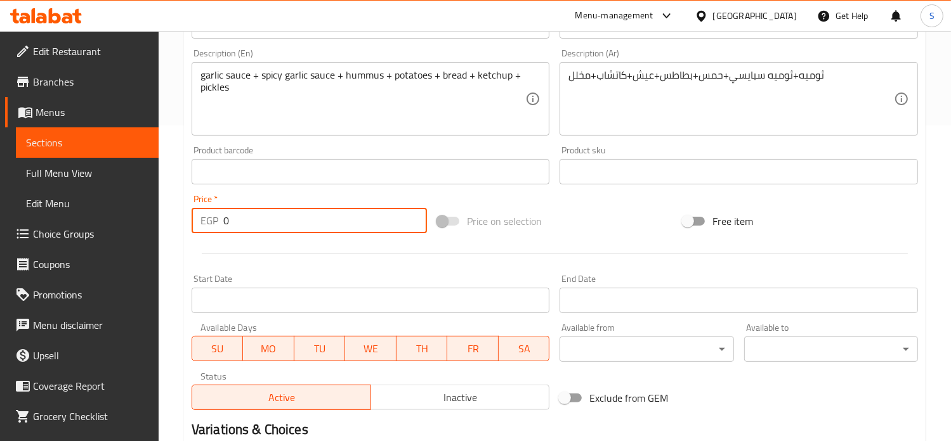
scroll to position [609, 0]
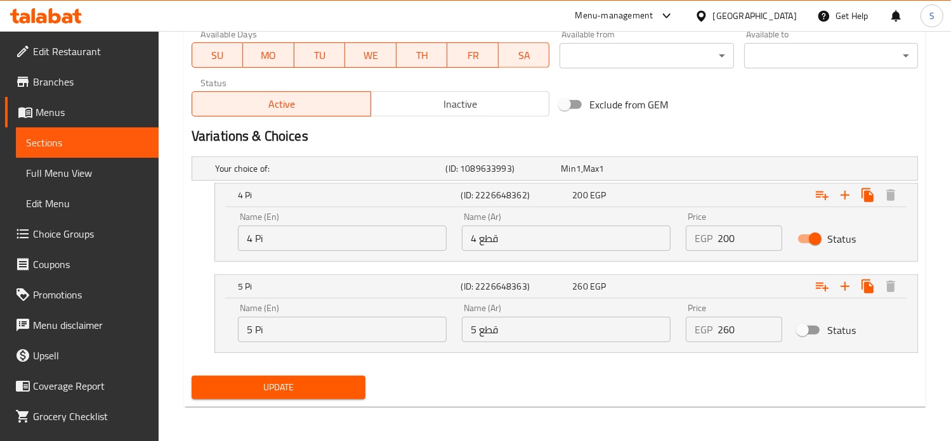
type input "0"
click at [302, 382] on span "Update" at bounding box center [278, 388] width 153 height 16
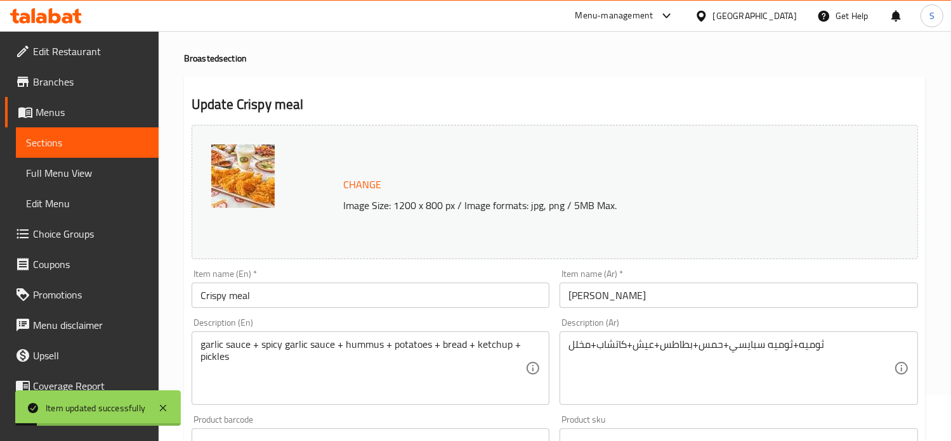
scroll to position [0, 0]
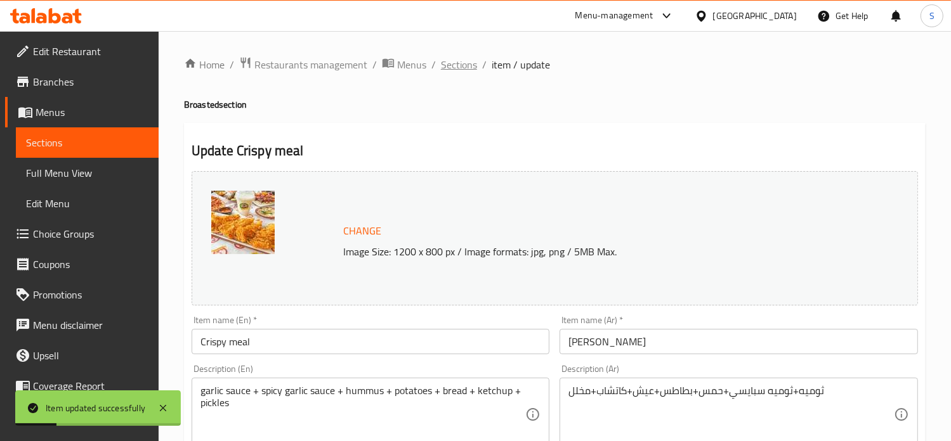
click at [464, 63] on span "Sections" at bounding box center [459, 64] width 36 height 15
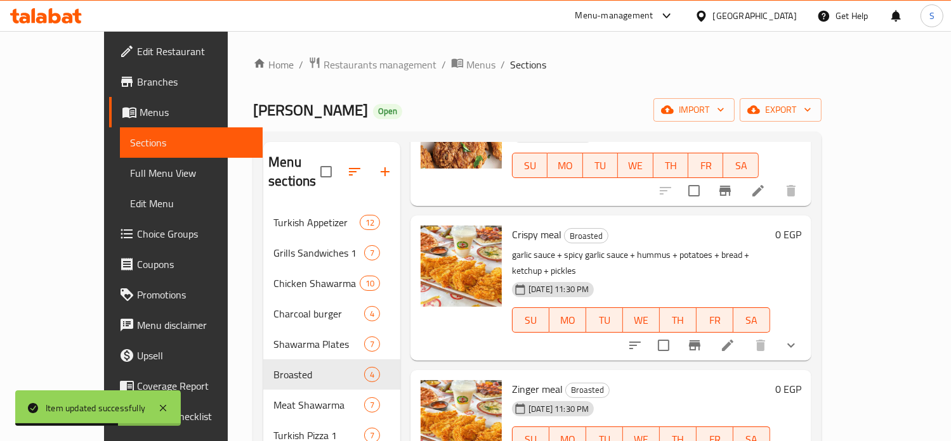
scroll to position [109, 0]
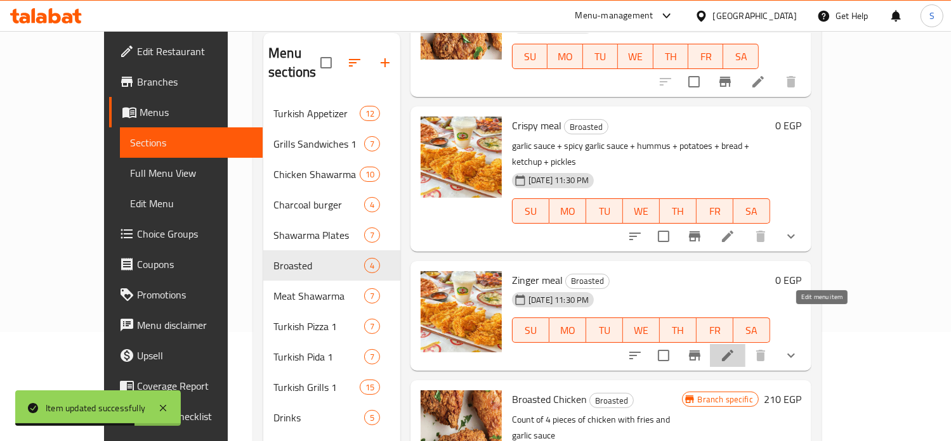
click at [733, 350] on icon at bounding box center [727, 355] width 11 height 11
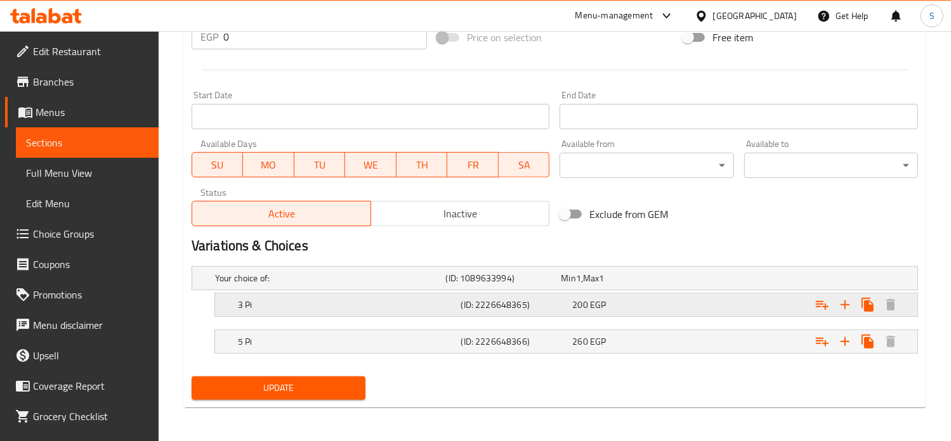
scroll to position [477, 0]
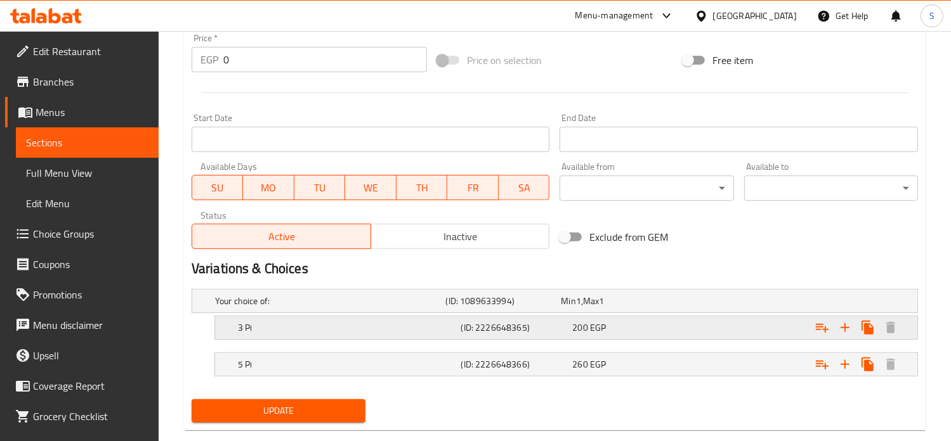
click at [643, 315] on div "3 Pi (ID: 2226648365) 200 EGP" at bounding box center [558, 301] width 692 height 28
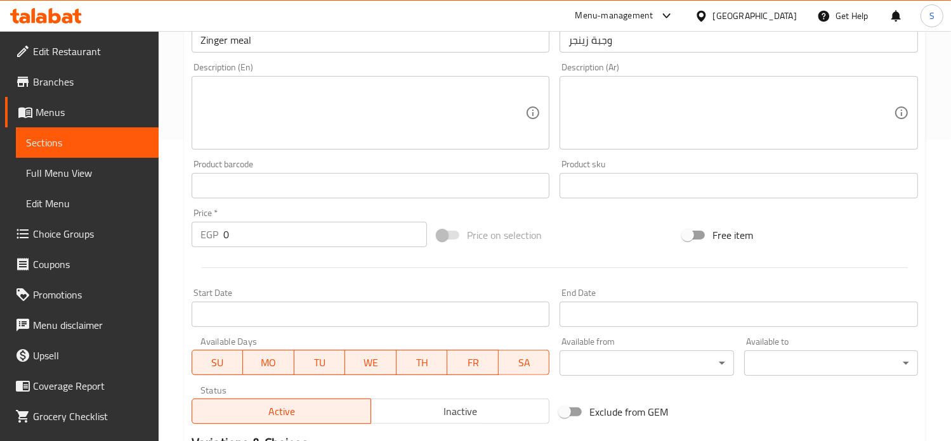
scroll to position [238, 0]
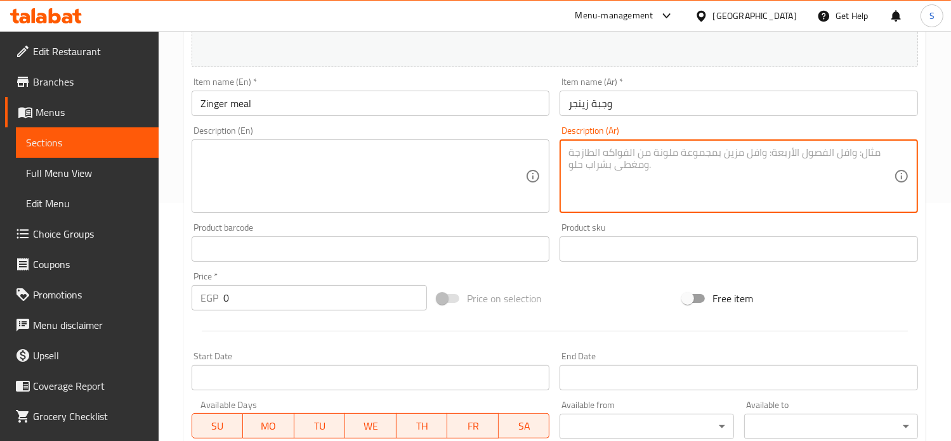
click at [629, 161] on textarea at bounding box center [730, 176] width 325 height 60
paste textarea "ثوميه+ثوميه سبايسي+حمس+بطاطس+عيش+كاتشاب+مخلل"
type textarea "ثوميه+ثوميه سبايسي+حمس+بطاطس+عيش+كاتشاب+مخلل"
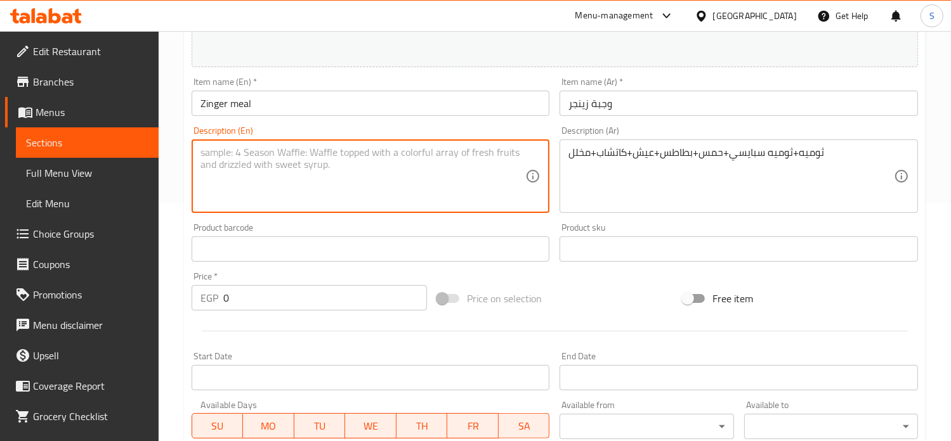
click at [408, 159] on textarea at bounding box center [362, 176] width 325 height 60
paste textarea "Garlic sauce + spicy garlic sauce + hummus + potatoes + bread + ketchup + pickl…"
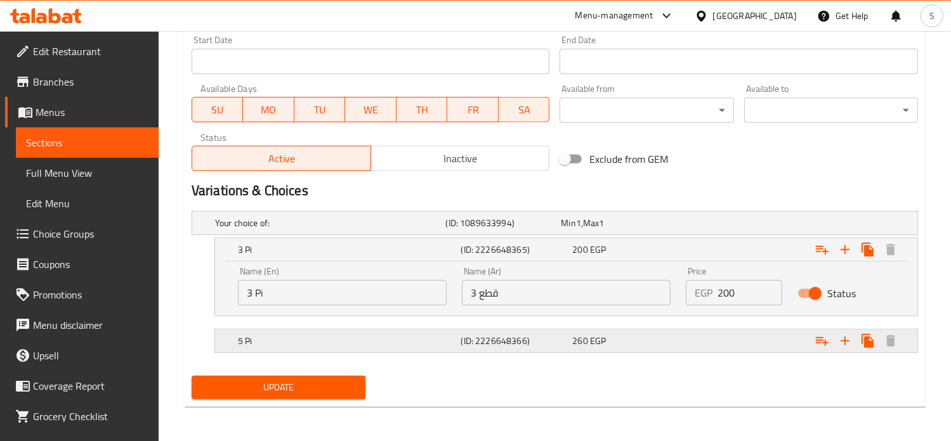
type textarea "Garlic sauce + spicy garlic sauce + hummus + potatoes + bread + ketchup + pickl…"
click at [789, 226] on div "Expand" at bounding box center [788, 223] width 231 height 5
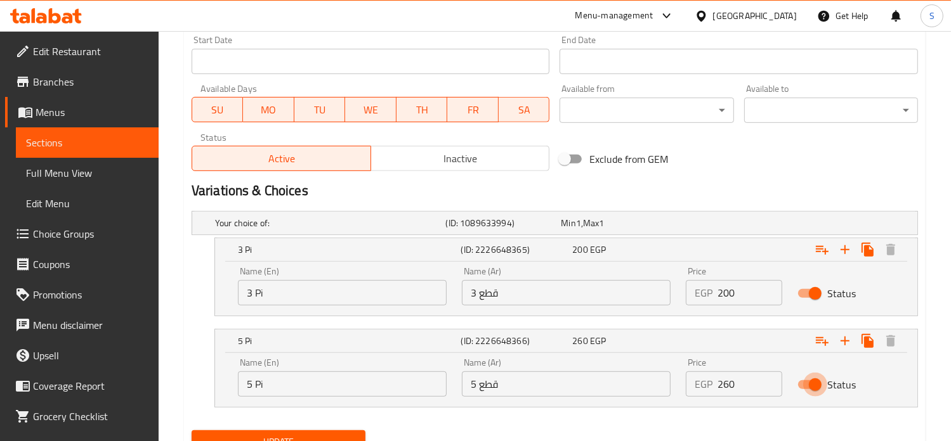
click at [804, 386] on input "Status" at bounding box center [815, 385] width 72 height 24
checkbox input "false"
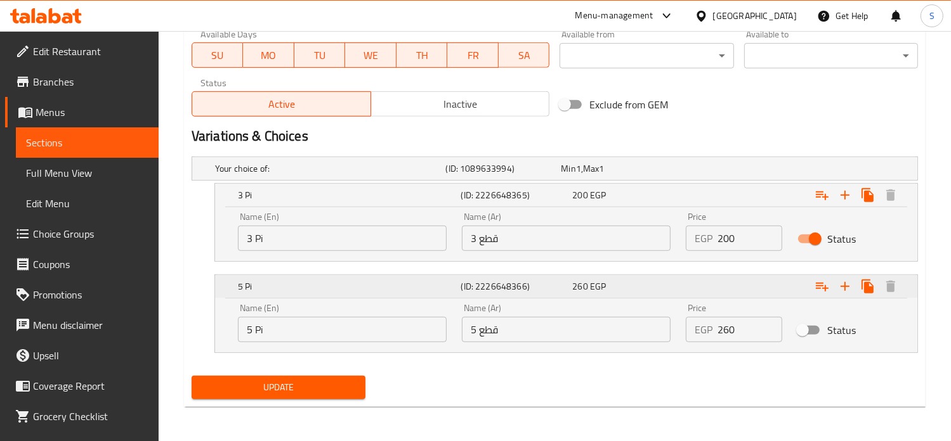
scroll to position [609, 0]
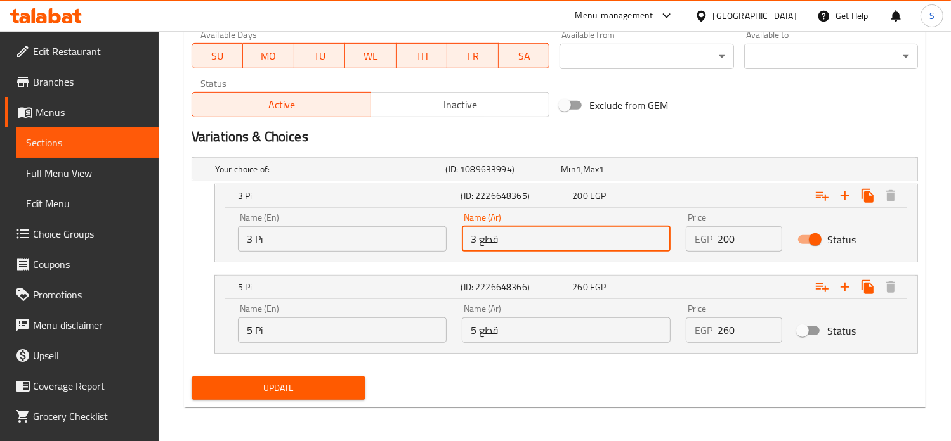
drag, startPoint x: 476, startPoint y: 237, endPoint x: 464, endPoint y: 238, distance: 12.1
click at [464, 238] on input "3 قطع" at bounding box center [566, 238] width 209 height 25
type input "4 قطع"
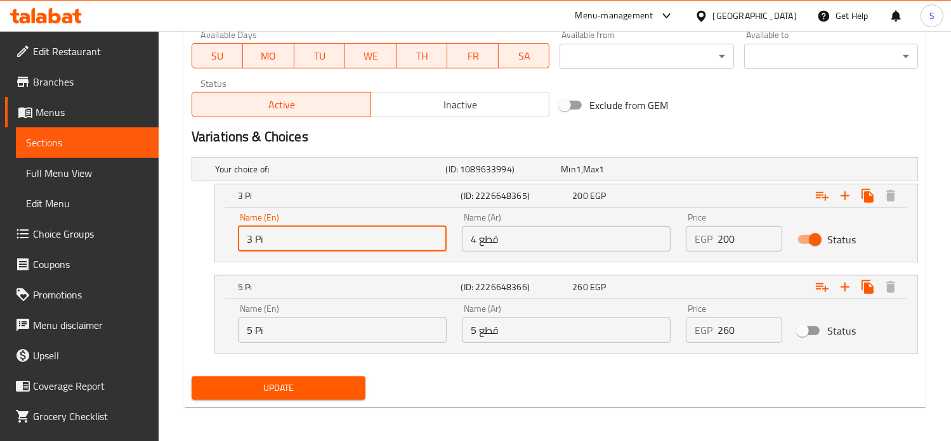
drag, startPoint x: 250, startPoint y: 238, endPoint x: 232, endPoint y: 240, distance: 18.6
click at [232, 240] on div "Name (En) 3 Pi Name (En)" at bounding box center [342, 232] width 224 height 54
type input "4 Pi"
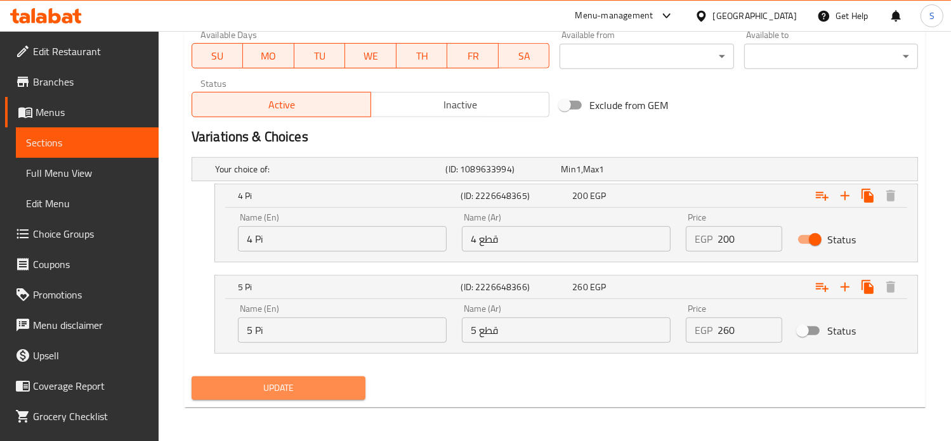
click at [291, 385] on span "Update" at bounding box center [278, 388] width 153 height 16
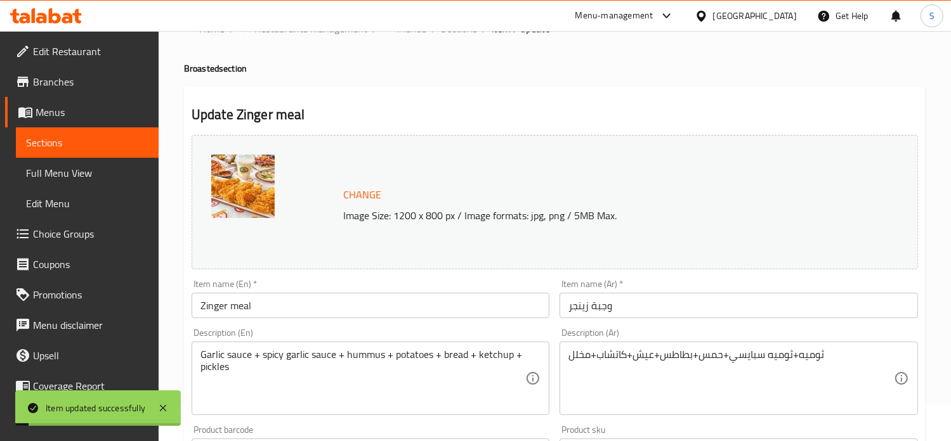
scroll to position [0, 0]
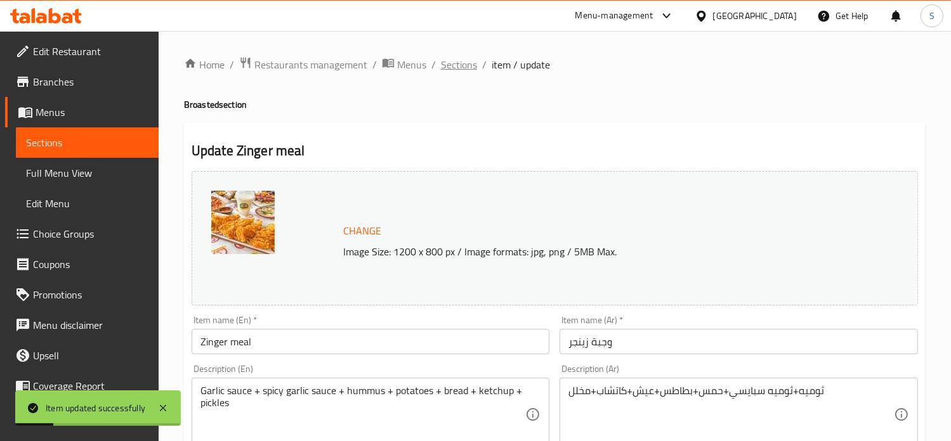
click at [449, 60] on span "Sections" at bounding box center [459, 64] width 36 height 15
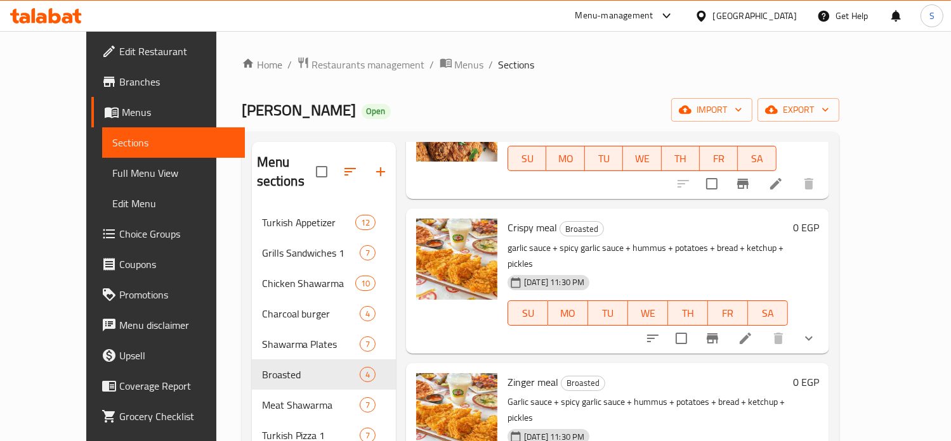
scroll to position [178, 0]
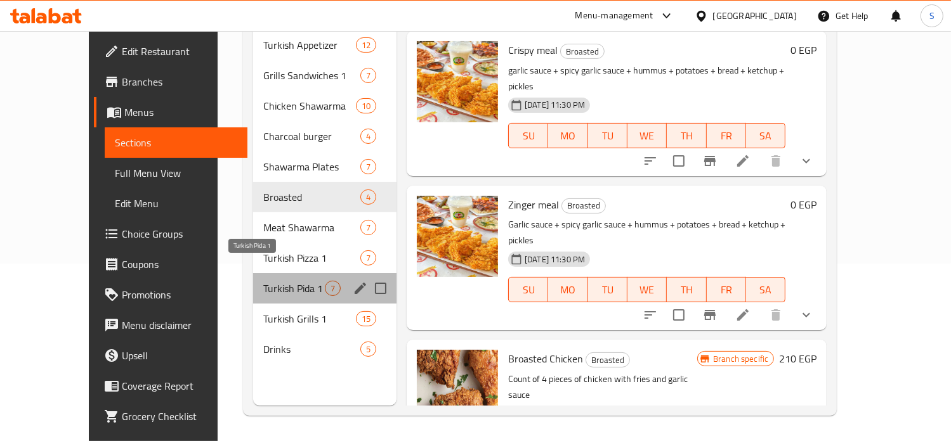
click at [263, 281] on span "Turkish Pida 1" at bounding box center [294, 288] width 62 height 15
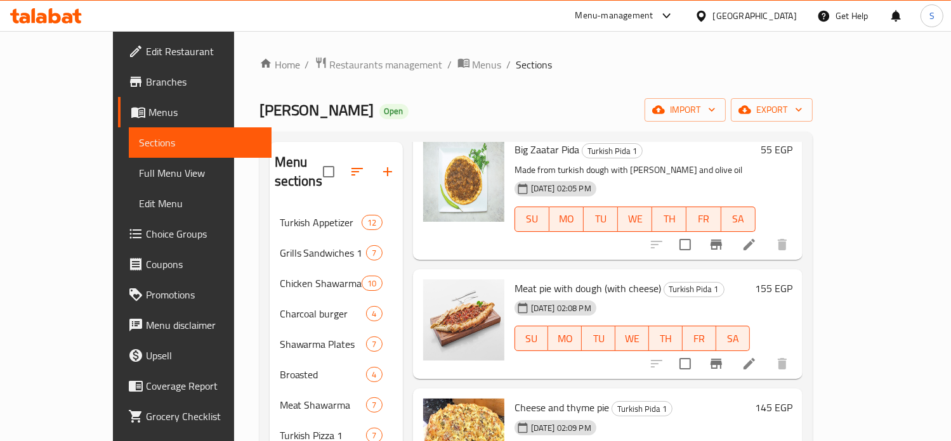
scroll to position [23, 0]
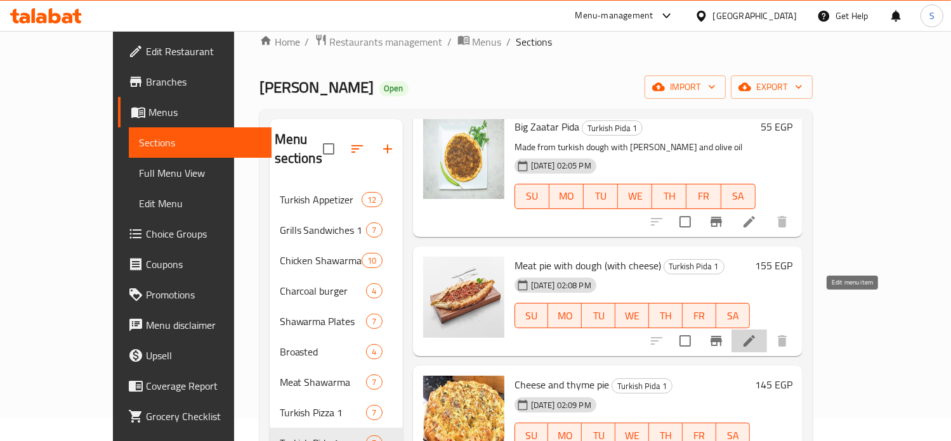
click at [755, 335] on icon at bounding box center [748, 340] width 11 height 11
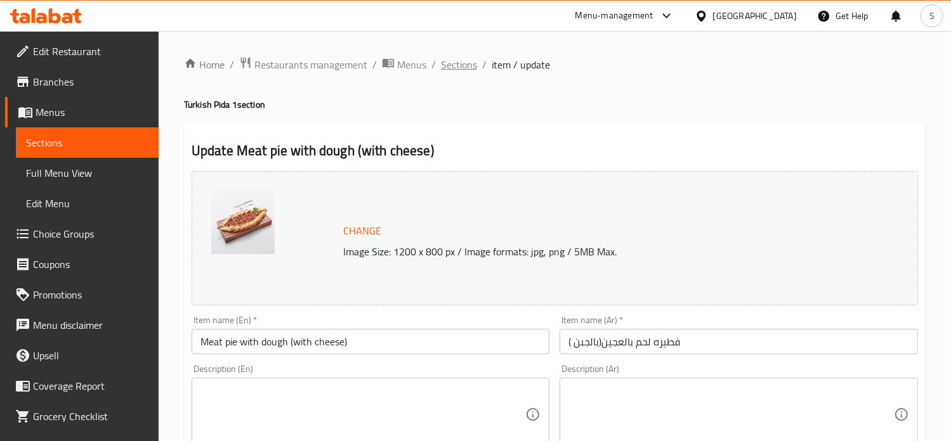
click at [470, 66] on span "Sections" at bounding box center [459, 64] width 36 height 15
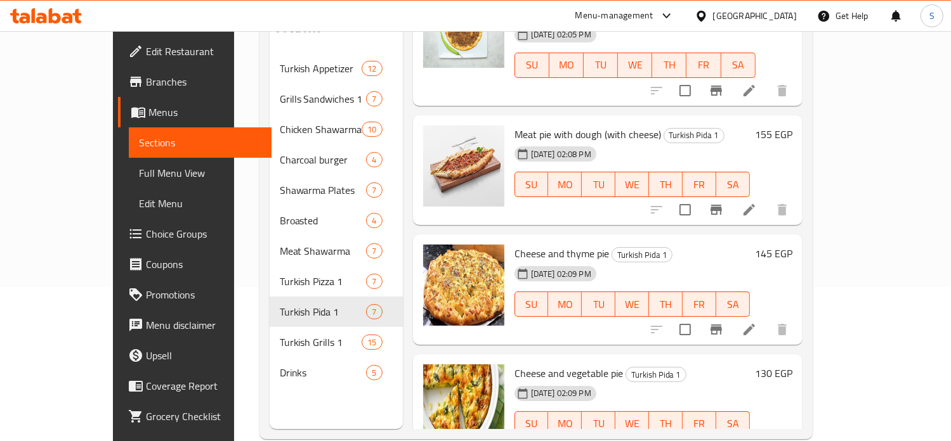
scroll to position [156, 0]
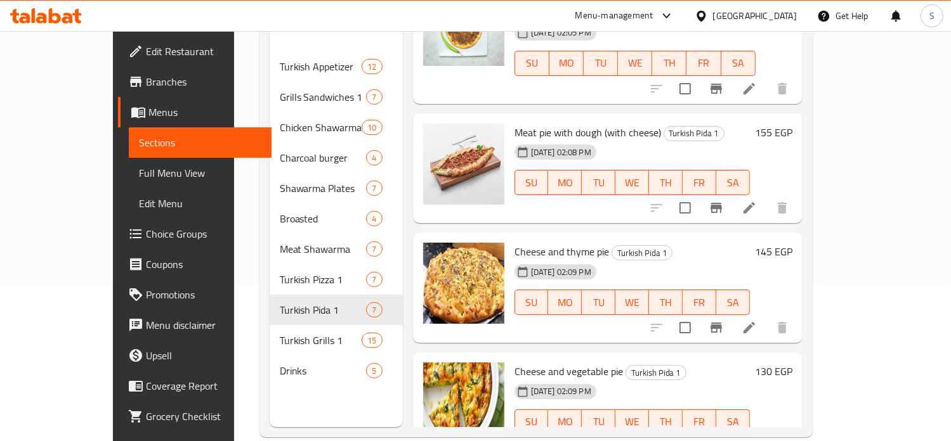
click at [792, 243] on h6 "145 EGP" at bounding box center [773, 252] width 37 height 18
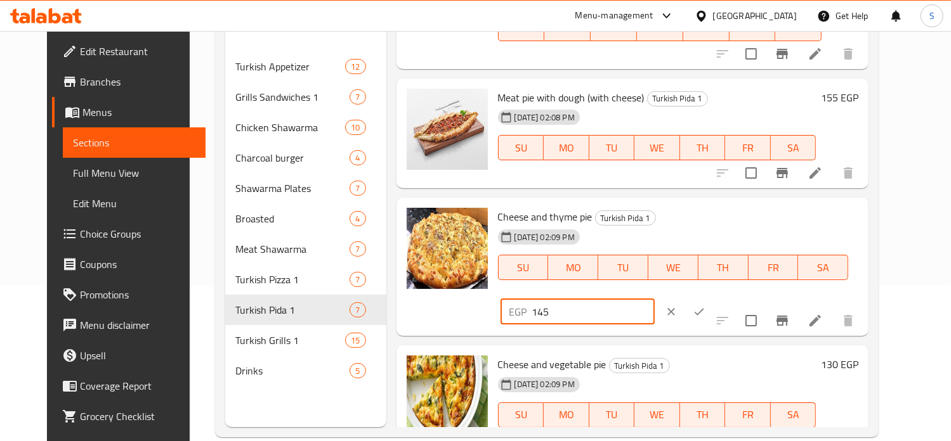
click at [654, 299] on input "145" at bounding box center [593, 311] width 122 height 25
type input "155"
click at [705, 306] on icon "ok" at bounding box center [699, 312] width 13 height 13
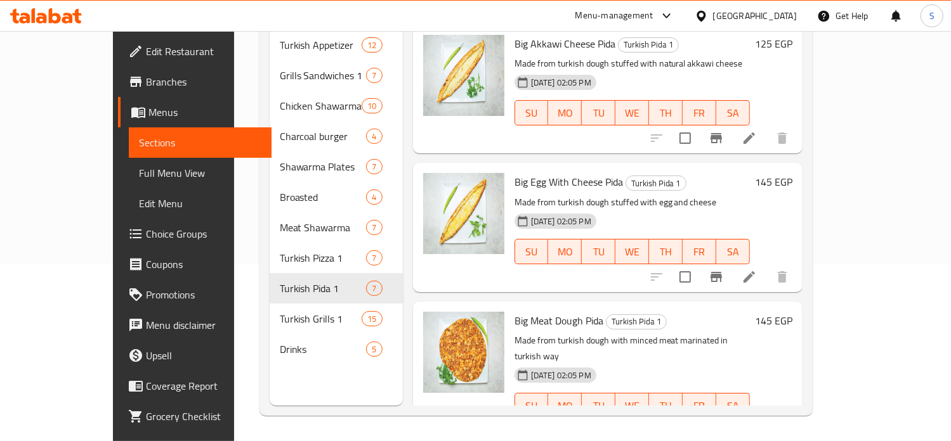
scroll to position [0, 0]
